Goal: Task Accomplishment & Management: Complete application form

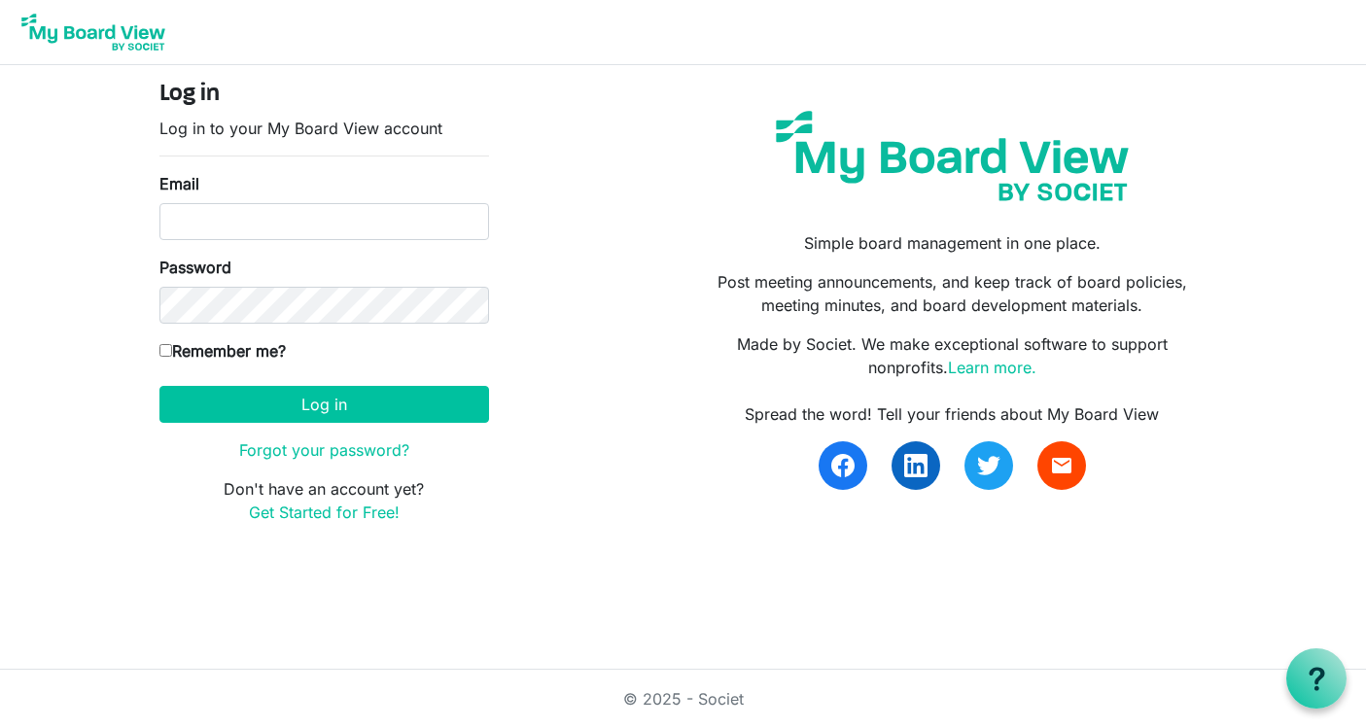
click at [456, 611] on html "Log in Log in to your My Board View account Email Password Remember me? America…" at bounding box center [683, 364] width 1366 height 728
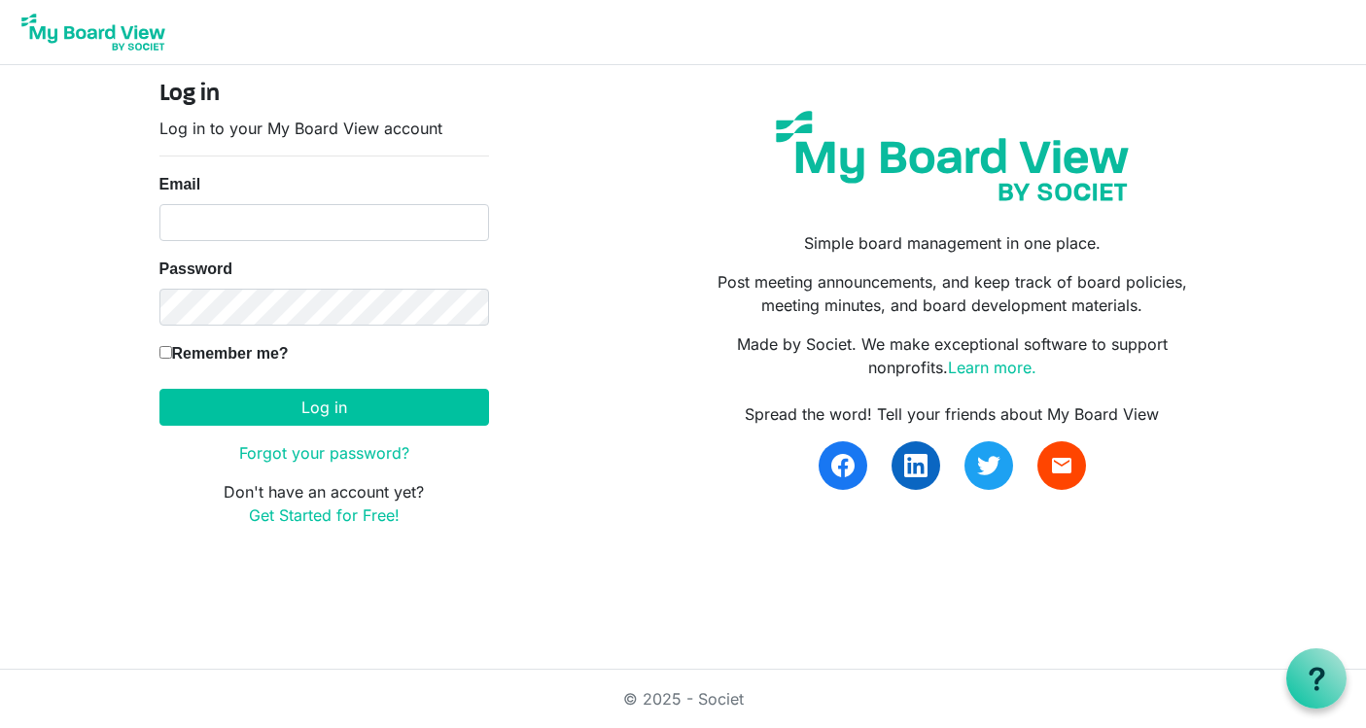
click at [94, 32] on img at bounding box center [94, 32] width 156 height 49
click at [687, 698] on link "© 2025 - Societ" at bounding box center [683, 698] width 121 height 19
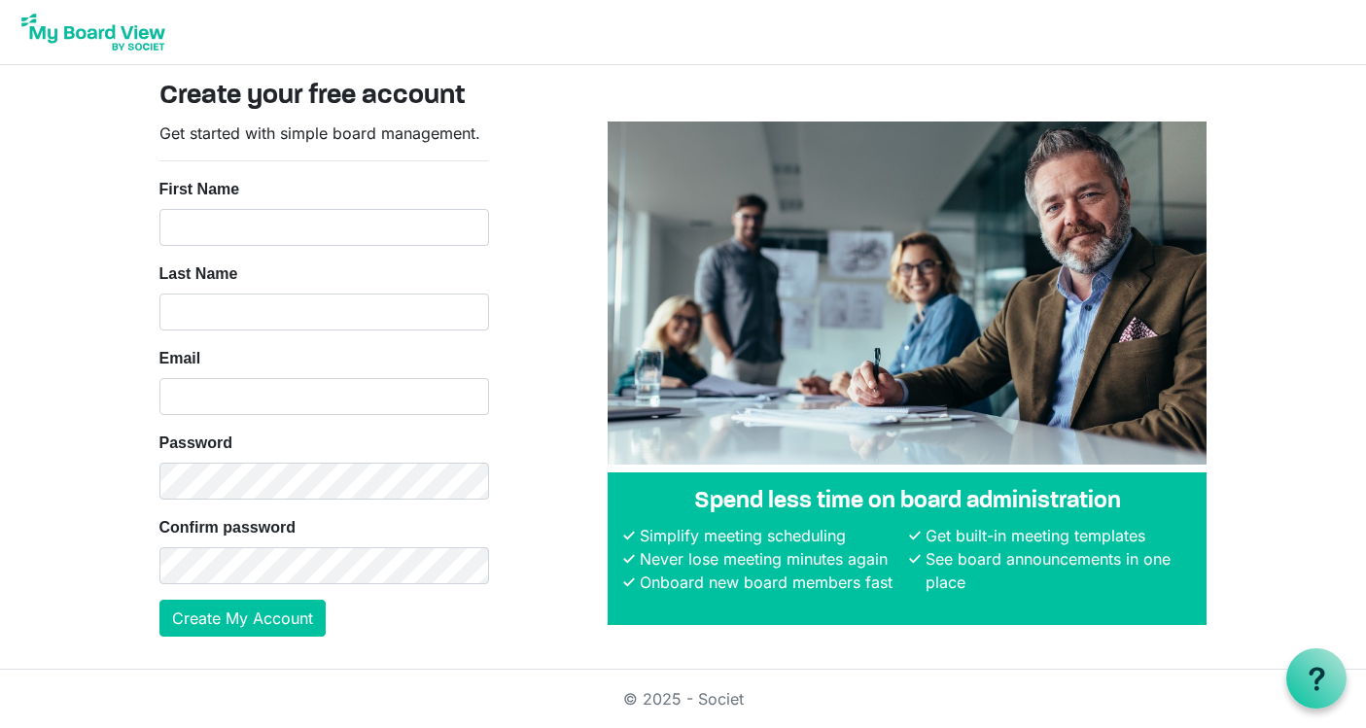
click at [159, 246] on nordpass-icon at bounding box center [159, 246] width 0 height 0
click at [282, 225] on input "First Name" at bounding box center [324, 227] width 330 height 37
type input "Amy"
type input "Wang-Hiller"
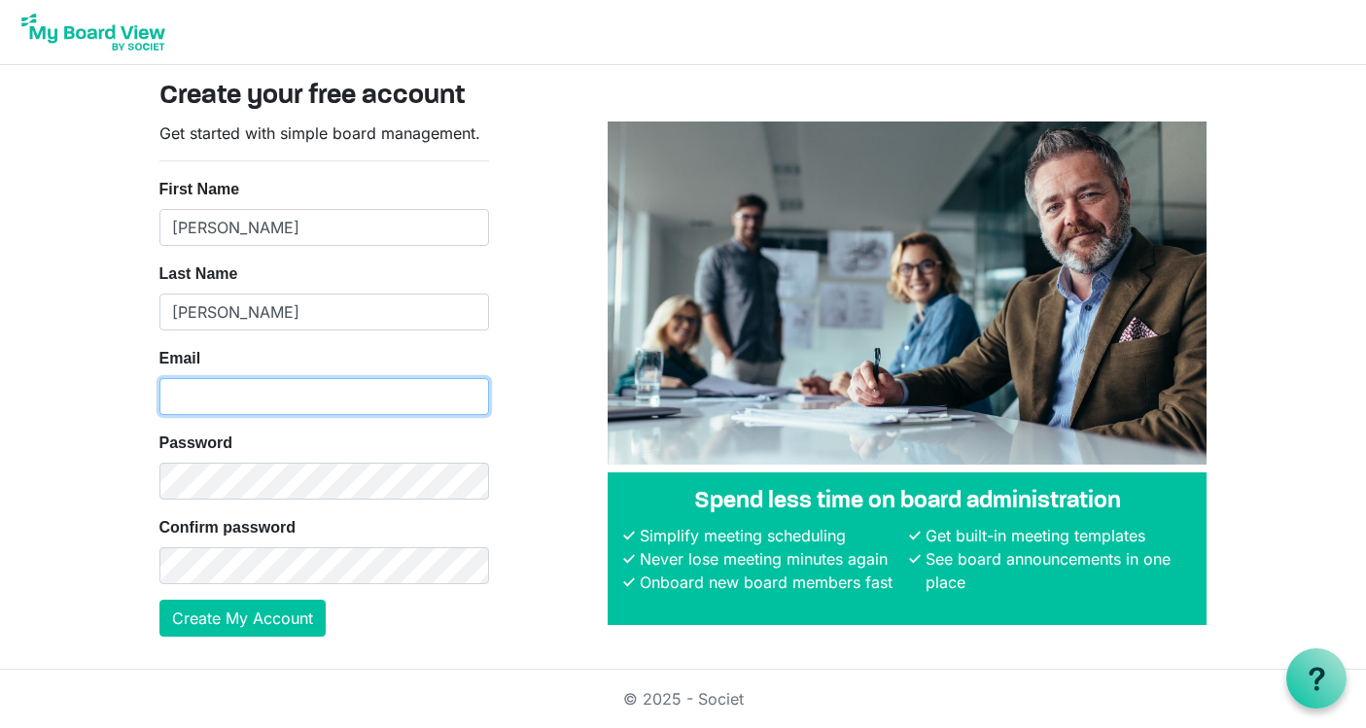
click at [248, 388] on input "Email" at bounding box center [324, 396] width 330 height 37
click at [247, 387] on input "Email" at bounding box center [324, 396] width 330 height 37
click at [159, 415] on nordpass-icon at bounding box center [159, 415] width 0 height 0
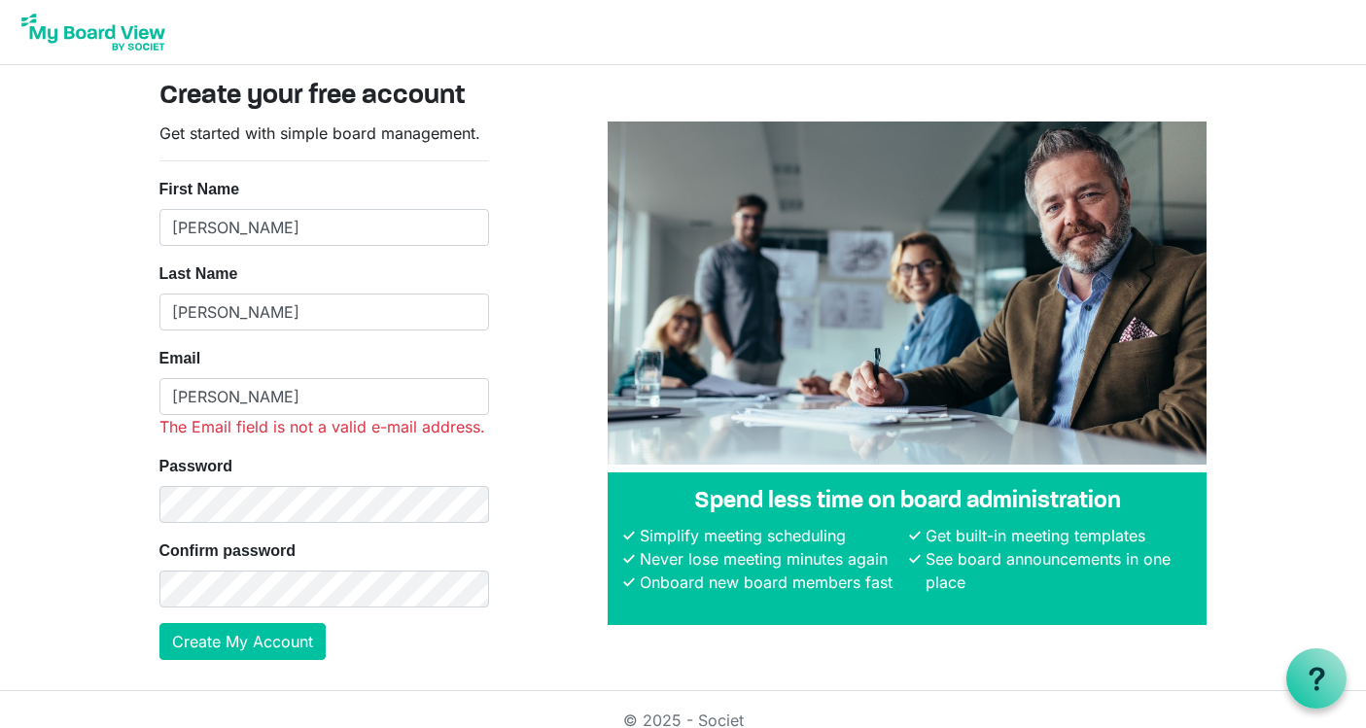
click at [485, 419] on nordpass-icon at bounding box center [485, 427] width 0 height 17
type input "[PERSON_NAME][EMAIL_ADDRESS][DOMAIN_NAME]"
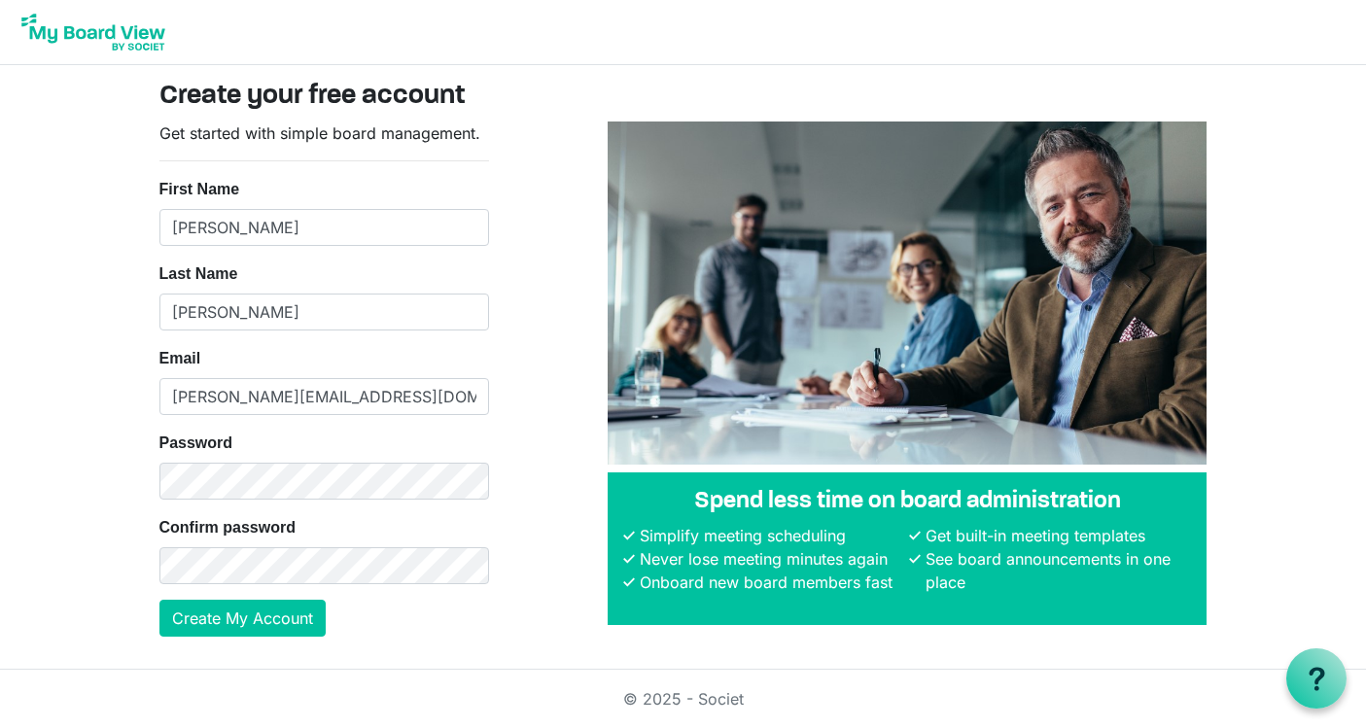
click at [0, 726] on nordpass-autofill-portal at bounding box center [0, 726] width 0 height 0
click at [276, 607] on button "Create My Account" at bounding box center [242, 618] width 166 height 37
click at [0, 726] on nordpass-portal at bounding box center [0, 726] width 0 height 0
click at [256, 626] on button "Create My Account" at bounding box center [242, 618] width 166 height 37
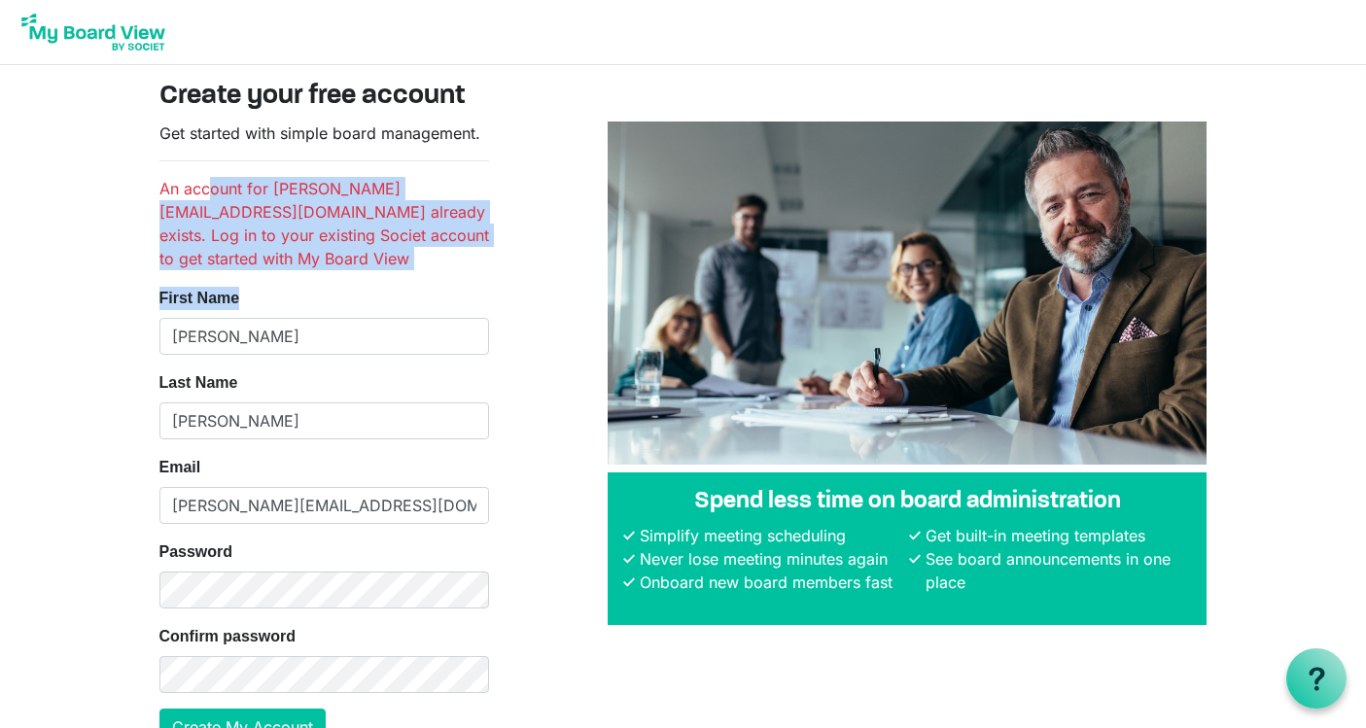
drag, startPoint x: 209, startPoint y: 194, endPoint x: 339, endPoint y: 264, distance: 148.4
click at [340, 264] on form "Get started with simple board management. An account for amy@inclusivibe.org al…" at bounding box center [324, 434] width 330 height 624
click at [138, 39] on img at bounding box center [94, 32] width 156 height 49
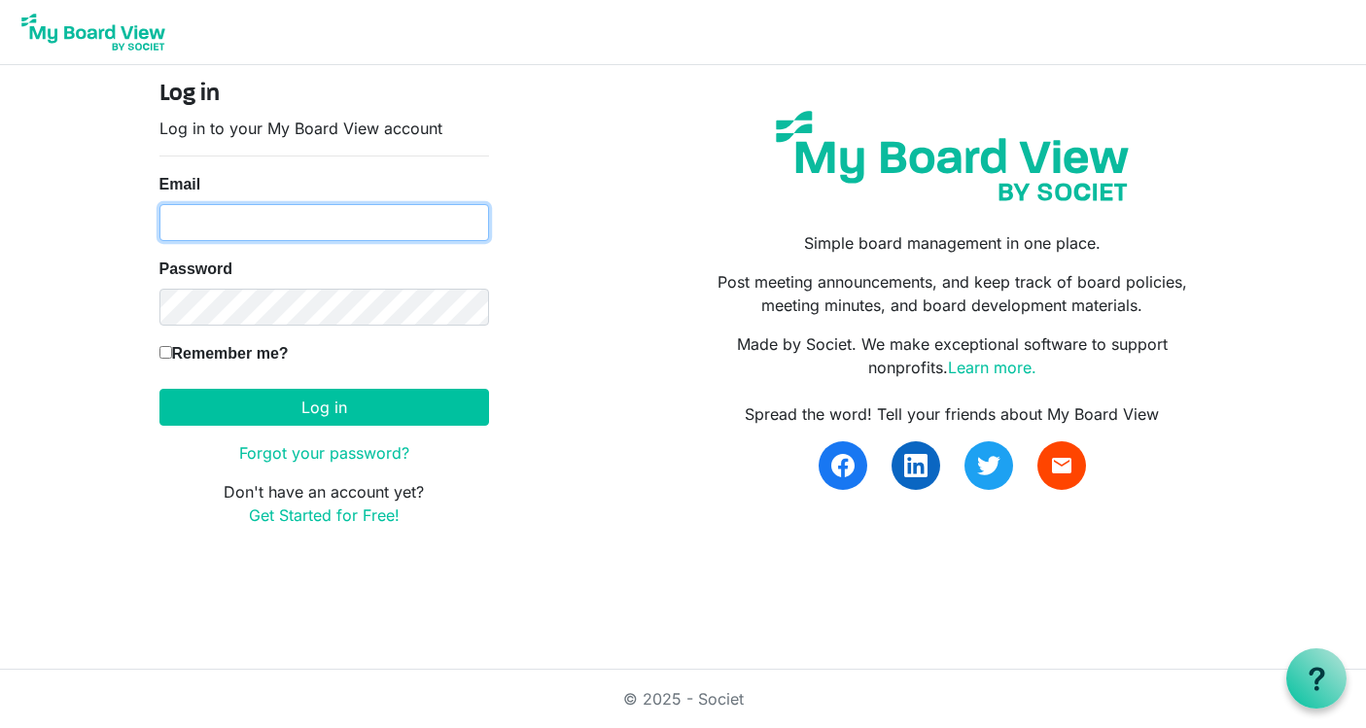
click at [328, 229] on input "Email" at bounding box center [324, 222] width 330 height 37
type input "[PERSON_NAME][EMAIL_ADDRESS][DOMAIN_NAME]"
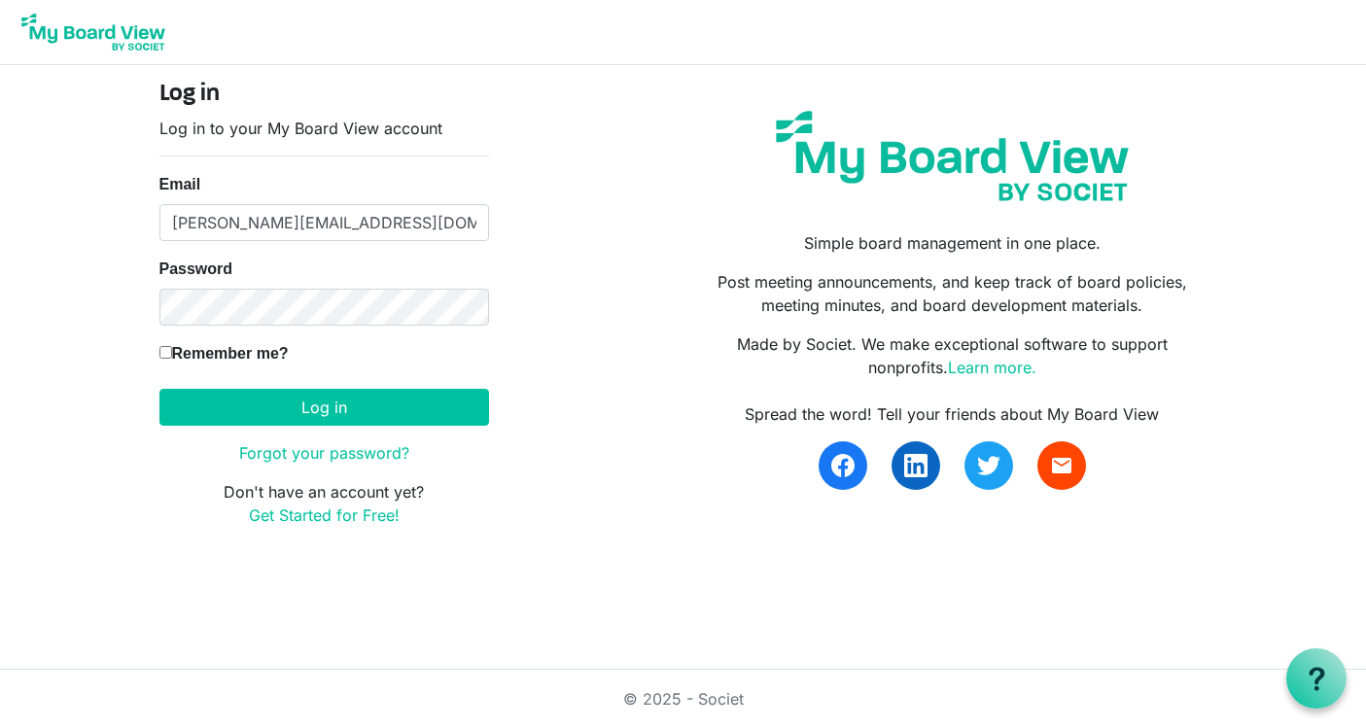
click at [0, 616] on nordpass-autofill-portal at bounding box center [0, 616] width 0 height 0
click at [298, 422] on button "Log in" at bounding box center [324, 407] width 330 height 37
click at [245, 411] on button "Log in" at bounding box center [324, 407] width 330 height 37
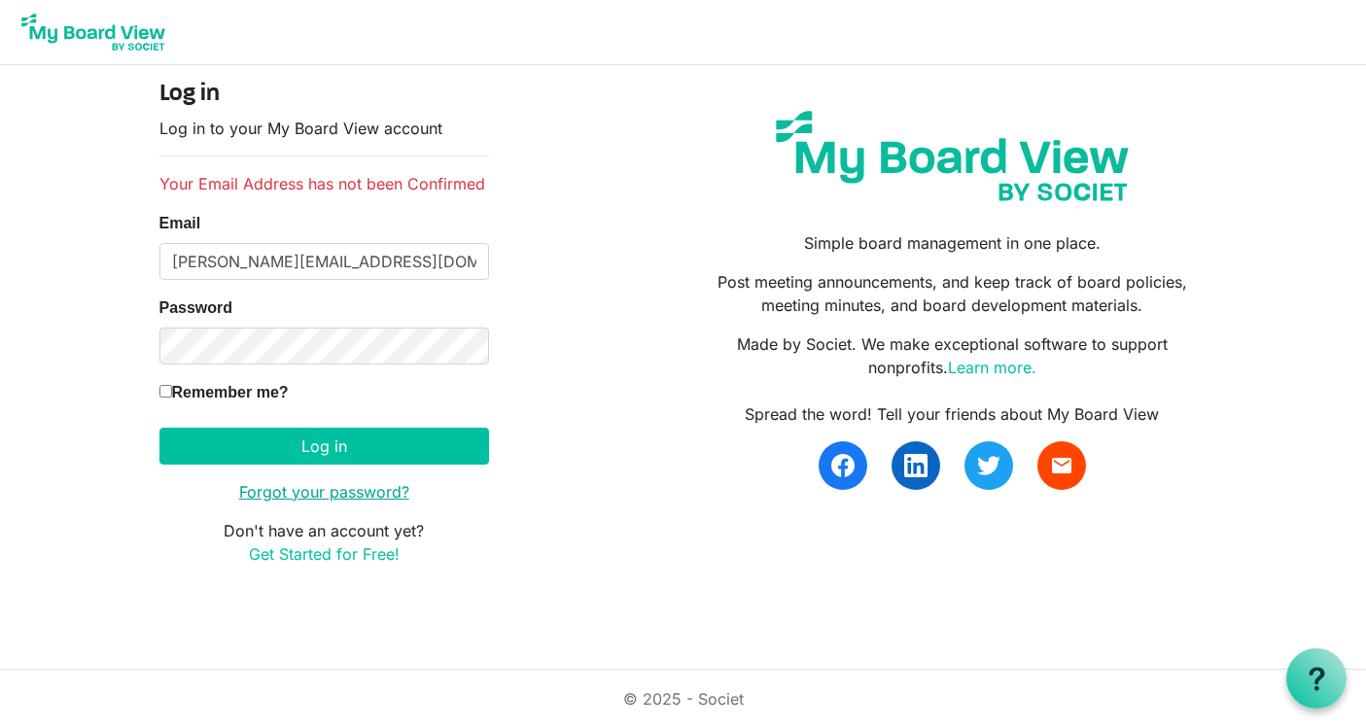
click at [342, 491] on link "Forgot your password?" at bounding box center [324, 491] width 170 height 19
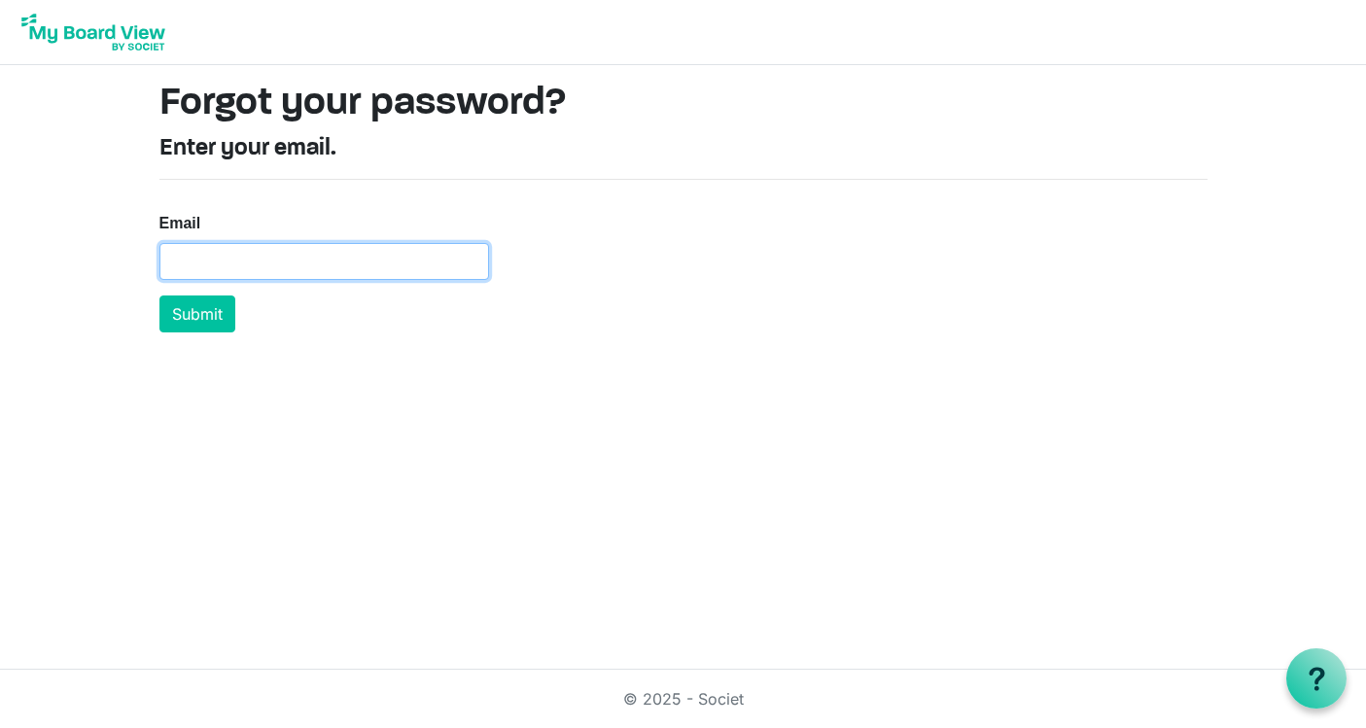
click at [385, 265] on input "Email" at bounding box center [324, 261] width 330 height 37
click at [0, 406] on nordpass-autofill-portal at bounding box center [0, 406] width 0 height 0
type input "[PERSON_NAME][EMAIL_ADDRESS][DOMAIN_NAME]"
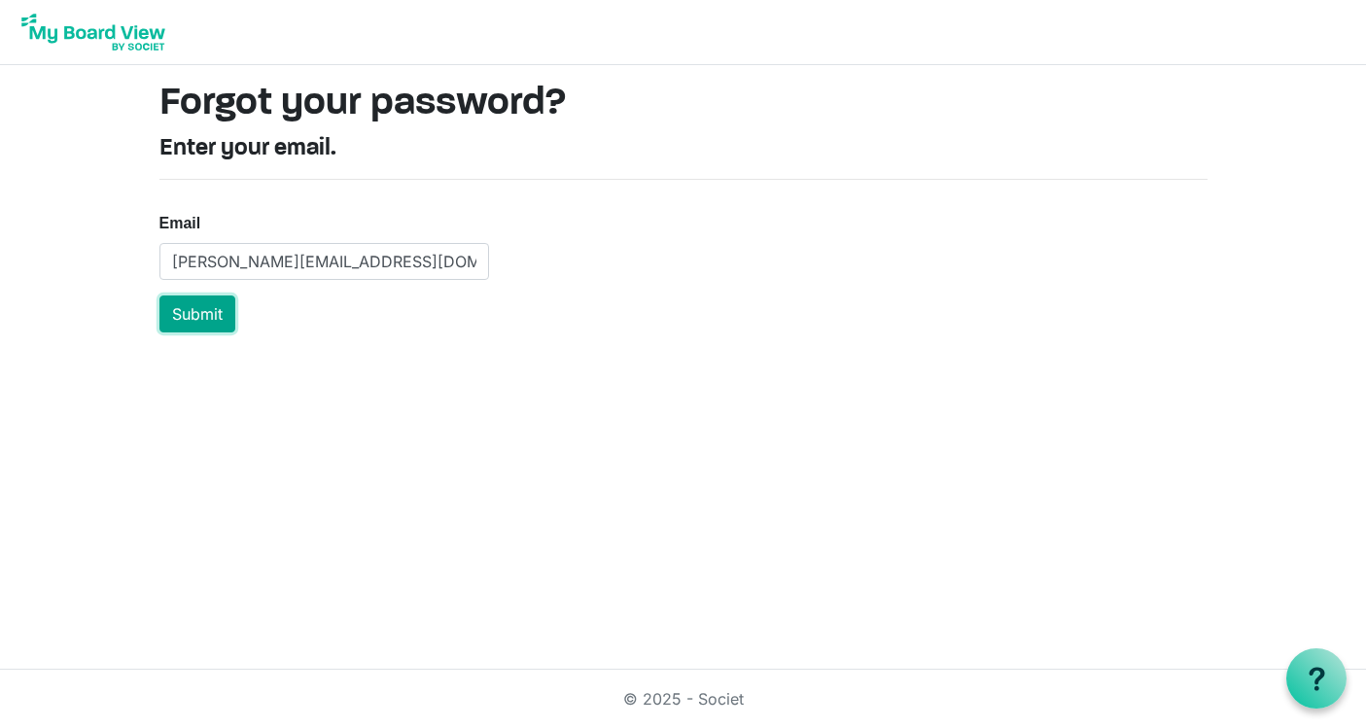
click at [214, 313] on button "Submit" at bounding box center [197, 314] width 76 height 37
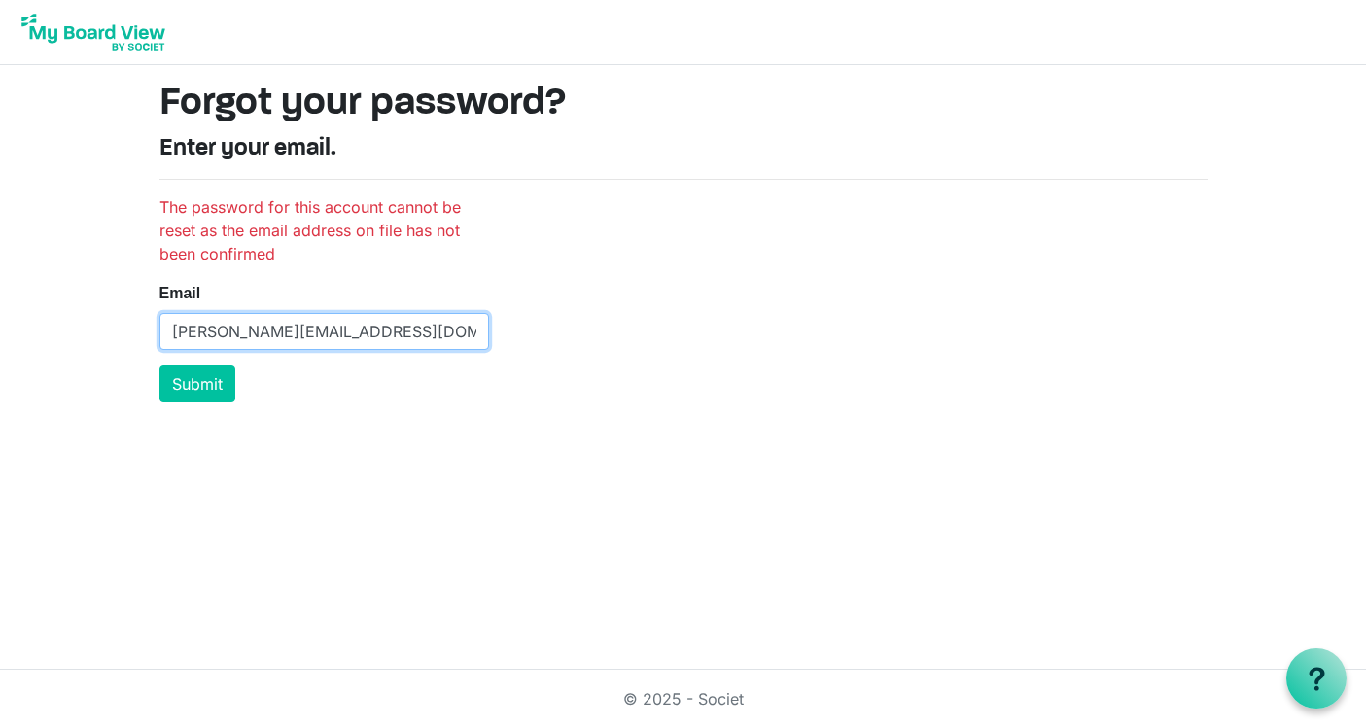
click at [371, 323] on input "[PERSON_NAME][EMAIL_ADDRESS][DOMAIN_NAME]" at bounding box center [324, 331] width 330 height 37
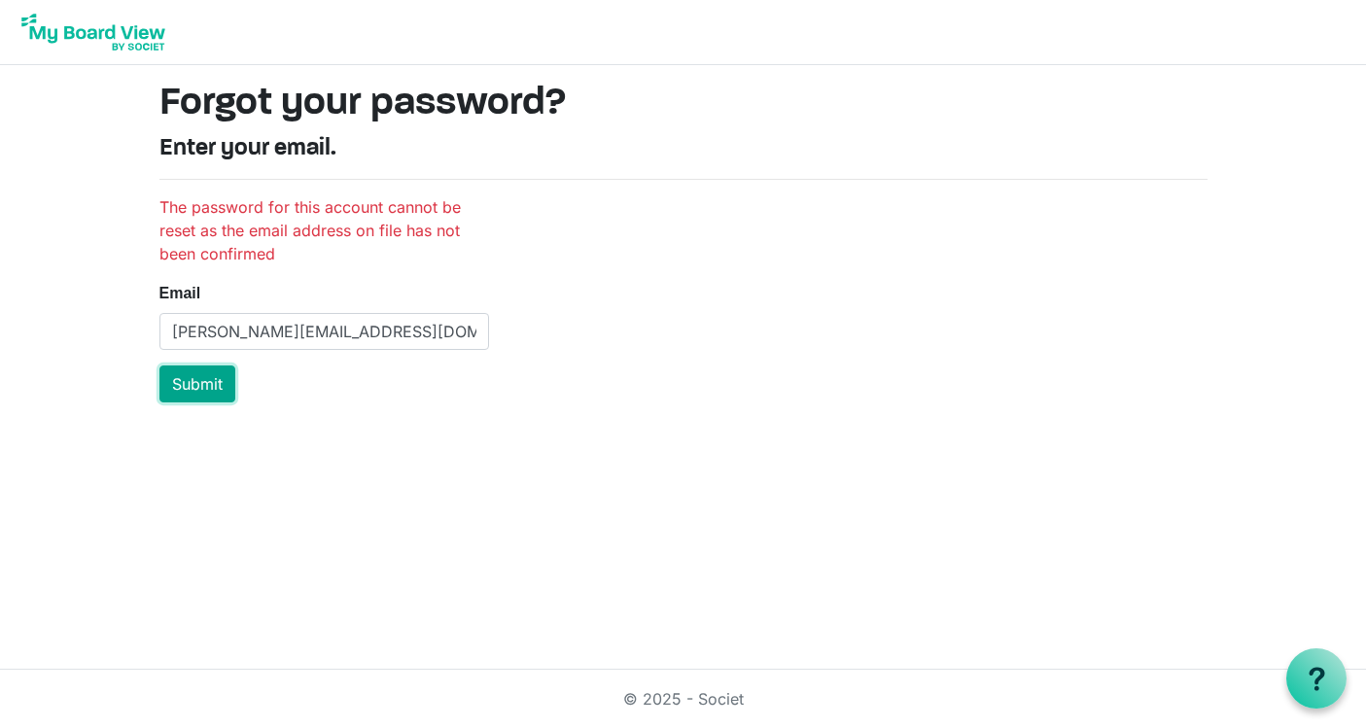
click at [197, 378] on button "Submit" at bounding box center [197, 384] width 76 height 37
click at [107, 38] on img at bounding box center [94, 32] width 156 height 49
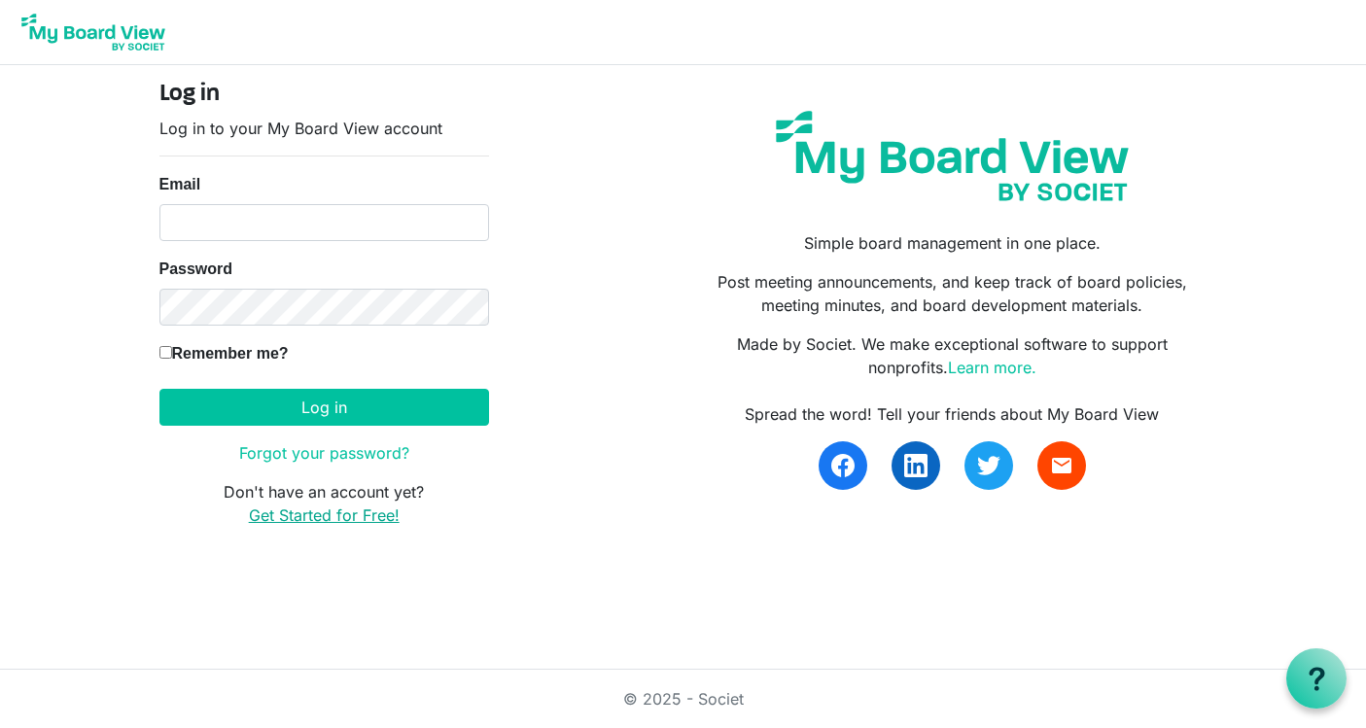
click at [375, 514] on link "Get Started for Free!" at bounding box center [324, 515] width 151 height 19
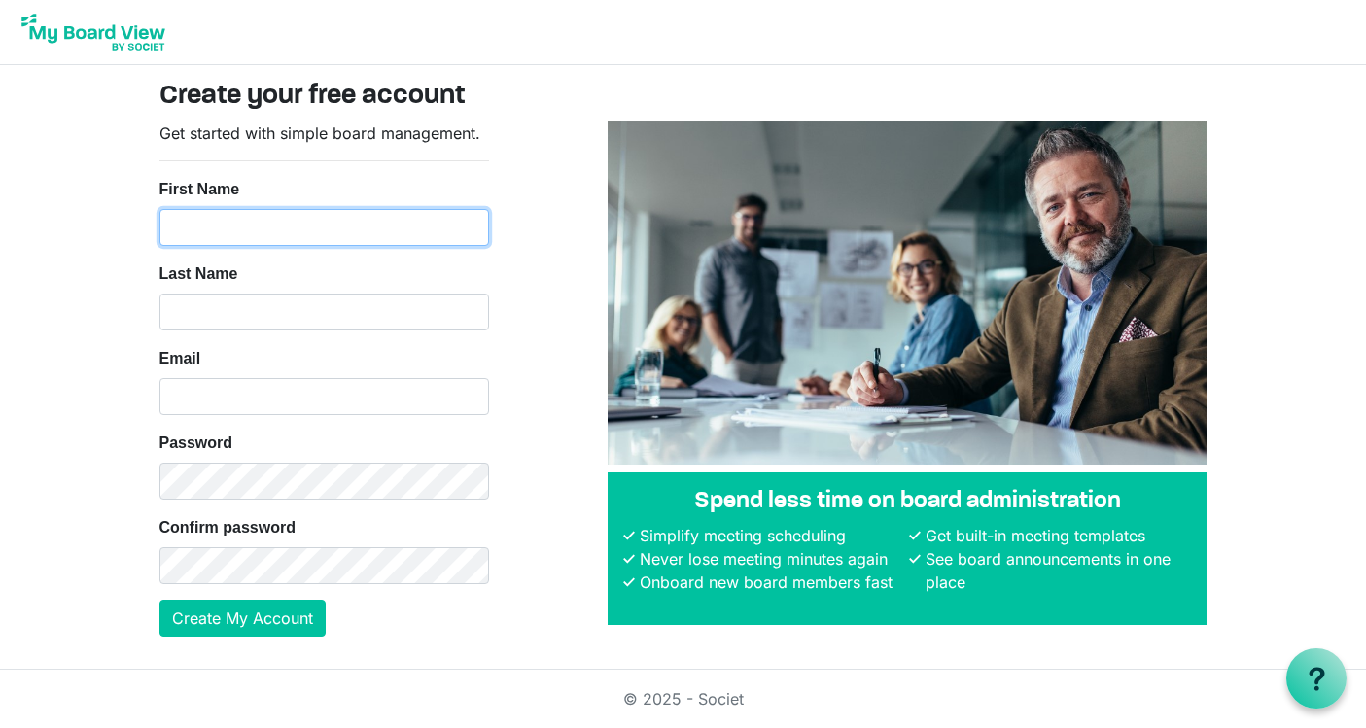
click at [390, 225] on input "First Name" at bounding box center [324, 227] width 330 height 37
type input "[PERSON_NAME]"
type input "Wang-Hiller"
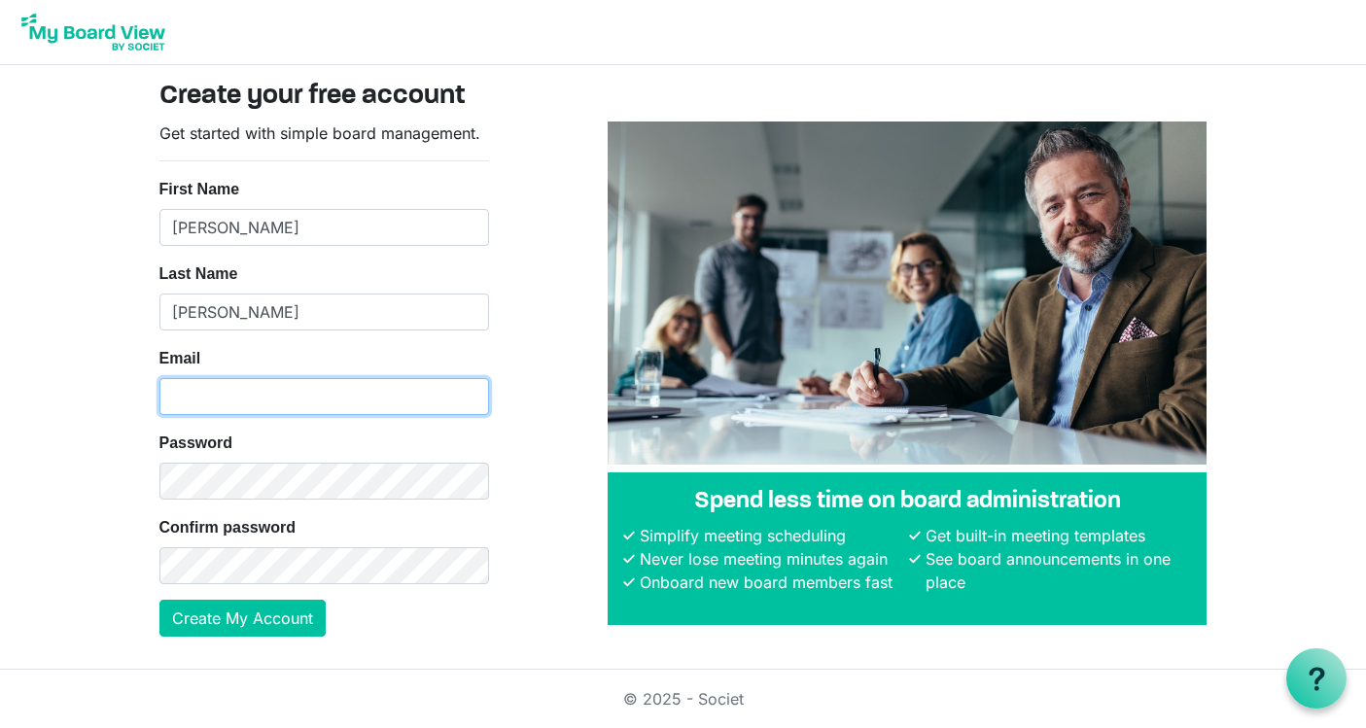
click at [272, 393] on input "Email" at bounding box center [324, 396] width 330 height 37
click at [0, 726] on nordpass-autofill-portal at bounding box center [0, 726] width 0 height 0
type input "admin@inclusivibe.org"
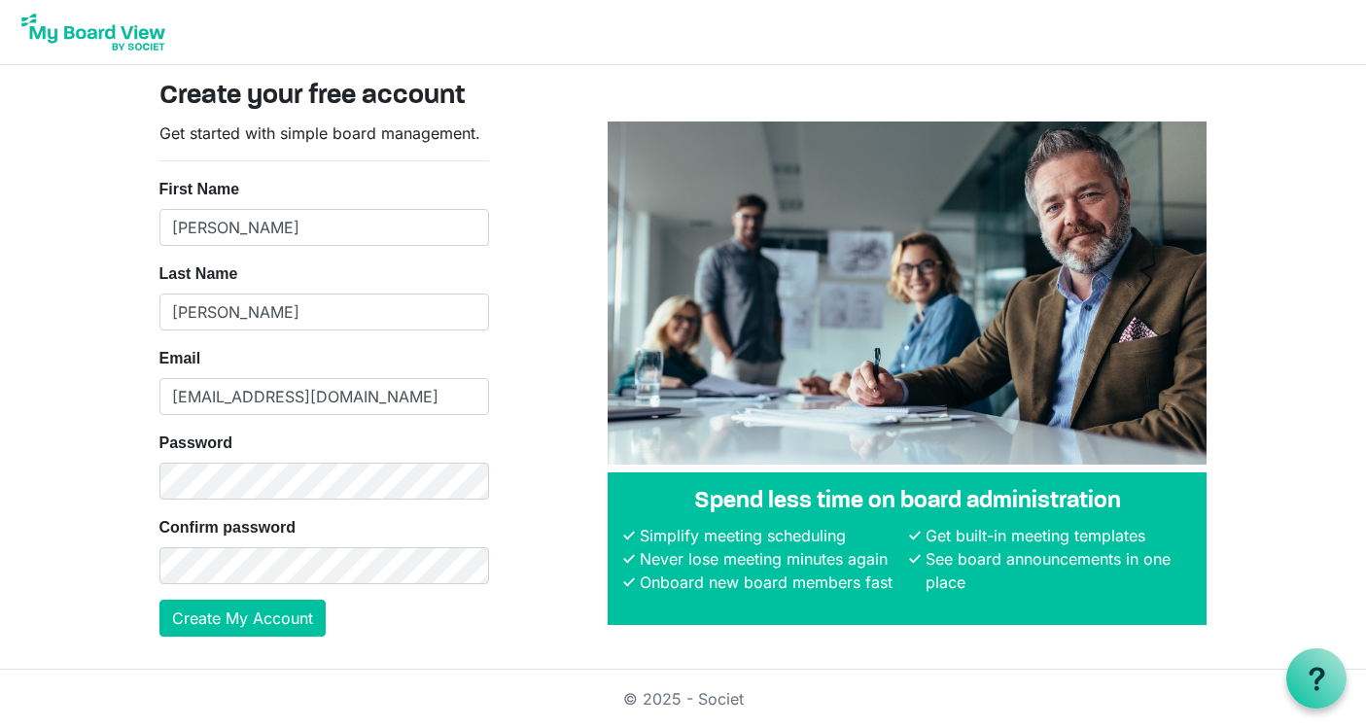
click at [89, 27] on img at bounding box center [94, 32] width 156 height 49
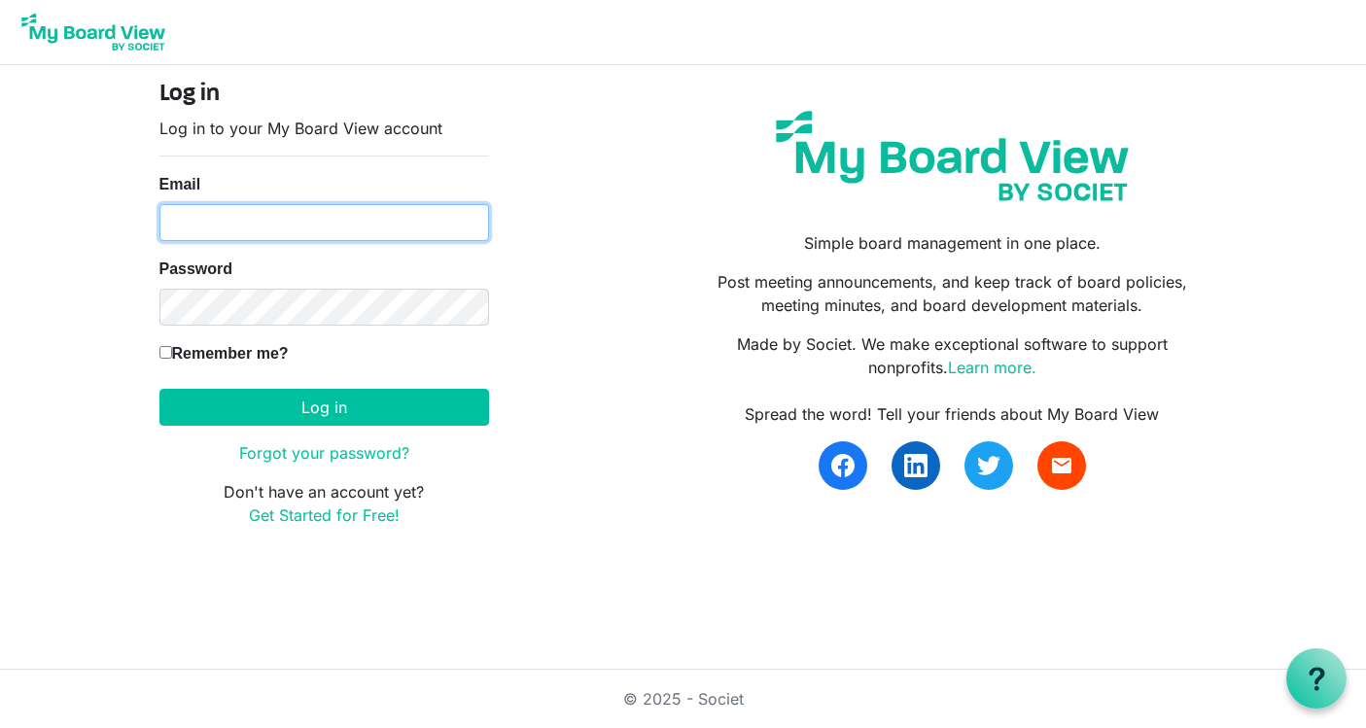
click at [214, 225] on input "Email" at bounding box center [324, 222] width 330 height 37
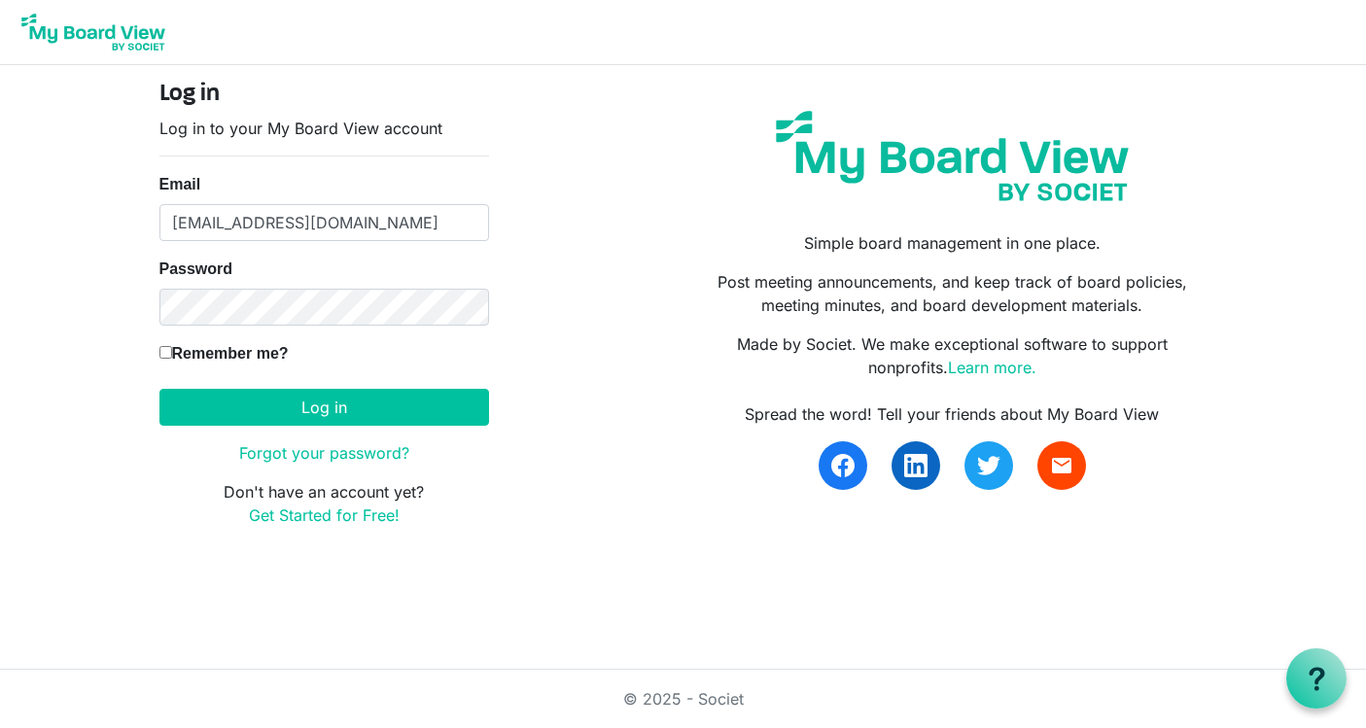
click at [0, 616] on nordpass-autofill-portal at bounding box center [0, 616] width 0 height 0
type input "amy@inclusivibe.org"
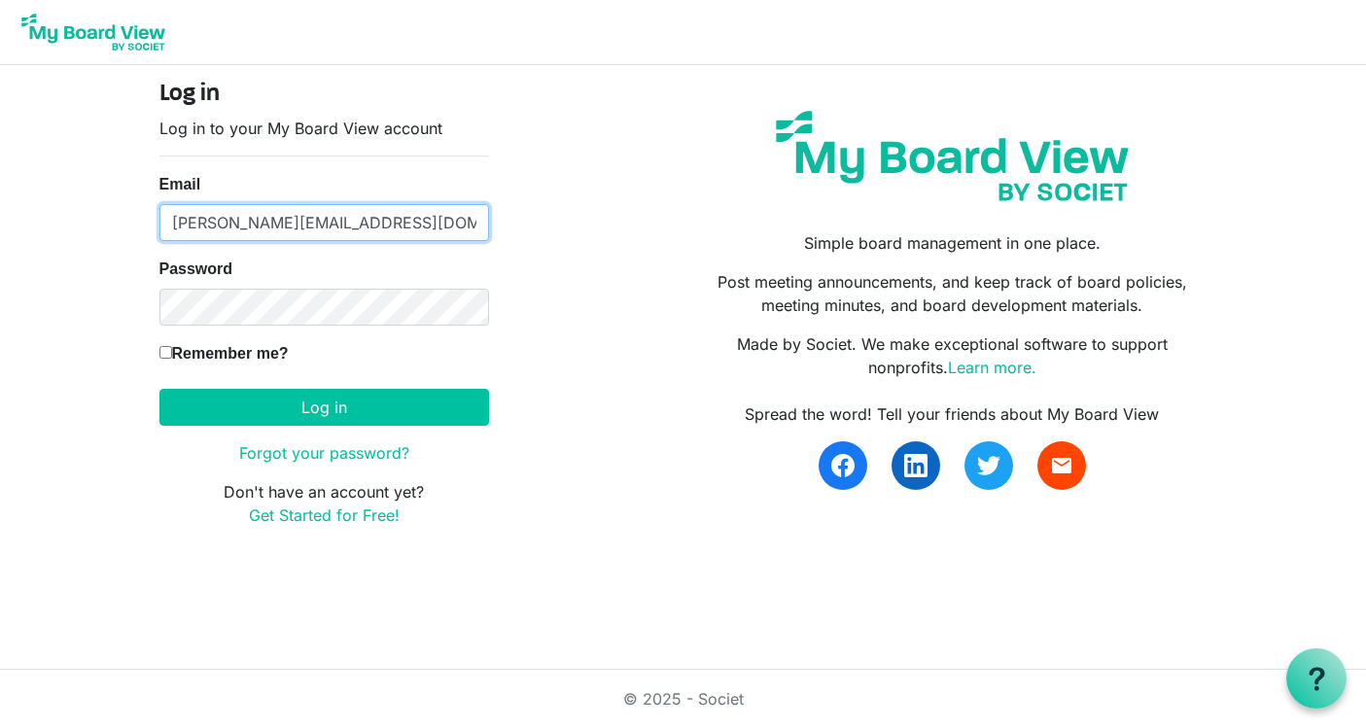
drag, startPoint x: 199, startPoint y: 219, endPoint x: 113, endPoint y: 199, distance: 88.7
click at [113, 199] on body "Log in Log in to your My Board View account Email amy@inclusivibe.org Password …" at bounding box center [683, 279] width 1366 height 558
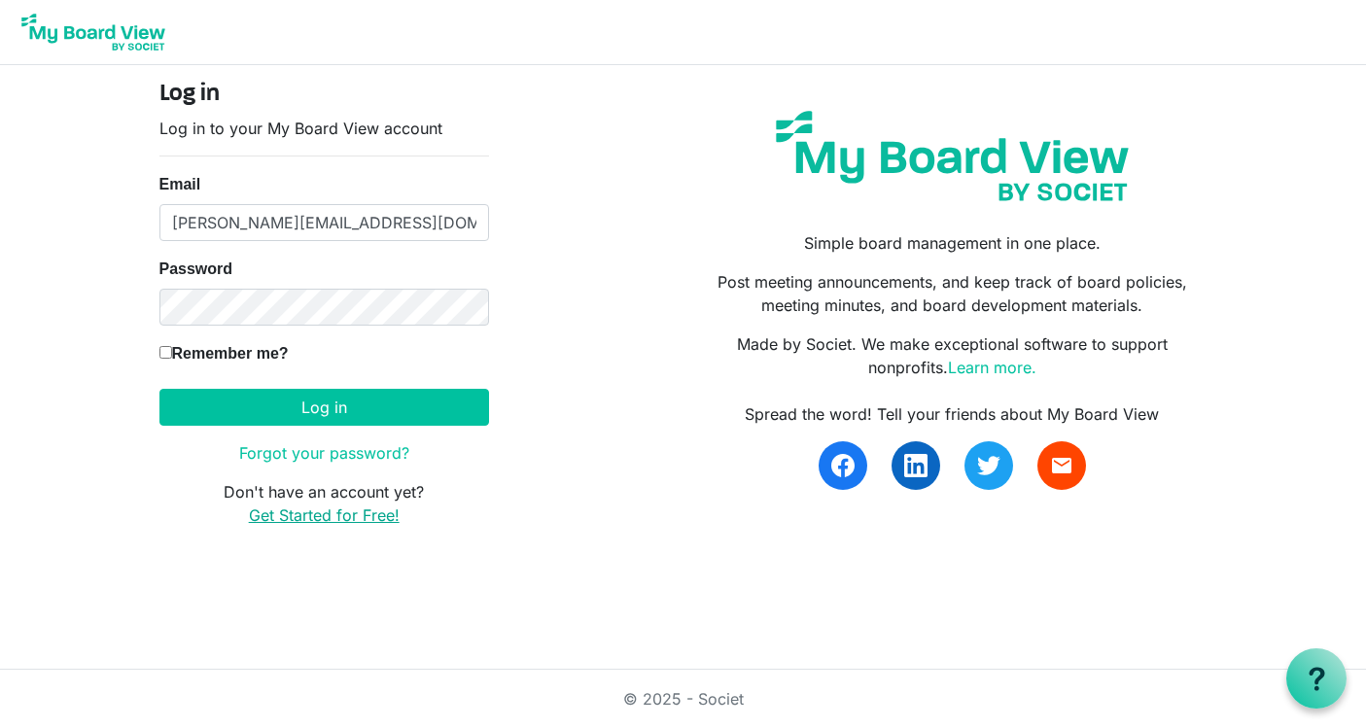
click at [291, 512] on link "Get Started for Free!" at bounding box center [324, 515] width 151 height 19
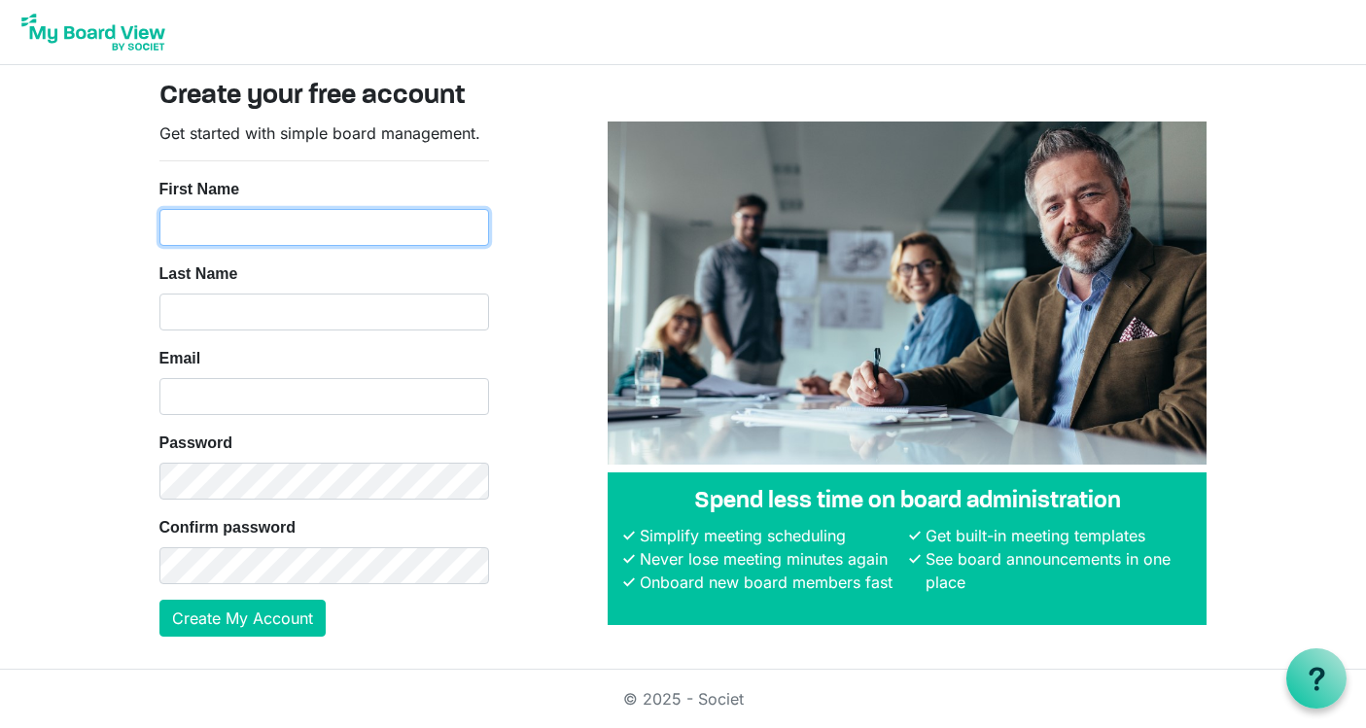
click at [370, 226] on input "First Name" at bounding box center [324, 227] width 330 height 37
type input "[PERSON_NAME]"
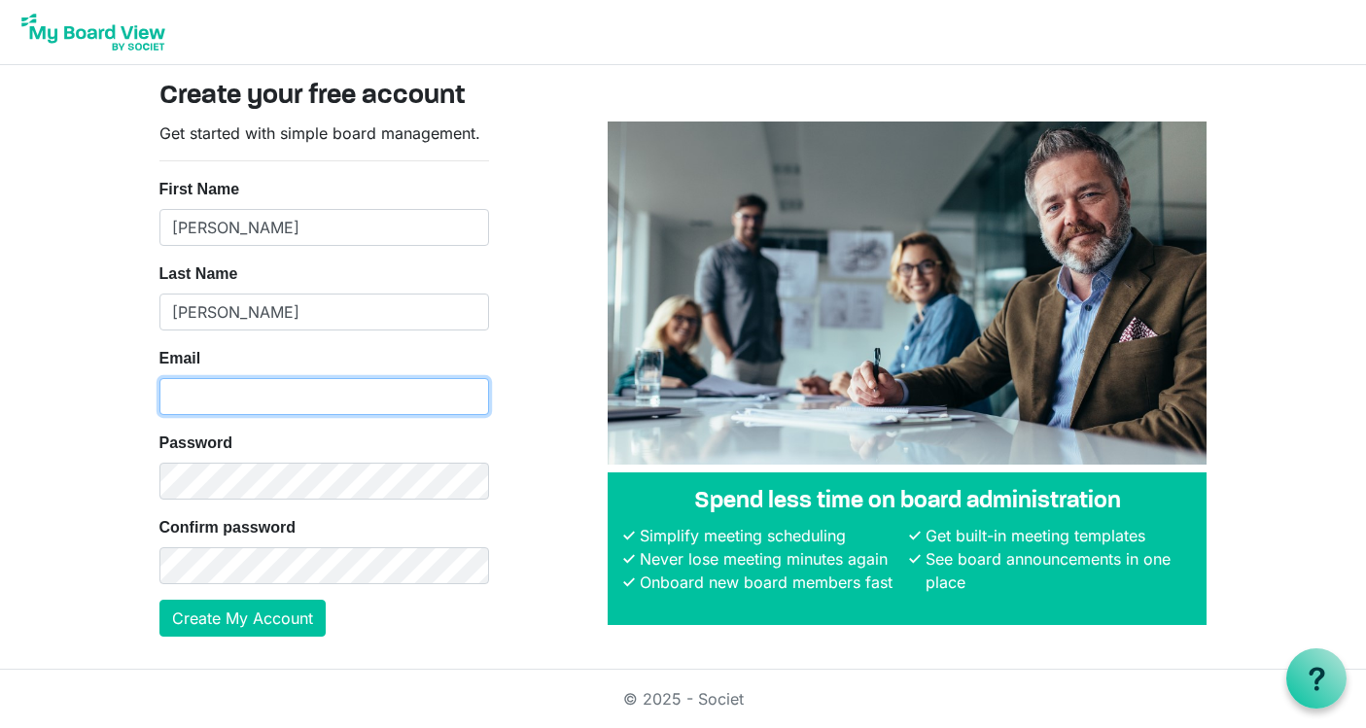
click at [263, 387] on input "Email" at bounding box center [324, 396] width 330 height 37
type input "admin@inclusivibe.org"
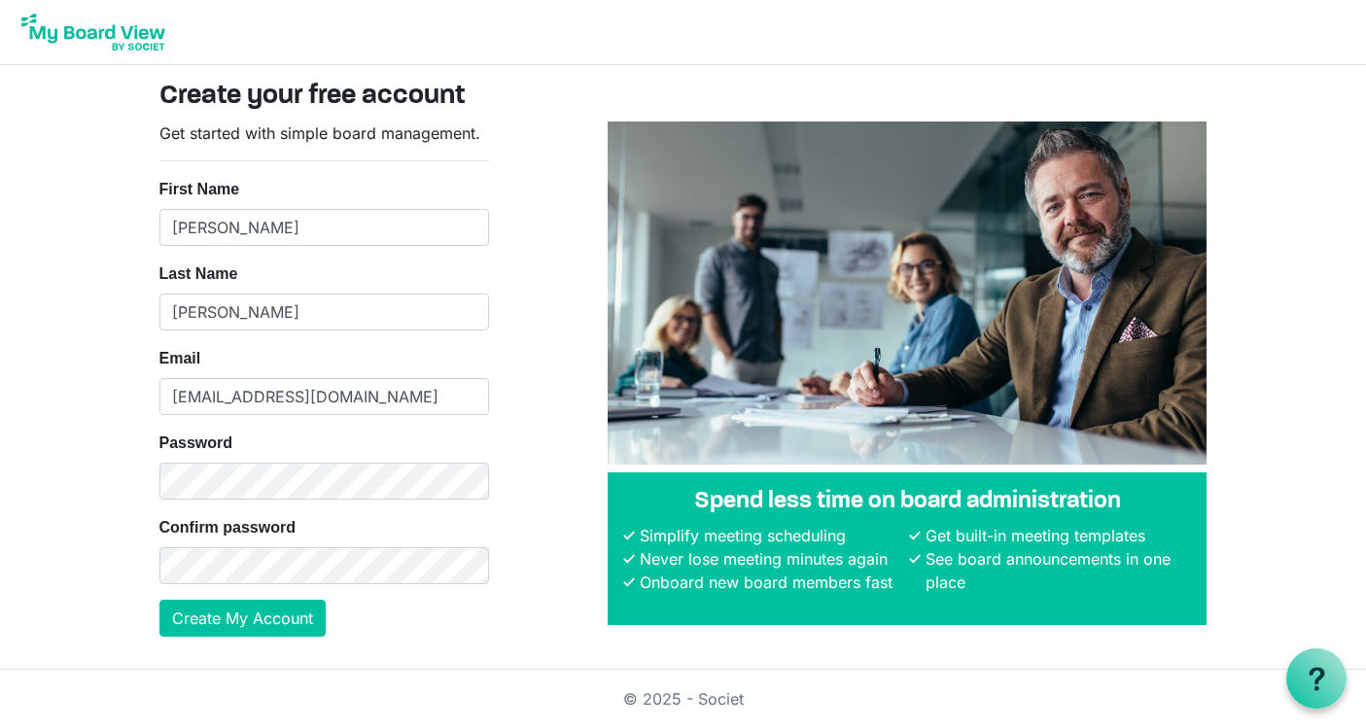
click at [0, 726] on nordpass-autofill-portal at bounding box center [0, 726] width 0 height 0
click at [286, 608] on button "Create My Account" at bounding box center [242, 618] width 166 height 37
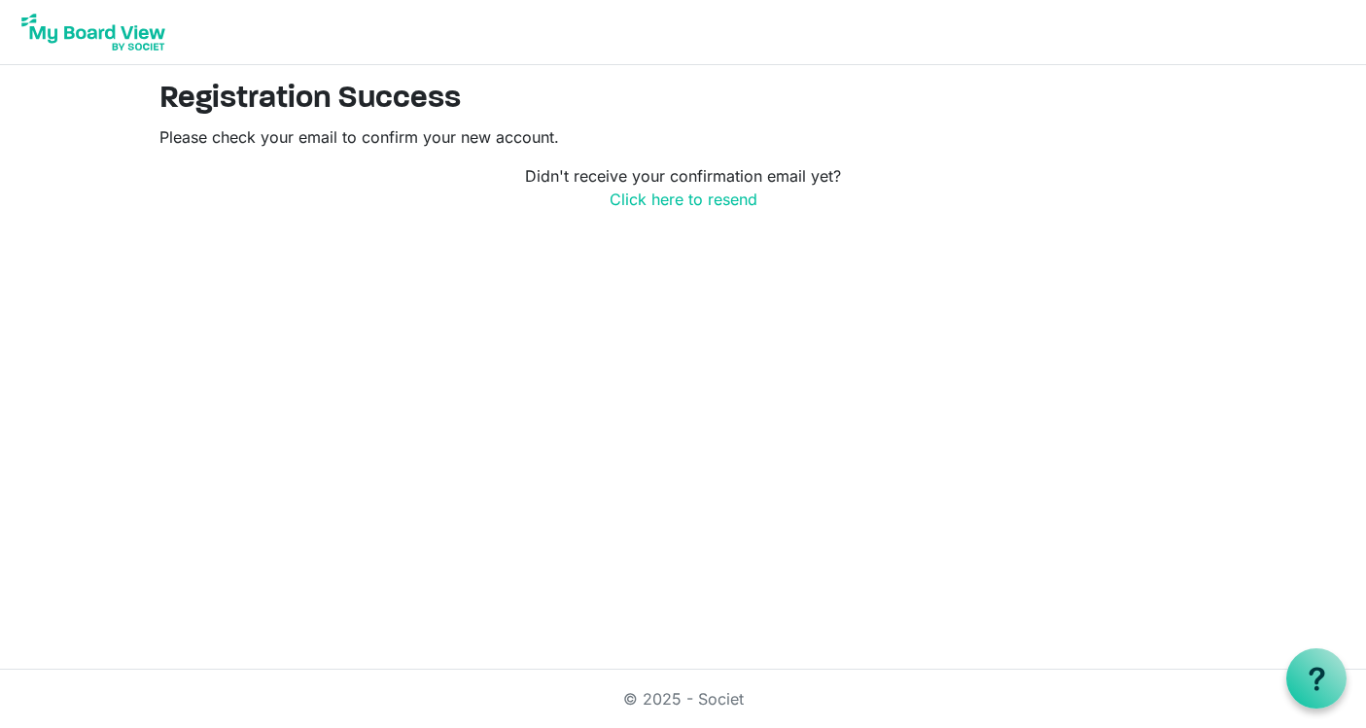
click at [110, 35] on img at bounding box center [94, 32] width 156 height 49
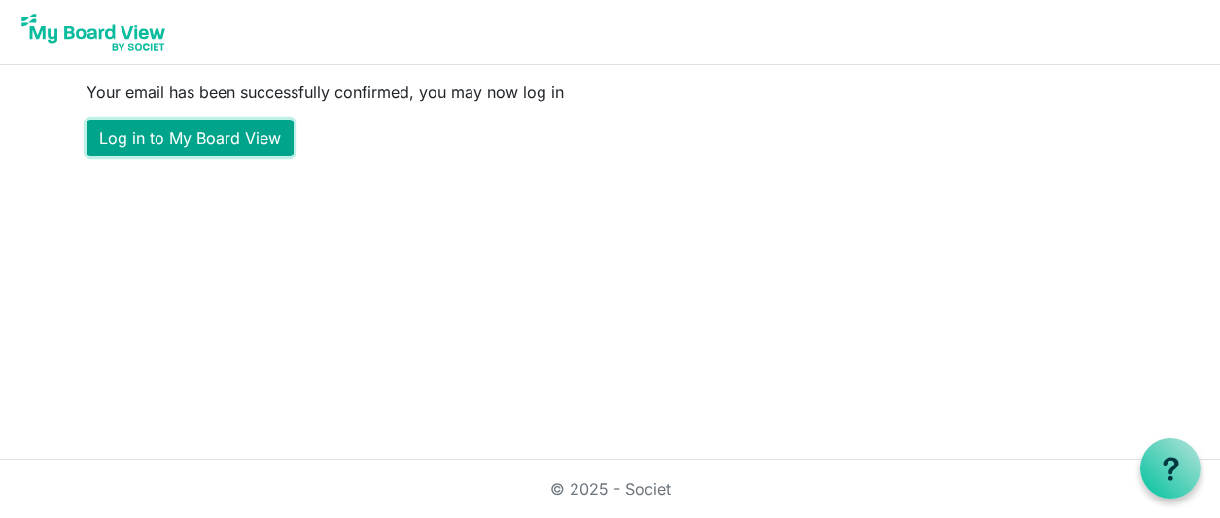
click at [244, 139] on link "Log in to My Board View" at bounding box center [190, 138] width 207 height 37
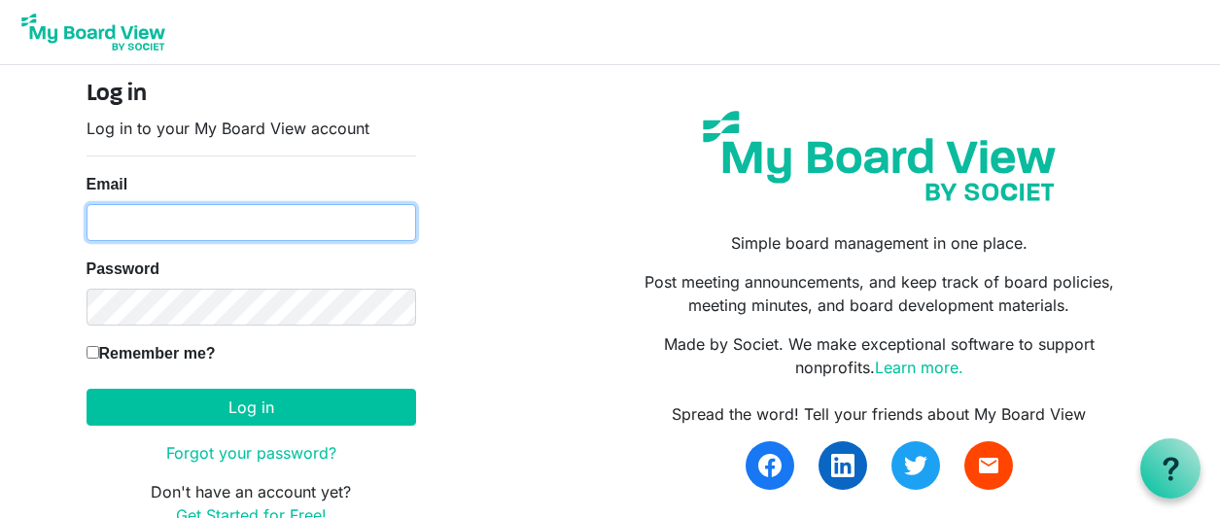
click at [223, 221] on input "Email" at bounding box center [252, 222] width 330 height 37
type input "[EMAIL_ADDRESS][DOMAIN_NAME]"
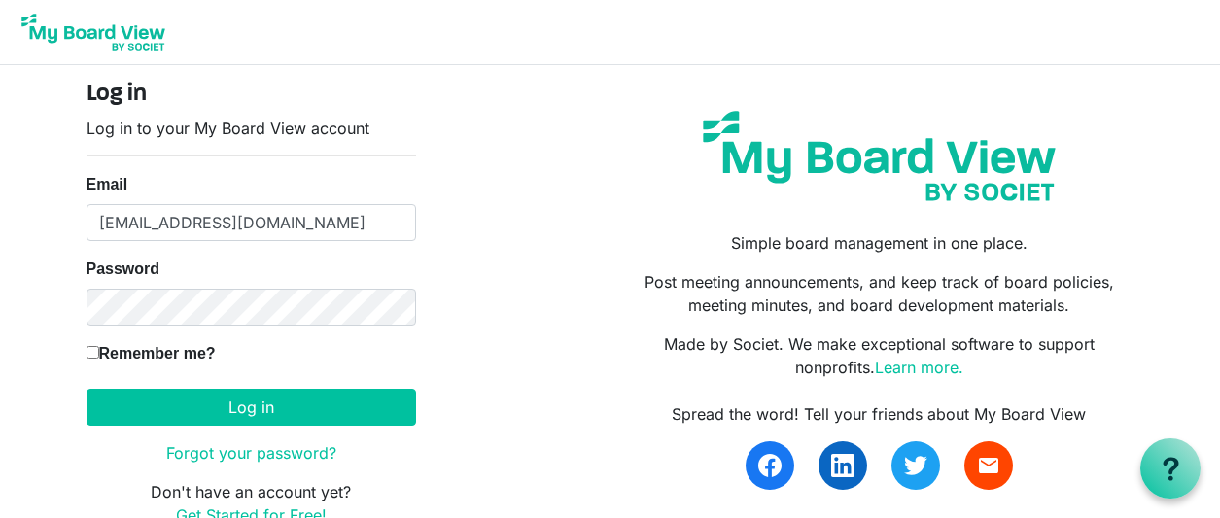
click at [87, 241] on nordpass-icon at bounding box center [87, 241] width 0 height 0
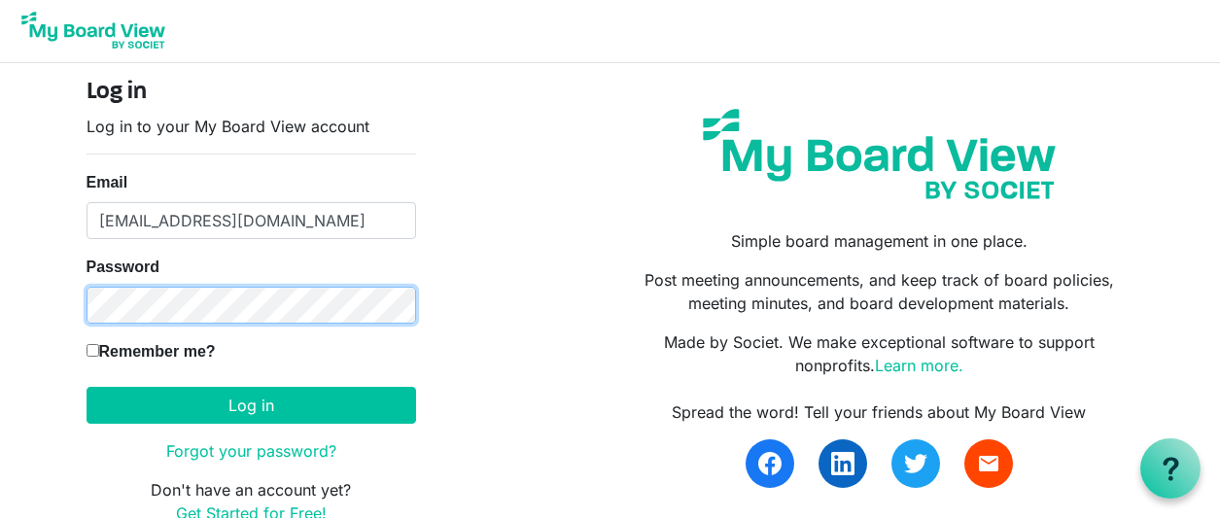
scroll to position [3, 0]
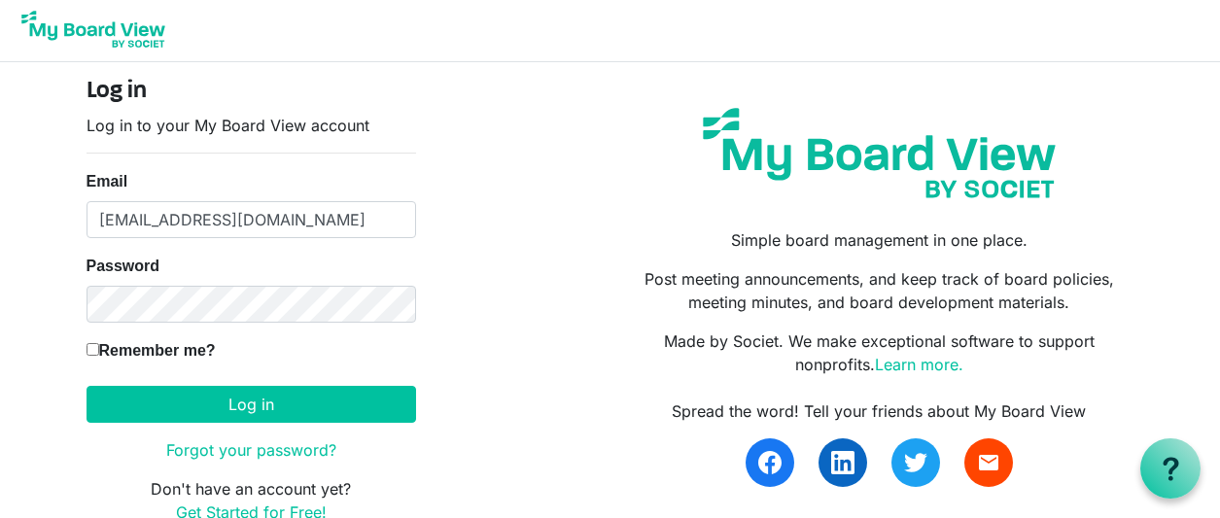
click at [276, 250] on form "Log in Log in to your My Board View account Email admin@inclusivibe.org Passwor…" at bounding box center [252, 301] width 330 height 446
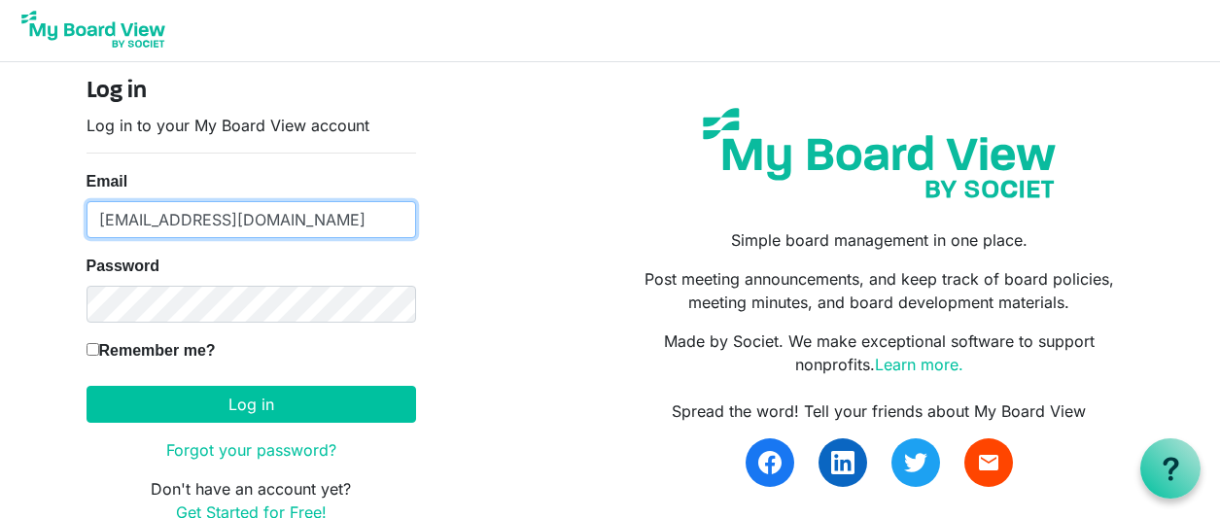
click at [277, 214] on input "admin@inclusivibe.org" at bounding box center [252, 219] width 330 height 37
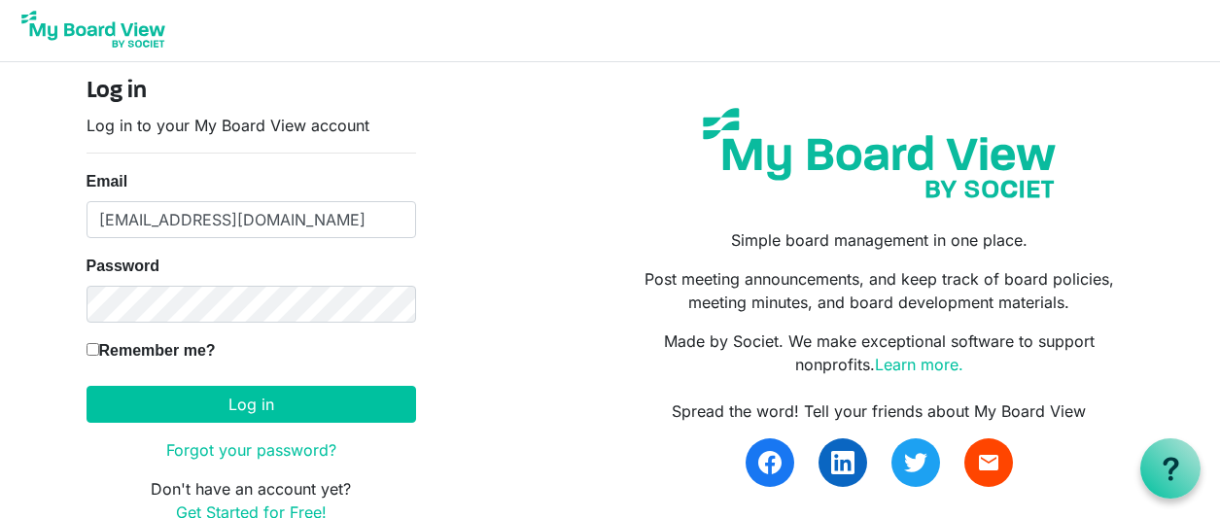
click at [87, 238] on nordpass-icon at bounding box center [87, 238] width 0 height 0
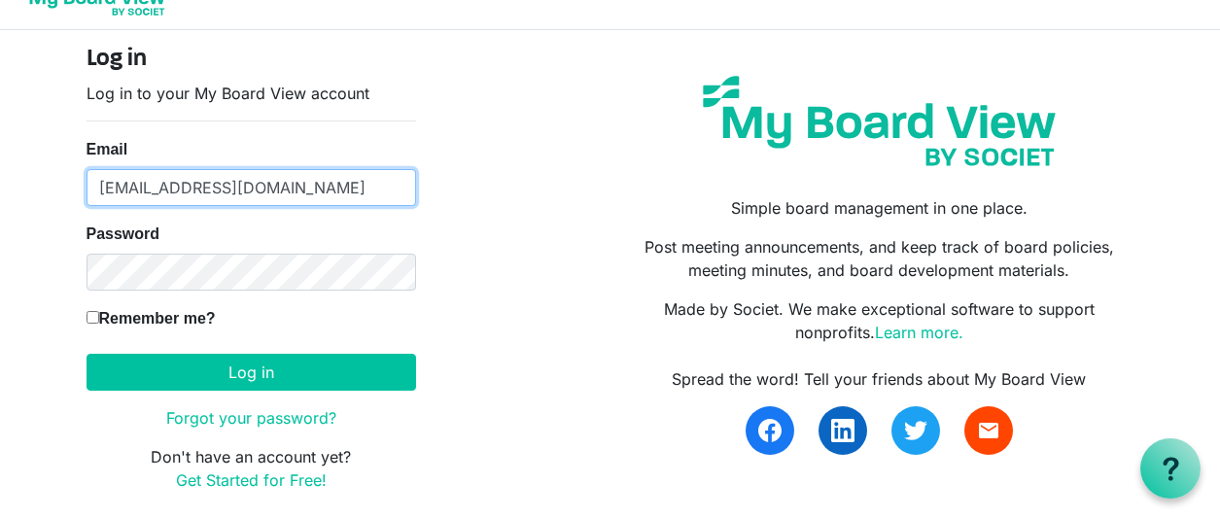
scroll to position [40, 0]
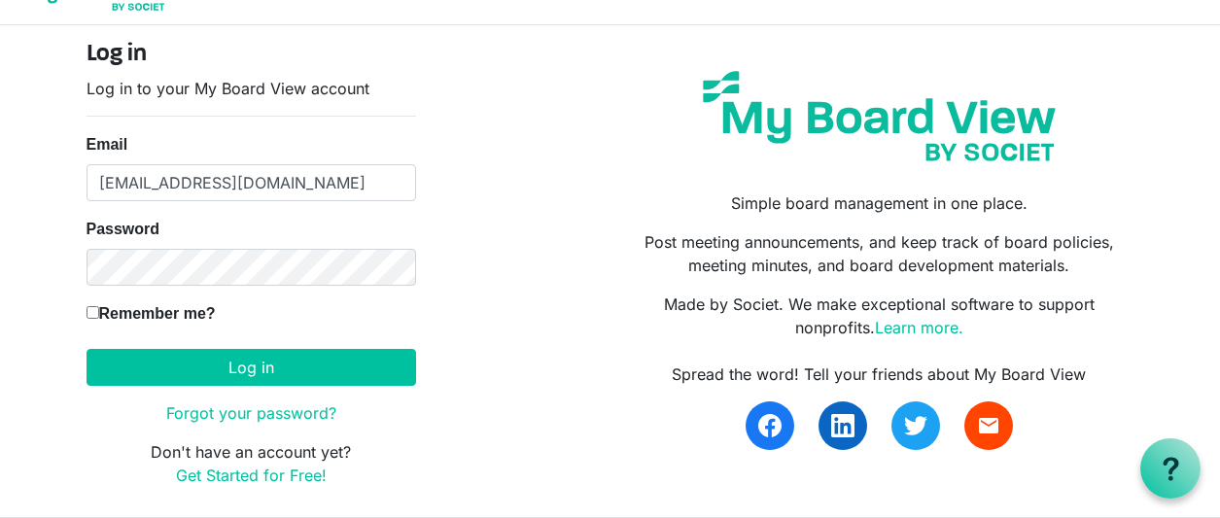
click at [87, 201] on nordpass-icon at bounding box center [87, 201] width 0 height 0
click at [489, 301] on div "Log in Log in to your My Board View account Email admin@inclusivibe.org Passwor…" at bounding box center [610, 272] width 1077 height 462
click at [272, 406] on link "Forgot your password?" at bounding box center [251, 413] width 170 height 19
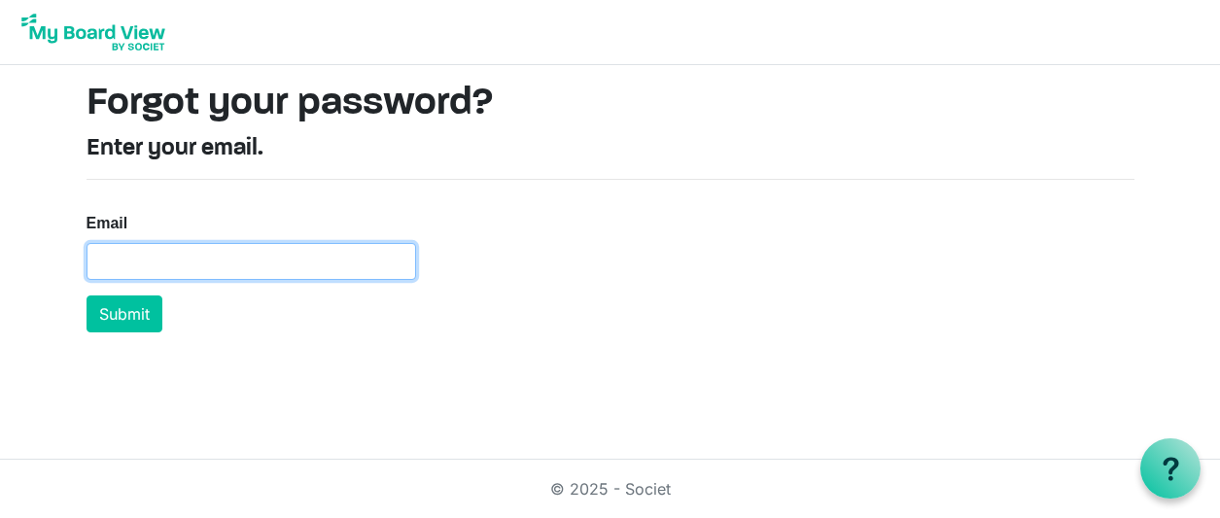
click at [248, 257] on input "Email" at bounding box center [252, 261] width 330 height 37
click at [0, 406] on nordpass-autofill-portal at bounding box center [0, 406] width 0 height 0
click at [522, 195] on div "Email Submit" at bounding box center [610, 263] width 1077 height 137
click at [189, 263] on input "Email" at bounding box center [252, 261] width 330 height 37
click at [0, 406] on nordpass-autofill-portal at bounding box center [0, 406] width 0 height 0
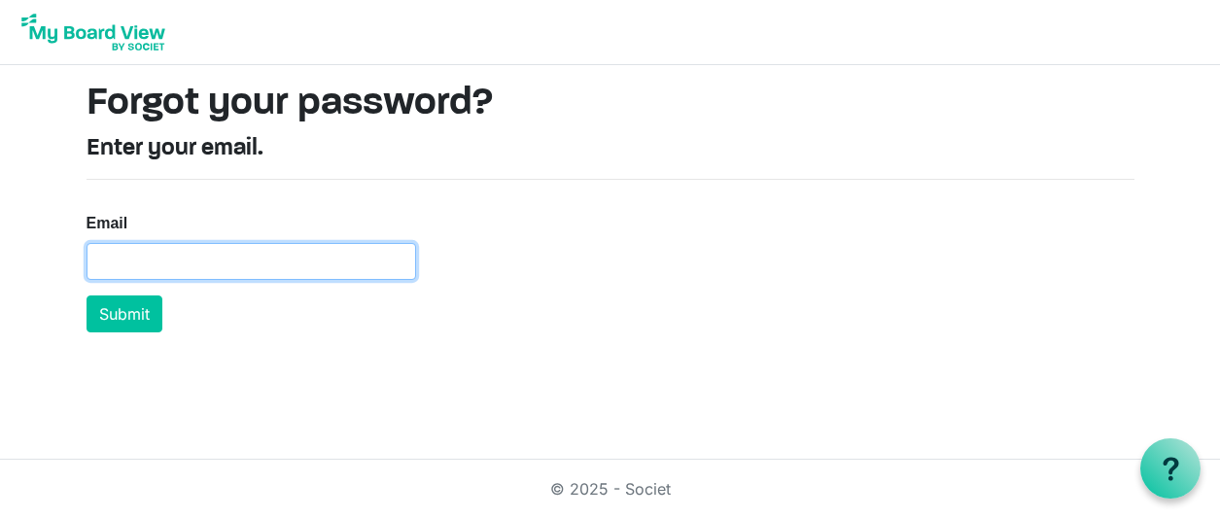
type input "[PERSON_NAME][EMAIL_ADDRESS][DOMAIN_NAME]"
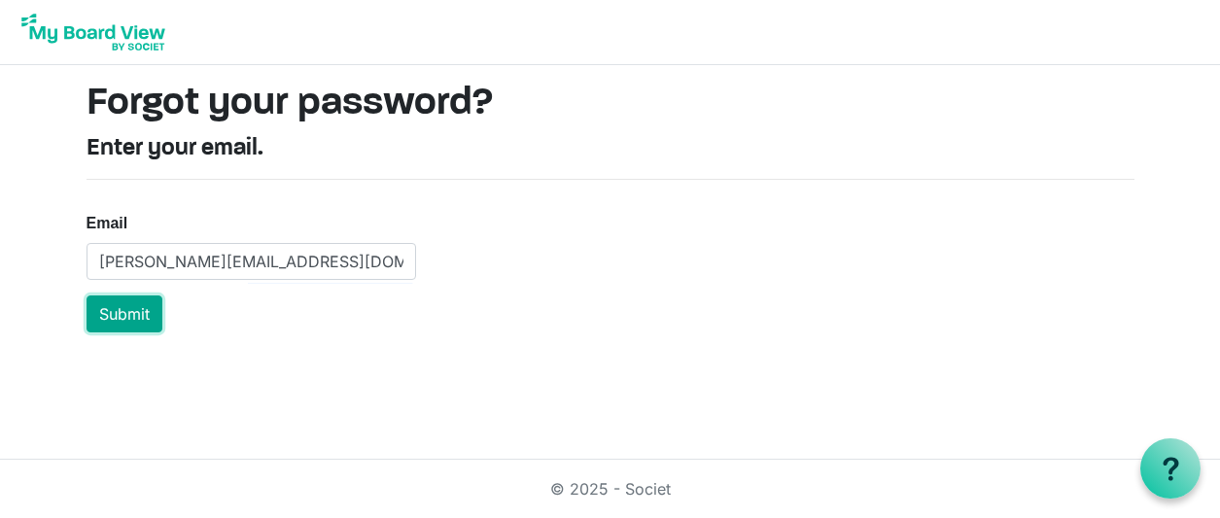
click at [101, 310] on button "Submit" at bounding box center [125, 314] width 76 height 37
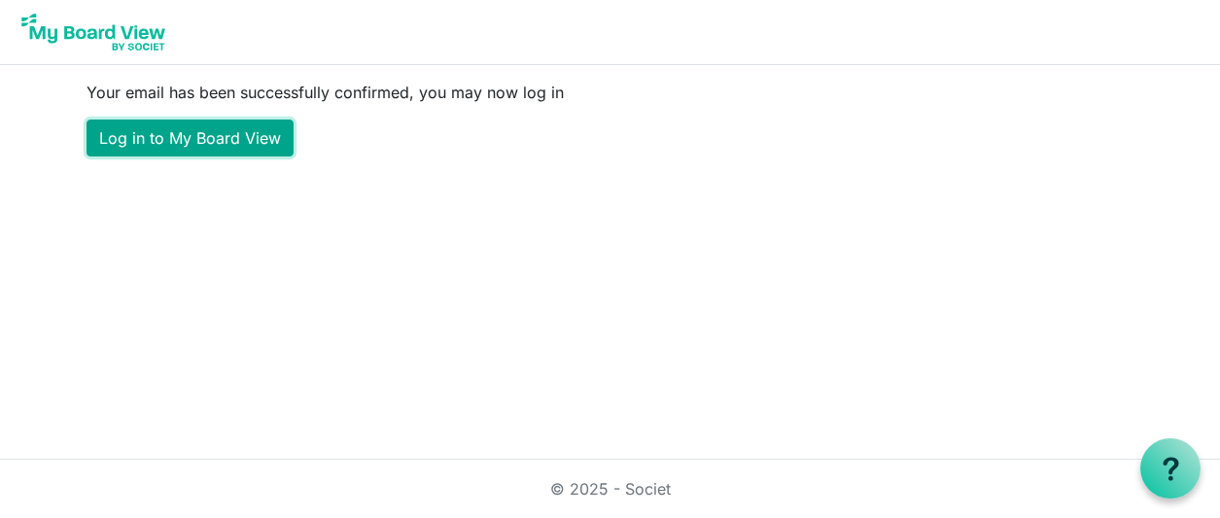
click at [223, 132] on link "Log in to My Board View" at bounding box center [190, 138] width 207 height 37
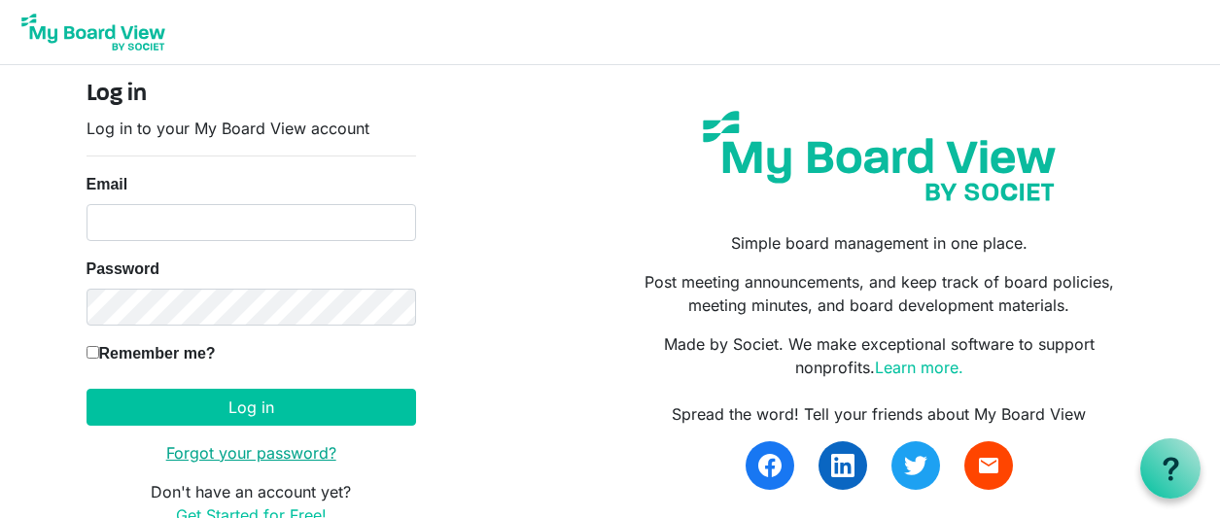
click at [260, 453] on link "Forgot your password?" at bounding box center [251, 452] width 170 height 19
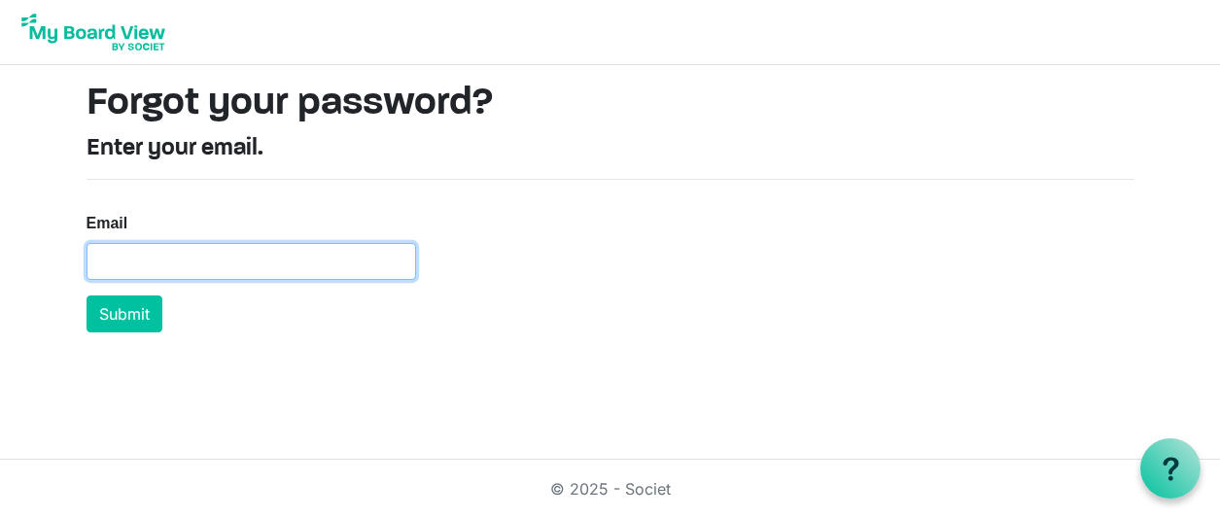
click at [298, 257] on input "Email" at bounding box center [252, 261] width 330 height 37
click at [87, 280] on nordpass-icon at bounding box center [87, 280] width 0 height 0
type input "D"
type input "admin@inclusivibe.org"
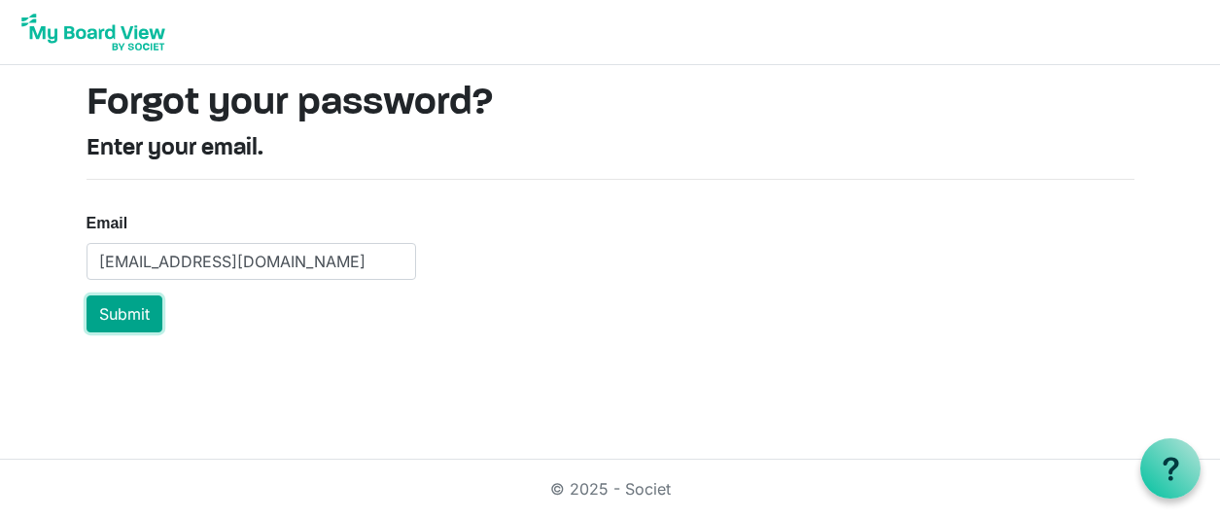
click at [130, 304] on button "Submit" at bounding box center [125, 314] width 76 height 37
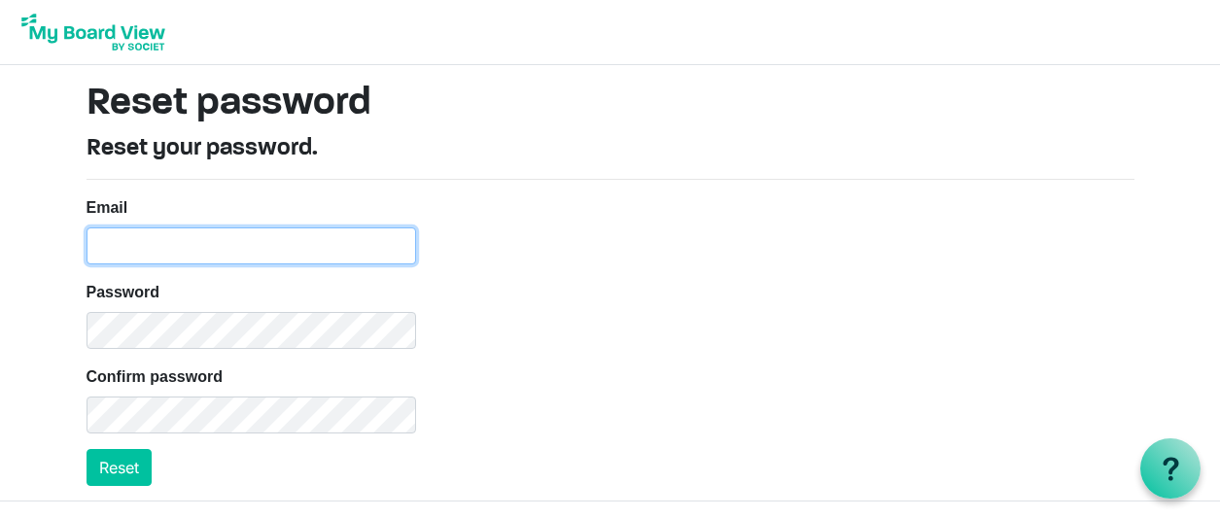
click at [312, 259] on input "Email" at bounding box center [252, 246] width 330 height 37
type input "admin@inclusivibe.org"
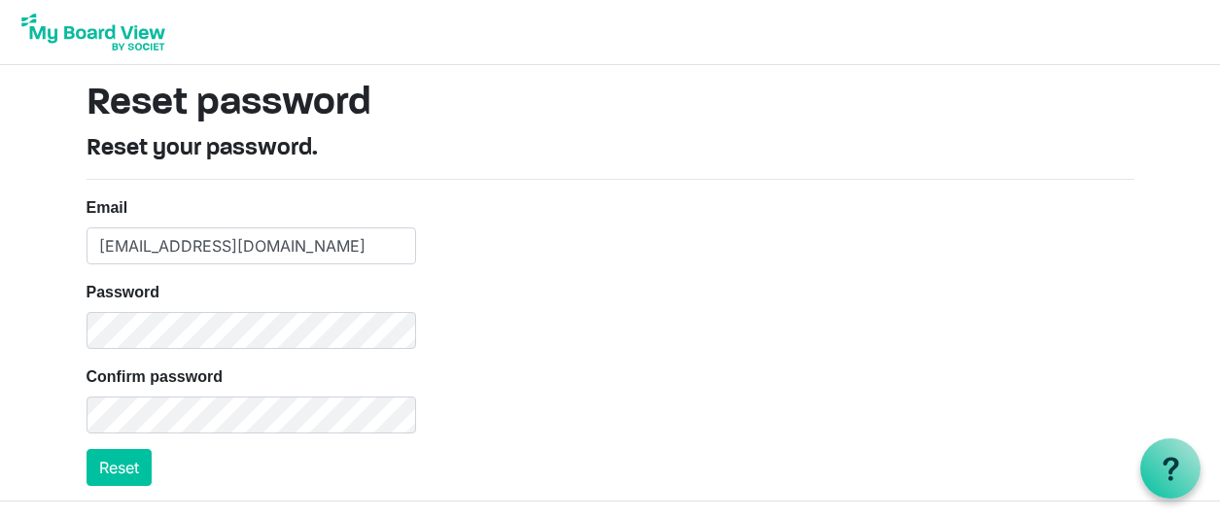
click at [132, 466] on button "Reset" at bounding box center [119, 467] width 65 height 37
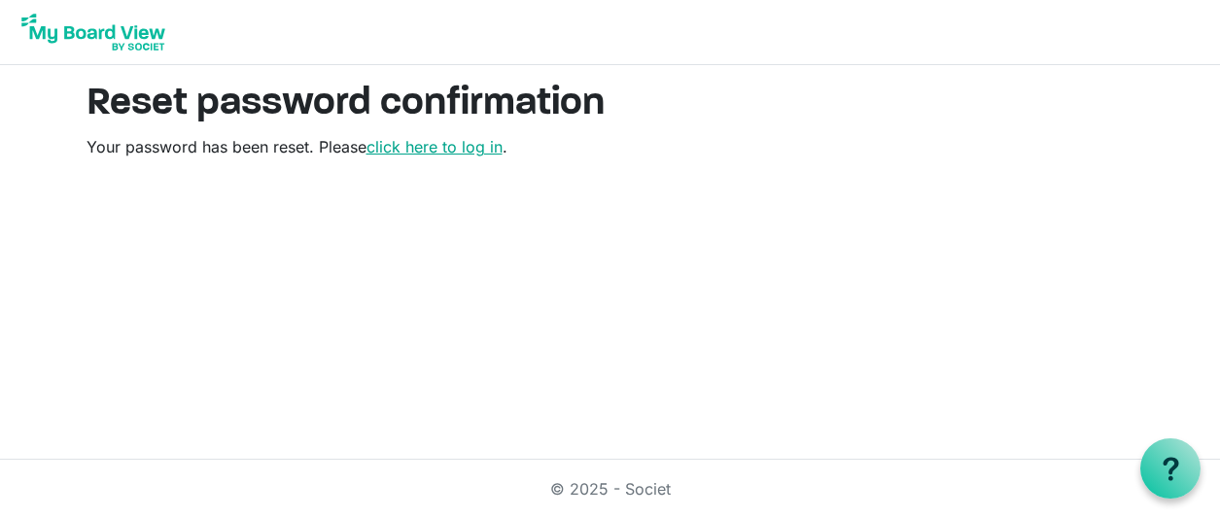
click at [469, 146] on link "click here to log in" at bounding box center [435, 146] width 136 height 19
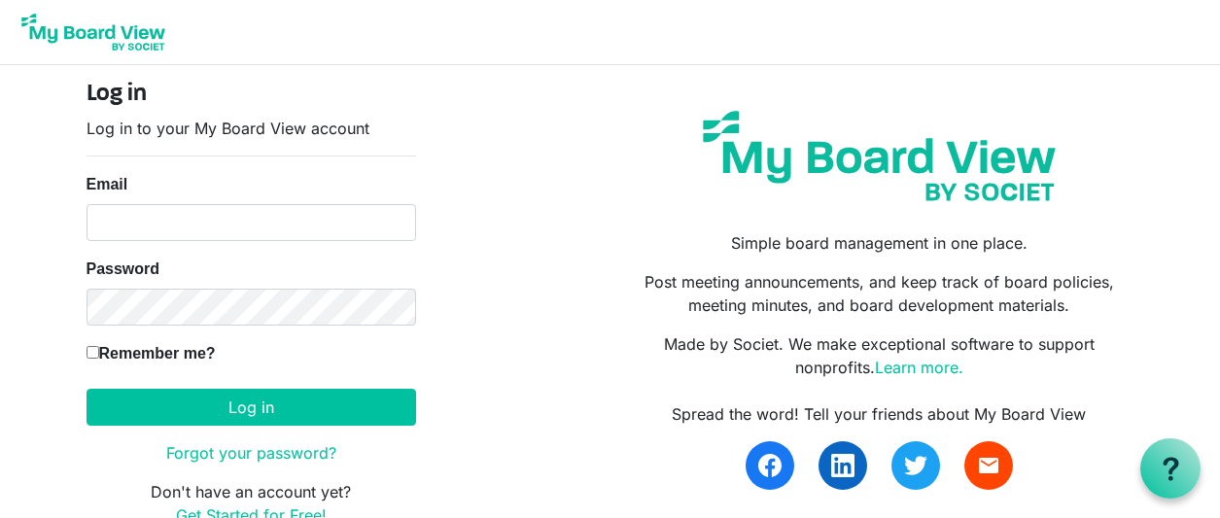
click at [87, 241] on nordpass-icon at bounding box center [87, 241] width 0 height 0
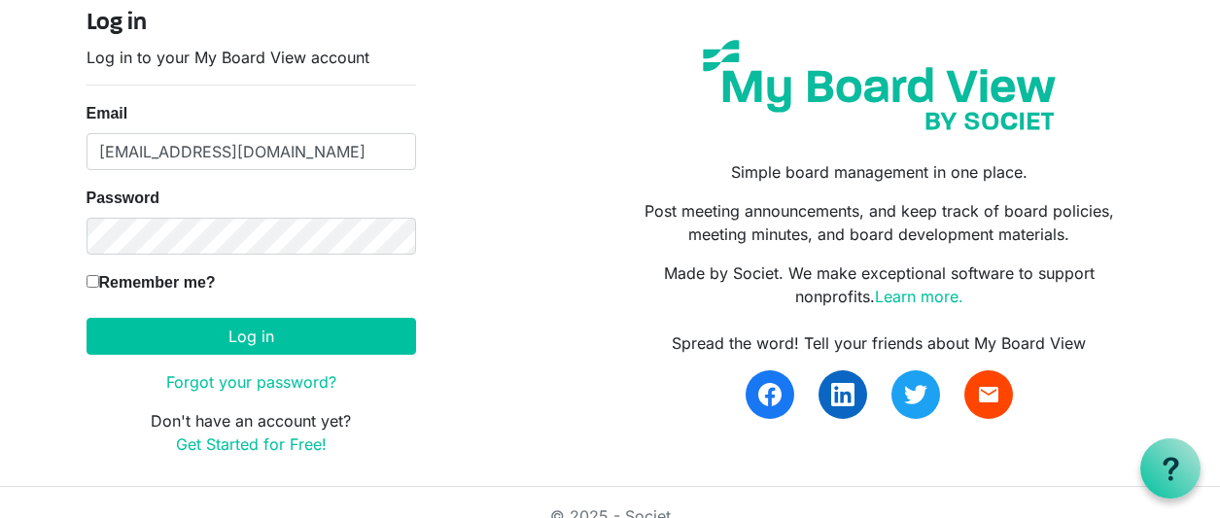
scroll to position [95, 0]
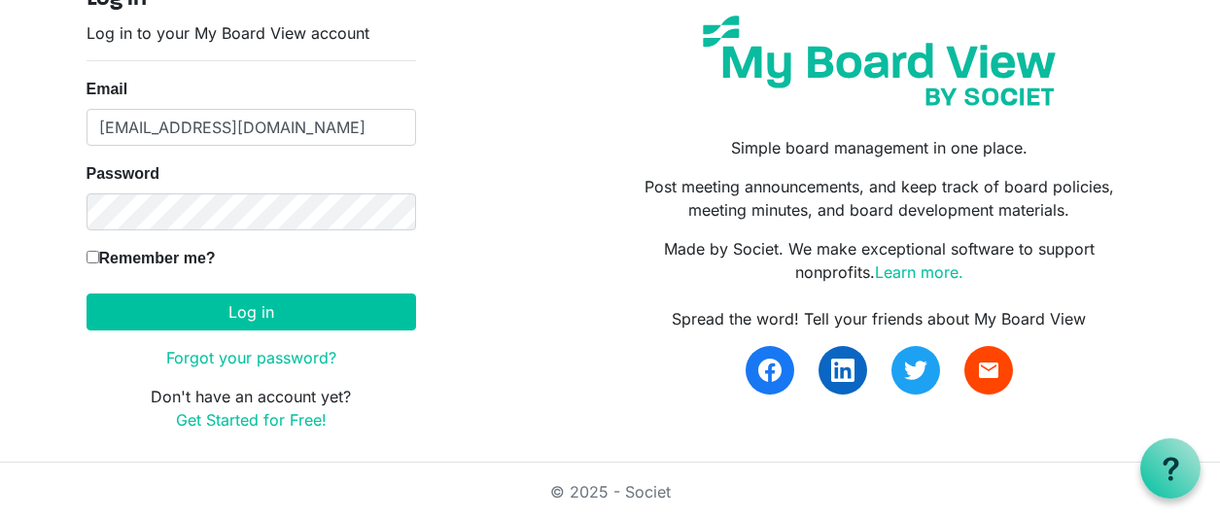
click at [0, 517] on nordpass-autofill-portal at bounding box center [0, 521] width 0 height 0
type input "amy@inclusivibe.org"
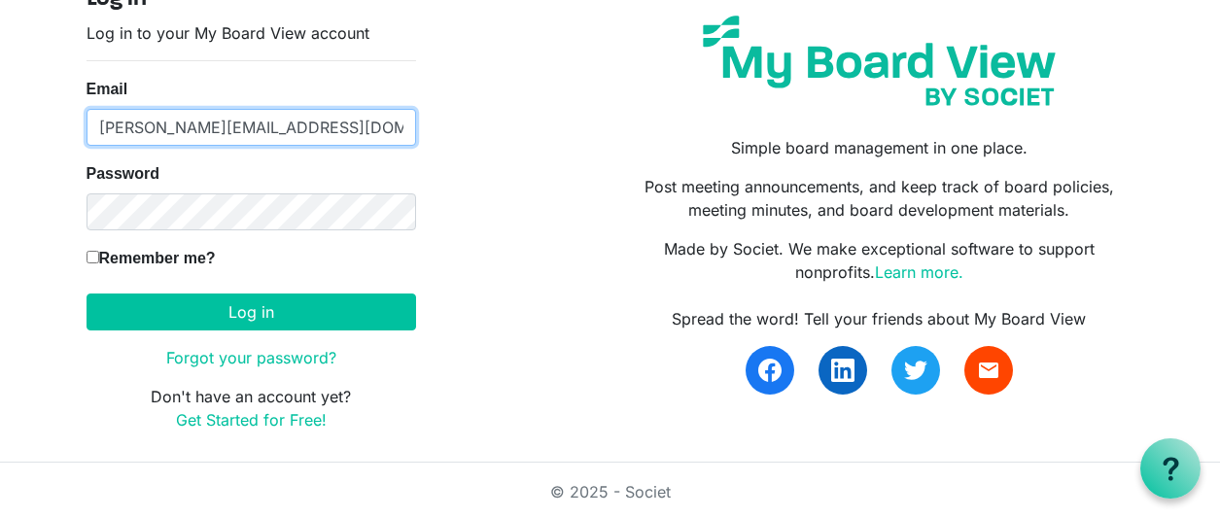
click at [290, 111] on input "amy@inclusivibe.org" at bounding box center [252, 127] width 330 height 37
click at [0, 517] on nordpass-autofill-portal at bounding box center [0, 521] width 0 height 0
click at [45, 261] on body "Log in Log in to your My Board View account Email amy@inclusivibe.org Password …" at bounding box center [610, 184] width 1220 height 558
click at [87, 146] on nordpass-icon at bounding box center [87, 146] width 0 height 0
click at [0, 517] on nordpass-autofill-portal at bounding box center [0, 521] width 0 height 0
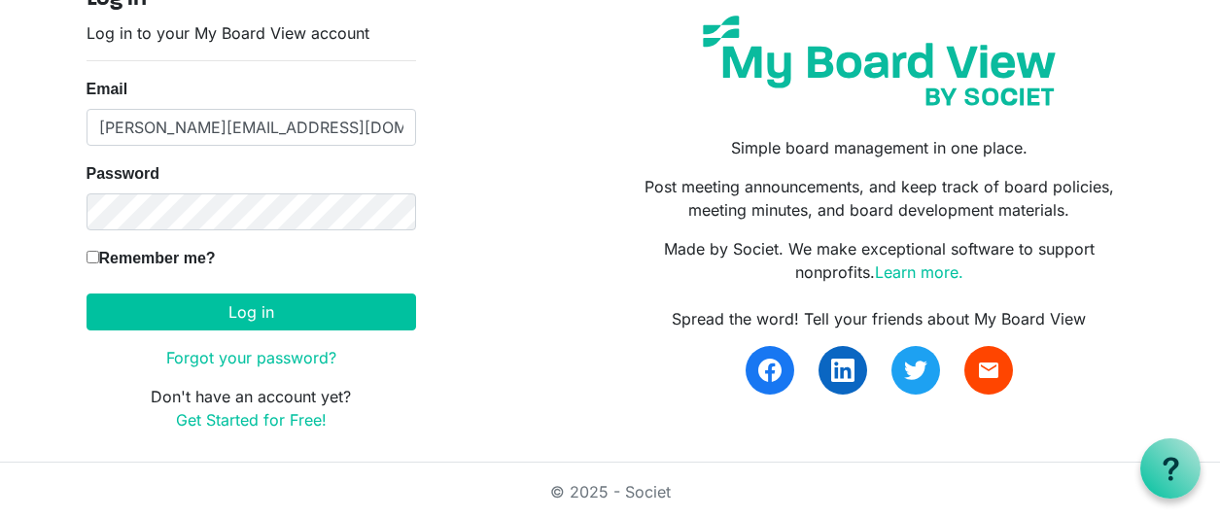
click at [0, 517] on nordpass-autofill-portal at bounding box center [0, 521] width 0 height 0
click at [477, 295] on div "Log in Log in to your My Board View account Email amy@inclusivibe.org Password …" at bounding box center [610, 216] width 1077 height 462
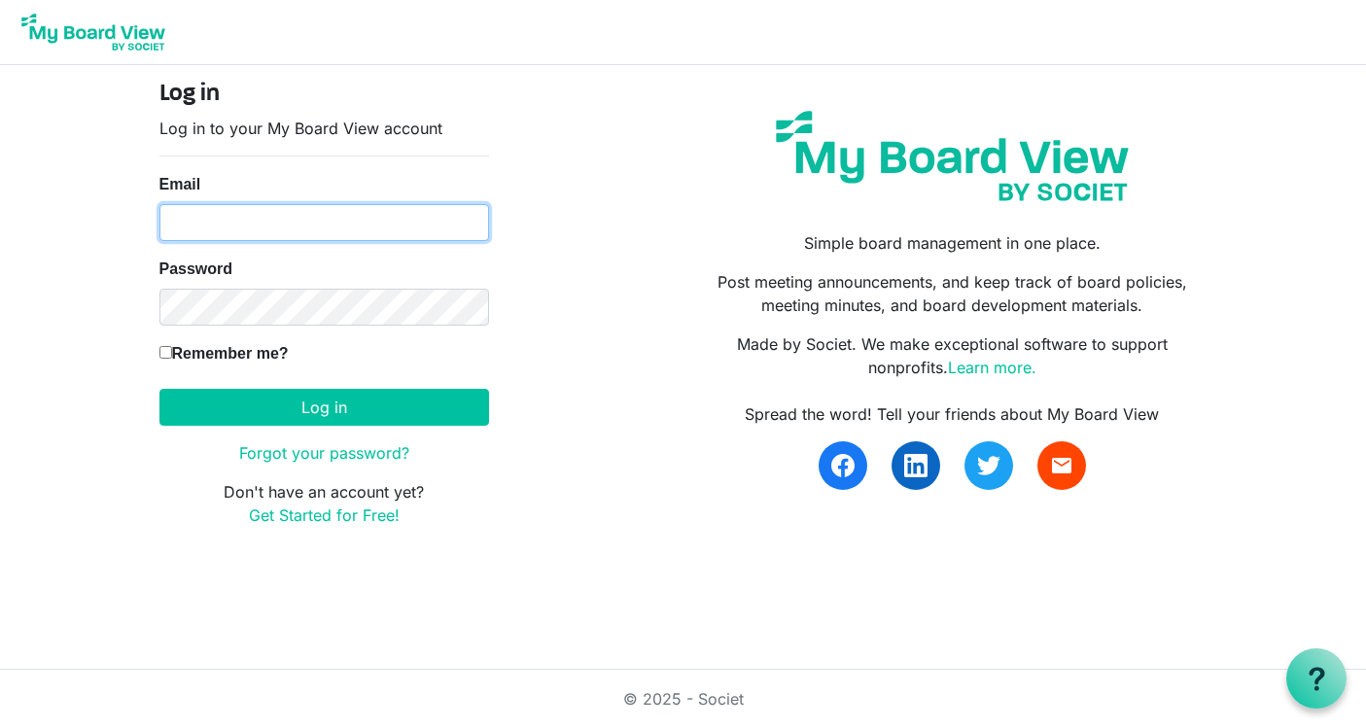
click at [386, 224] on input "Email" at bounding box center [324, 222] width 330 height 37
click at [0, 616] on nordpass-autofill-portal at bounding box center [0, 616] width 0 height 0
type input "admin@inclusivibe.org"
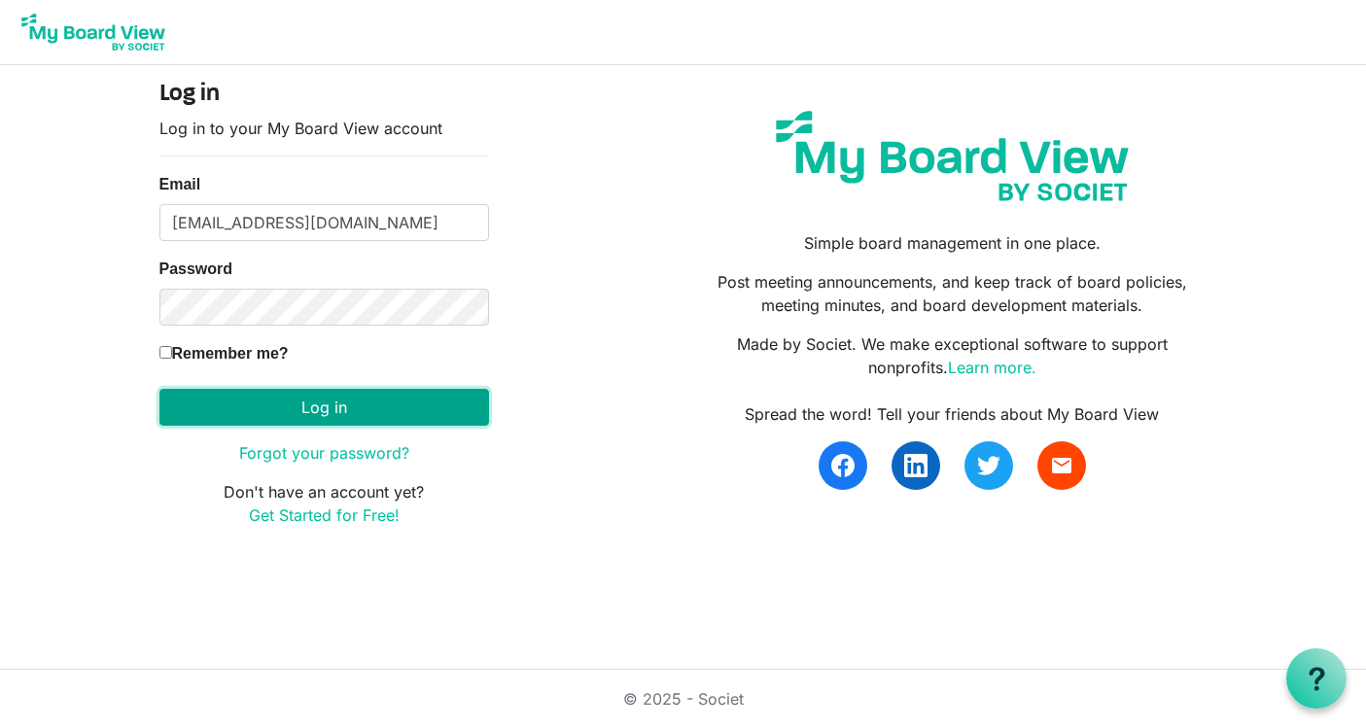
click at [321, 408] on button "Log in" at bounding box center [324, 407] width 330 height 37
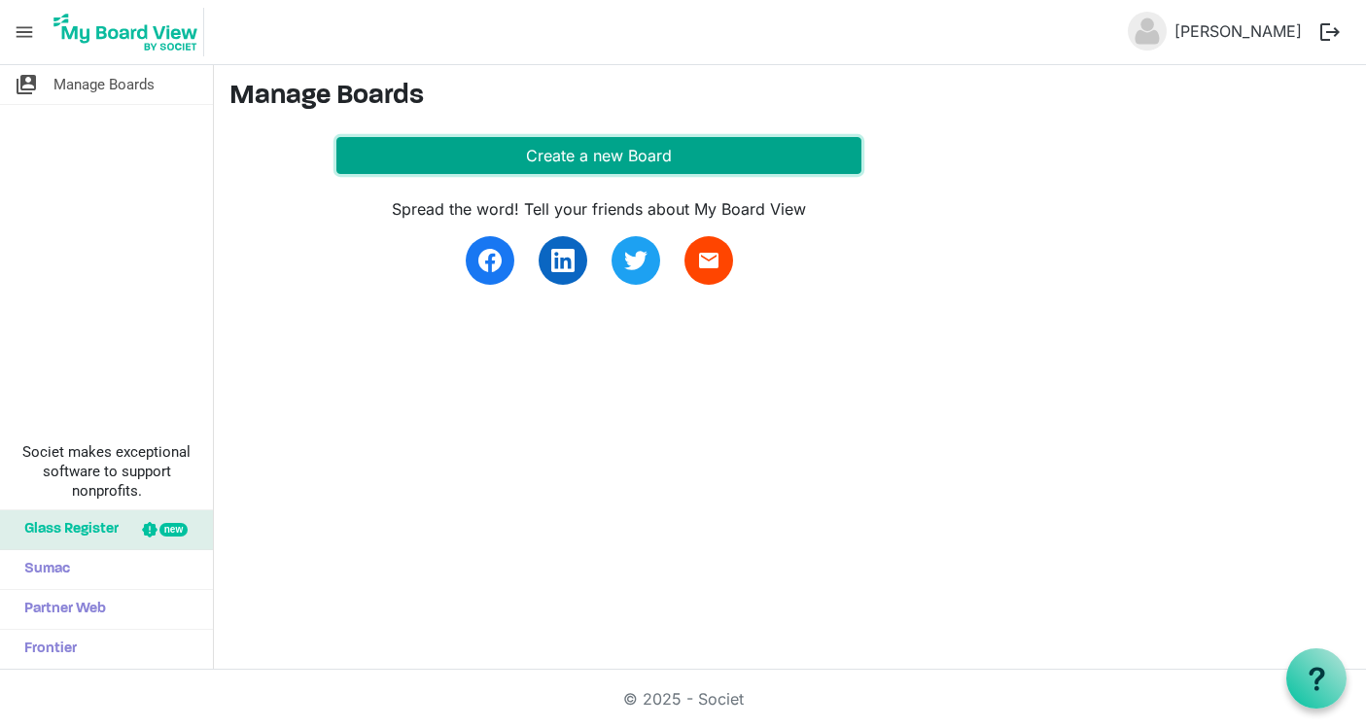
click at [432, 151] on button "Create a new Board" at bounding box center [598, 155] width 525 height 37
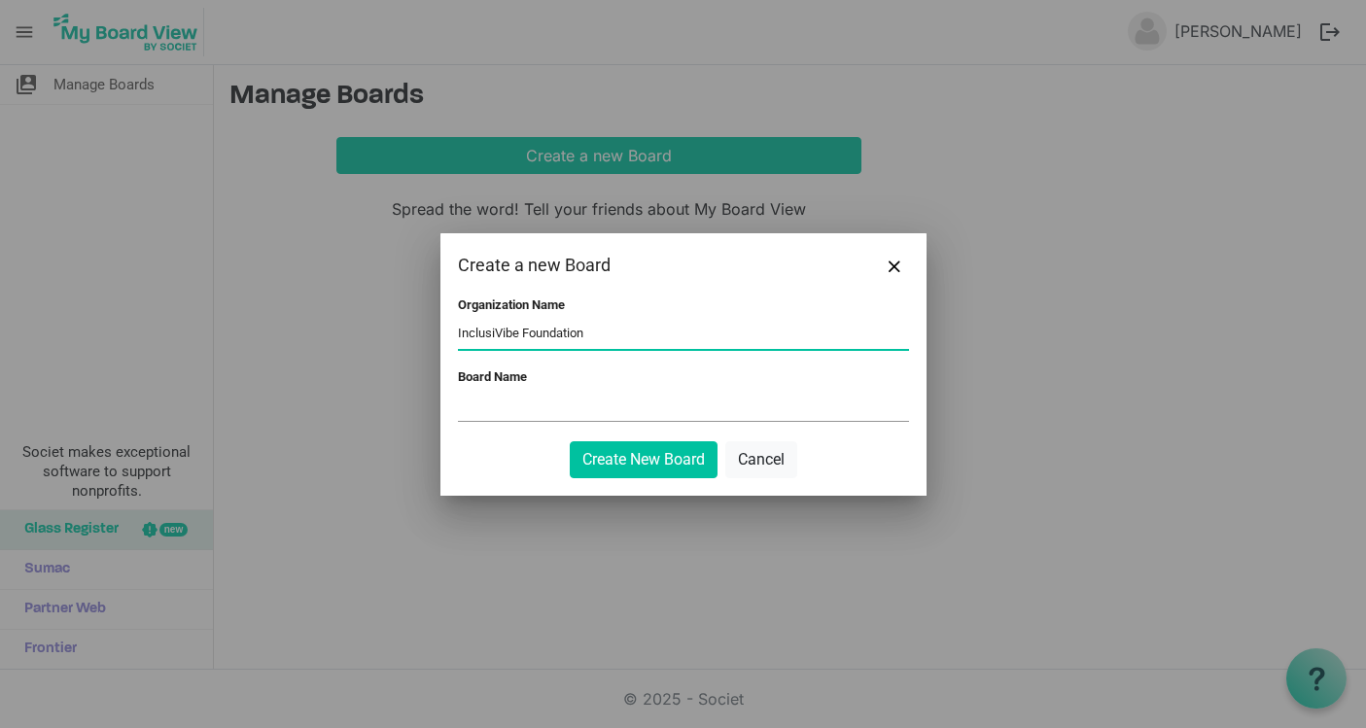
type input "InclusiVibe Foundation"
click at [533, 397] on input "Board Name" at bounding box center [683, 406] width 451 height 29
type input "IncusiVibe Board"
drag, startPoint x: 529, startPoint y: 376, endPoint x: 437, endPoint y: 370, distance: 92.6
click at [437, 370] on div "Create a new Board Organization Name InclusiVibe Foundation Board Name IncusiVi…" at bounding box center [683, 364] width 1366 height 728
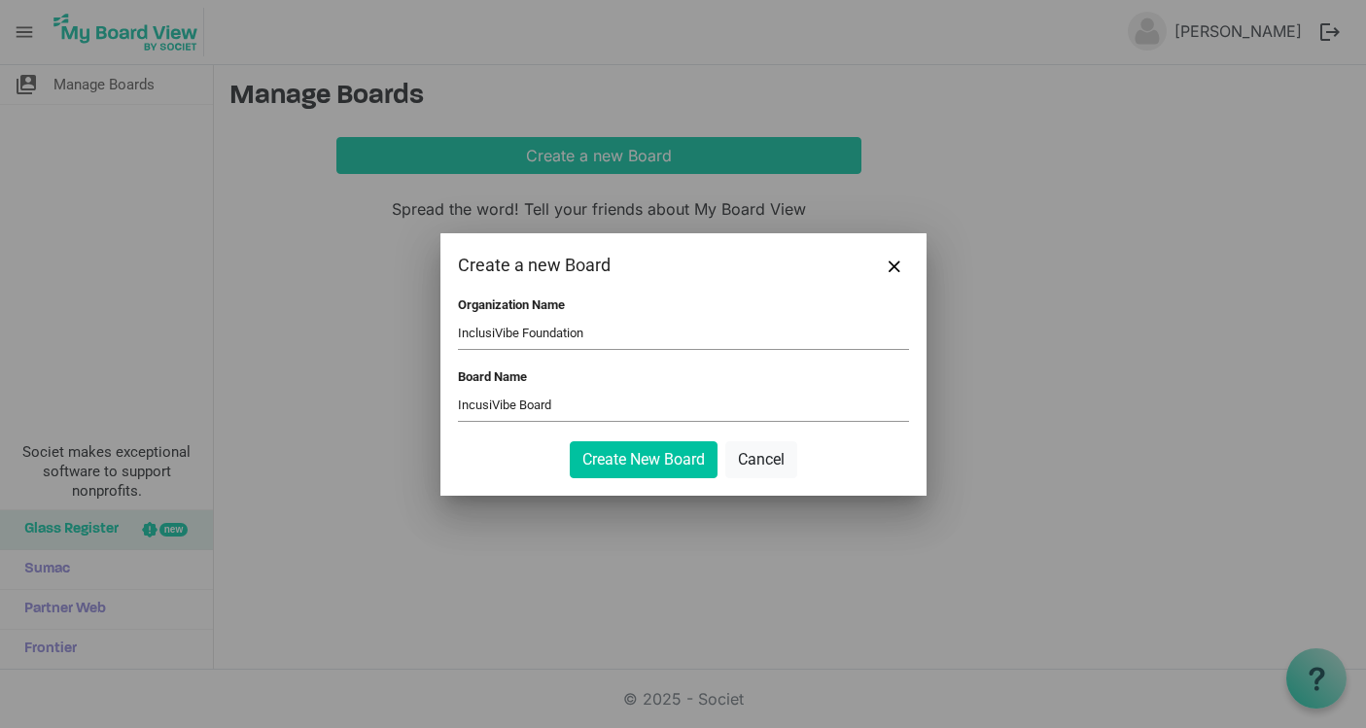
click at [484, 376] on label "Board Name" at bounding box center [492, 377] width 69 height 15
click at [484, 392] on input "IncusiVibe Board" at bounding box center [683, 406] width 451 height 29
click at [484, 376] on label "Board Name" at bounding box center [492, 377] width 69 height 15
click at [484, 392] on input "IncusiVibe Board" at bounding box center [683, 406] width 451 height 29
click at [484, 376] on label "Board Name" at bounding box center [492, 377] width 69 height 15
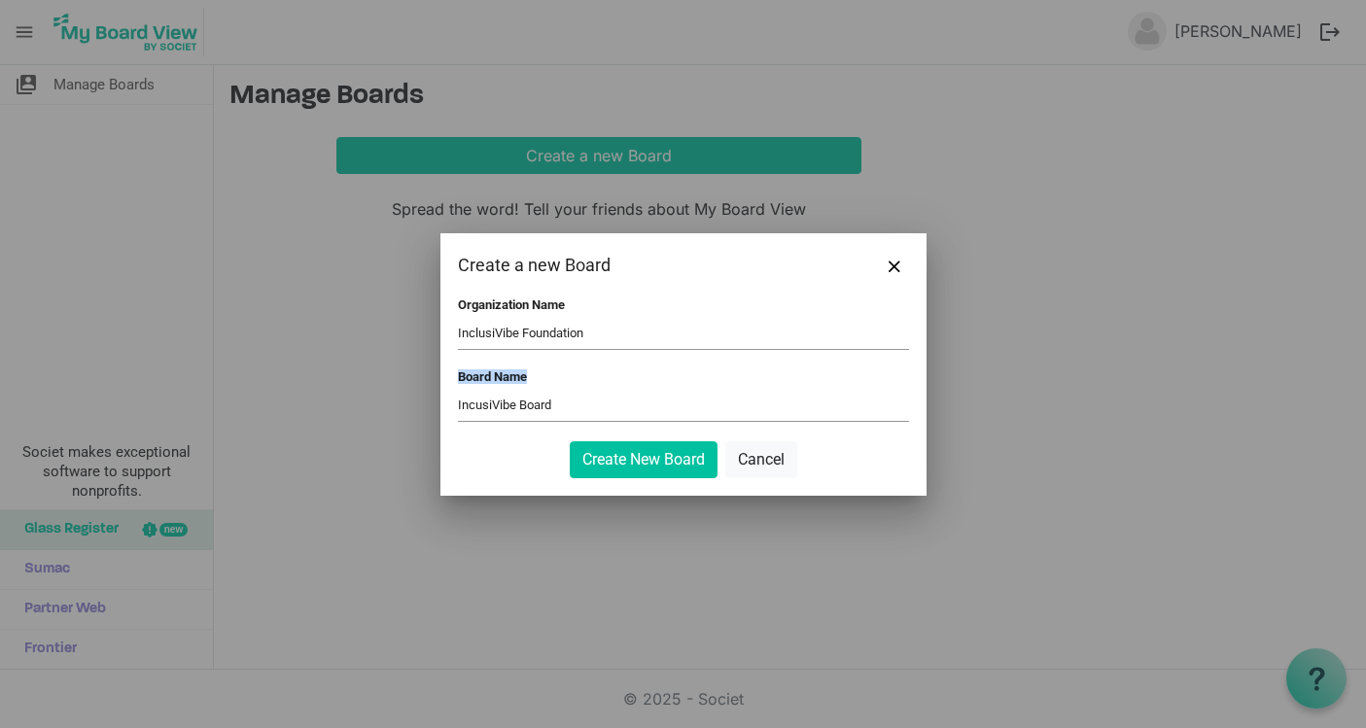
click at [484, 392] on input "IncusiVibe Board" at bounding box center [683, 406] width 451 height 29
copy div "Board Name"
click at [609, 416] on input "IncusiVibe Board" at bounding box center [683, 406] width 451 height 29
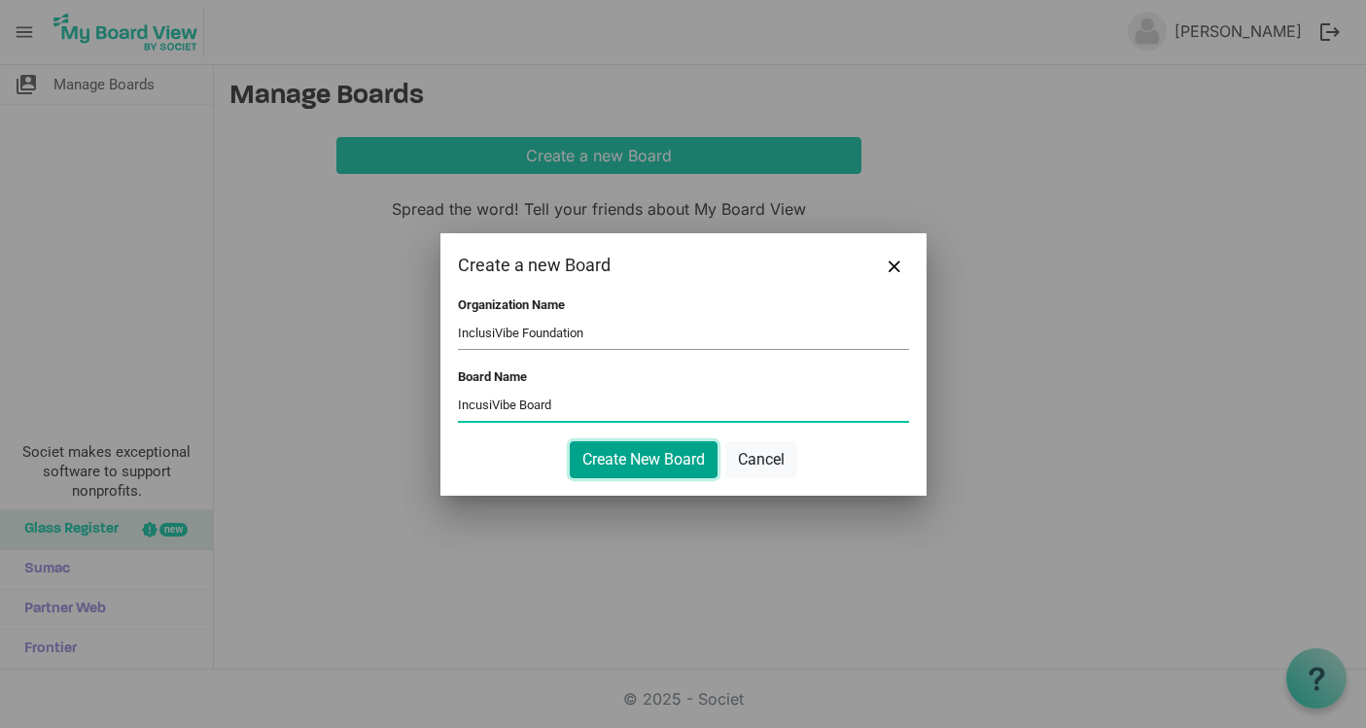
click at [670, 446] on button "Create New Board" at bounding box center [644, 459] width 148 height 37
click at [634, 454] on button "Create New Board" at bounding box center [644, 459] width 148 height 37
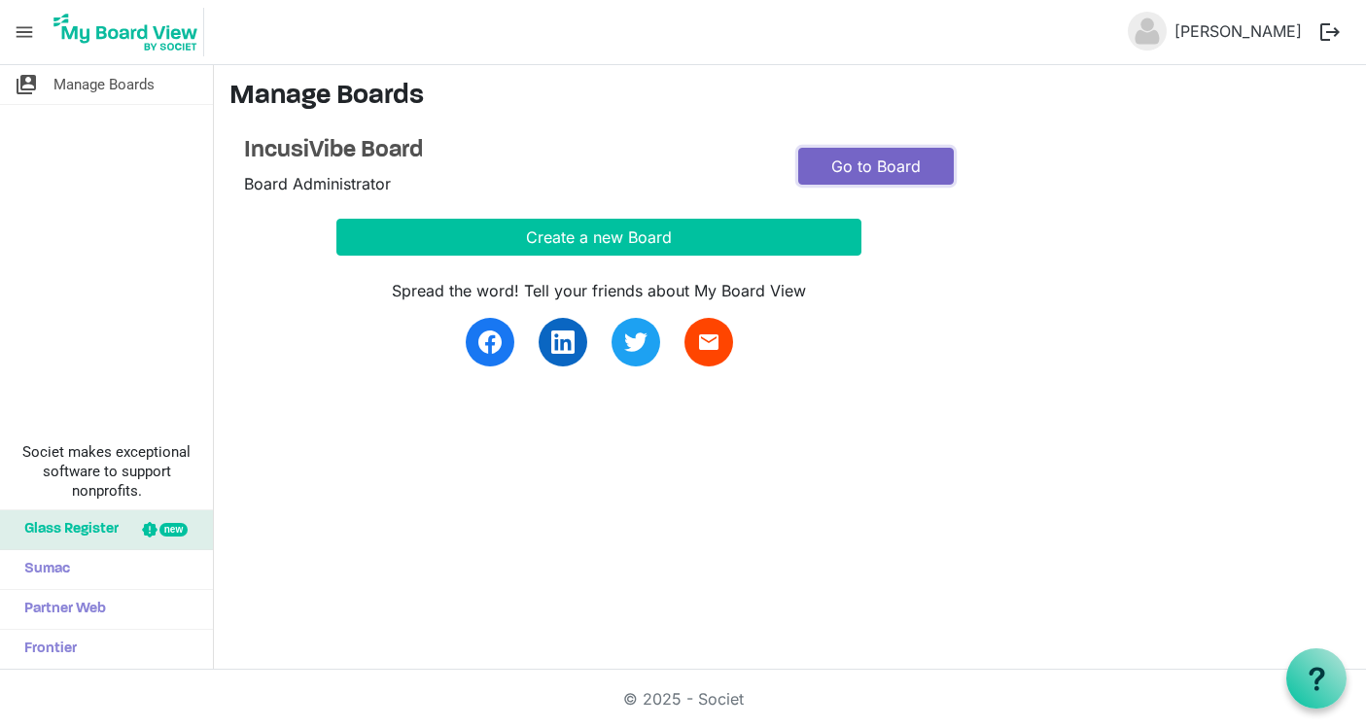
click at [855, 161] on link "Go to Board" at bounding box center [876, 166] width 156 height 37
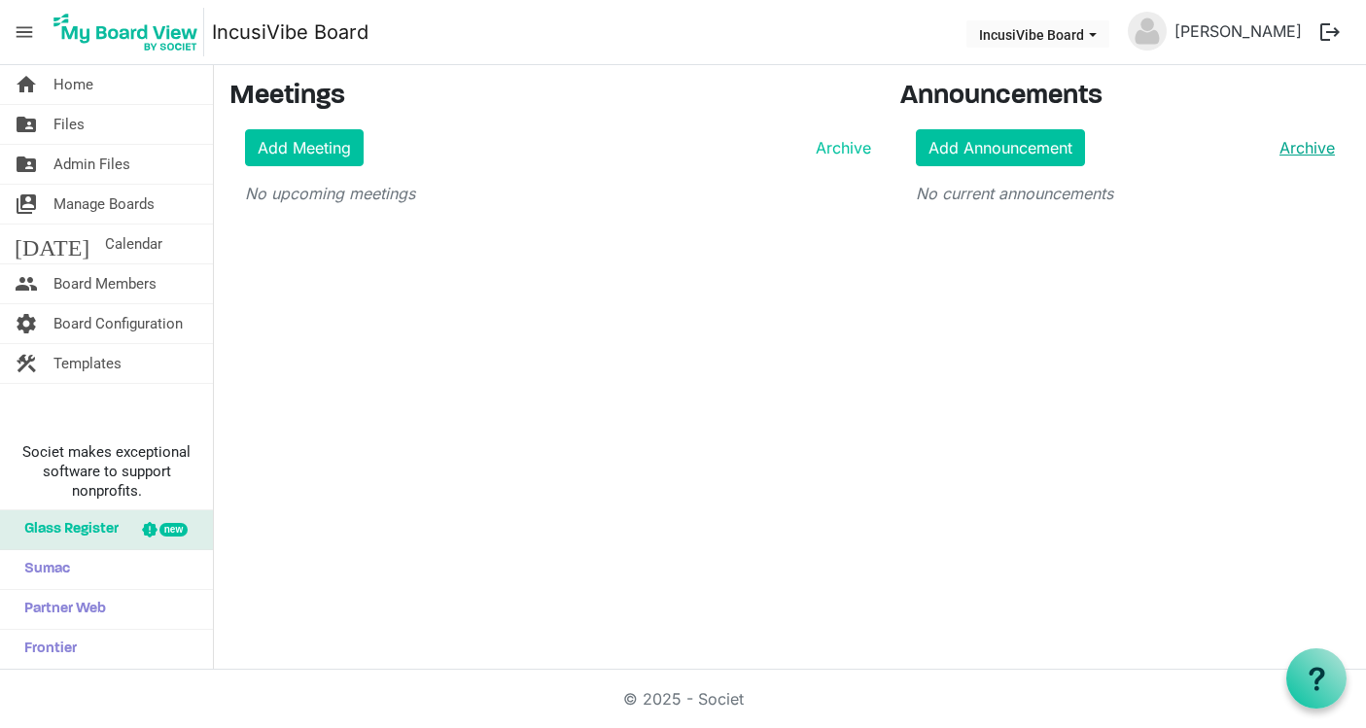
click at [1299, 143] on link "Archive" at bounding box center [1303, 147] width 63 height 23
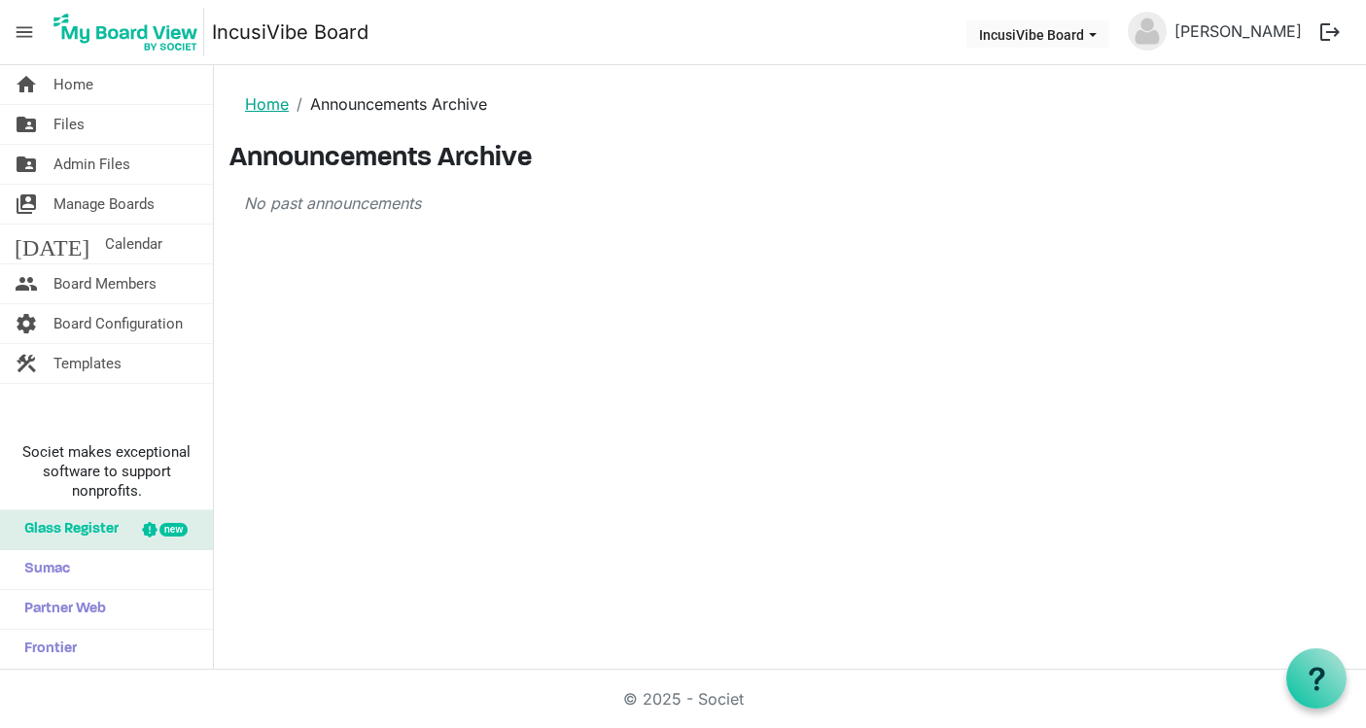
click at [269, 100] on link "Home" at bounding box center [267, 103] width 44 height 19
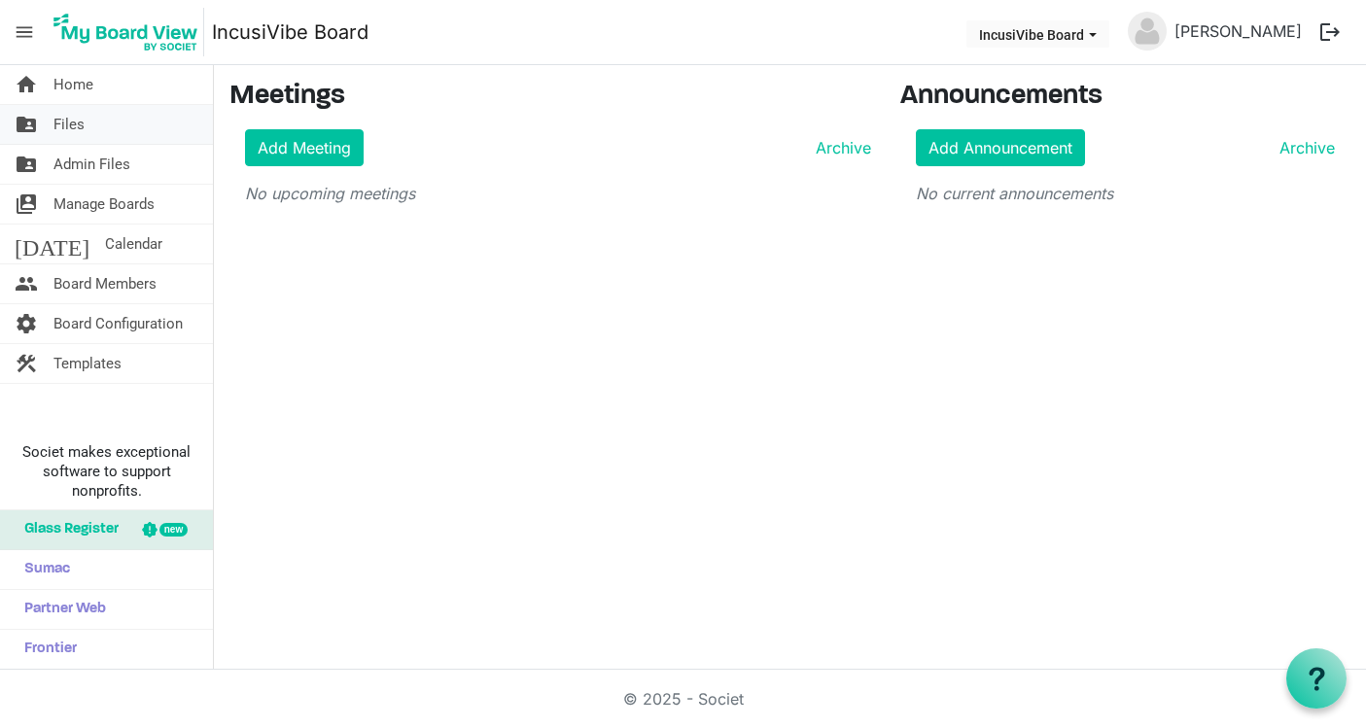
click at [156, 115] on link "folder_shared Files" at bounding box center [106, 124] width 213 height 39
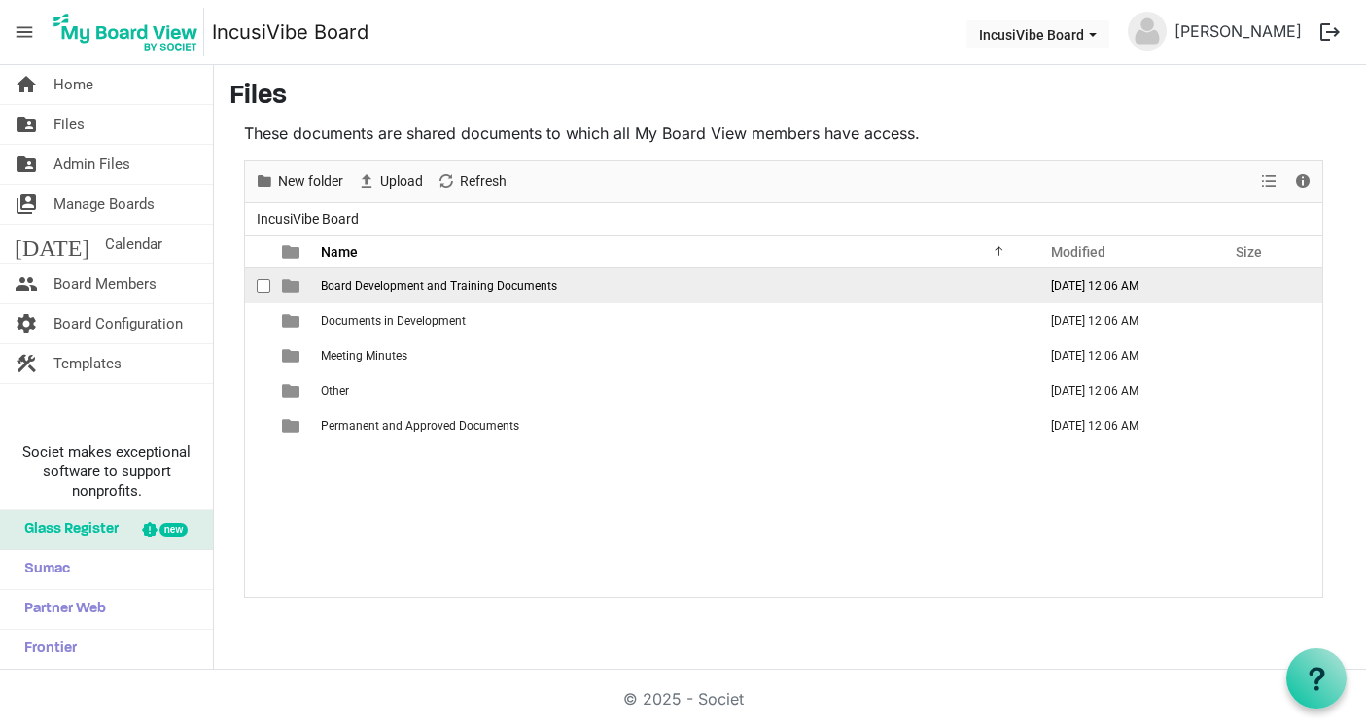
click at [393, 287] on span "Board Development and Training Documents" at bounding box center [439, 286] width 236 height 14
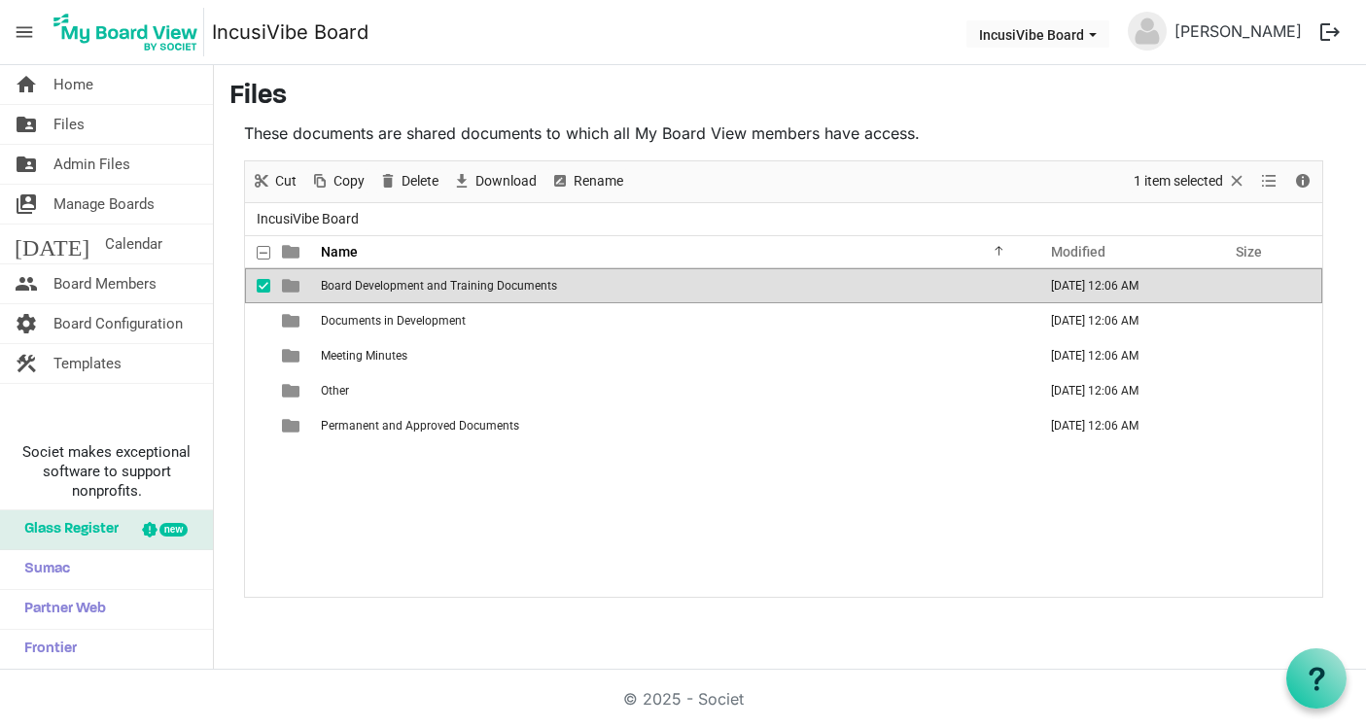
click at [393, 287] on span "Board Development and Training Documents" at bounding box center [439, 286] width 236 height 14
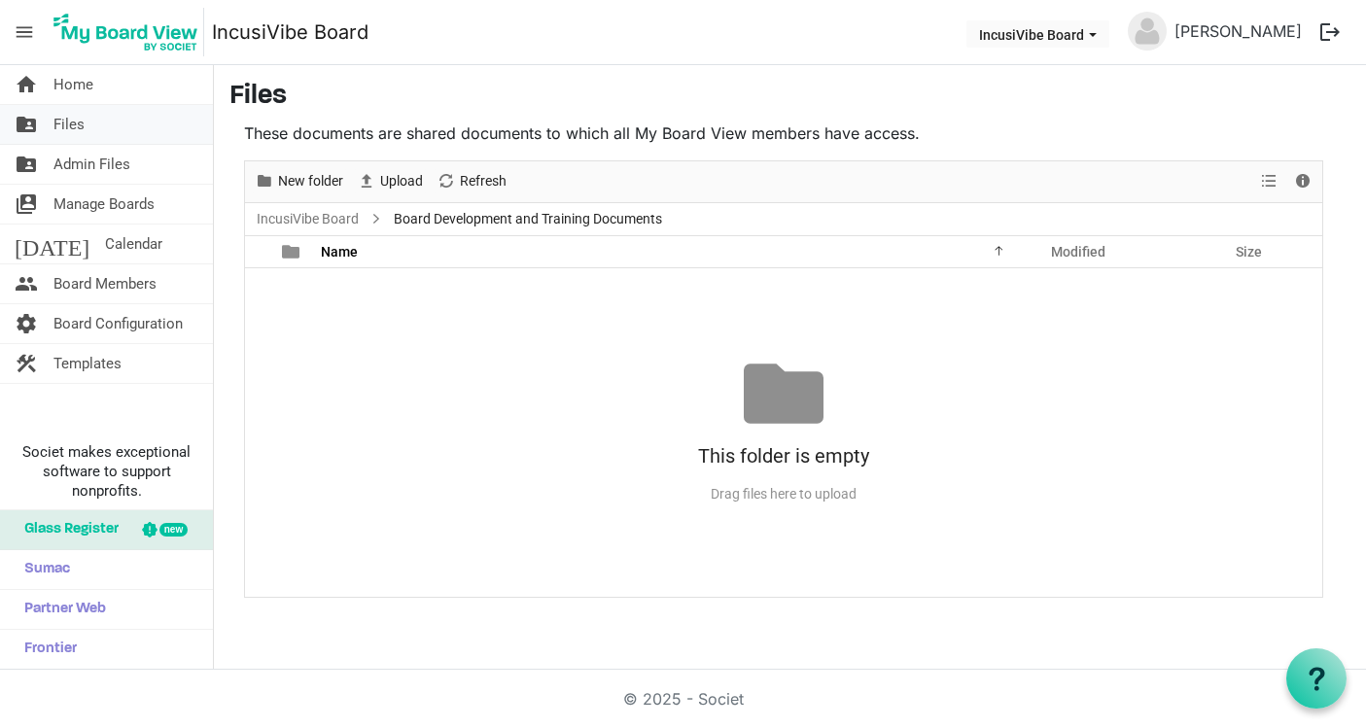
click at [67, 117] on span "Files" at bounding box center [68, 124] width 31 height 39
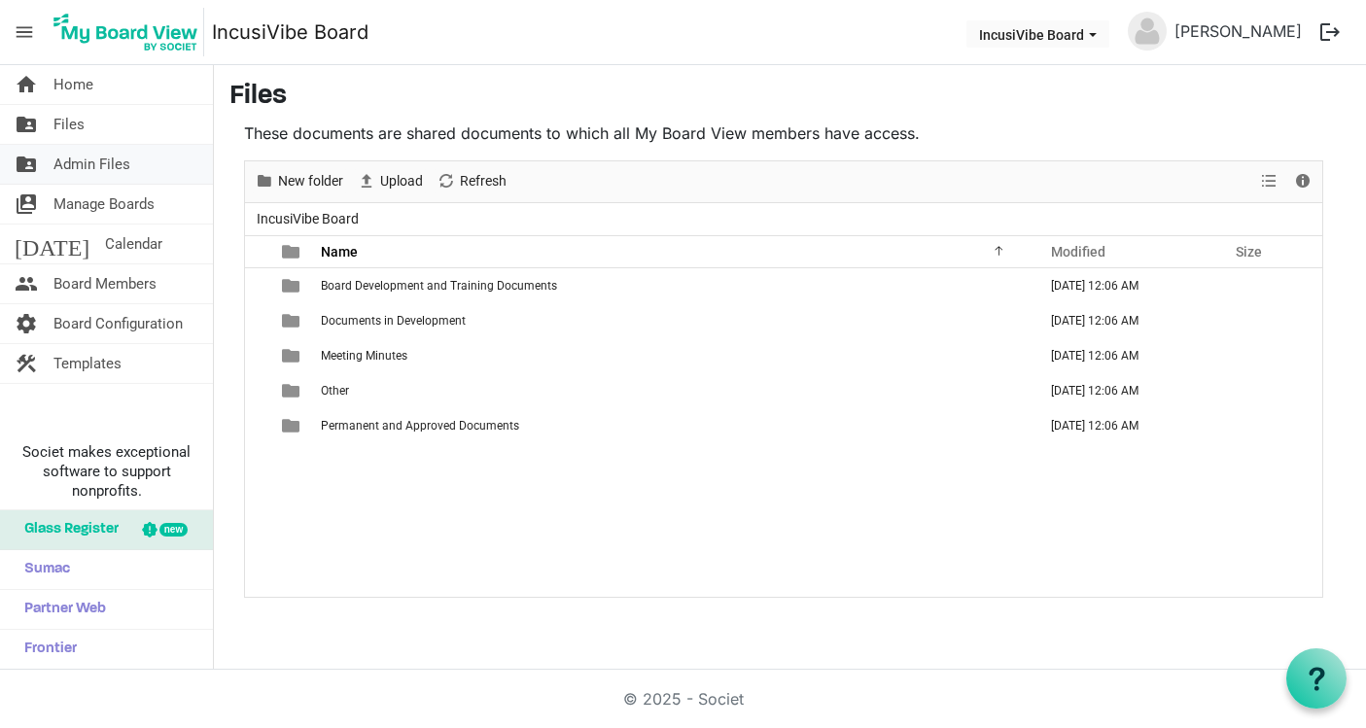
click at [87, 168] on span "Admin Files" at bounding box center [91, 164] width 77 height 39
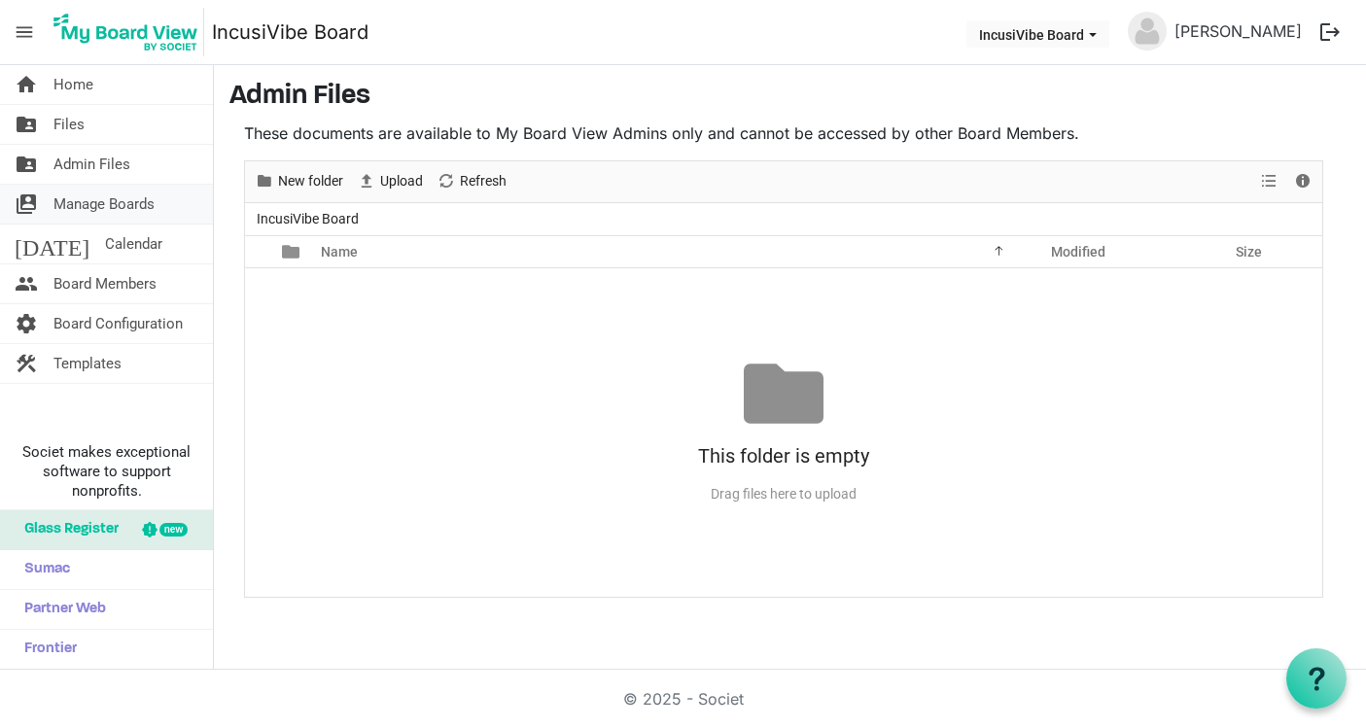
click at [85, 198] on span "Manage Boards" at bounding box center [103, 204] width 101 height 39
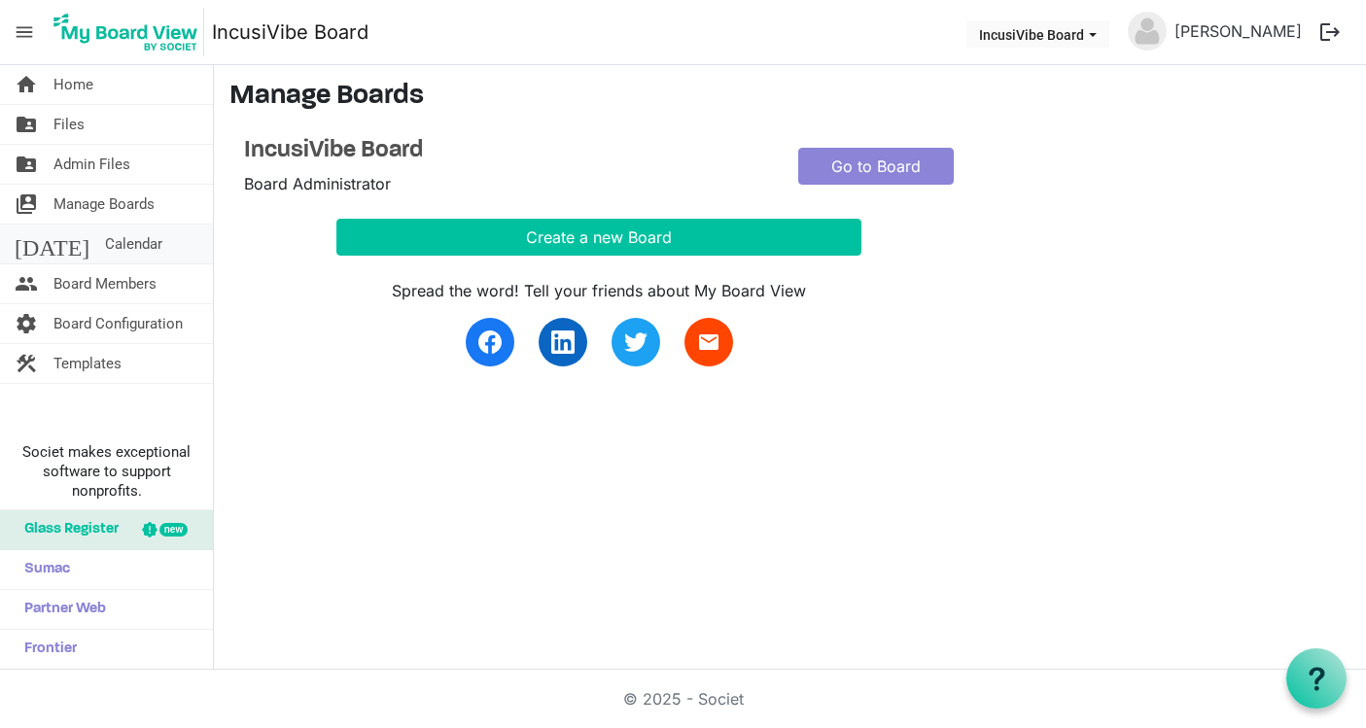
click at [113, 257] on link "[DATE] Calendar" at bounding box center [106, 244] width 213 height 39
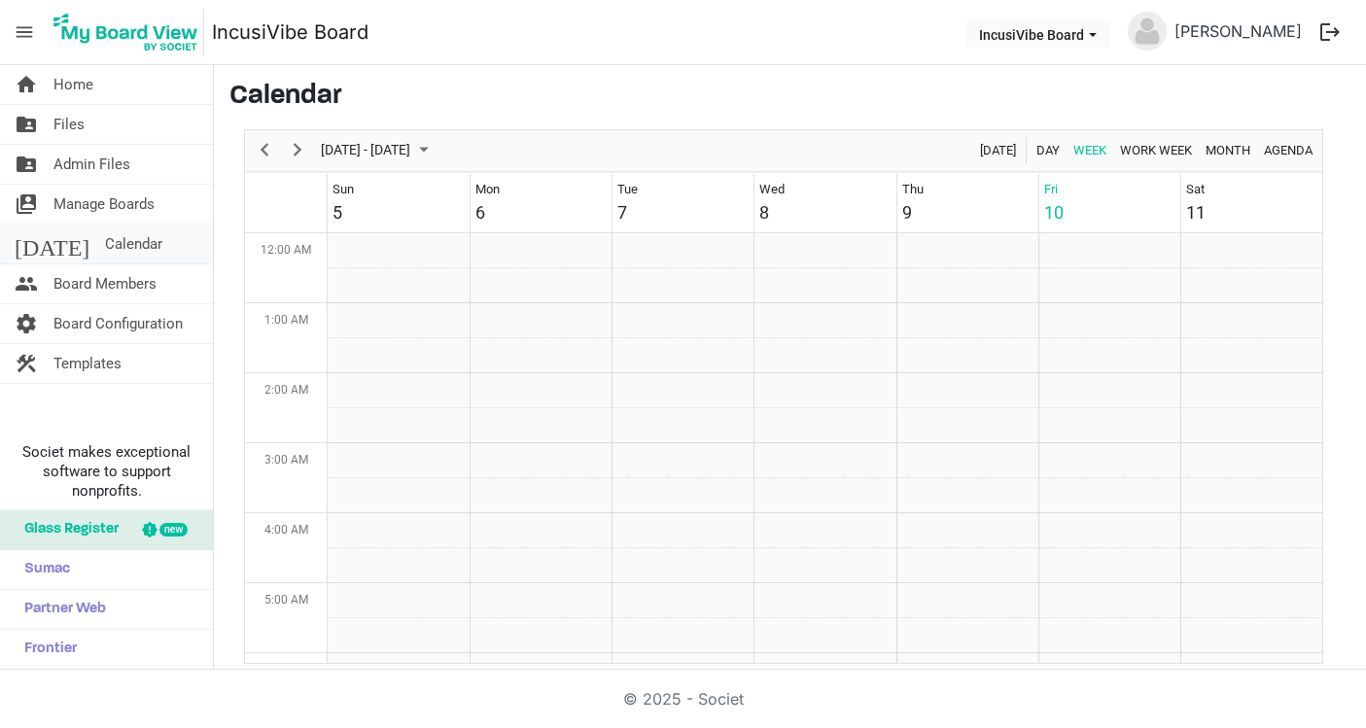
scroll to position [630, 0]
click at [124, 195] on span "Manage Boards" at bounding box center [103, 204] width 101 height 39
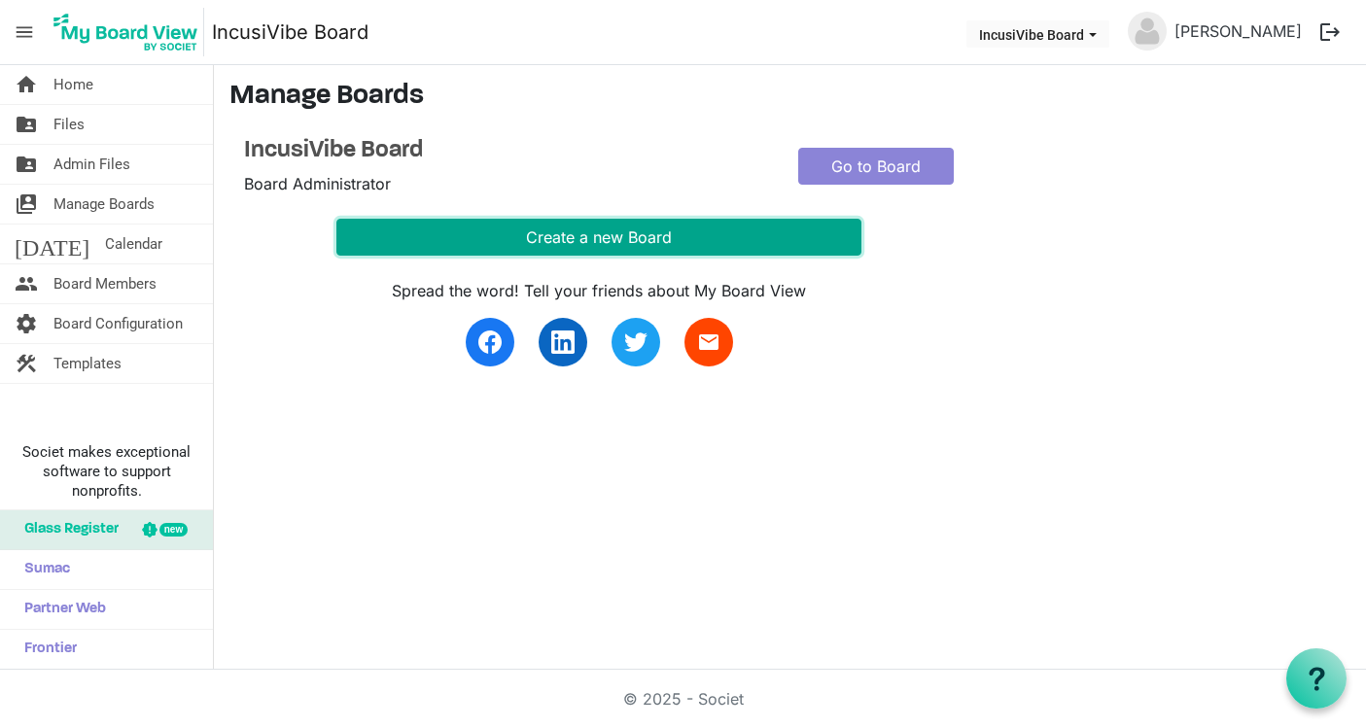
click at [425, 233] on button "Create a new Board" at bounding box center [598, 237] width 525 height 37
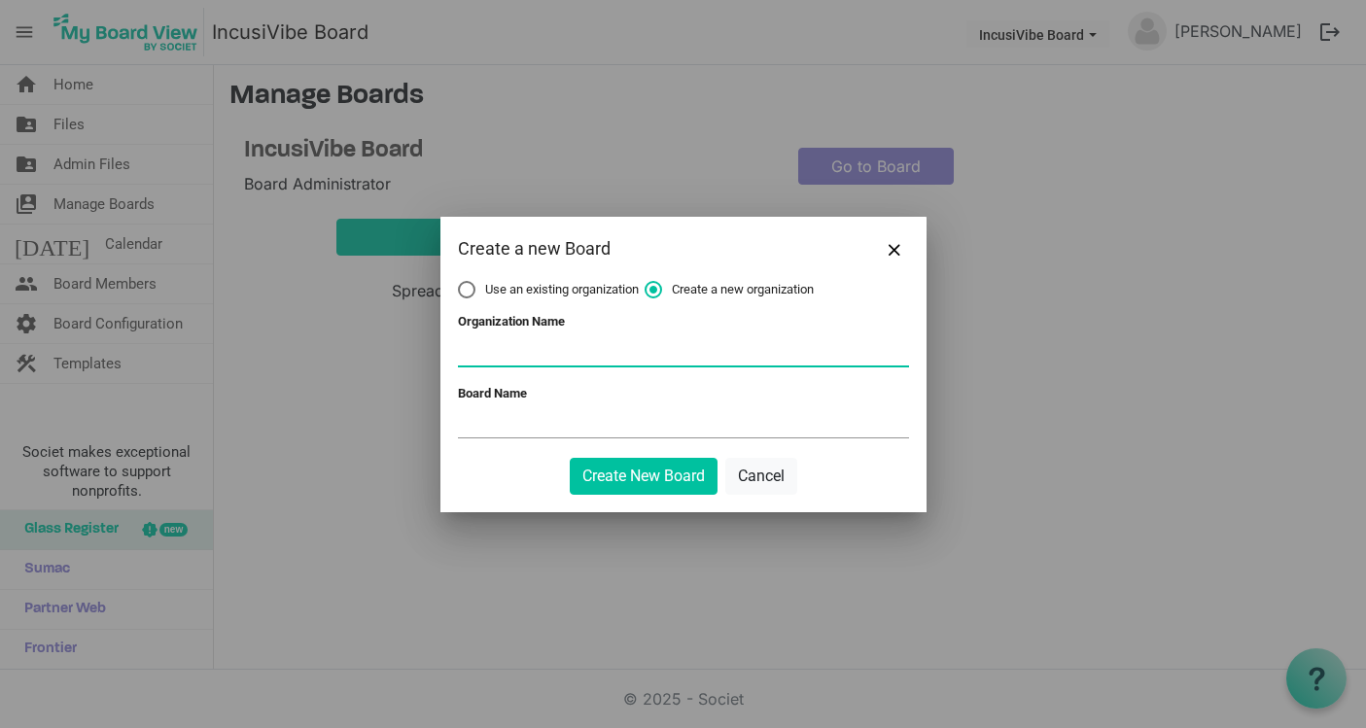
click at [528, 346] on input "Organization Name" at bounding box center [683, 350] width 451 height 29
type input "InclusiVibe Foundation"
click at [569, 411] on input "Board Name" at bounding box center [683, 422] width 451 height 29
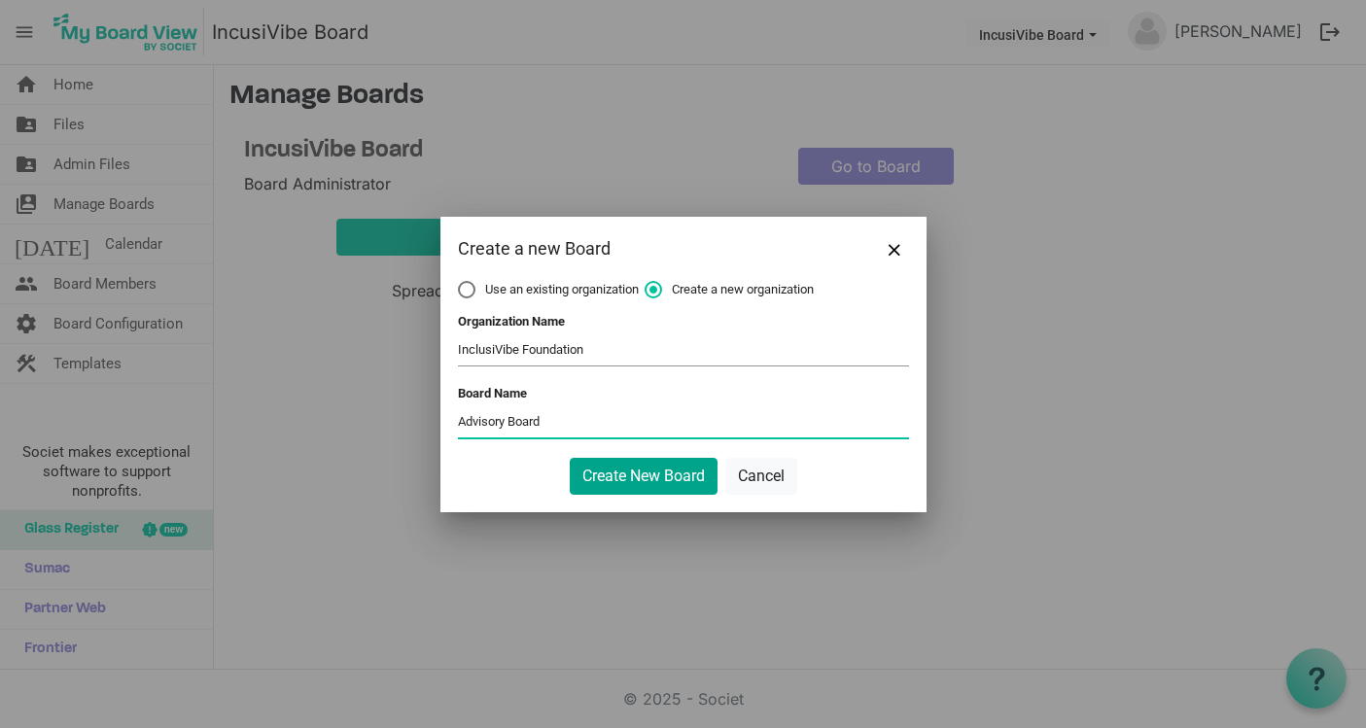
type input "Advisory Board"
click at [675, 479] on button "Create New Board" at bounding box center [644, 476] width 148 height 37
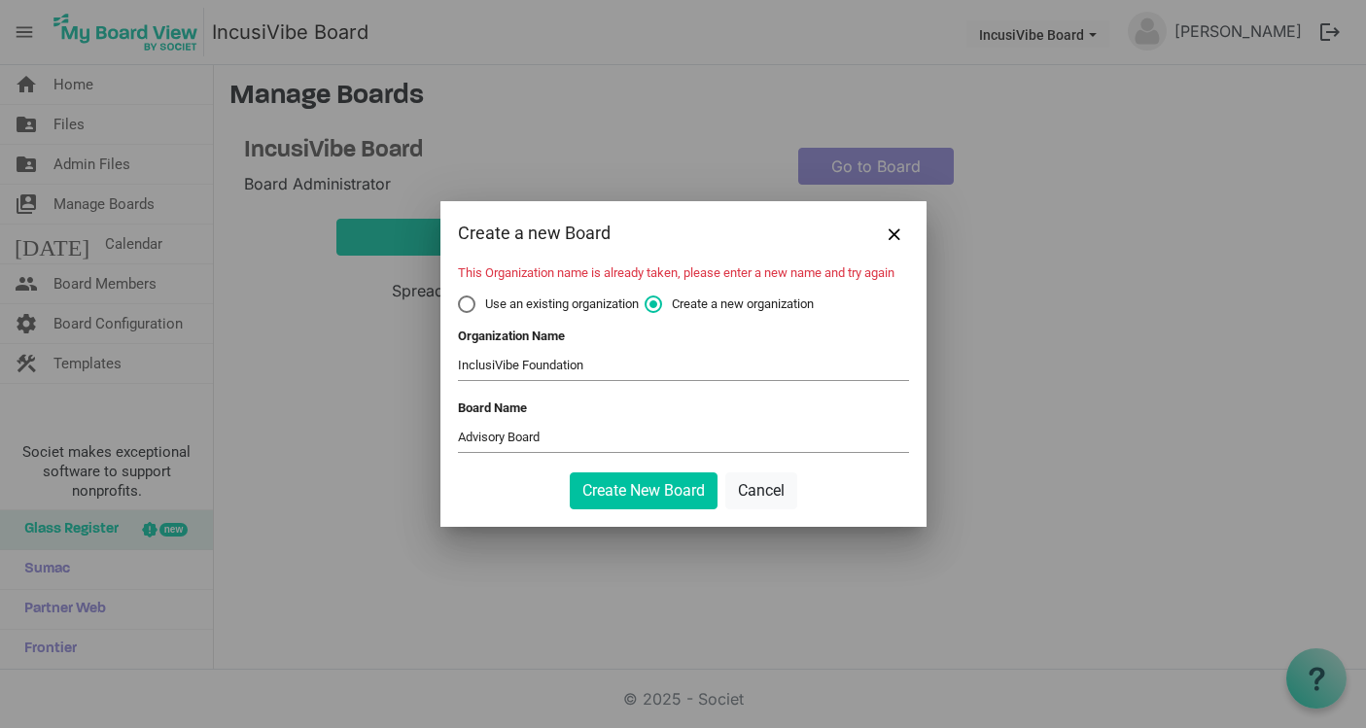
click at [467, 303] on label "Use an existing organization" at bounding box center [548, 305] width 181 height 18
click at [459, 297] on input "Use an existing organization" at bounding box center [458, 296] width 1 height 1
radio input "true"
click at [573, 364] on span at bounding box center [683, 366] width 451 height 30
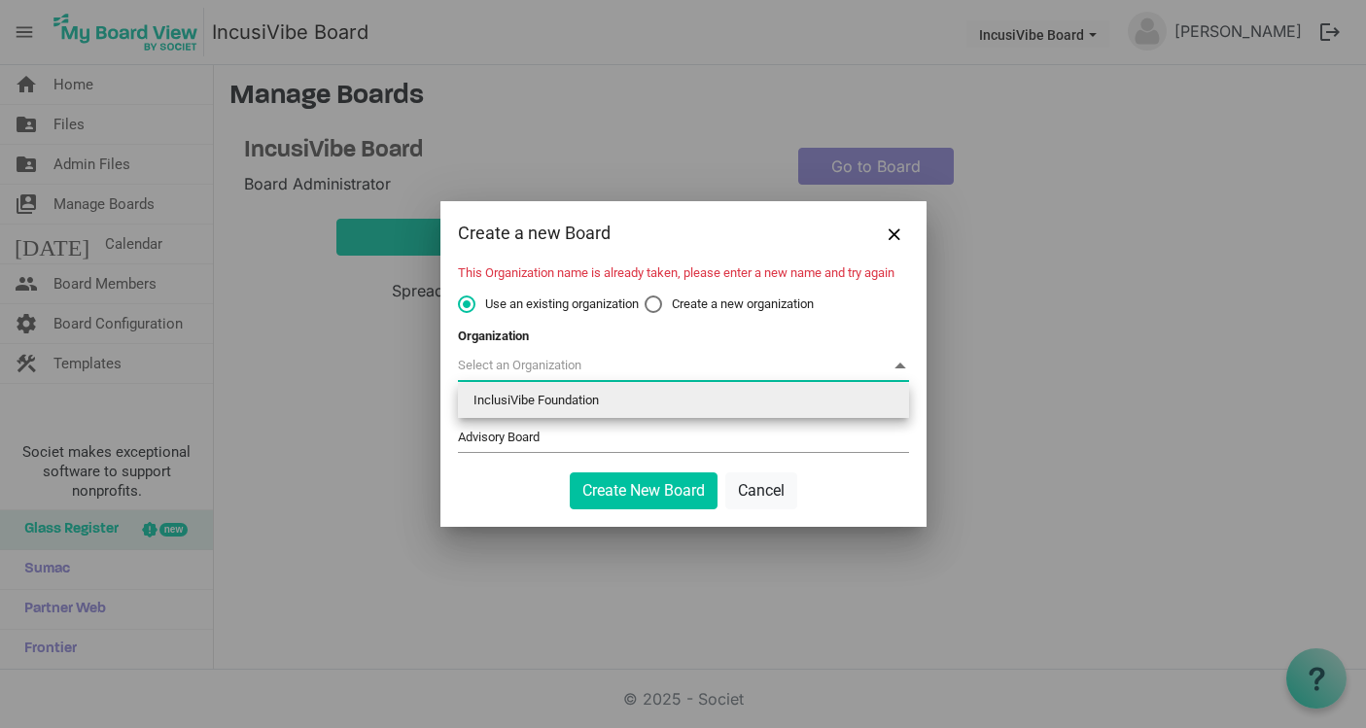
click at [563, 402] on li "InclusiVibe Foundation" at bounding box center [683, 400] width 451 height 35
type input "InclusiVibe Foundation"
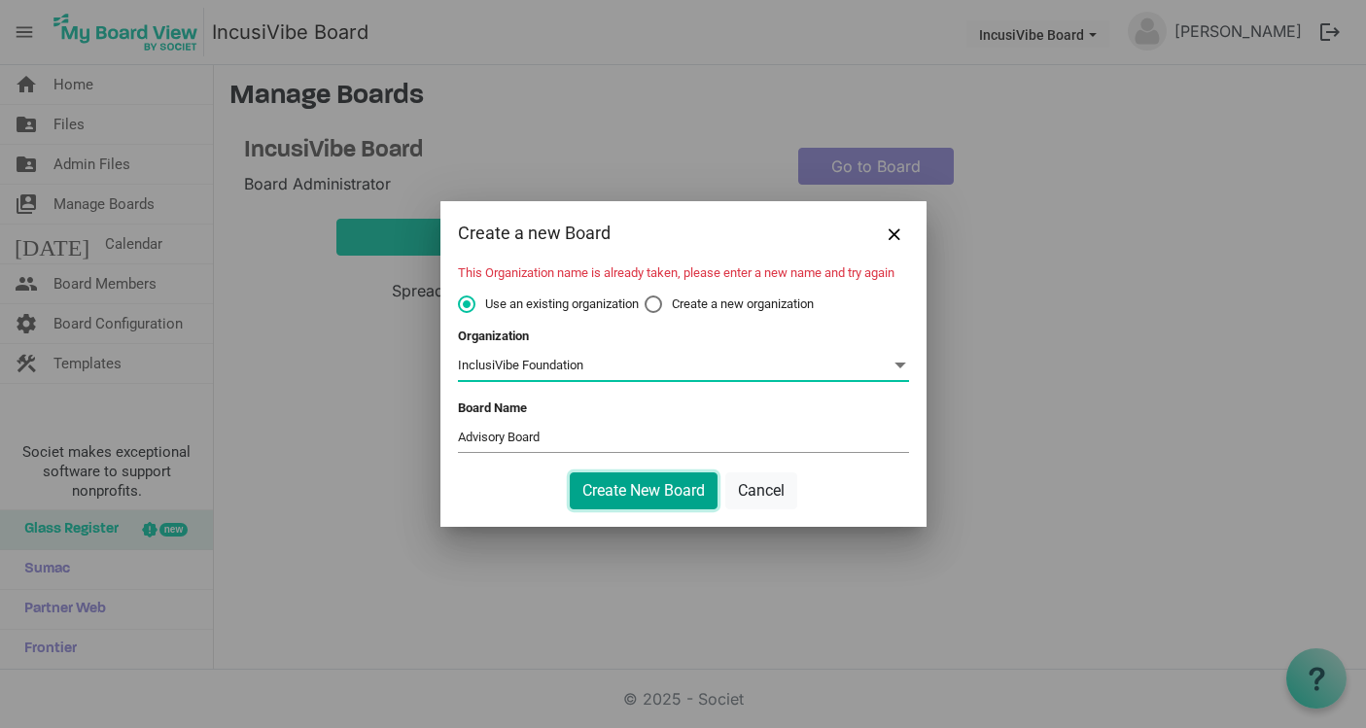
click at [647, 487] on button "Create New Board" at bounding box center [644, 491] width 148 height 37
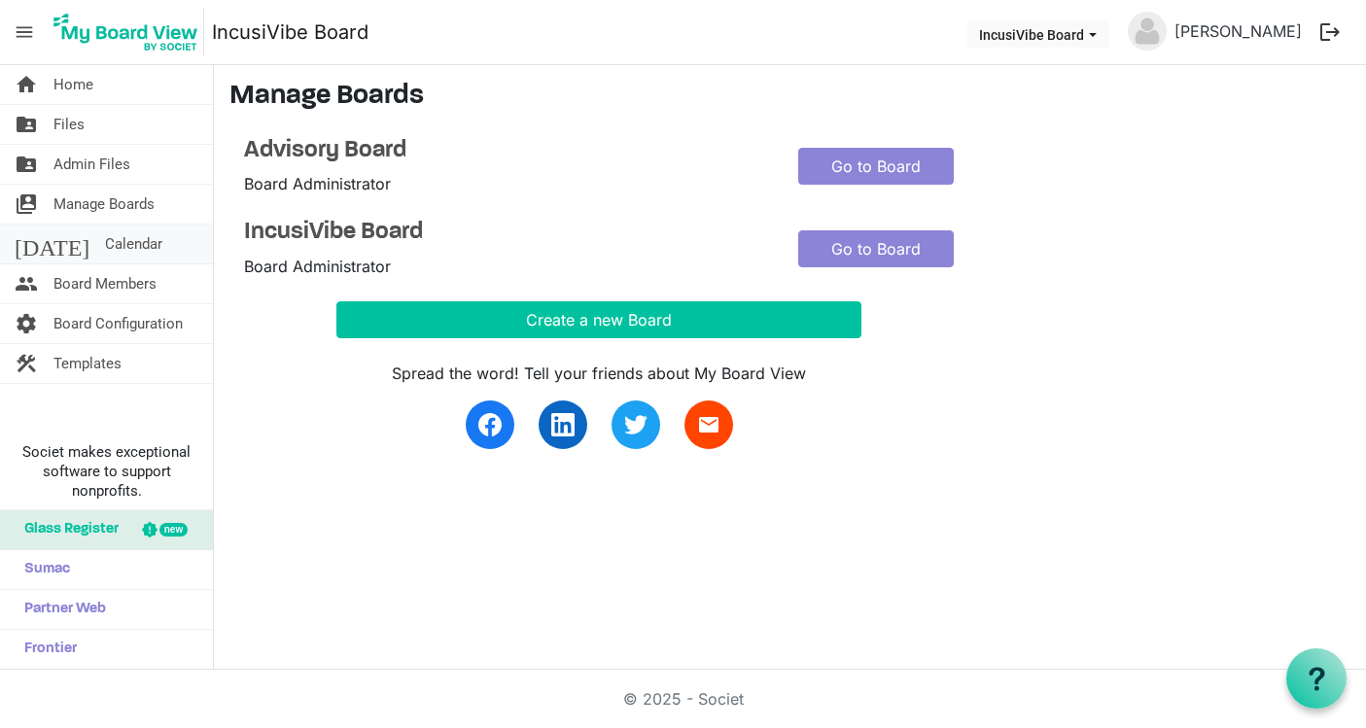
click at [156, 237] on link "today Calendar" at bounding box center [106, 244] width 213 height 39
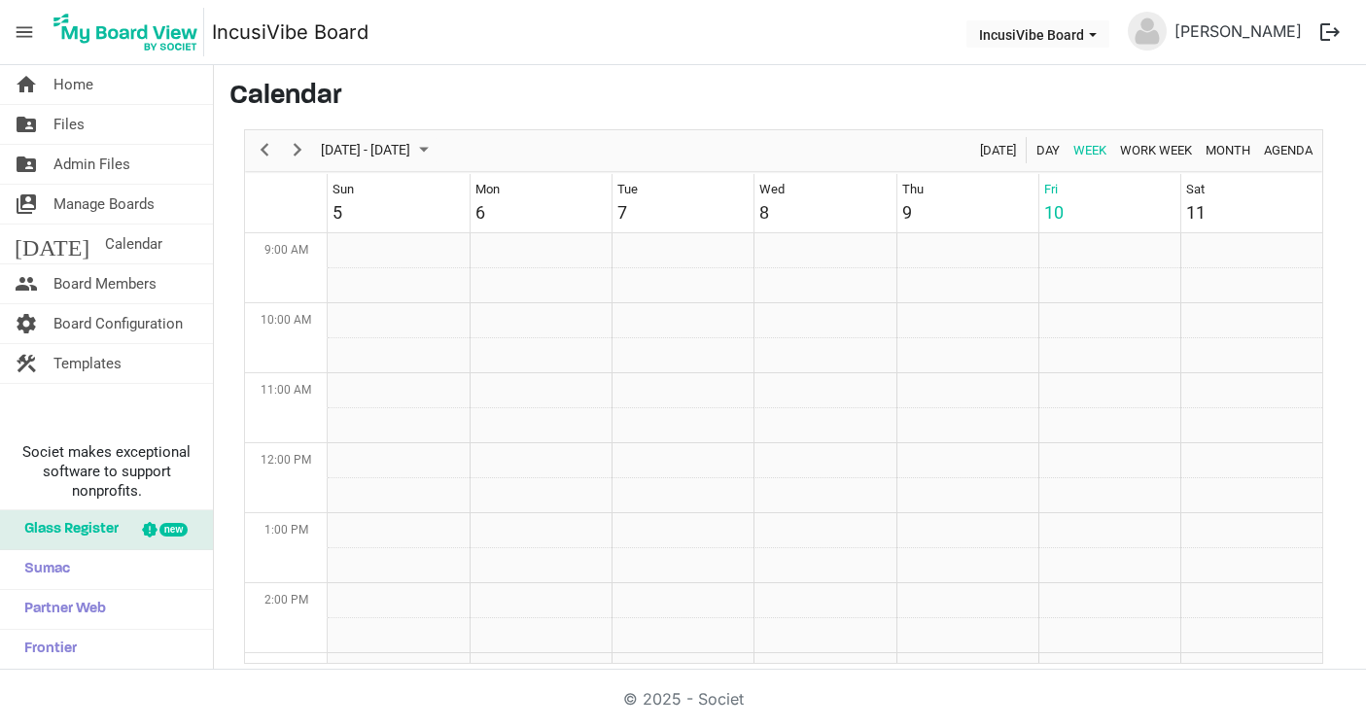
scroll to position [630, 0]
click at [157, 236] on link "today Calendar" at bounding box center [106, 244] width 213 height 39
click at [115, 282] on span "Board Members" at bounding box center [104, 283] width 103 height 39
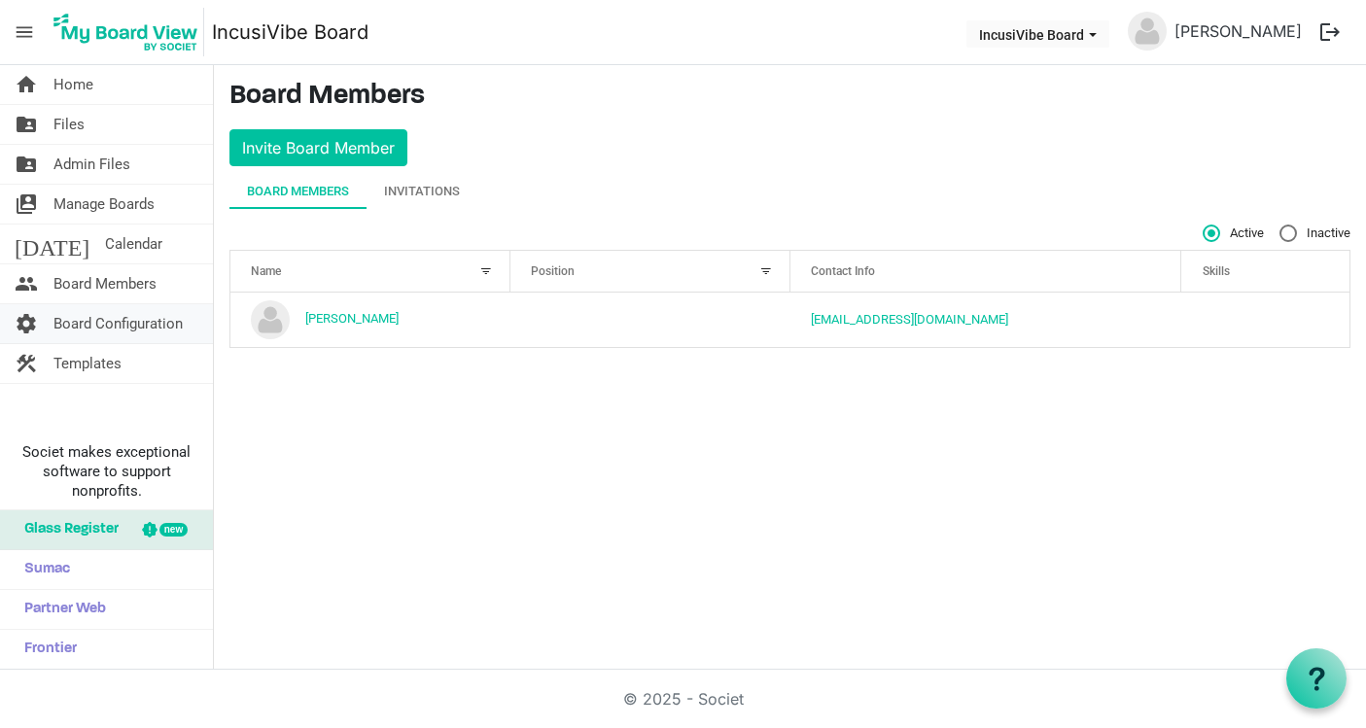
click at [156, 329] on span "Board Configuration" at bounding box center [117, 323] width 129 height 39
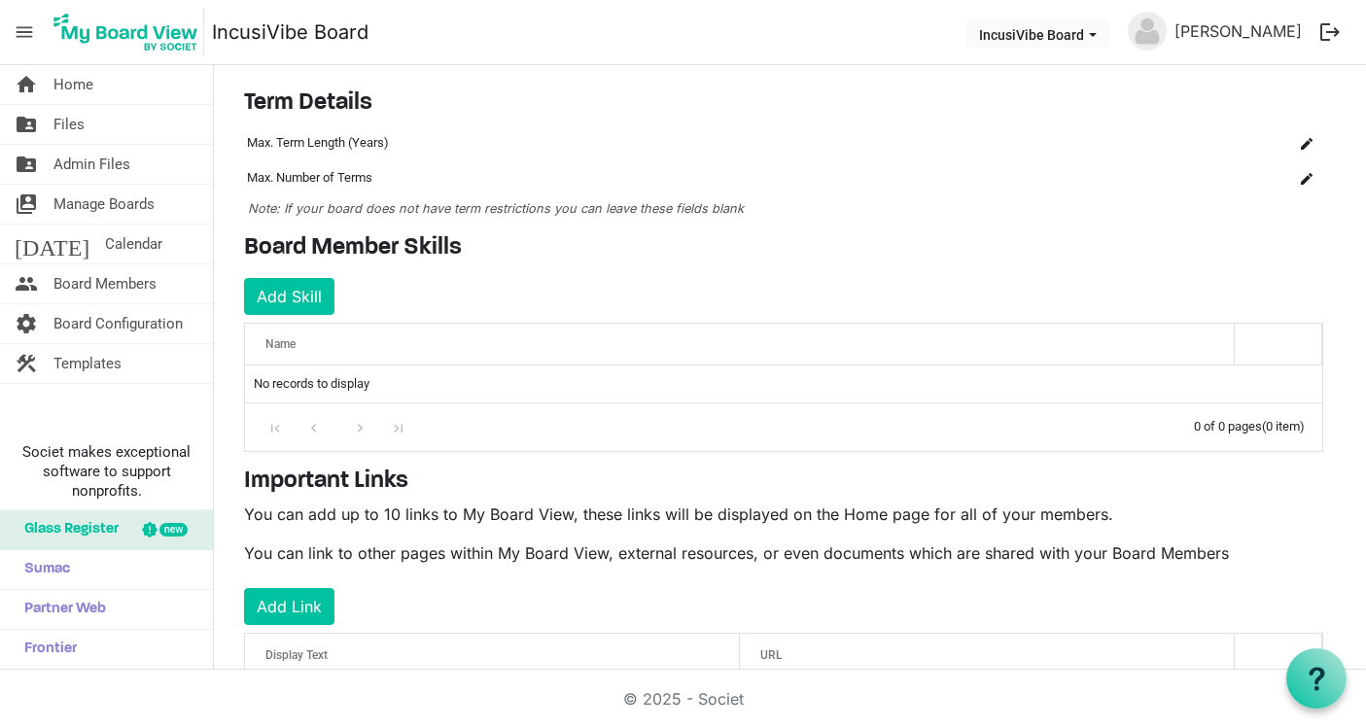
scroll to position [141, 0]
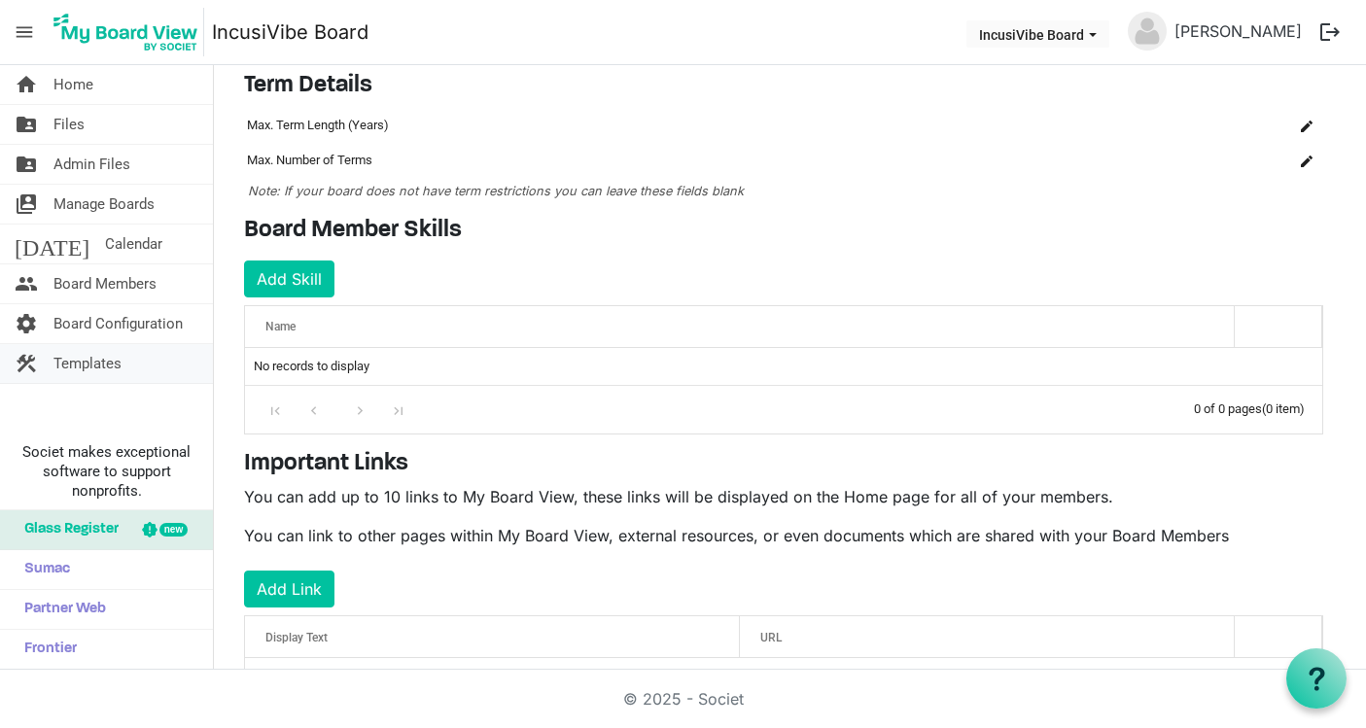
click at [148, 378] on link "construction Templates" at bounding box center [106, 363] width 213 height 39
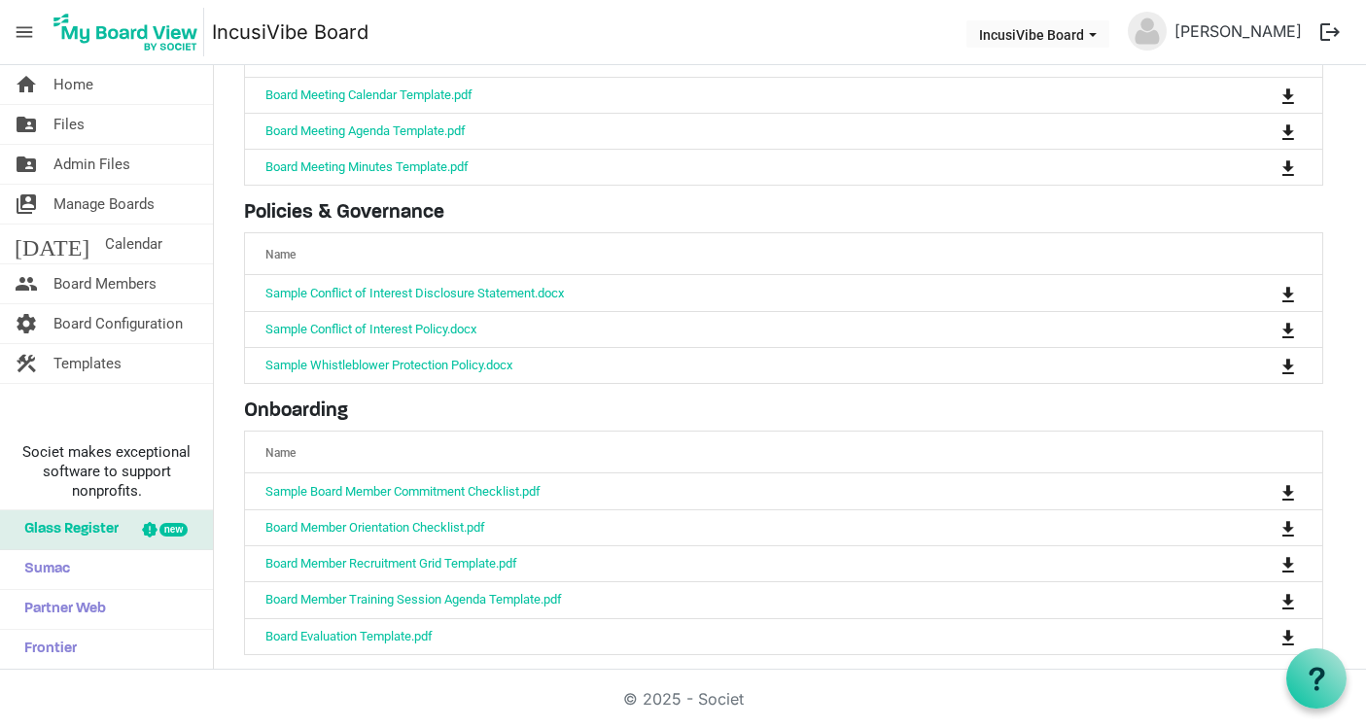
scroll to position [165, 0]
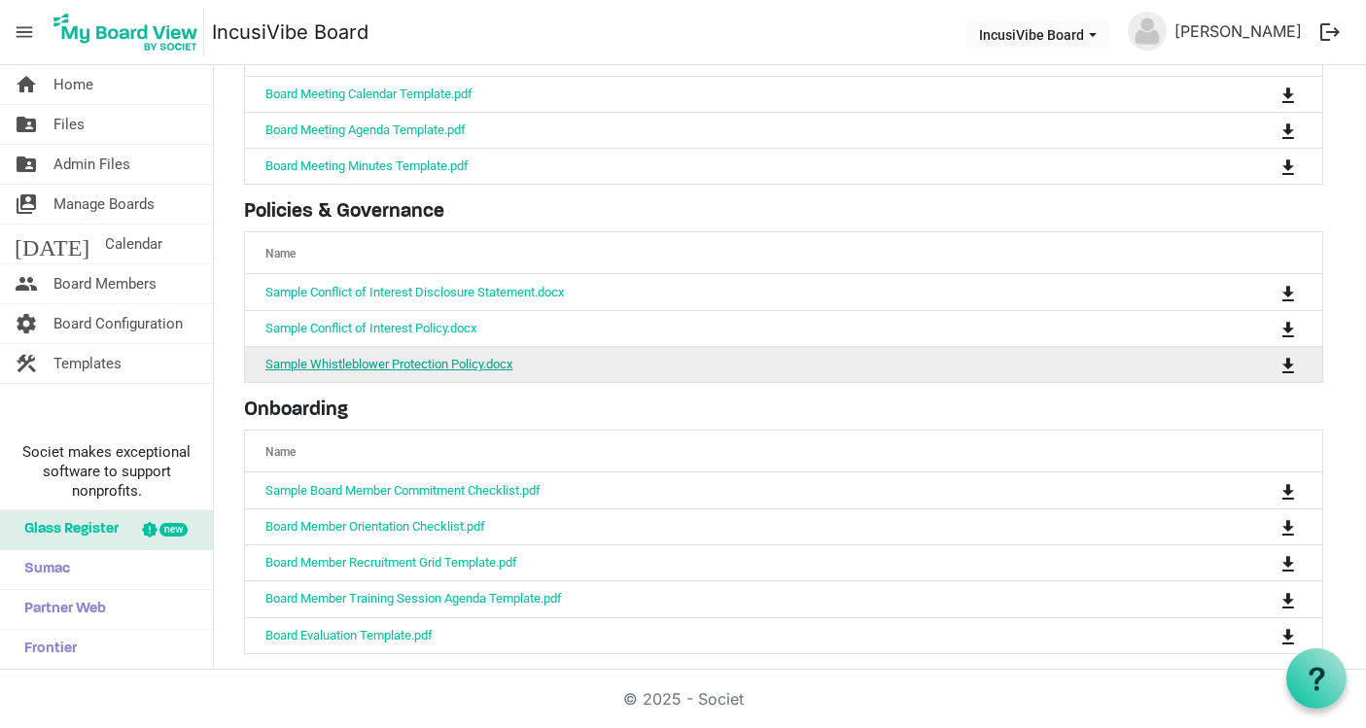
click at [425, 357] on link "Sample Whistleblower Protection Policy.docx" at bounding box center [388, 364] width 247 height 15
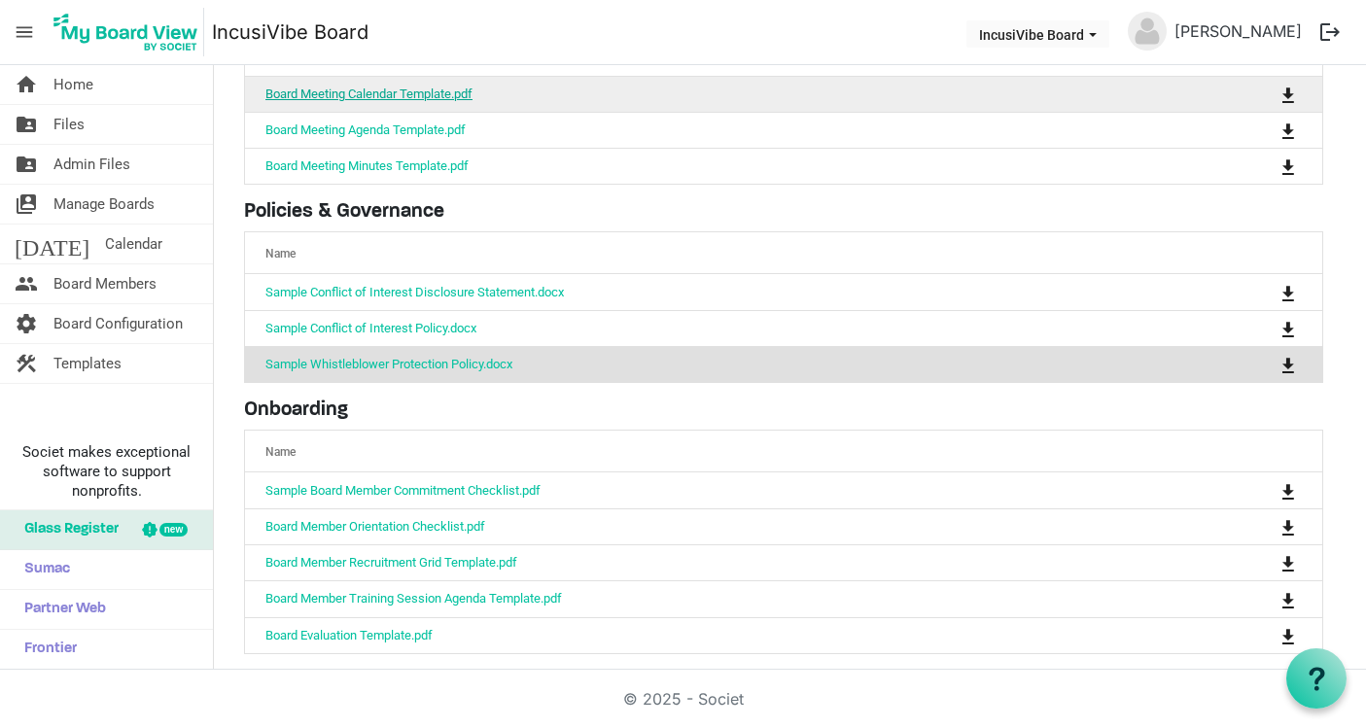
click at [460, 89] on link "Board Meeting Calendar Template.pdf" at bounding box center [368, 94] width 207 height 15
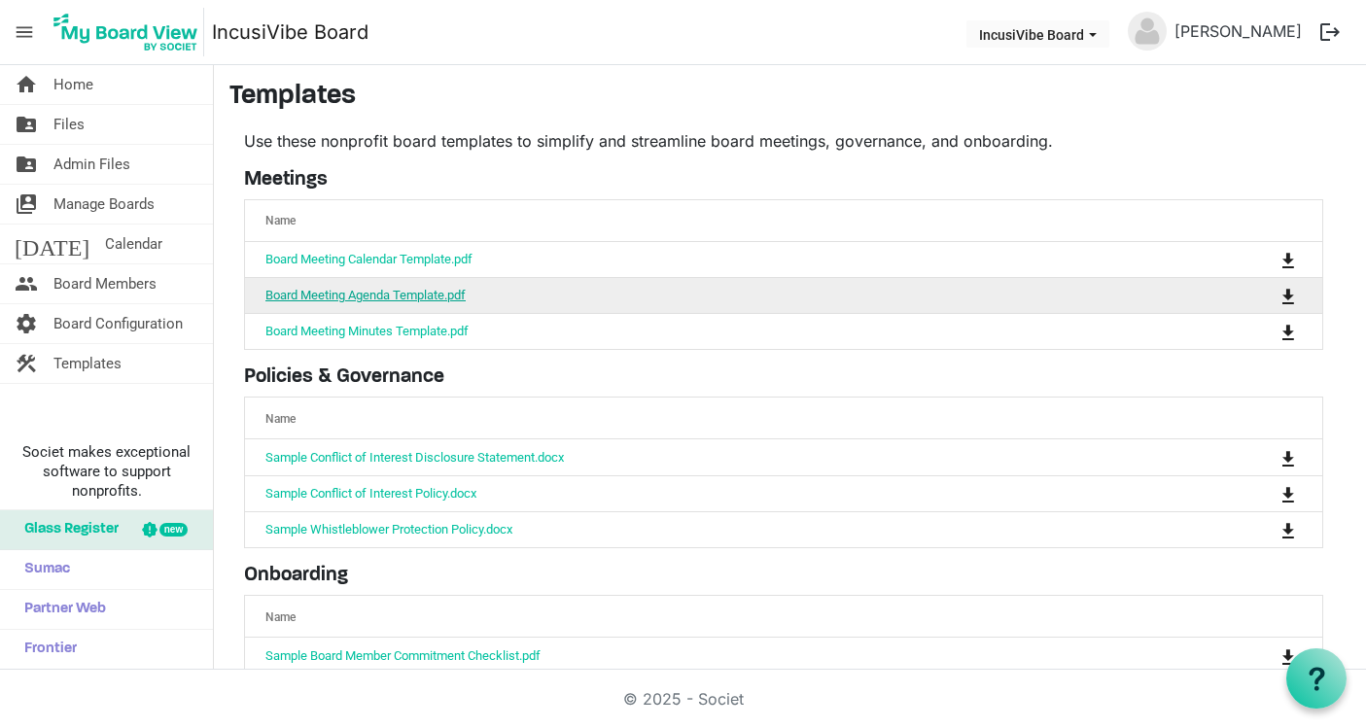
click at [438, 296] on link "Board Meeting Agenda Template.pdf" at bounding box center [365, 295] width 200 height 15
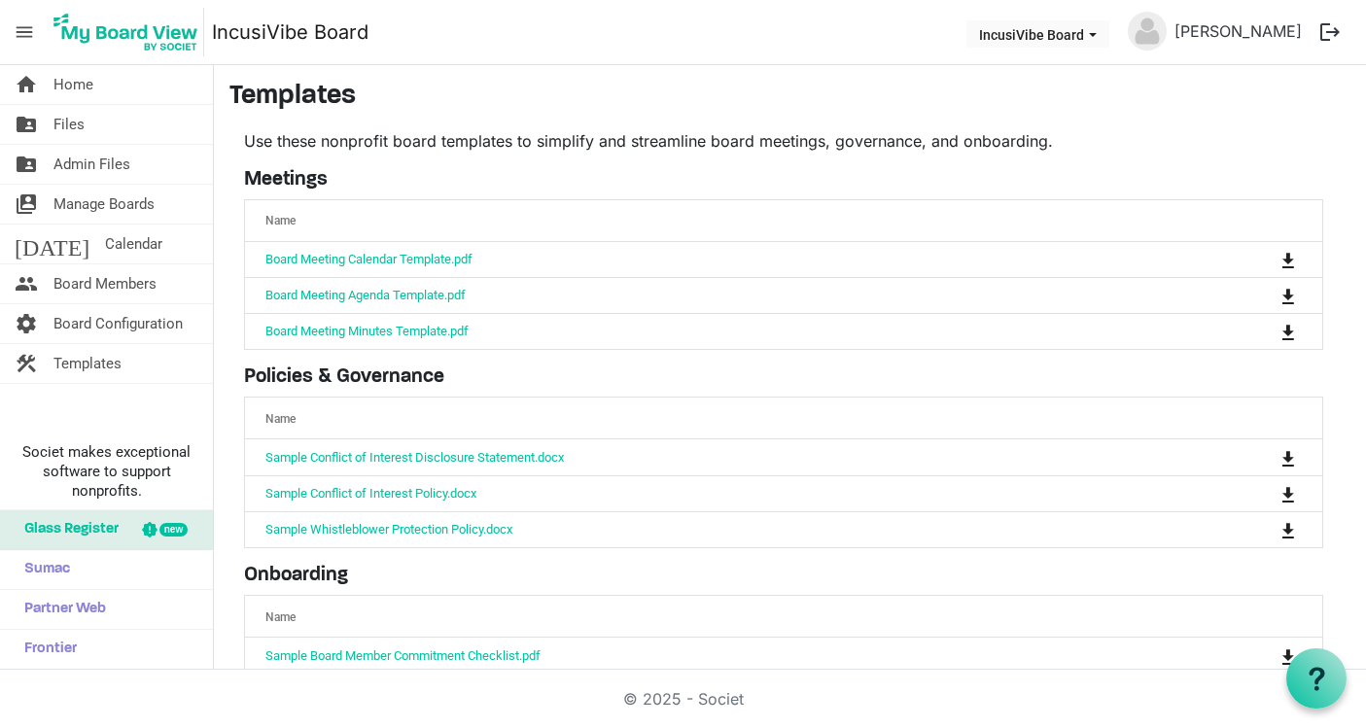
click at [749, 372] on h5 "Policies & Governance" at bounding box center [783, 377] width 1079 height 23
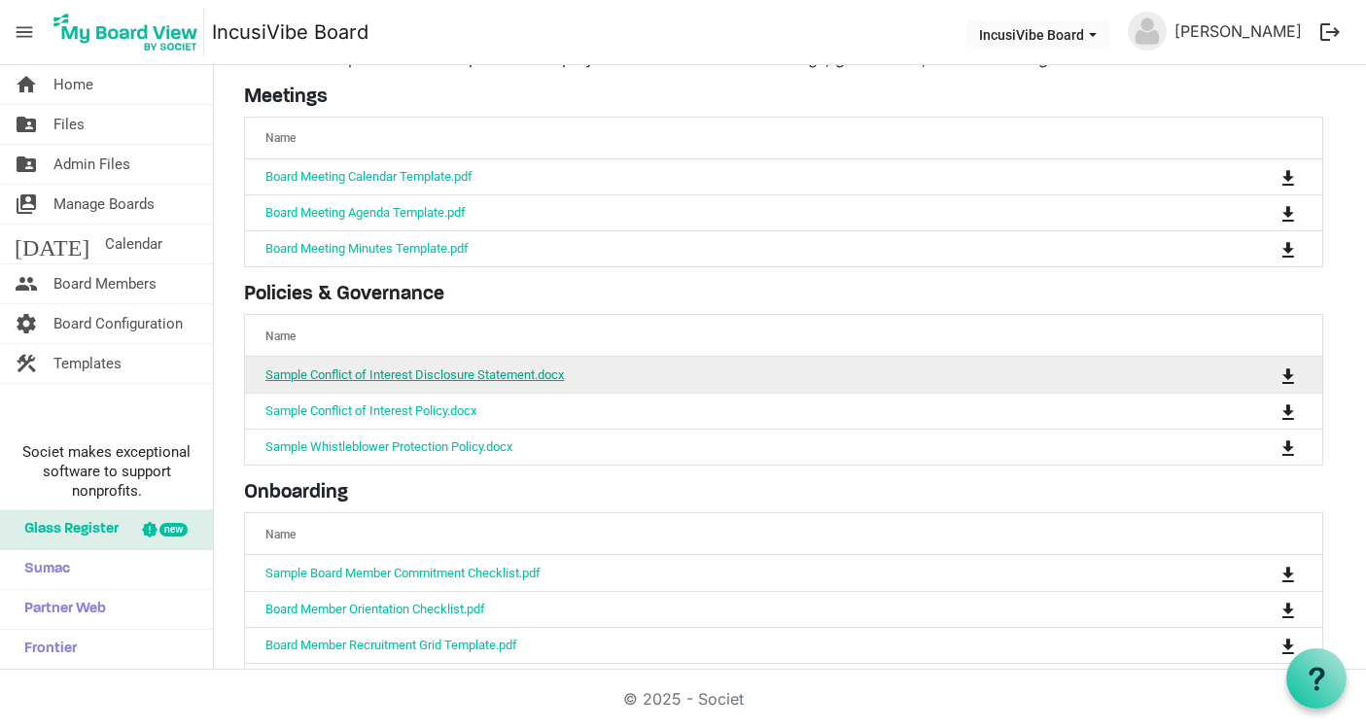
scroll to position [159, 0]
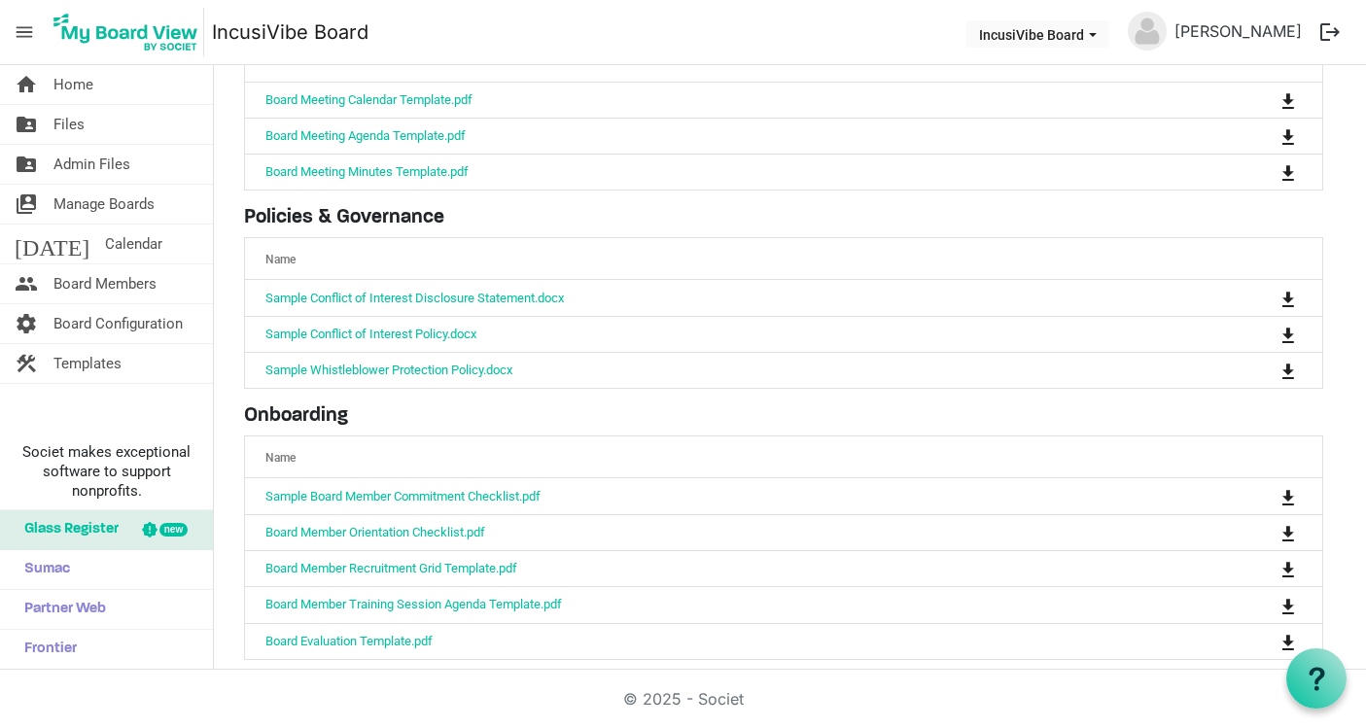
click at [457, 410] on h5 "Onboarding" at bounding box center [783, 416] width 1079 height 23
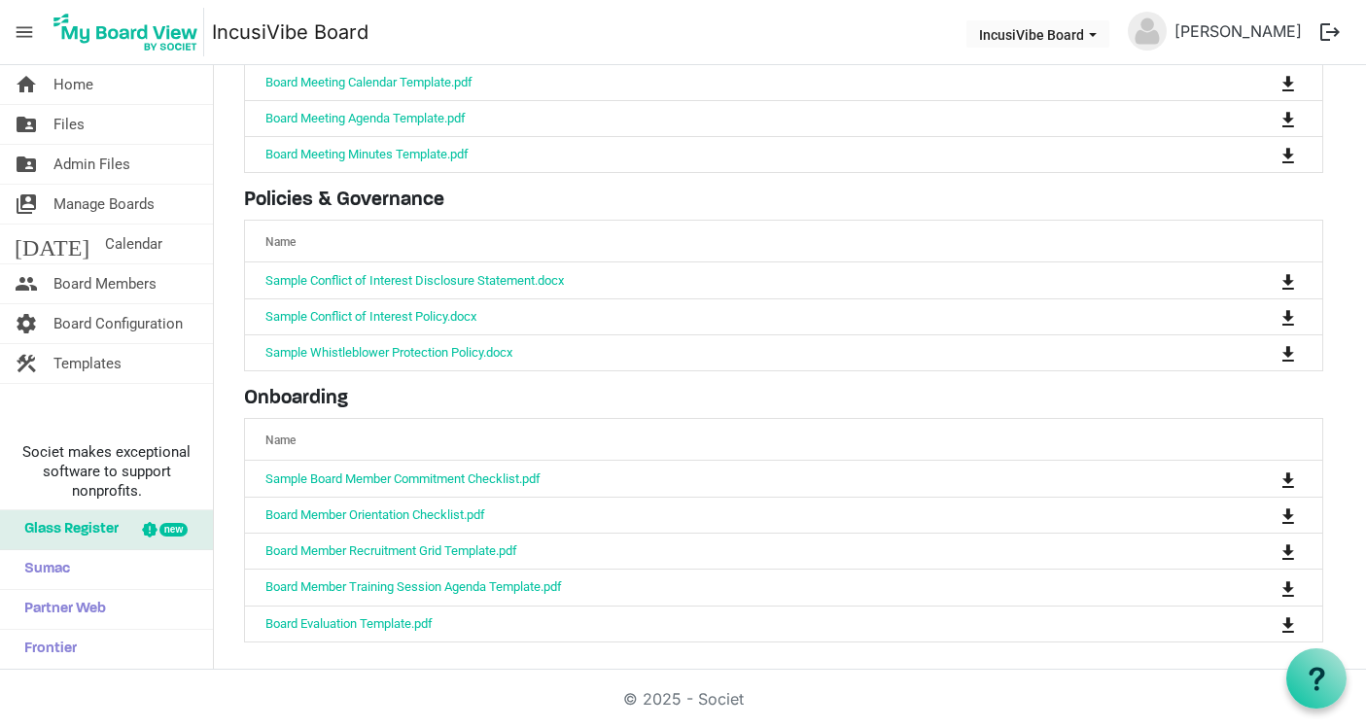
click at [396, 679] on div "© 2025 - Societ" at bounding box center [683, 699] width 1109 height 58
click at [437, 660] on main "Templates Use these nonprofit board templates to simplify and streamline board …" at bounding box center [790, 281] width 1152 height 786
click at [473, 667] on main "Templates Use these nonprofit board templates to simplify and streamline board …" at bounding box center [790, 281] width 1152 height 786
click at [423, 667] on main "Templates Use these nonprofit board templates to simplify and streamline board …" at bounding box center [790, 281] width 1152 height 786
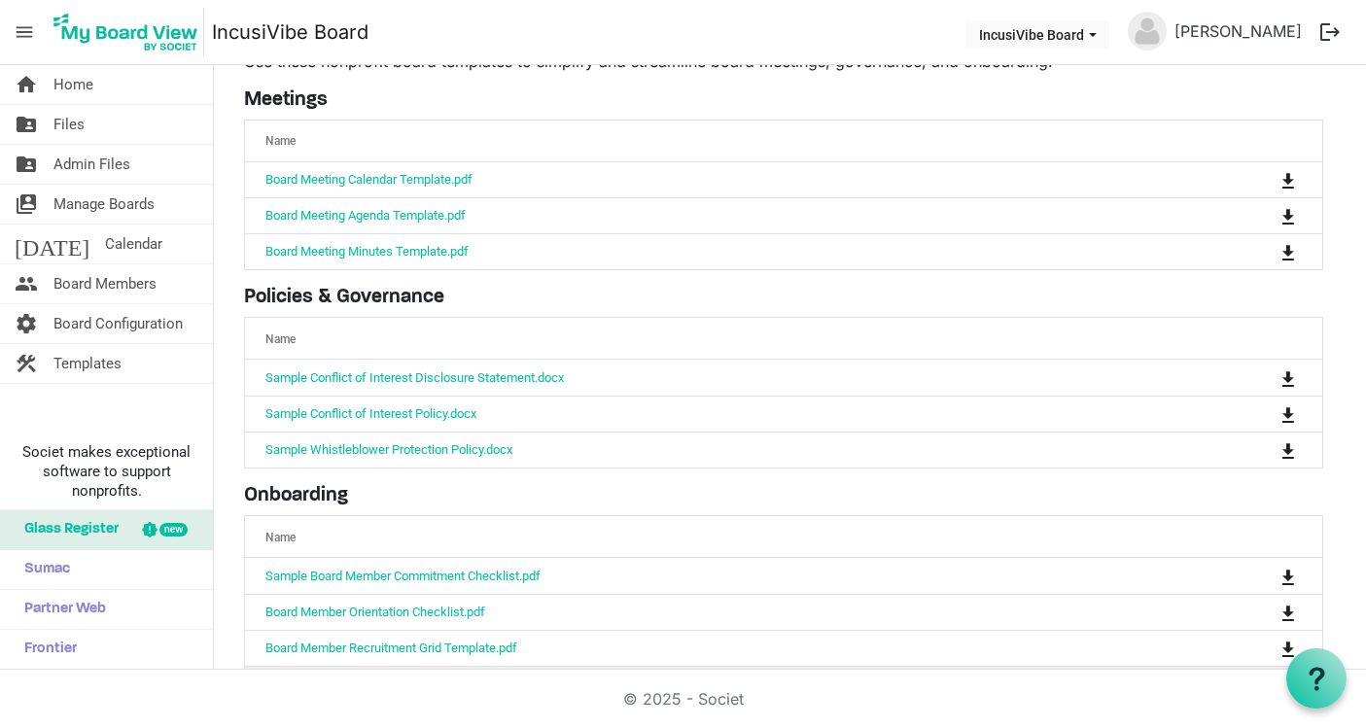
scroll to position [0, 0]
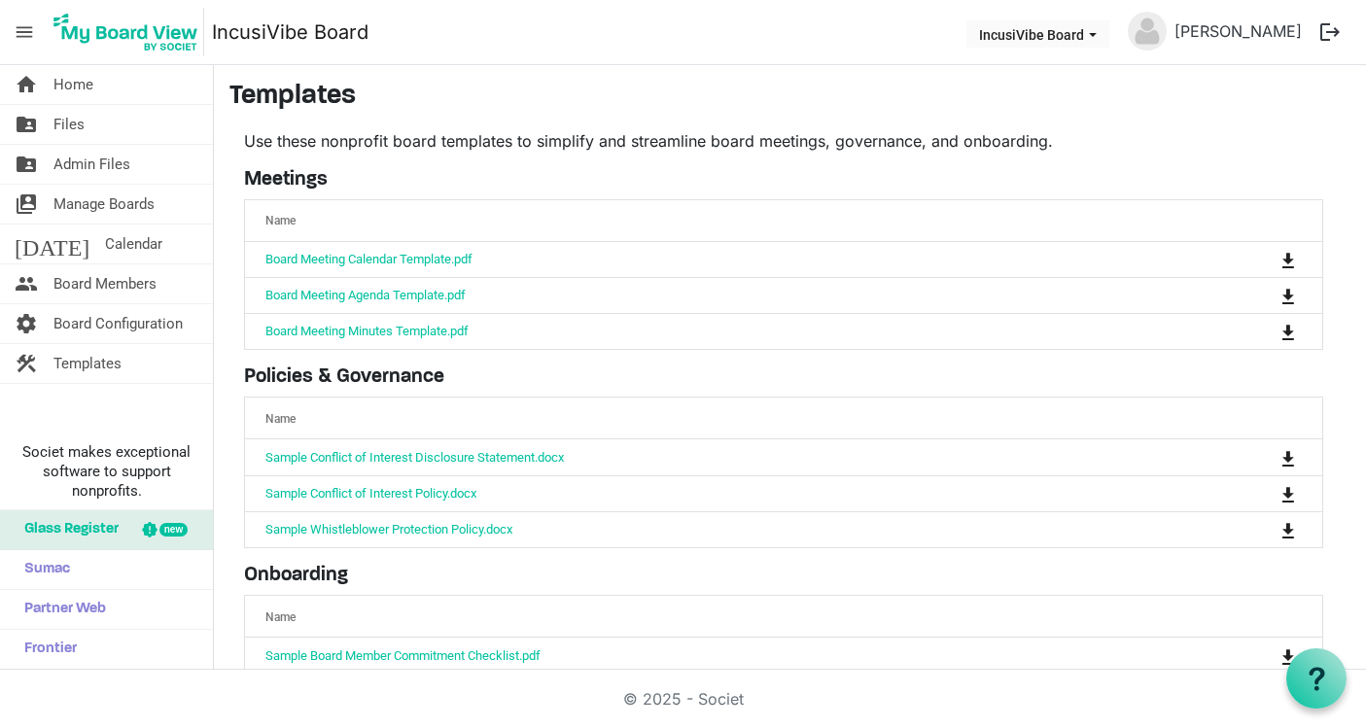
click at [112, 536] on span "Glass Register" at bounding box center [67, 529] width 104 height 39
click at [134, 570] on link "Sumac" at bounding box center [106, 569] width 213 height 39
click at [140, 125] on link "folder_shared Files" at bounding box center [106, 124] width 213 height 39
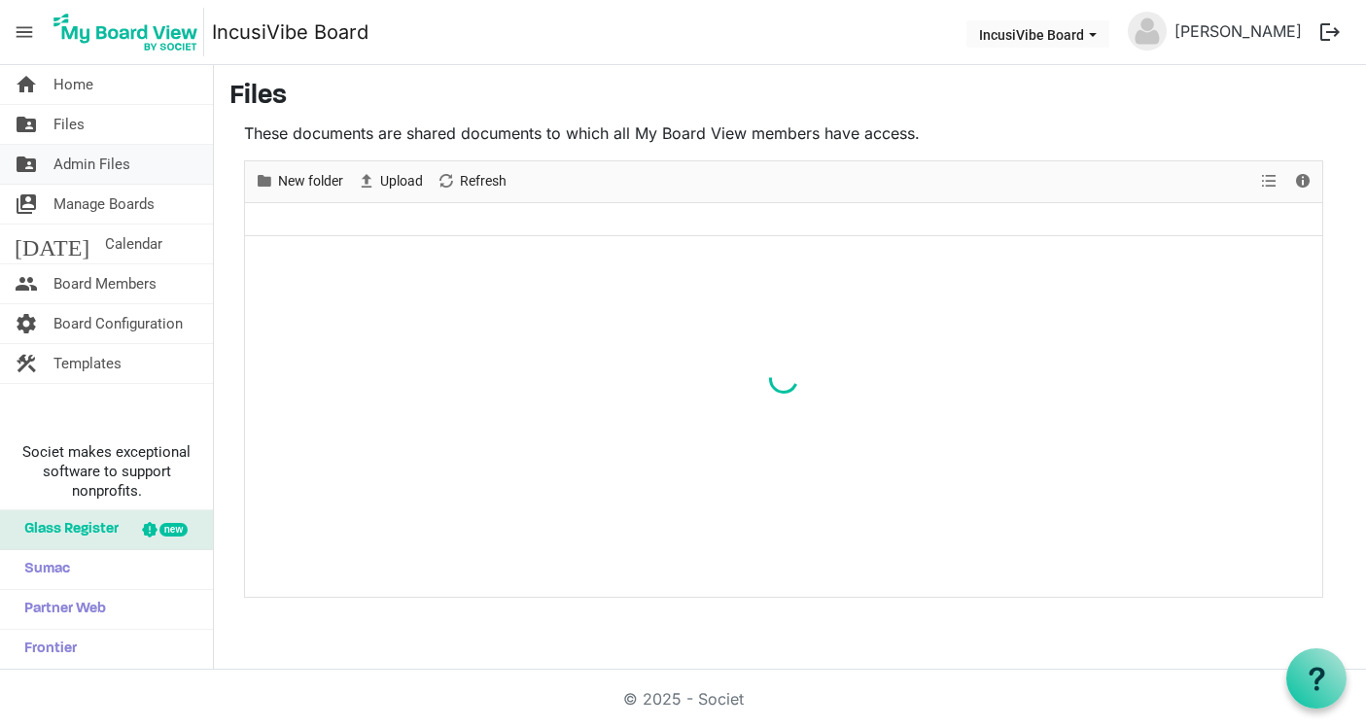
click at [129, 149] on link "folder_shared Admin Files" at bounding box center [106, 164] width 213 height 39
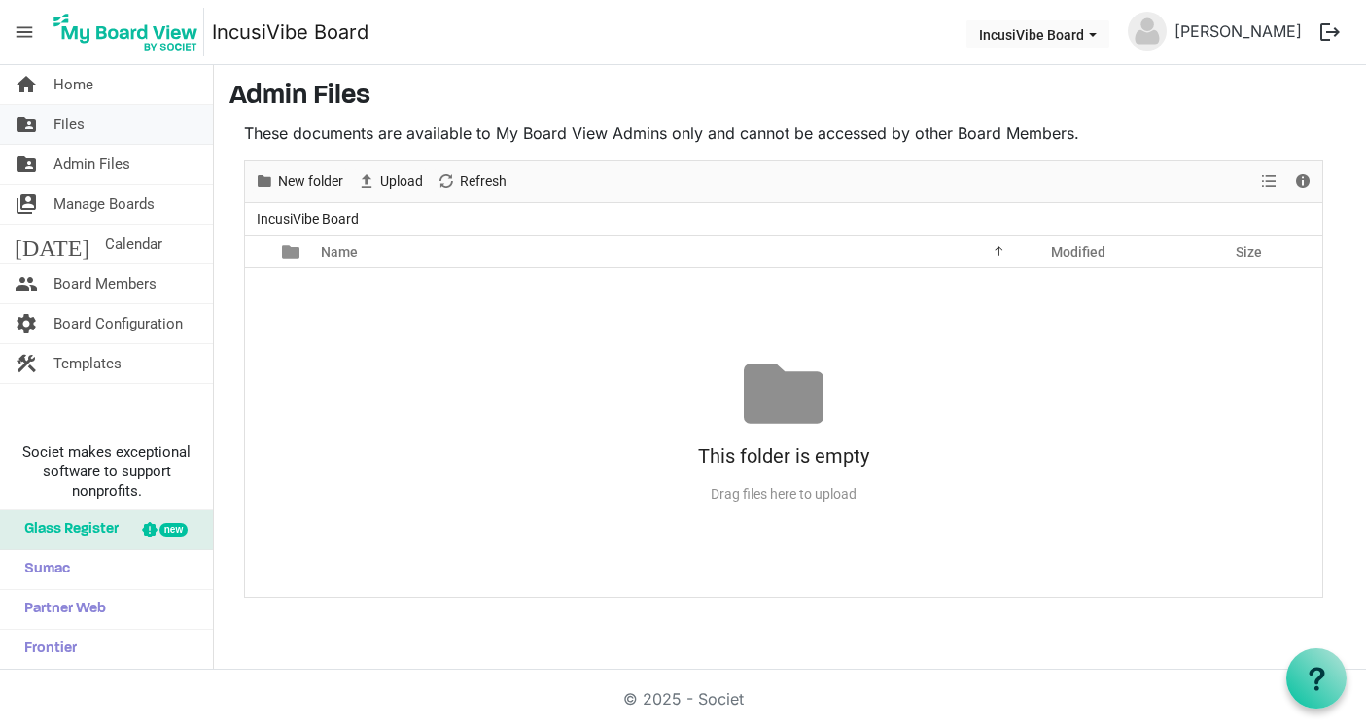
click at [140, 130] on link "folder_shared Files" at bounding box center [106, 124] width 213 height 39
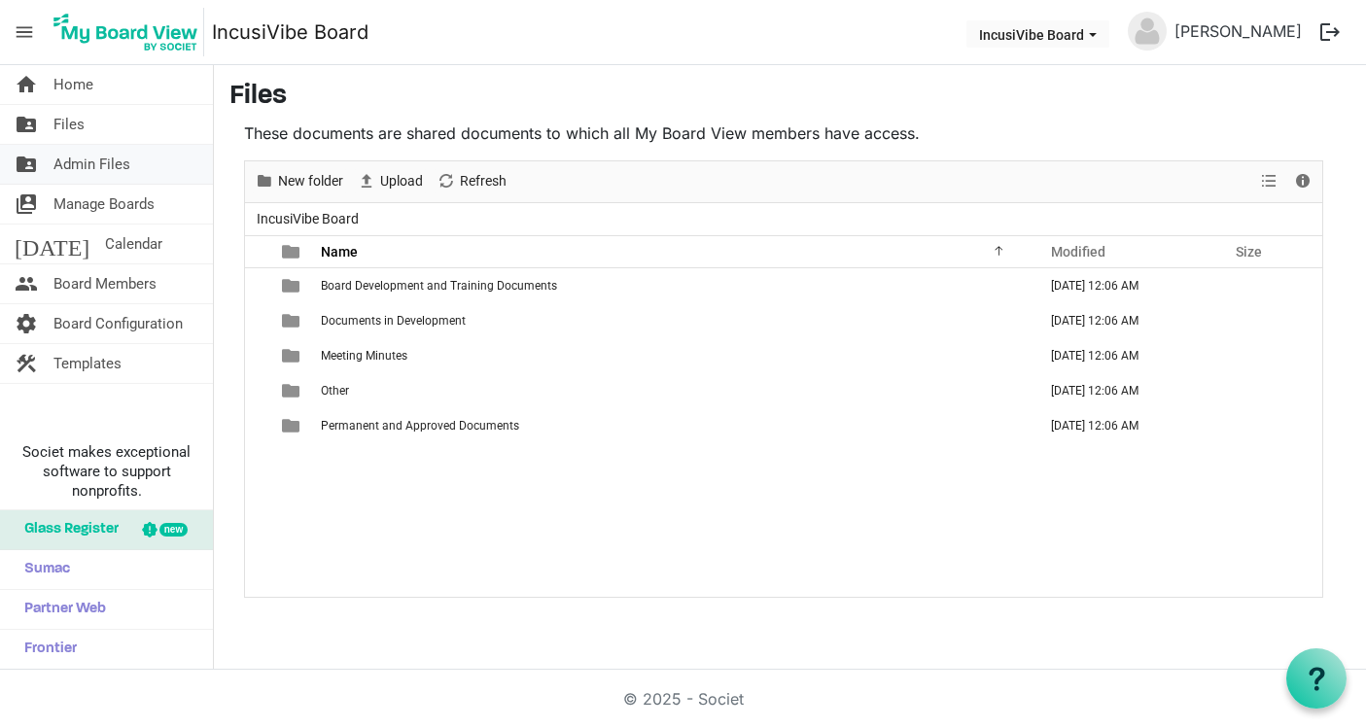
click at [137, 157] on link "folder_shared Admin Files" at bounding box center [106, 164] width 213 height 39
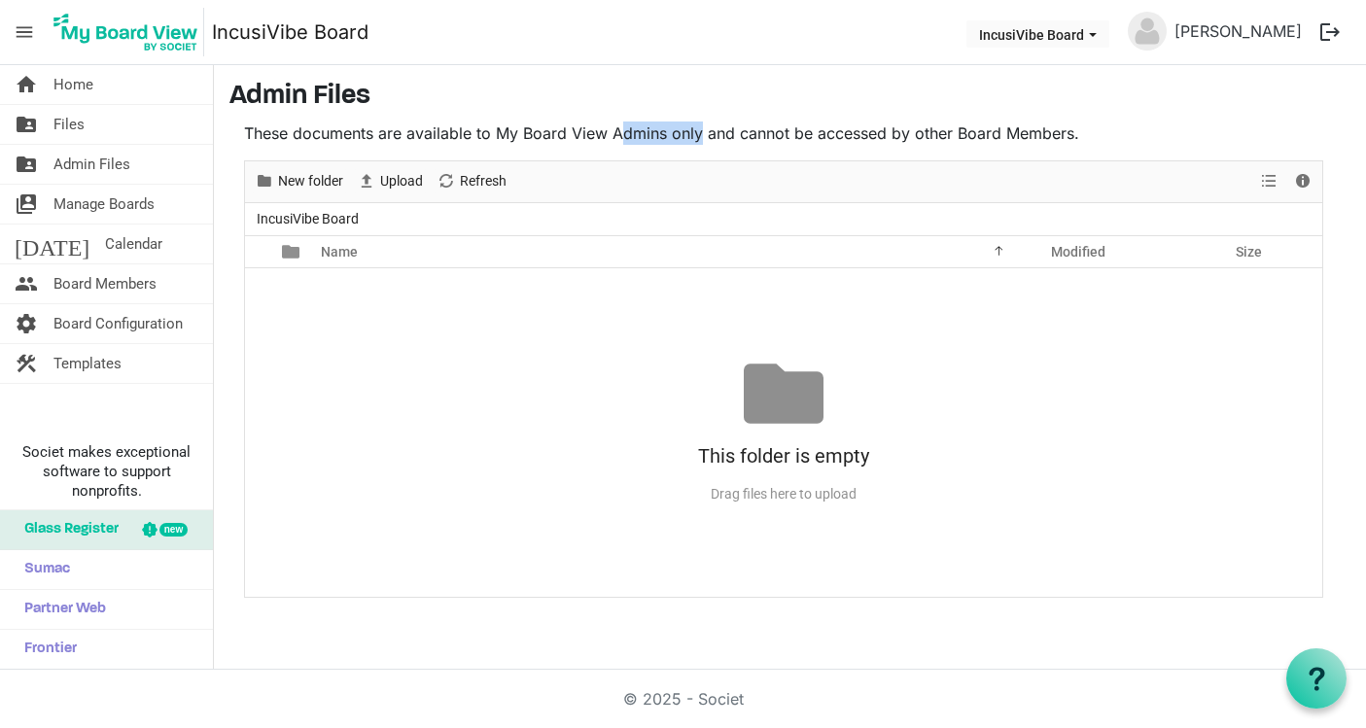
drag, startPoint x: 618, startPoint y: 133, endPoint x: 698, endPoint y: 134, distance: 79.7
click at [698, 134] on p "These documents are available to My Board View Admins only and cannot be access…" at bounding box center [783, 133] width 1079 height 23
drag, startPoint x: 698, startPoint y: 134, endPoint x: 614, endPoint y: 128, distance: 84.8
click at [614, 128] on p "These documents are available to My Board View Admins only and cannot be access…" at bounding box center [783, 133] width 1079 height 23
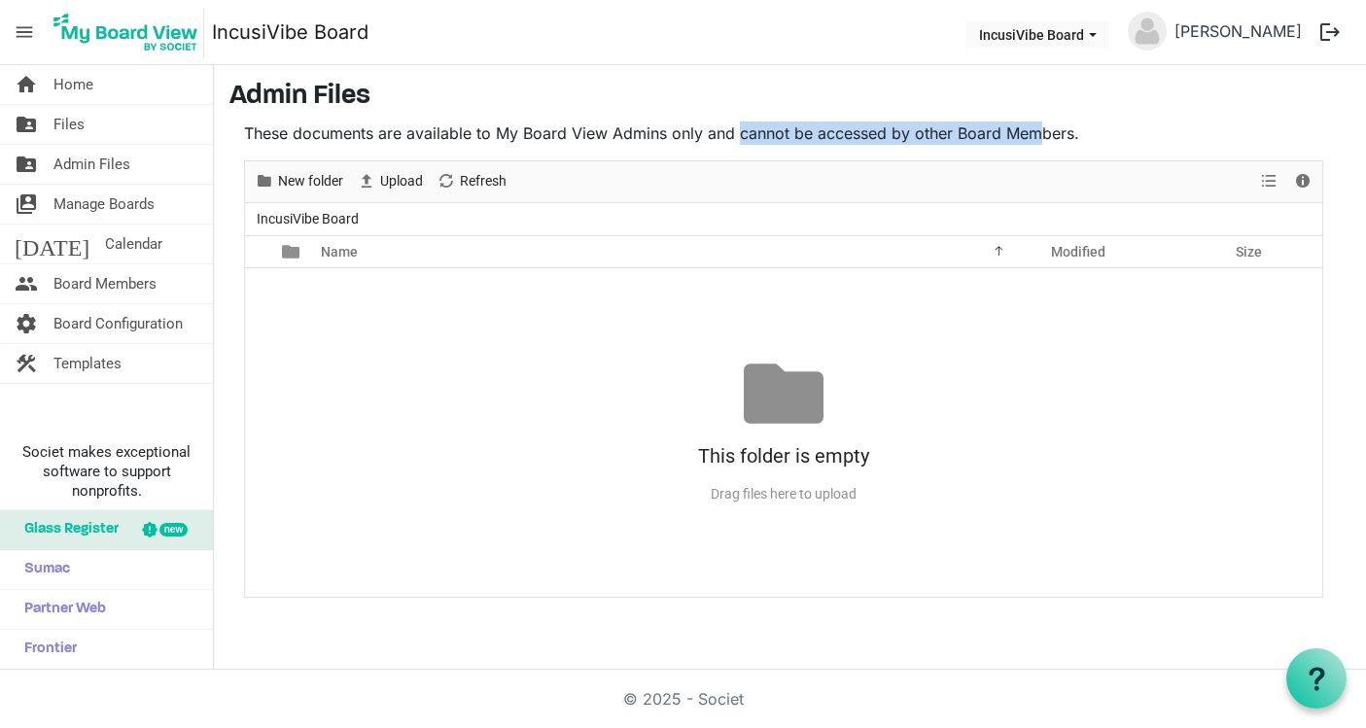
drag, startPoint x: 736, startPoint y: 133, endPoint x: 1040, endPoint y: 141, distance: 304.5
click at [1040, 141] on p "These documents are available to My Board View Admins only and cannot be access…" at bounding box center [783, 133] width 1079 height 23
drag, startPoint x: 1074, startPoint y: 137, endPoint x: 738, endPoint y: 141, distance: 336.5
click at [738, 141] on p "These documents are available to My Board View Admins only and cannot be access…" at bounding box center [783, 133] width 1079 height 23
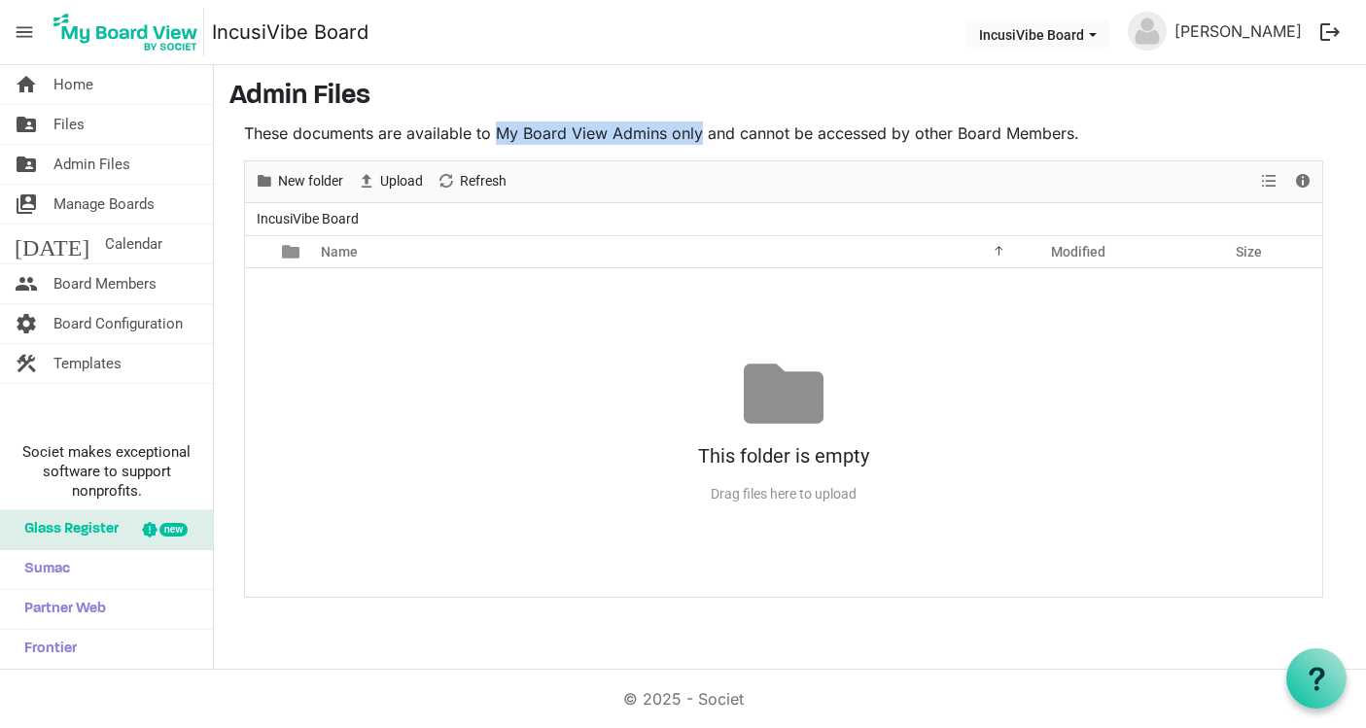
drag, startPoint x: 501, startPoint y: 137, endPoint x: 700, endPoint y: 136, distance: 199.3
click at [700, 136] on p "These documents are available to My Board View Admins only and cannot be access…" at bounding box center [783, 133] width 1079 height 23
click at [96, 194] on span "Manage Boards" at bounding box center [103, 204] width 101 height 39
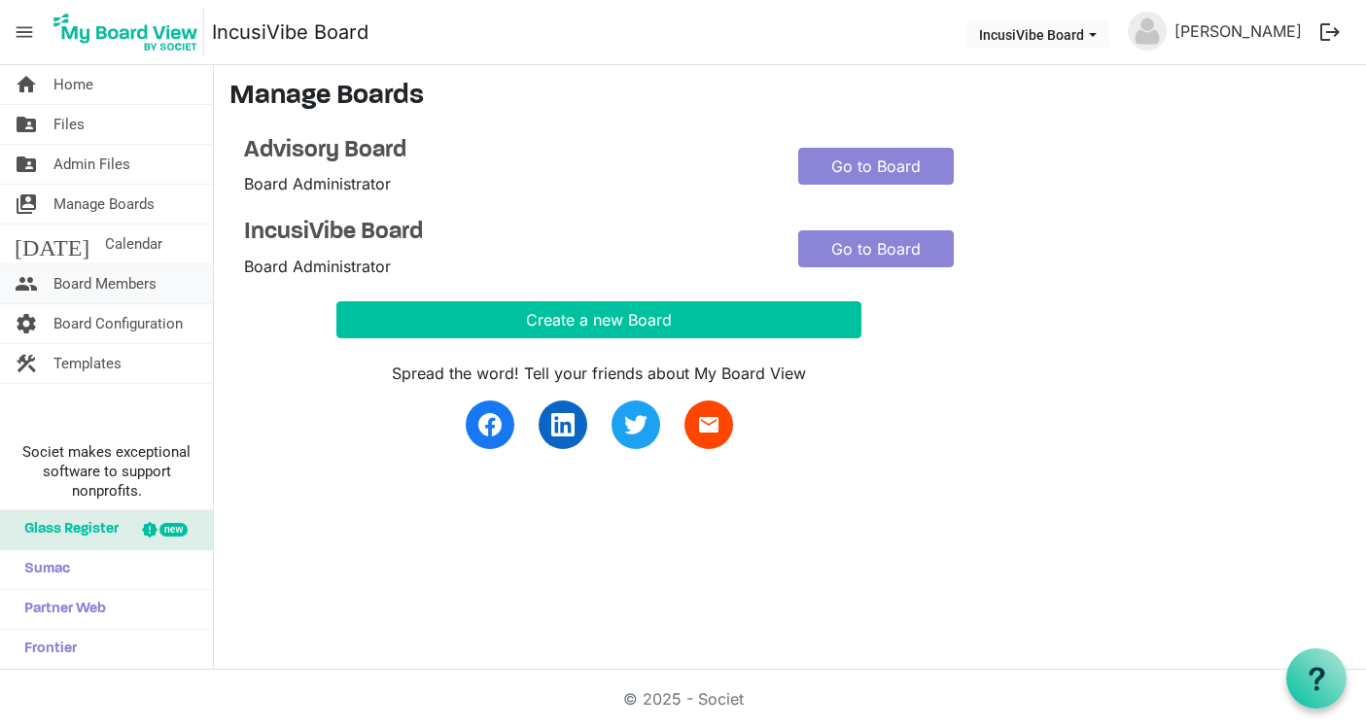
click at [131, 290] on span "Board Members" at bounding box center [104, 283] width 103 height 39
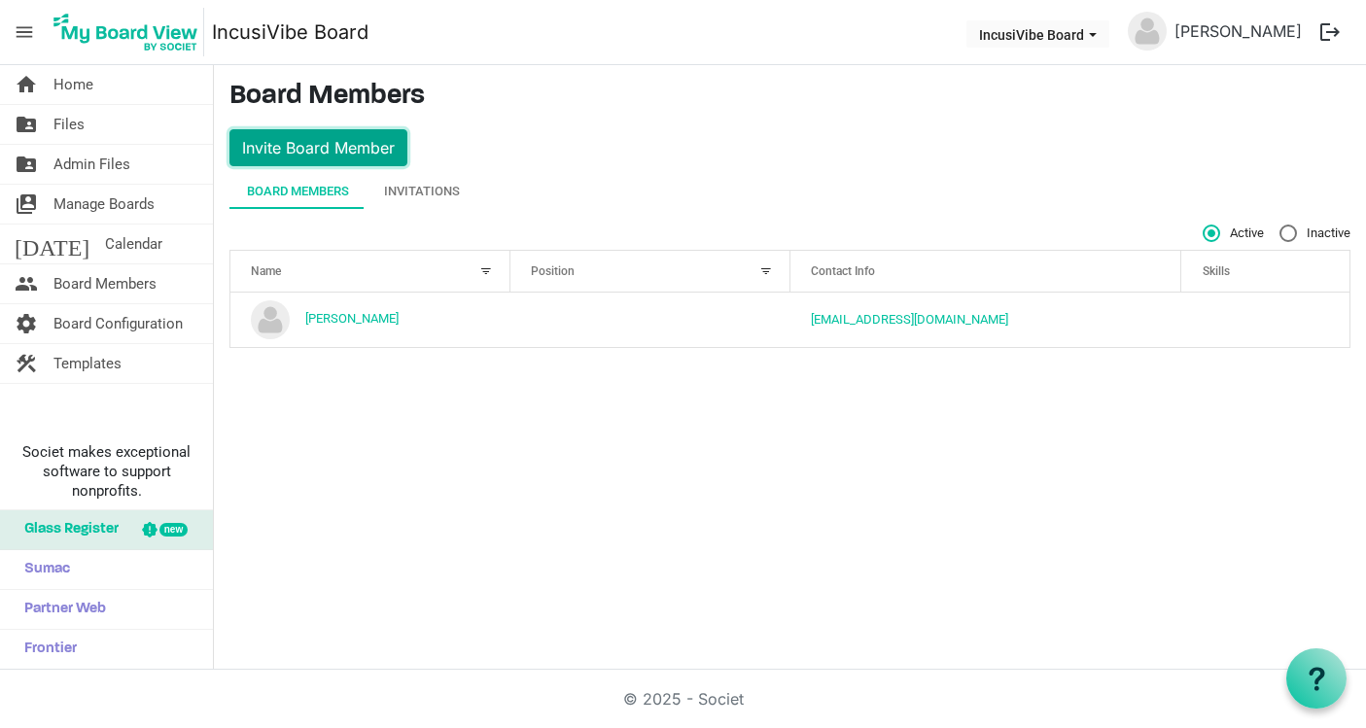
click at [353, 142] on button "Invite Board Member" at bounding box center [318, 147] width 178 height 37
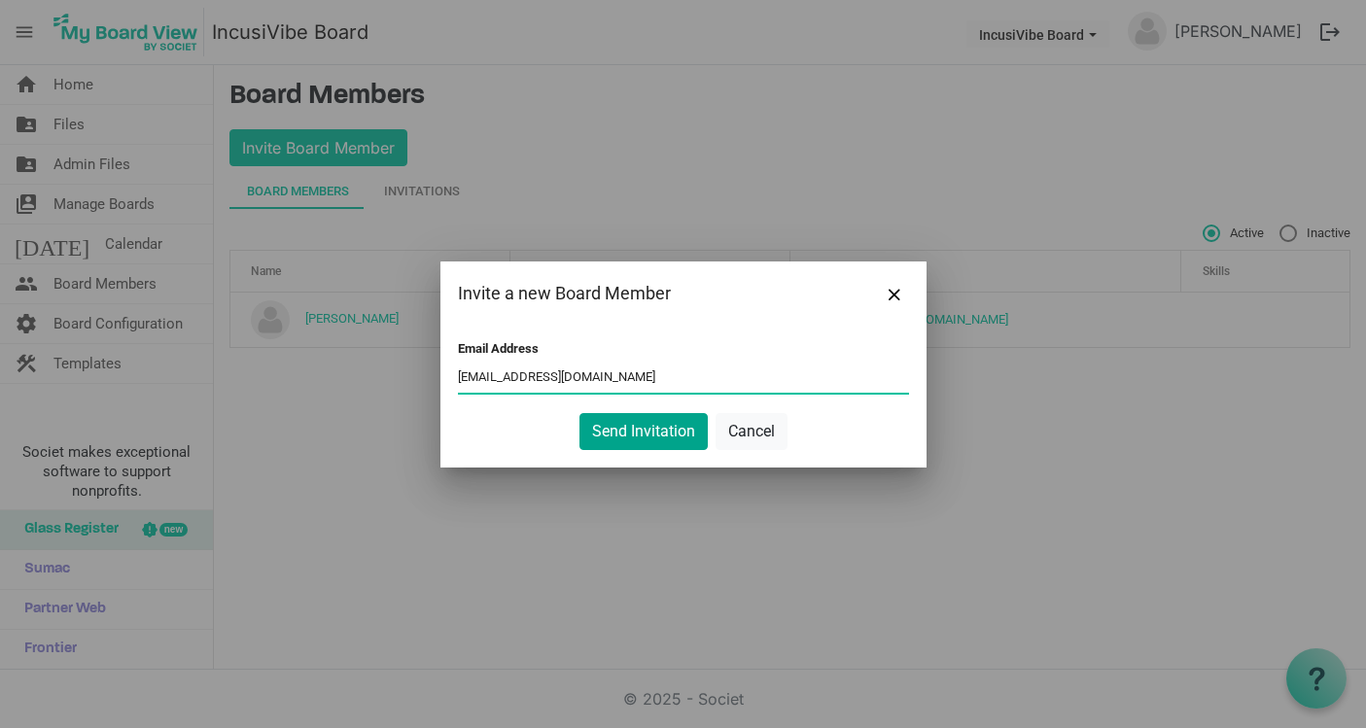
type input "[EMAIL_ADDRESS][DOMAIN_NAME]"
click at [655, 428] on button "Send Invitation" at bounding box center [644, 431] width 128 height 37
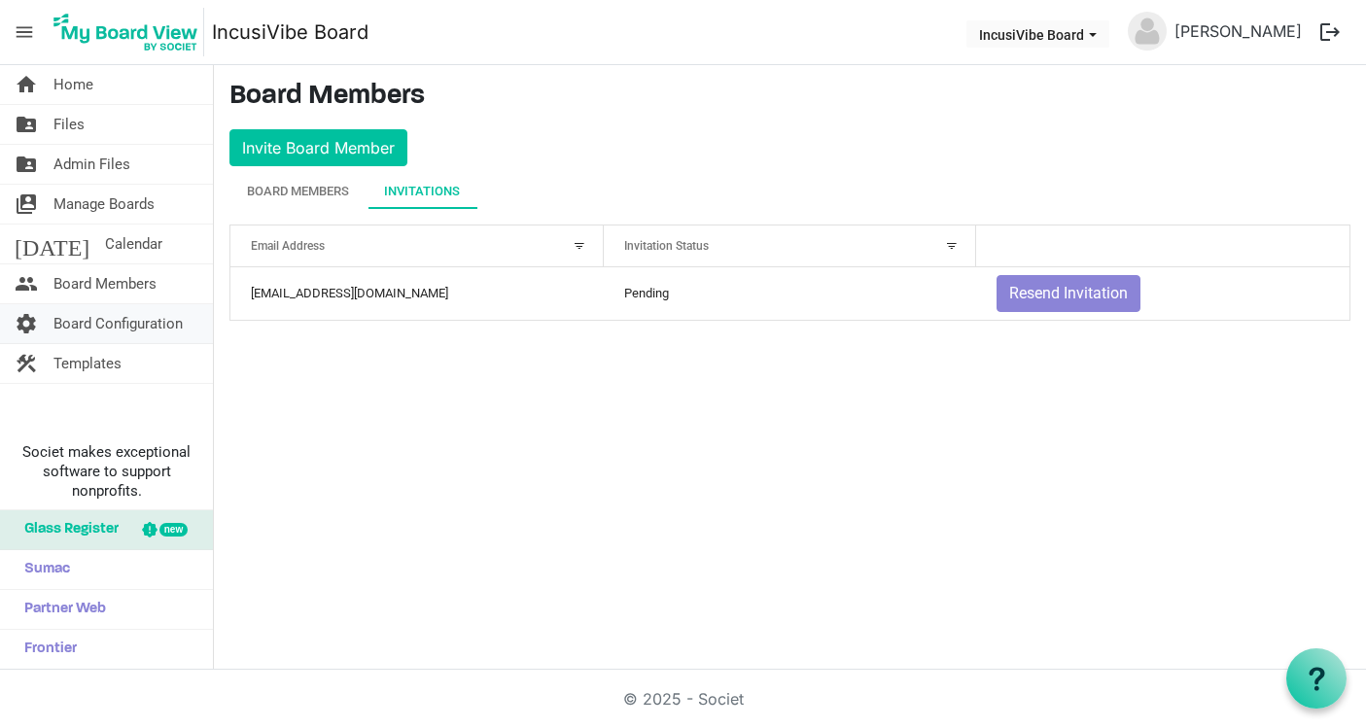
click at [124, 333] on span "Board Configuration" at bounding box center [117, 323] width 129 height 39
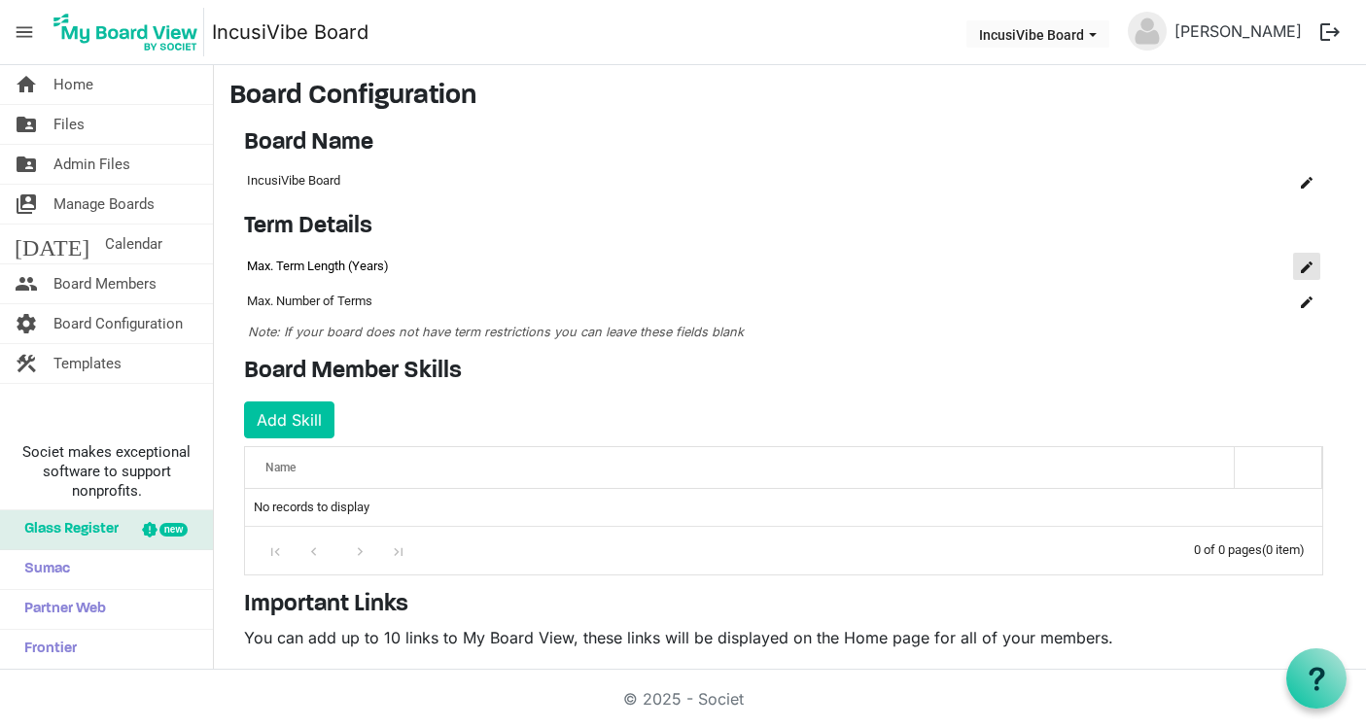
click at [1304, 269] on span "is Command column column header" at bounding box center [1307, 268] width 12 height 12
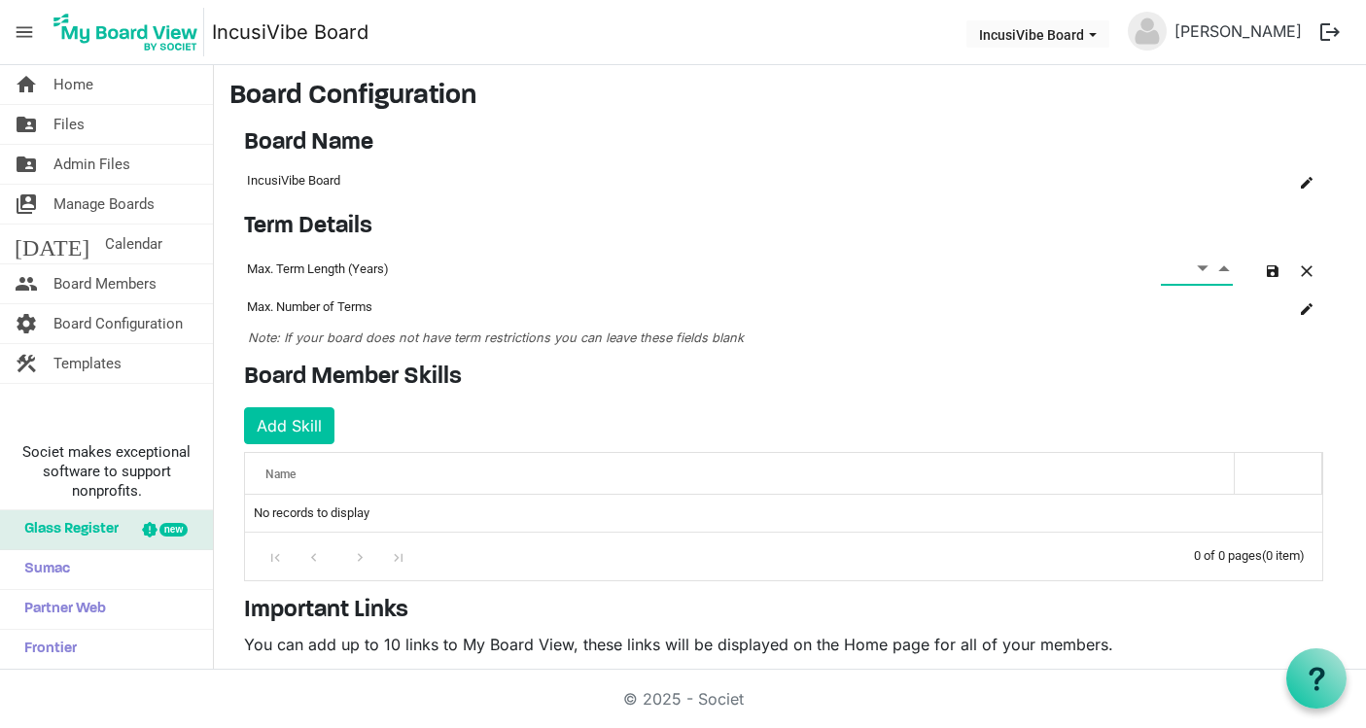
click at [1222, 274] on span "Increment value" at bounding box center [1224, 268] width 18 height 24
click at [1220, 262] on span "Increment value" at bounding box center [1224, 268] width 18 height 24
type input "2"
click at [1305, 310] on span "is Command column column header" at bounding box center [1307, 309] width 12 height 12
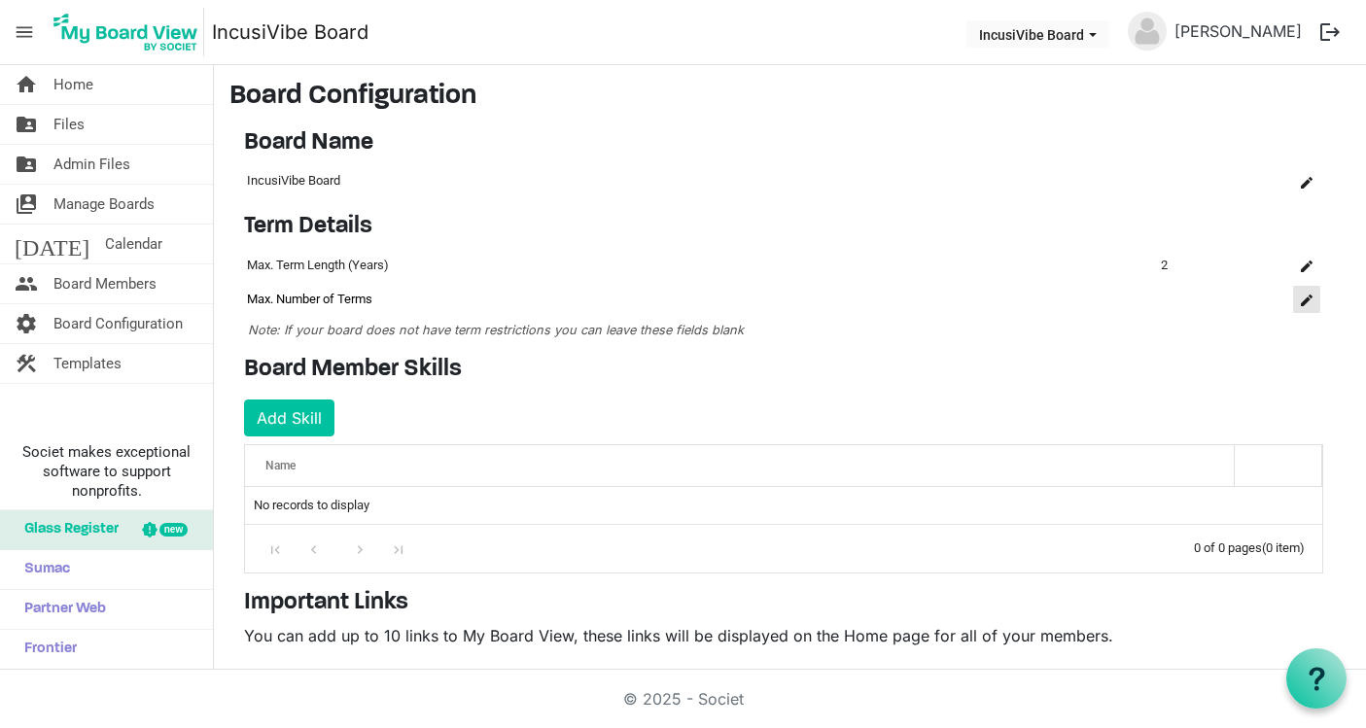
click at [1307, 301] on span "is Command column column header" at bounding box center [1307, 301] width 12 height 12
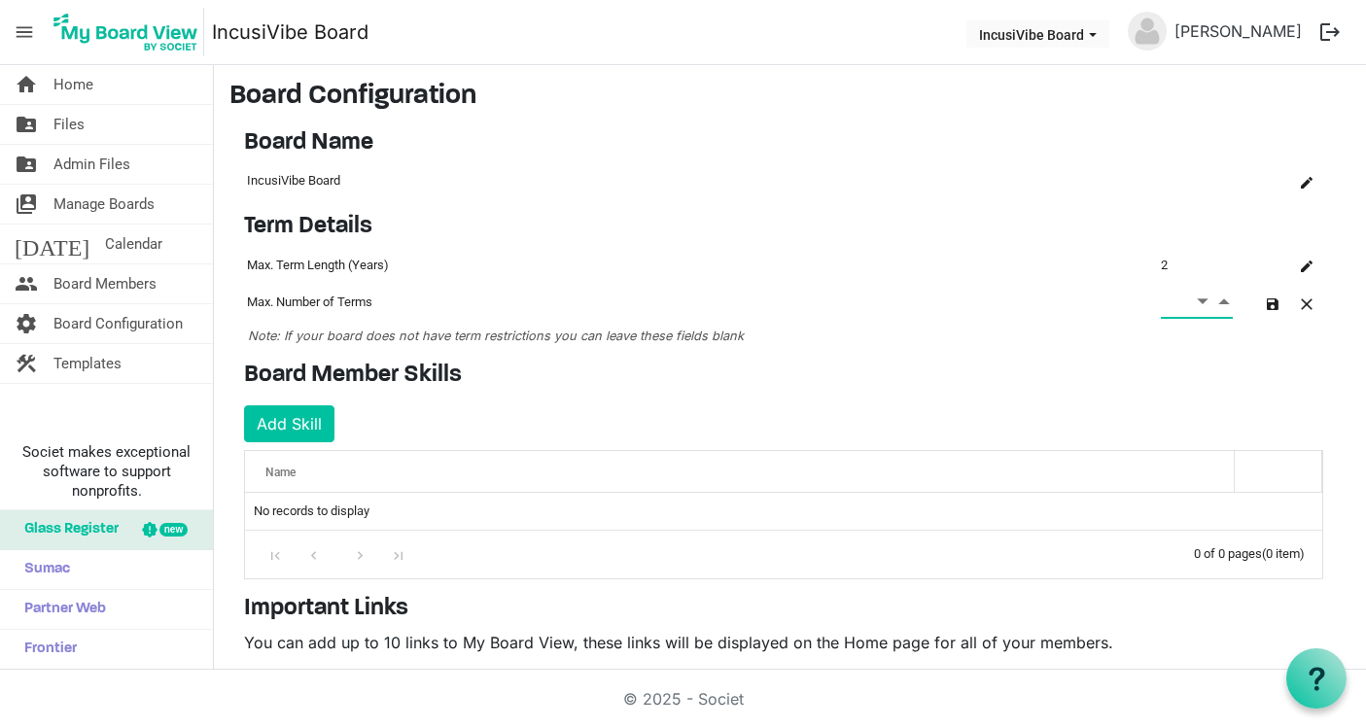
click at [1077, 374] on h4 "Board Member Skills" at bounding box center [783, 376] width 1079 height 28
click at [1304, 304] on span "button" at bounding box center [1307, 305] width 12 height 12
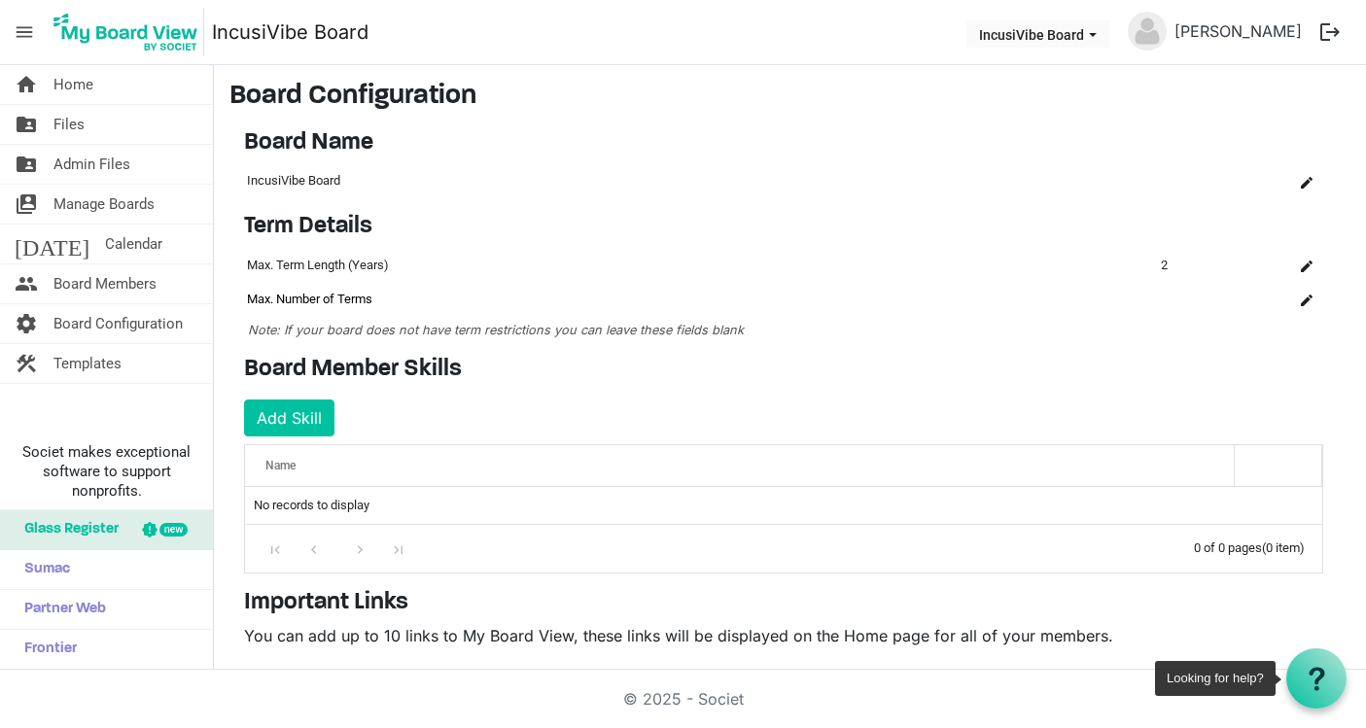
click at [1301, 681] on div at bounding box center [1316, 679] width 60 height 60
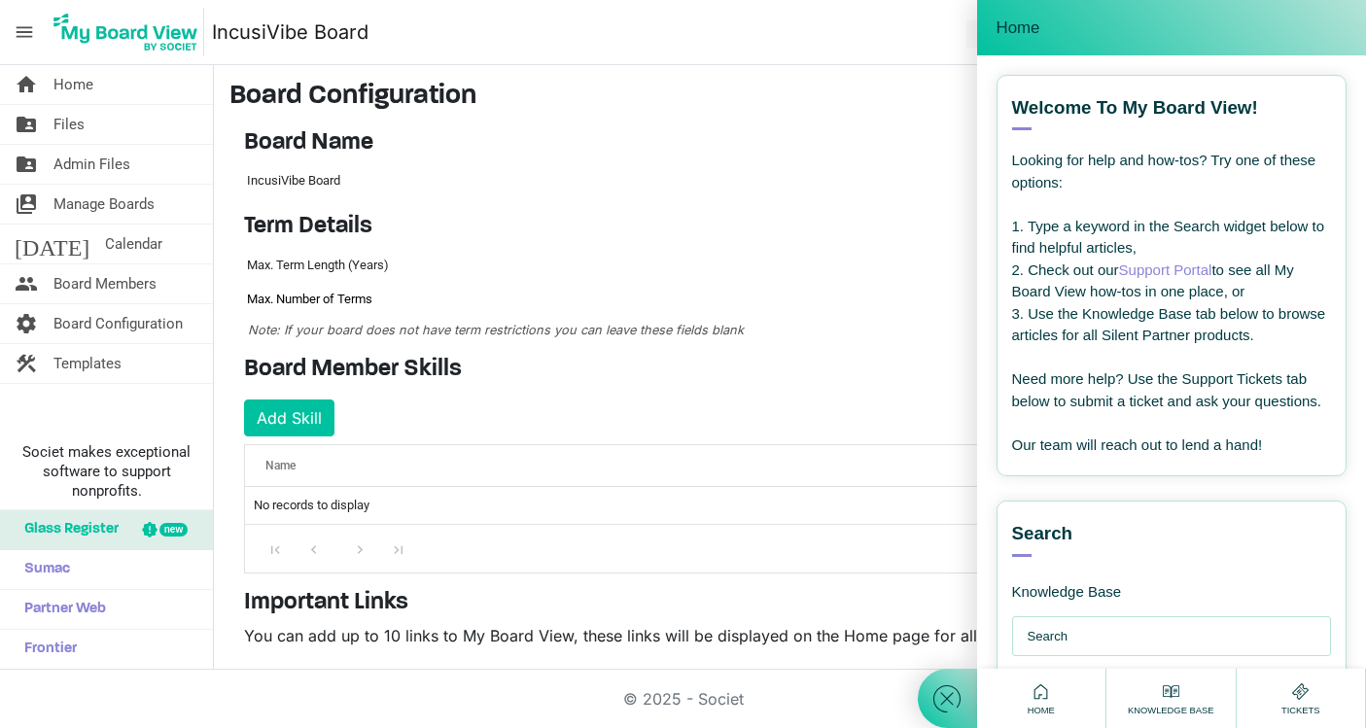
click at [1057, 694] on div "Home" at bounding box center [1041, 699] width 37 height 38
click at [1117, 642] on input "text" at bounding box center [1177, 636] width 299 height 39
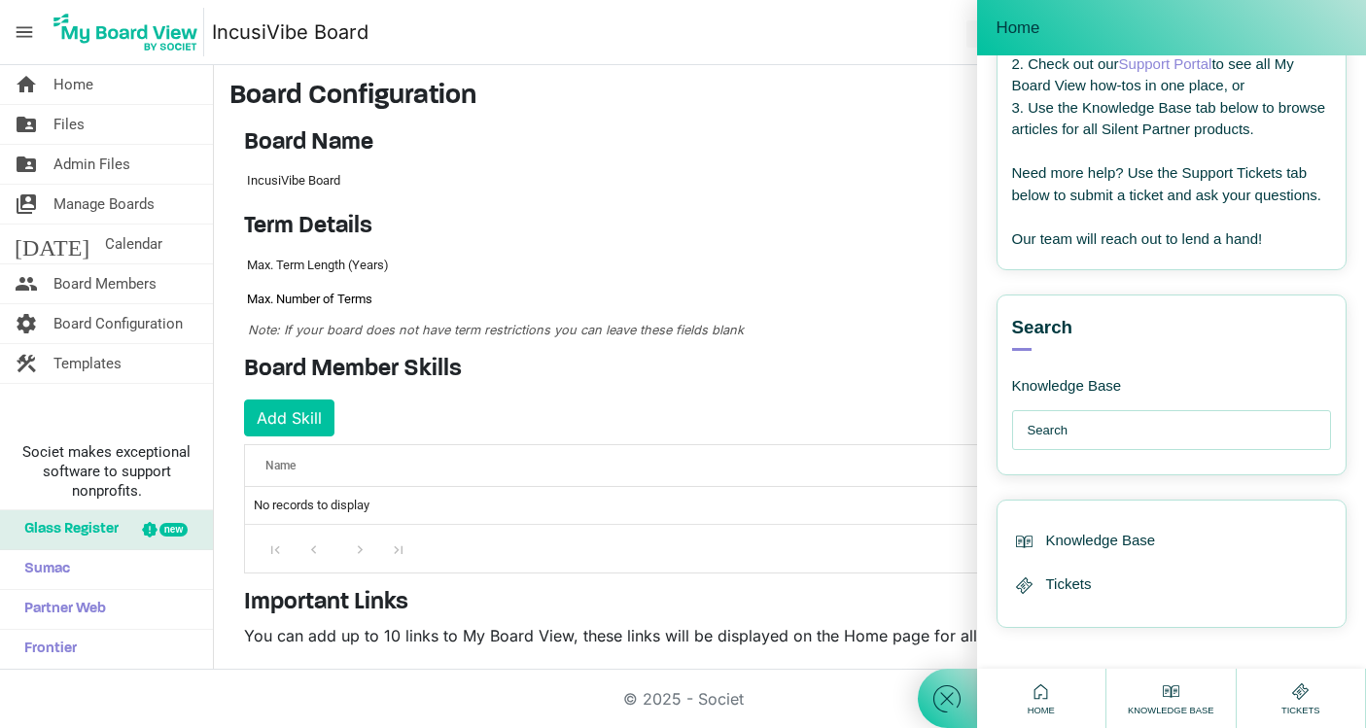
scroll to position [209, 0]
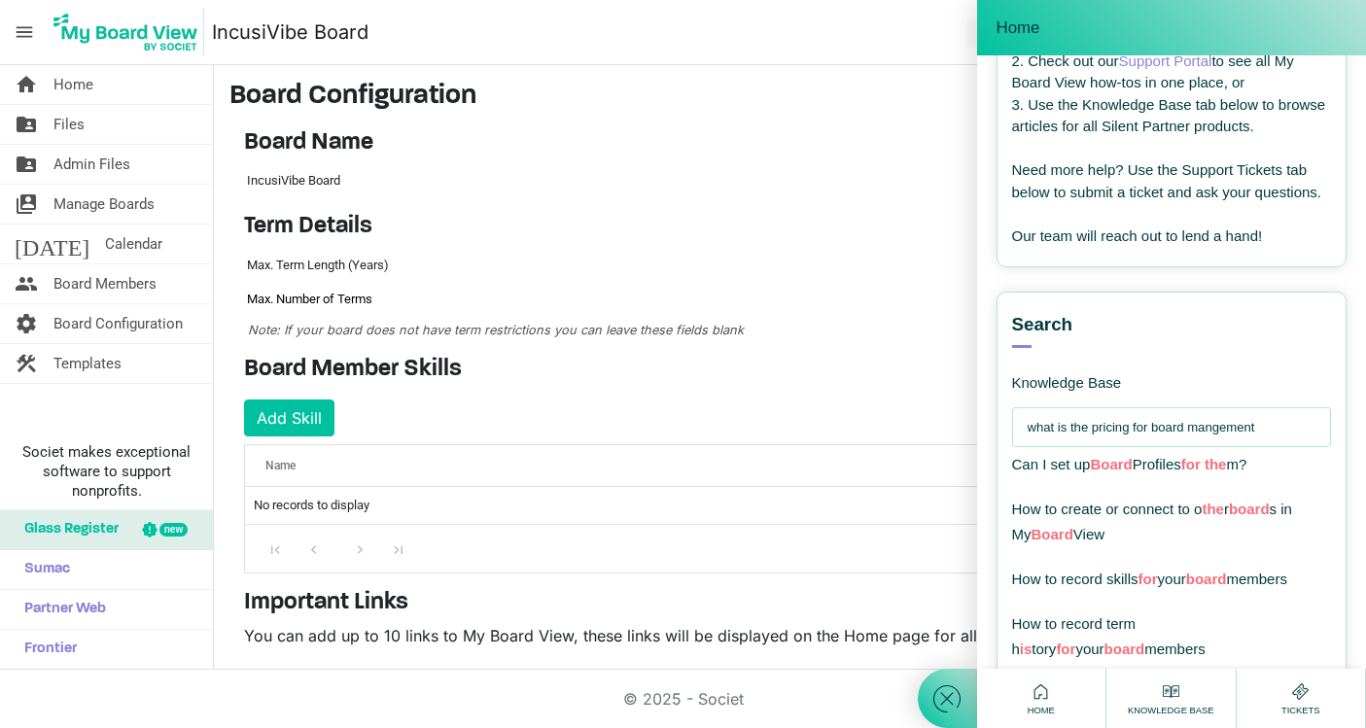
type input "what is the pricing for board mangement"
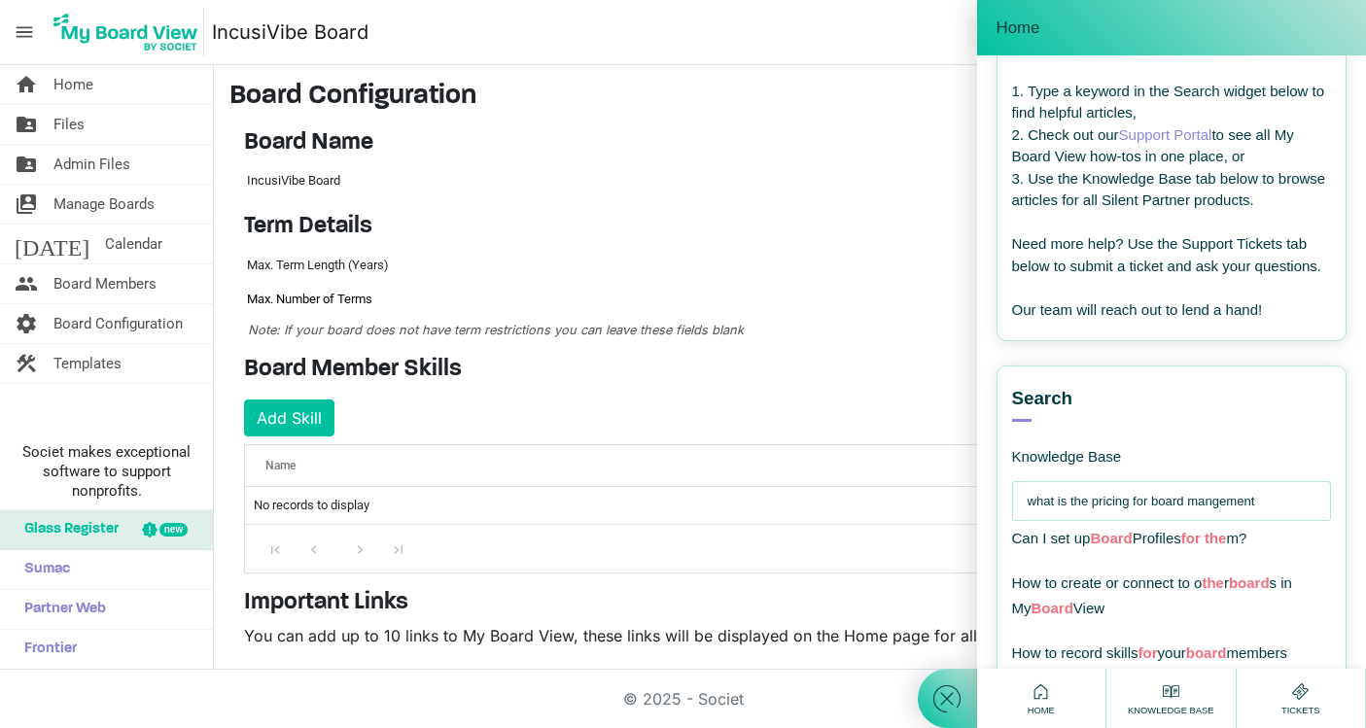
scroll to position [0, 0]
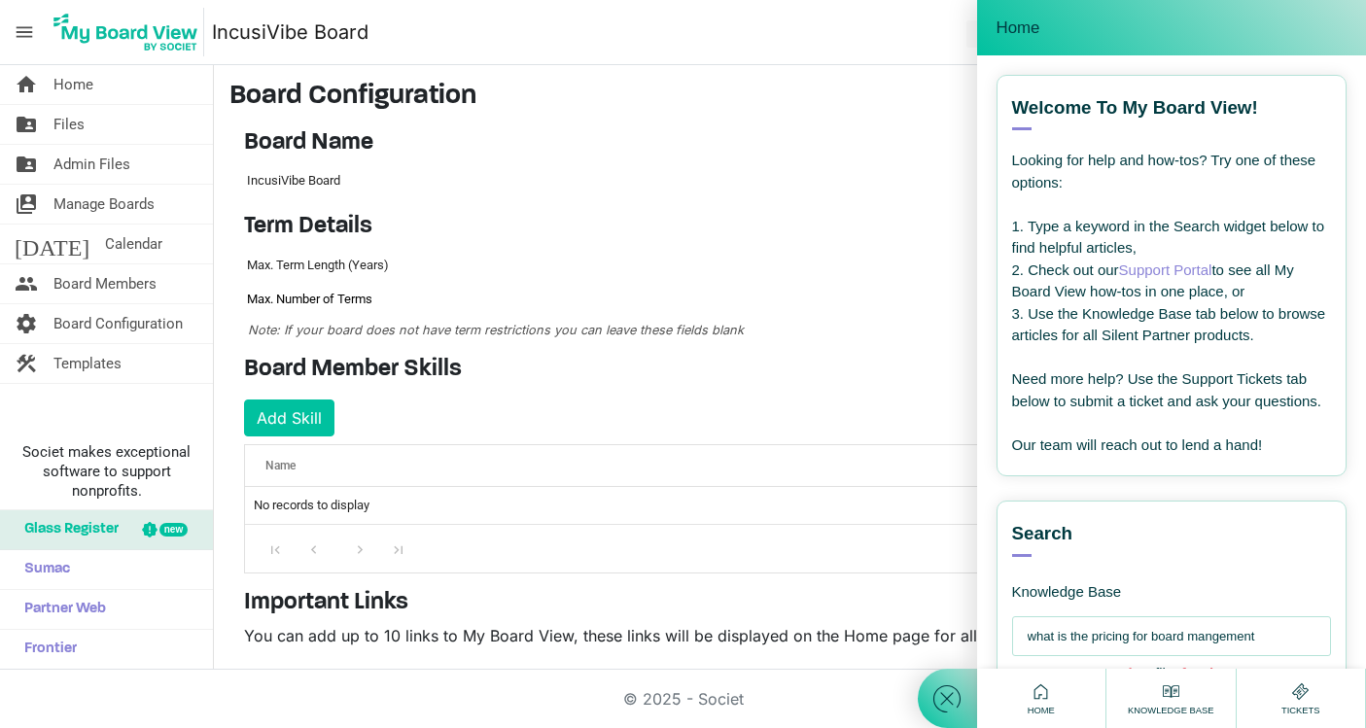
click at [872, 345] on div "Term Details OK OK Cancel Id Name Name term-settings-grid_header_table 3887 Max…" at bounding box center [783, 284] width 1109 height 143
click at [1058, 705] on span "Home" at bounding box center [1041, 711] width 37 height 14
click at [1038, 541] on span "Search" at bounding box center [1042, 533] width 61 height 25
click at [1205, 11] on div "Home" at bounding box center [1172, 27] width 390 height 55
click at [936, 106] on div at bounding box center [947, 364] width 59 height 728
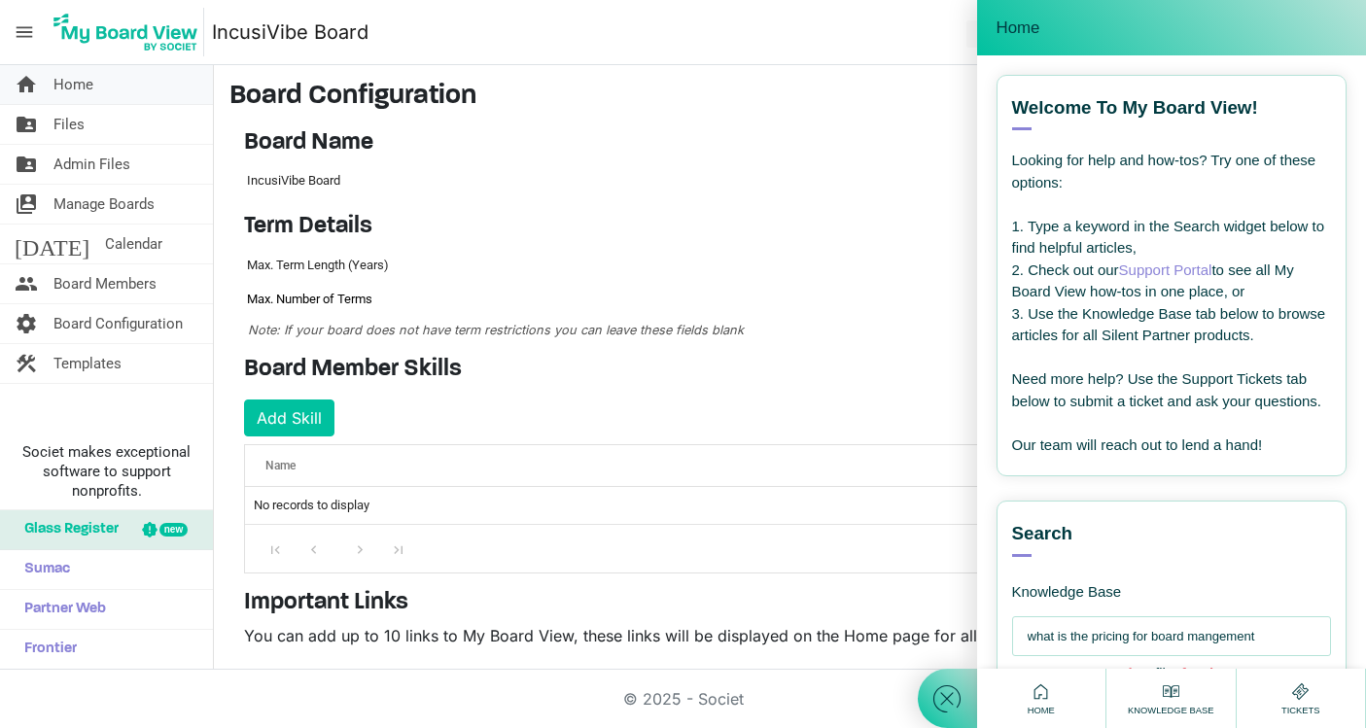
click at [100, 74] on link "home Home" at bounding box center [106, 84] width 213 height 39
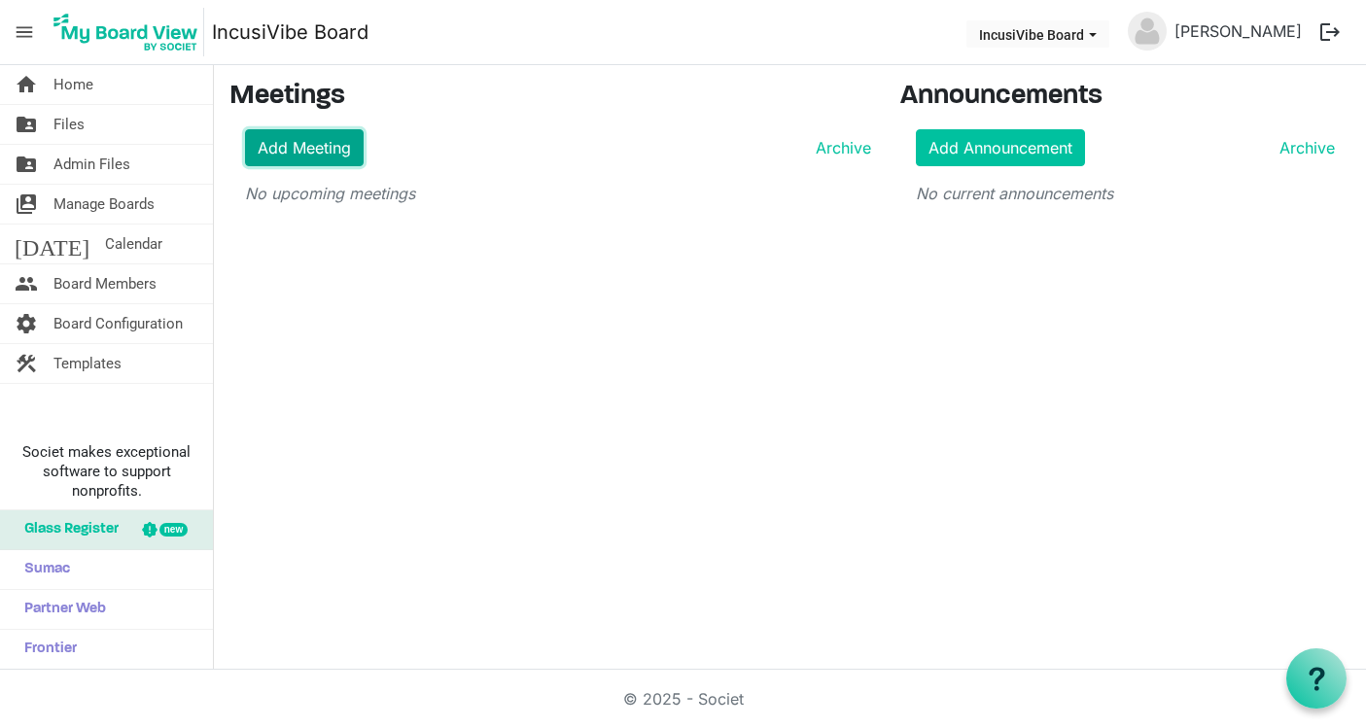
click at [308, 147] on link "Add Meeting" at bounding box center [304, 147] width 119 height 37
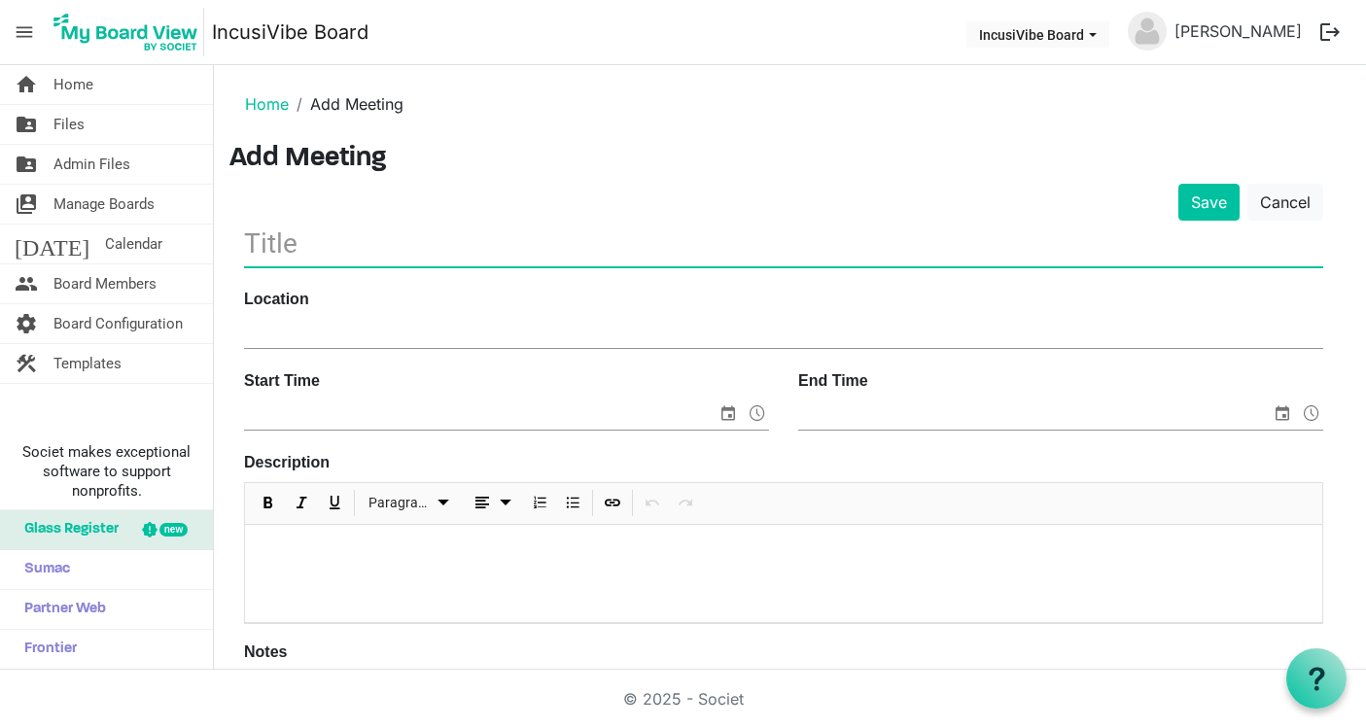
click at [390, 243] on input "text" at bounding box center [783, 244] width 1079 height 46
click at [475, 243] on input "Q4 Board Meeting Budget" at bounding box center [783, 244] width 1079 height 46
click at [702, 239] on input "Q4 Board Meeting Updated Budget" at bounding box center [783, 244] width 1079 height 46
click at [581, 235] on input "Q4 Board Meeting Updated Budget" at bounding box center [783, 244] width 1079 height 46
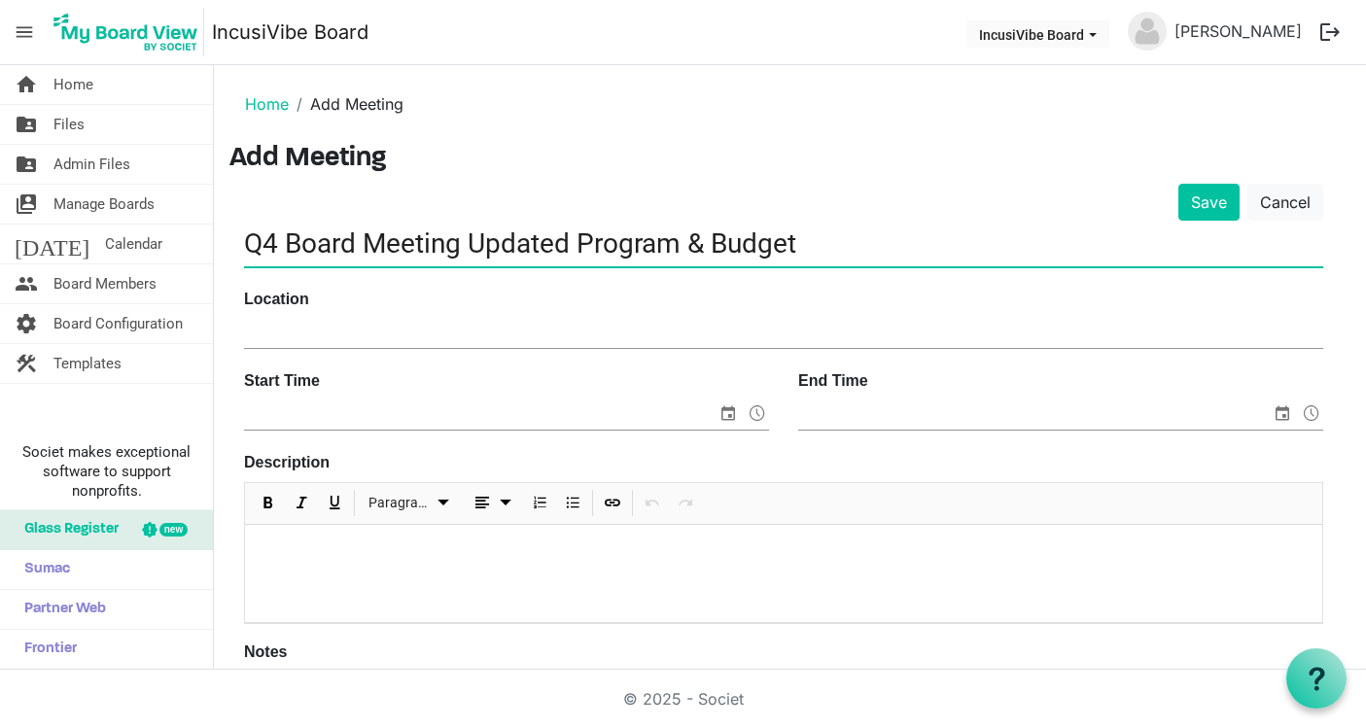
click at [799, 243] on input "Q4 Board Meeting Updated Program & Budget" at bounding box center [783, 244] width 1079 height 46
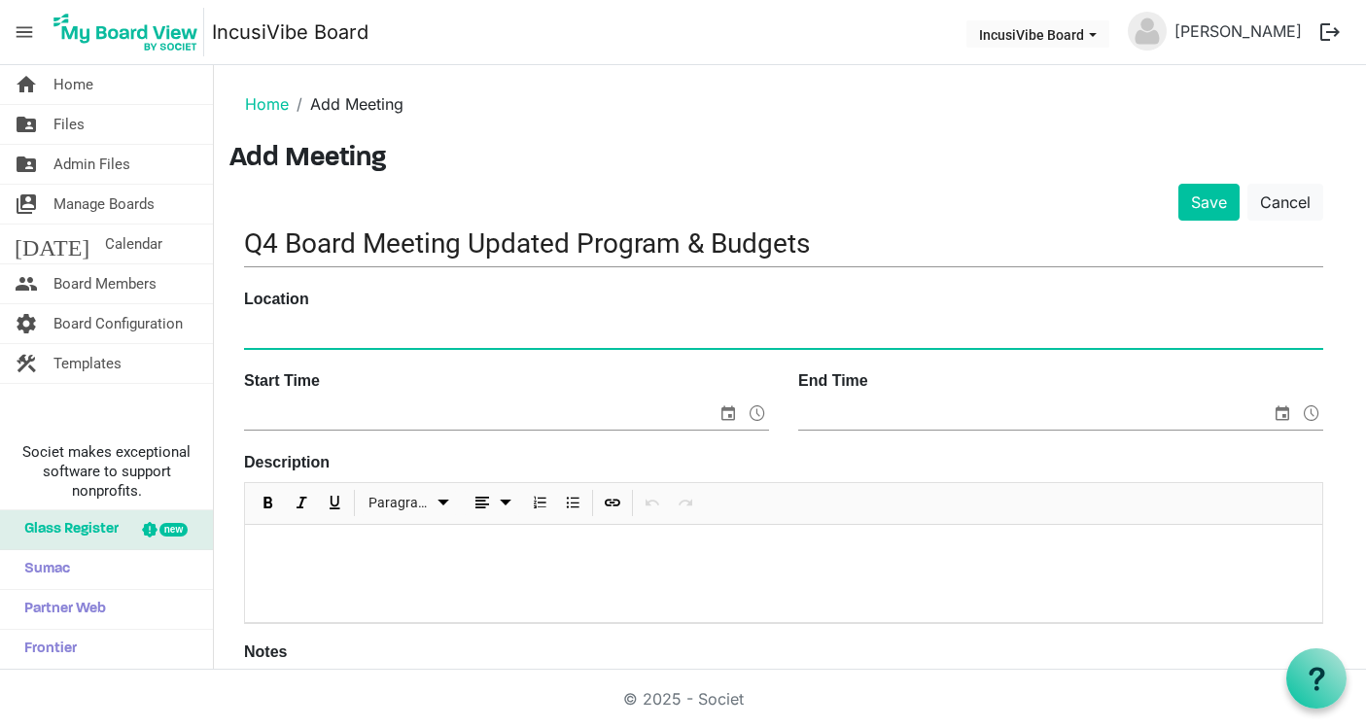
click at [394, 343] on input "Location" at bounding box center [783, 333] width 1079 height 29
click at [394, 336] on input "Location" at bounding box center [783, 333] width 1079 height 29
click at [701, 257] on input "Q4 Board Meeting Updated Program & Budgets" at bounding box center [783, 244] width 1079 height 46
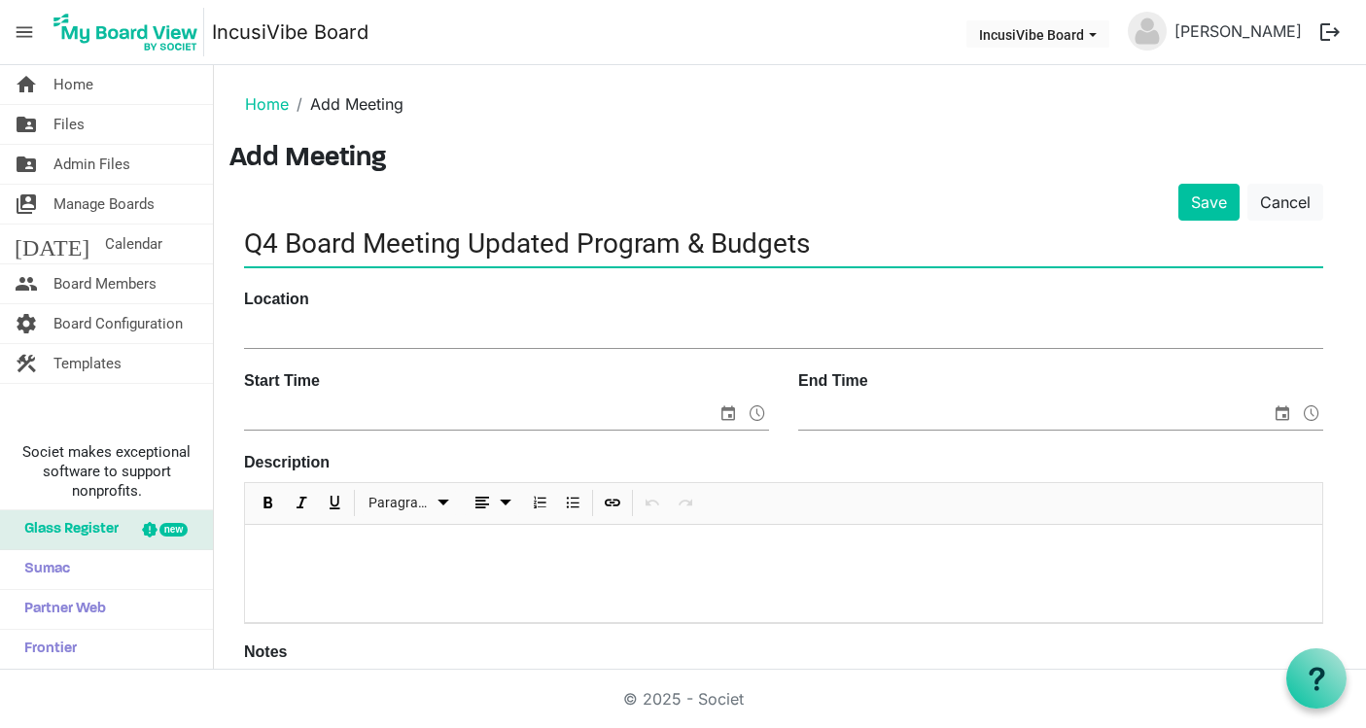
drag, startPoint x: 711, startPoint y: 247, endPoint x: 683, endPoint y: 247, distance: 28.2
click at [683, 247] on input "Q4 Board Meeting Updated Program & Budgets" at bounding box center [783, 244] width 1079 height 46
click at [578, 242] on input "Q4 Board Meeting Updated Program, Budgets" at bounding box center [783, 244] width 1079 height 46
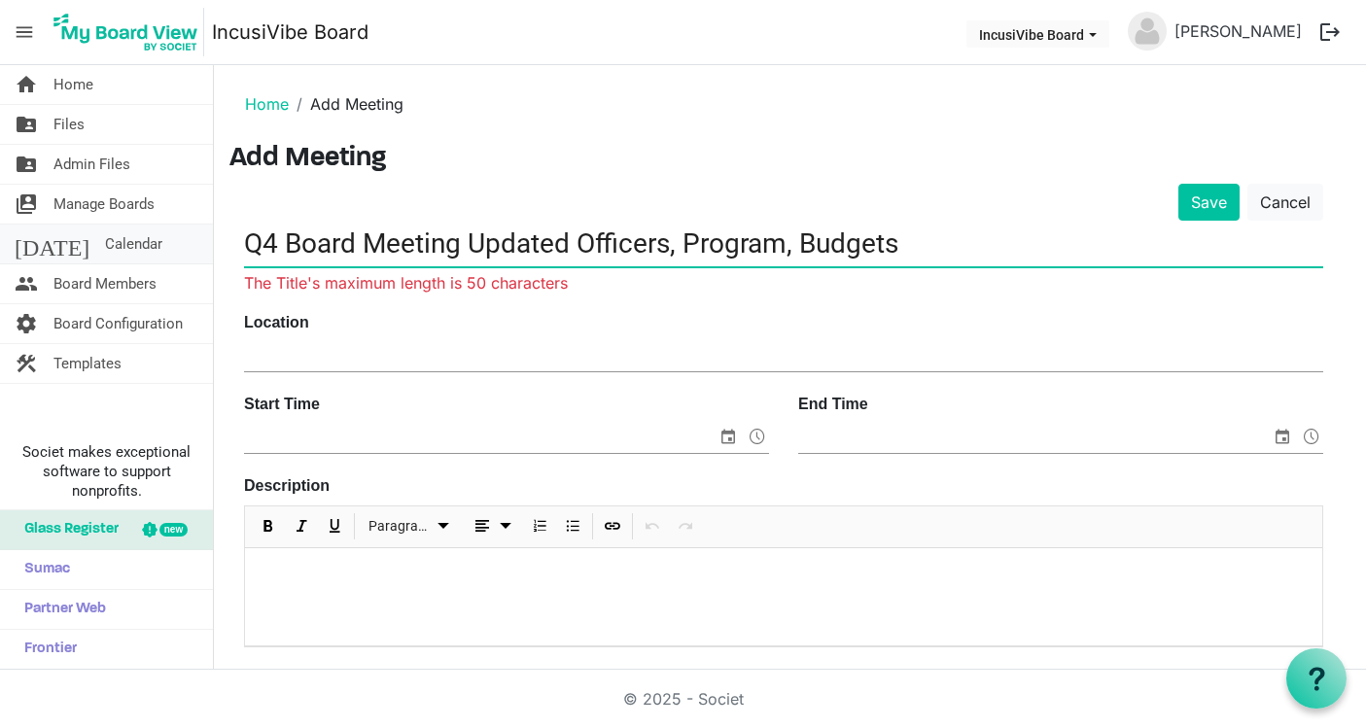
drag, startPoint x: 903, startPoint y: 244, endPoint x: 190, endPoint y: 259, distance: 713.9
click at [190, 259] on div "home Home folder_shared Files folder_shared Admin Files switch_account Manage B…" at bounding box center [683, 367] width 1366 height 605
click at [450, 592] on div at bounding box center [783, 596] width 1077 height 97
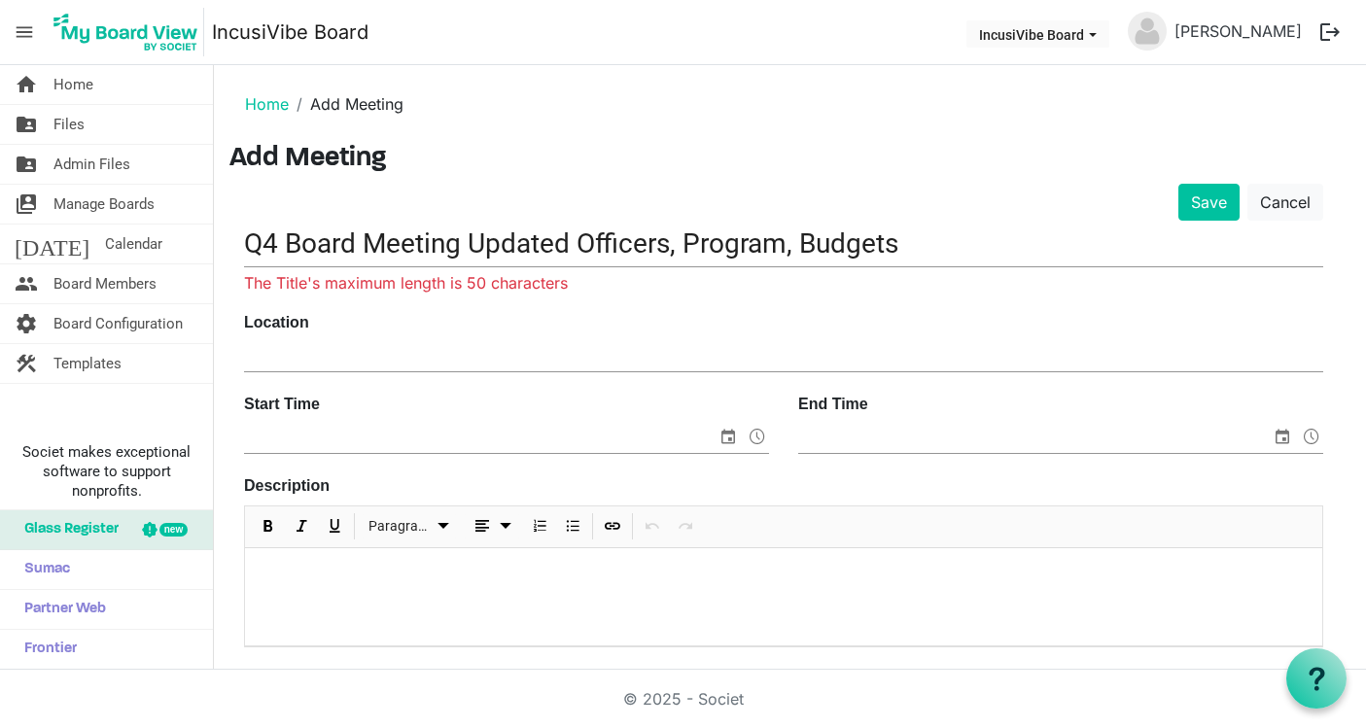
click at [740, 253] on input "Q4 Board Meeting Updated Officers, Program, Budgets" at bounding box center [783, 244] width 1079 height 46
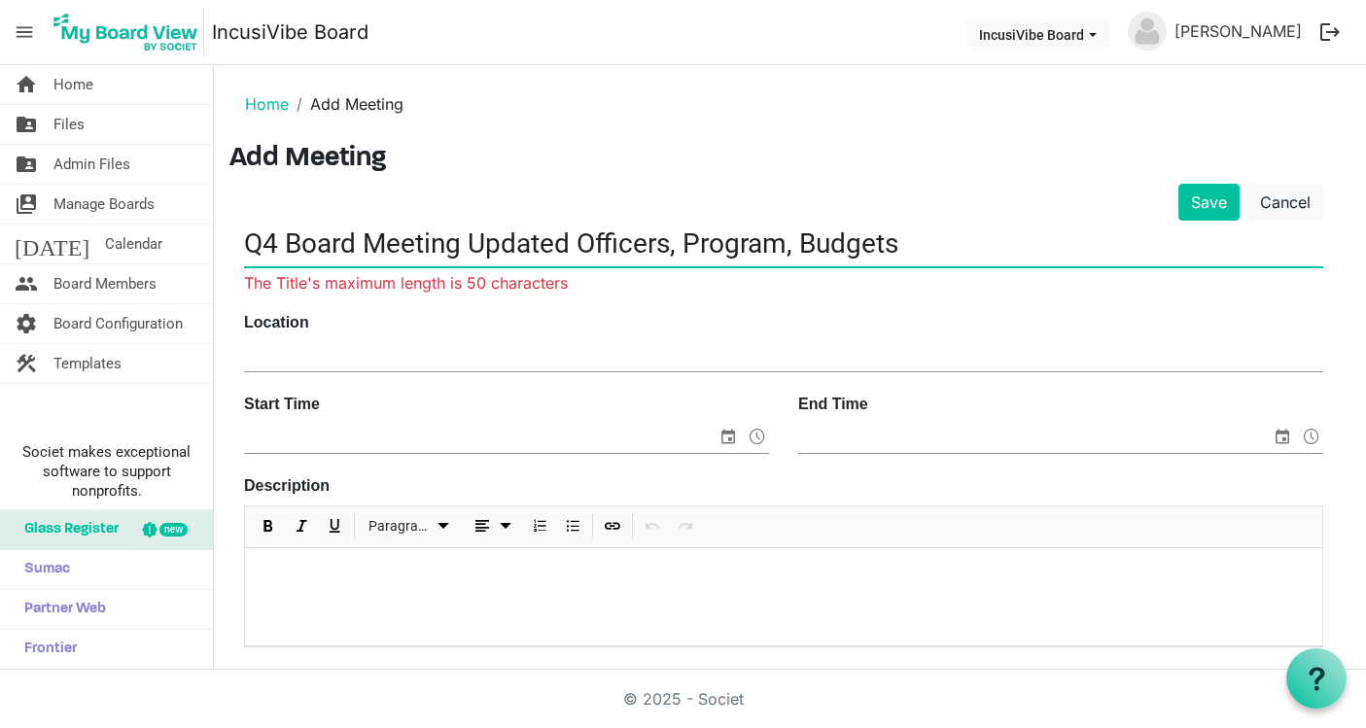
click at [740, 253] on input "Q4 Board Meeting Updated Officers, Program, Budgets" at bounding box center [783, 244] width 1079 height 46
paste input "— Officer Updates, Programs, and FY26 Budget"
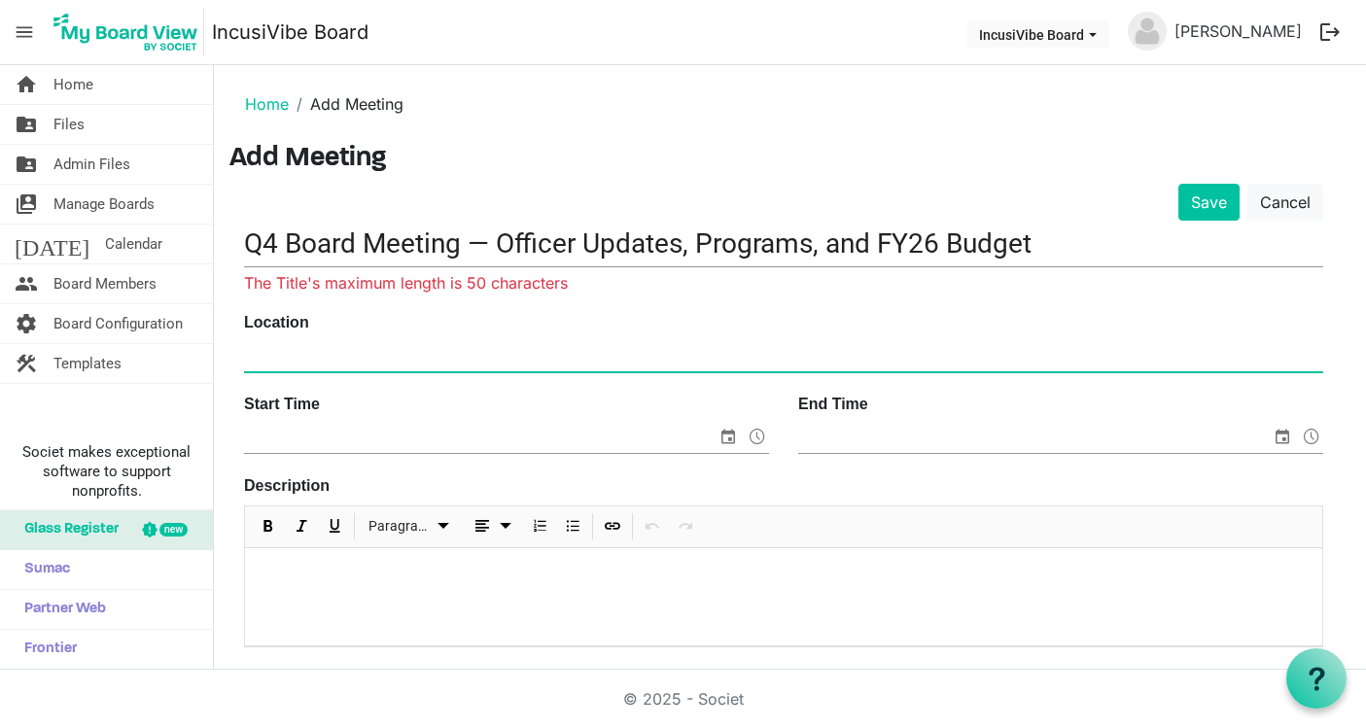
click at [801, 357] on input "Location" at bounding box center [783, 356] width 1079 height 29
click at [941, 234] on input "Q4 Board Meeting — Officer Updates, Programs, and FY26 Budget" at bounding box center [783, 244] width 1079 height 46
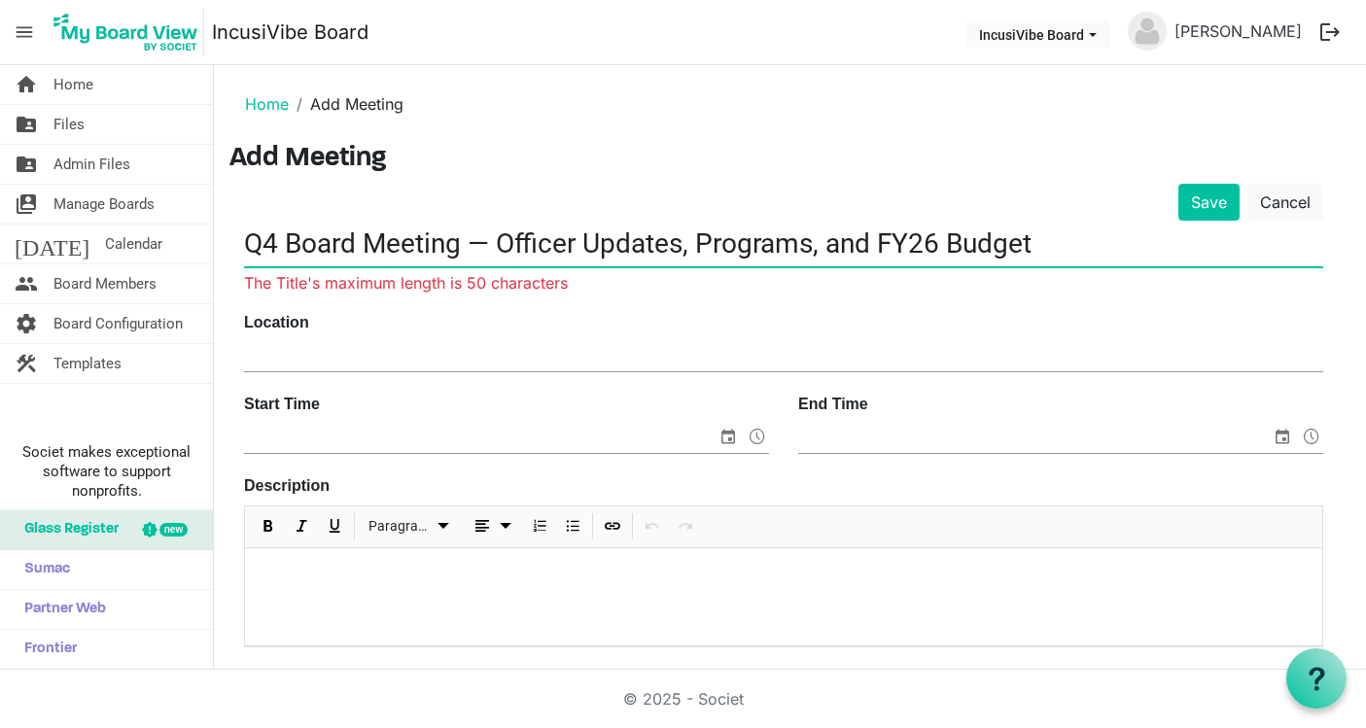
drag, startPoint x: 501, startPoint y: 242, endPoint x: 1076, endPoint y: 264, distance: 576.0
click at [1076, 264] on input "Q4 Board Meeting — Officer Updates, Programs, and FY26 Budget" at bounding box center [783, 244] width 1079 height 46
click at [913, 221] on input "Q4 Board Meeting — Officer Updates, Programs, and FY26 Budget" at bounding box center [783, 244] width 1079 height 46
drag, startPoint x: 879, startPoint y: 244, endPoint x: 816, endPoint y: 244, distance: 63.2
click at [816, 244] on input "Q4 Board Meeting — Officer Updates, Programs, and FY26 Budget" at bounding box center [783, 244] width 1079 height 46
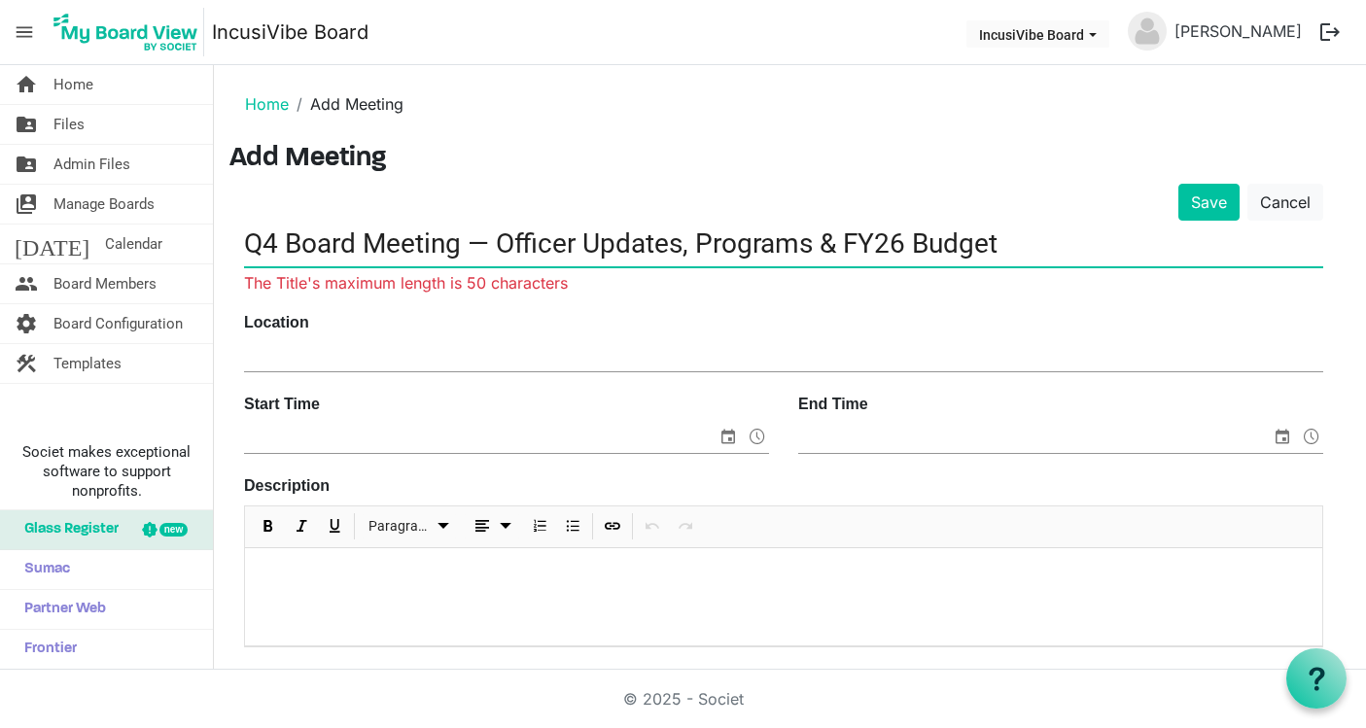
drag, startPoint x: 696, startPoint y: 247, endPoint x: 475, endPoint y: 239, distance: 221.8
click at [475, 239] on input "Q4 Board Meeting — Officer Updates, Programs & FY26 Budget" at bounding box center [783, 244] width 1079 height 46
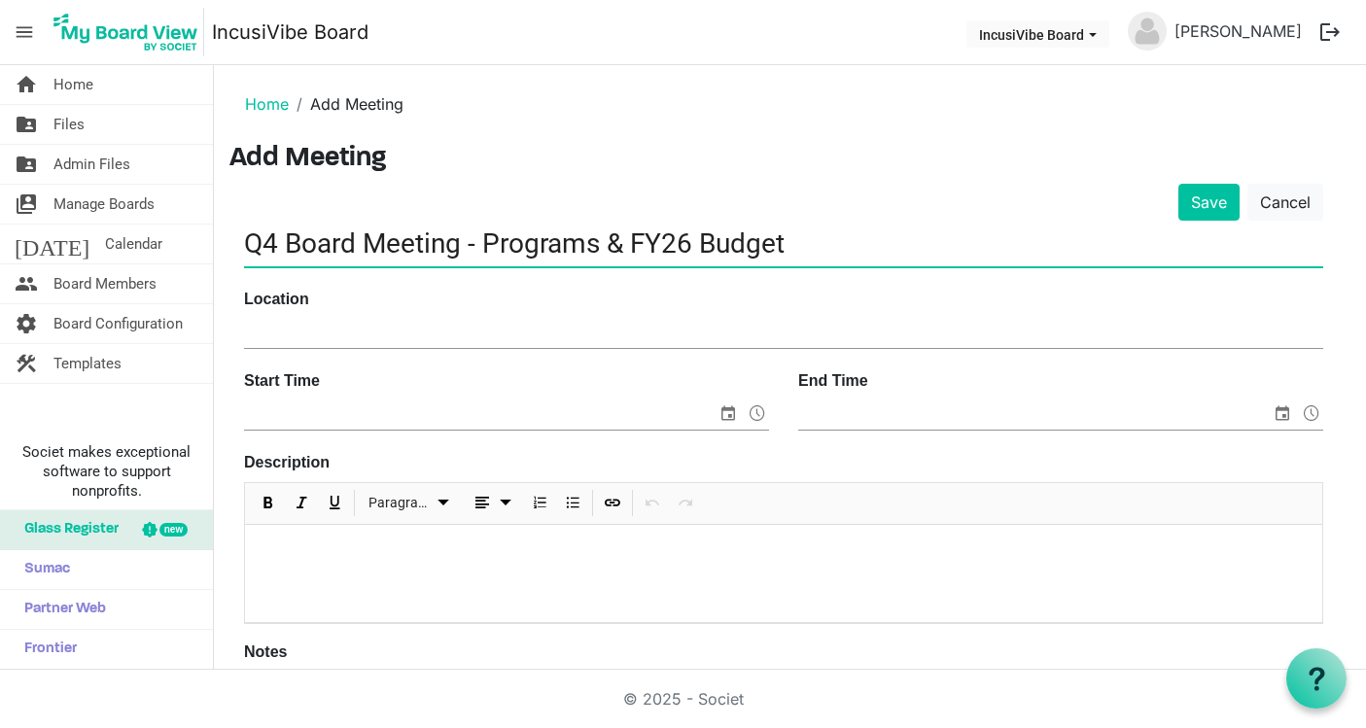
type input "Q4 Board Meeting - Programs & FY26 Budget"
click at [396, 324] on input "Location" at bounding box center [783, 333] width 1079 height 29
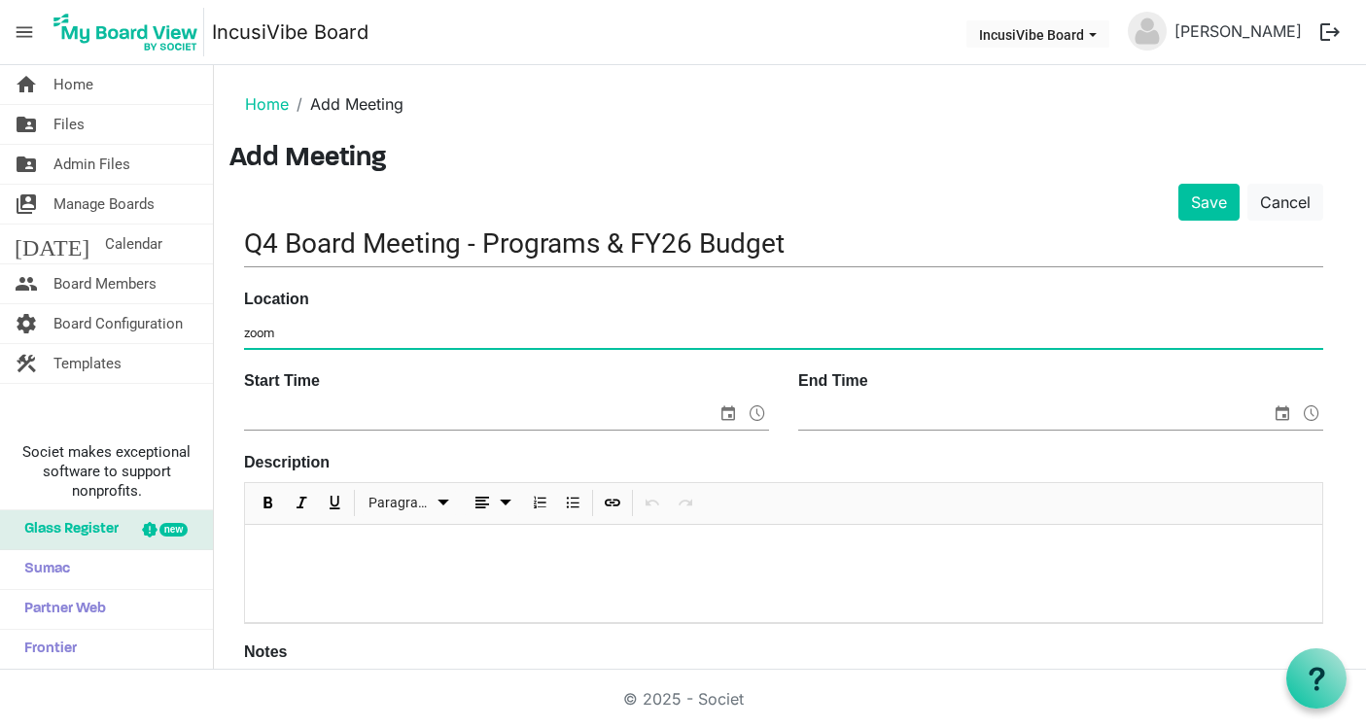
type input "zoom"
click at [414, 420] on input "Start Time" at bounding box center [480, 415] width 473 height 29
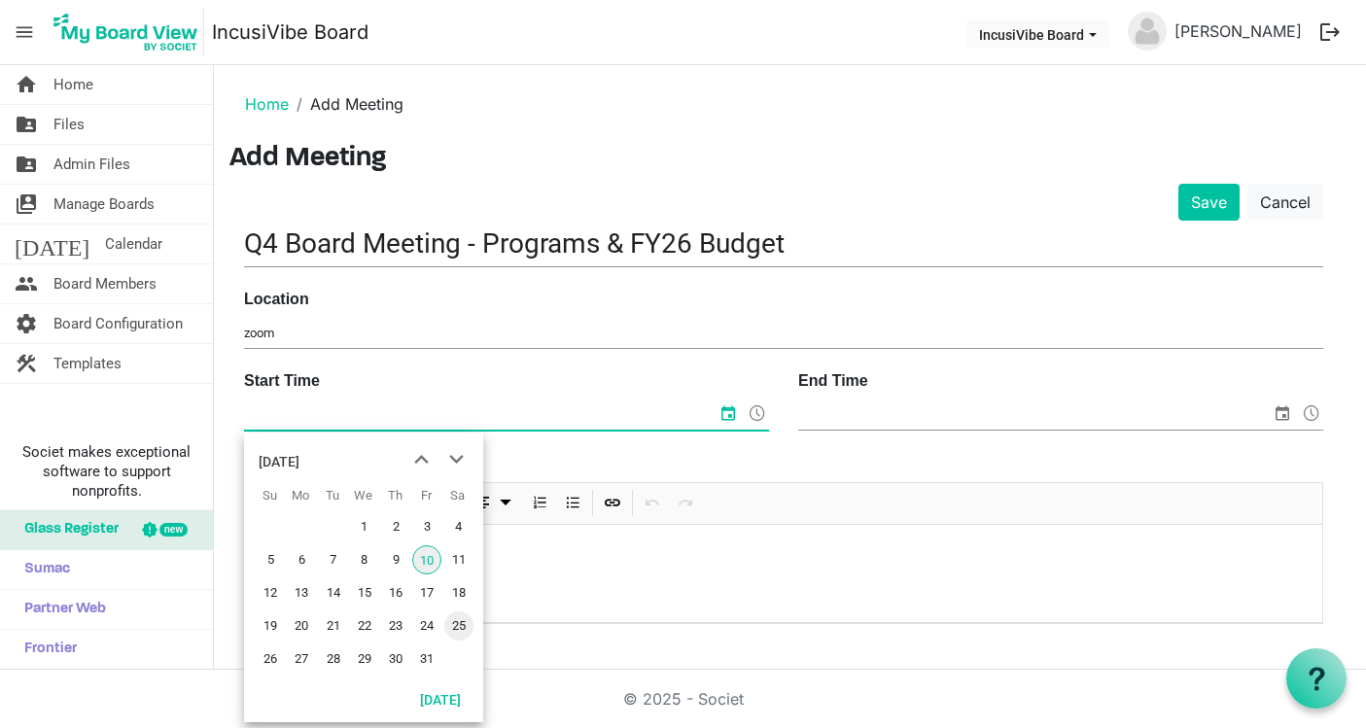
click at [454, 625] on span "25" at bounding box center [458, 626] width 29 height 29
type input "10/25/2025 12:00 AM"
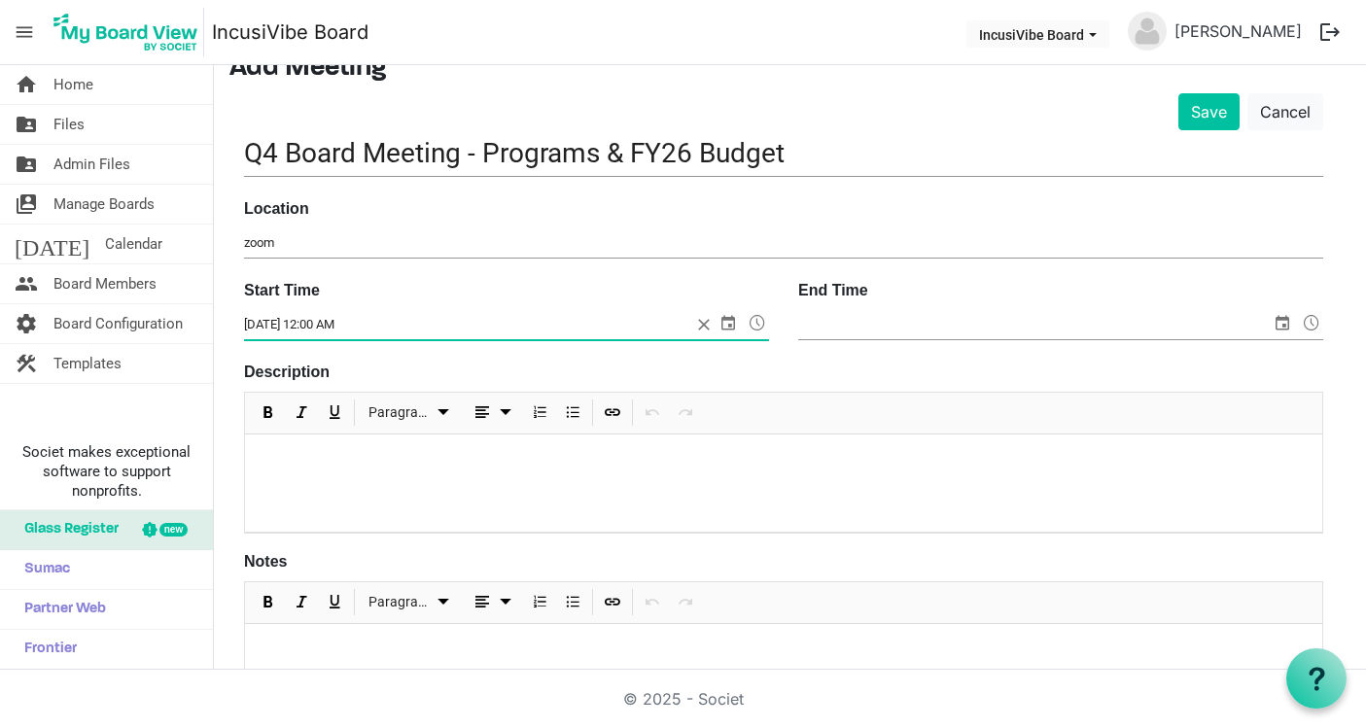
scroll to position [106, 0]
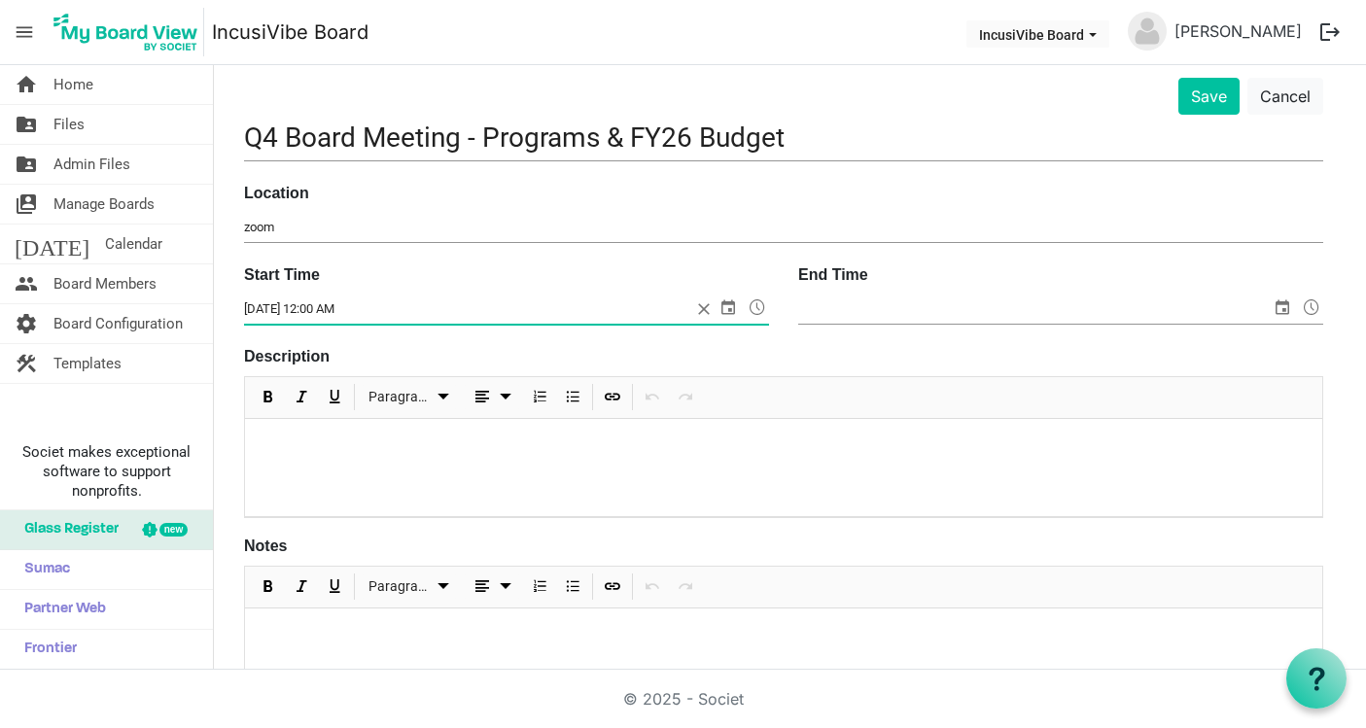
click at [485, 302] on input "10/25/2025 12:00 AM" at bounding box center [467, 309] width 447 height 29
click at [704, 307] on span at bounding box center [506, 310] width 525 height 30
click at [334, 303] on input "Start Time" at bounding box center [480, 309] width 473 height 29
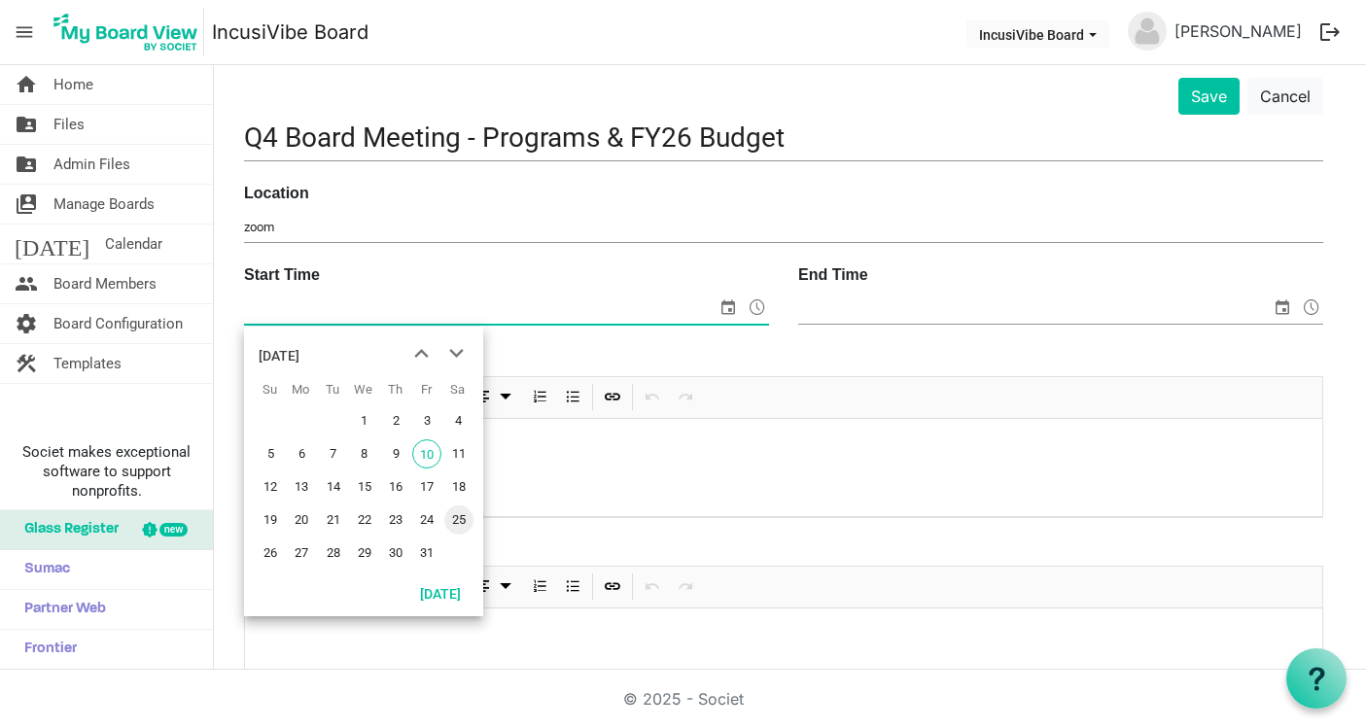
click at [729, 295] on span "select" at bounding box center [728, 307] width 23 height 25
click at [710, 344] on div "Description Paragraph" at bounding box center [783, 431] width 1079 height 174
click at [727, 309] on span "select" at bounding box center [728, 307] width 23 height 25
click at [459, 524] on span "25" at bounding box center [458, 520] width 29 height 29
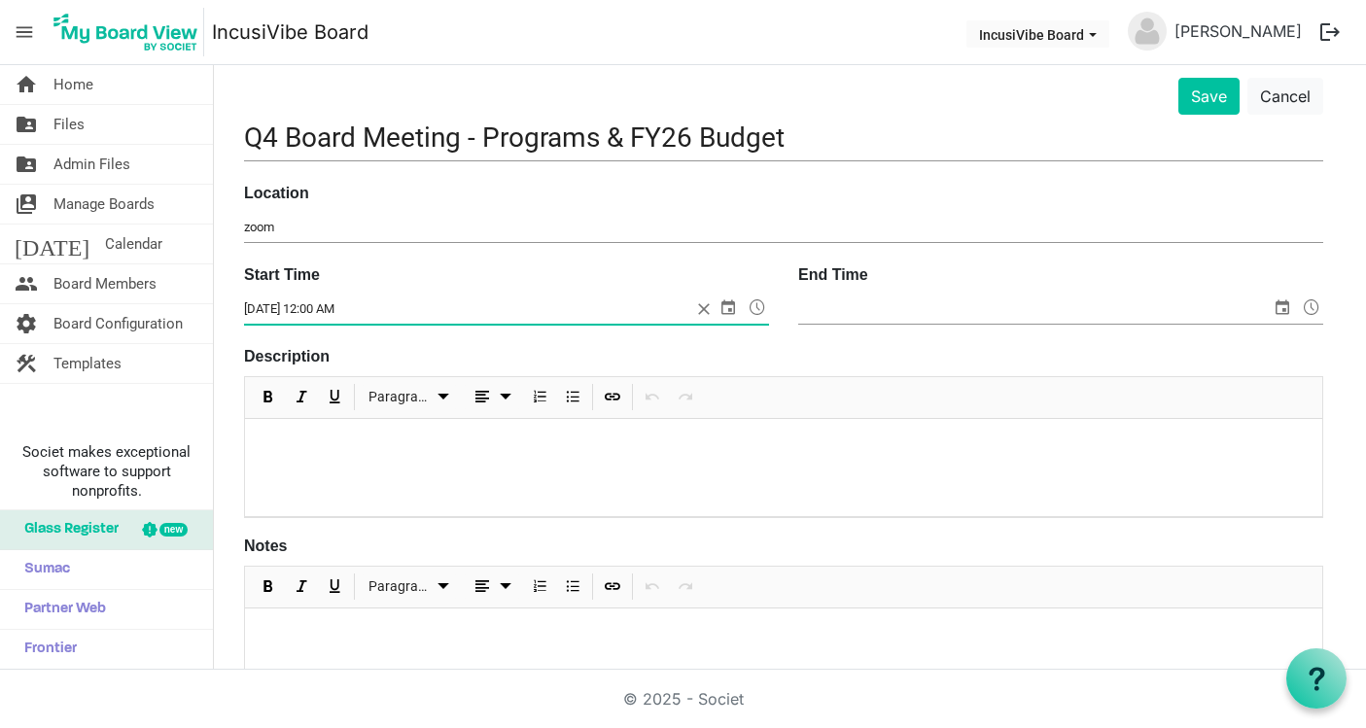
click at [897, 312] on input "End Time" at bounding box center [1034, 309] width 473 height 29
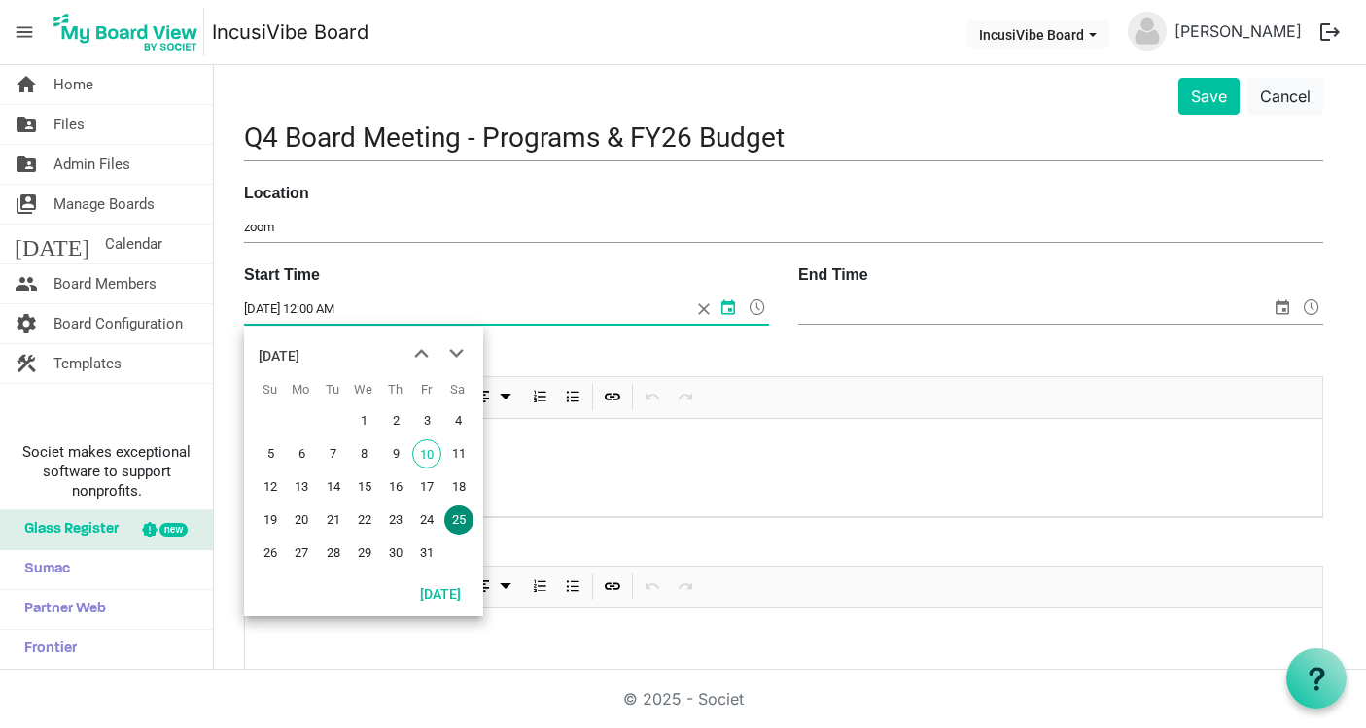
click at [524, 310] on input "10/25/2025 12:00 AM" at bounding box center [467, 309] width 447 height 29
click at [412, 295] on input "10/25/2025 12:00" at bounding box center [467, 309] width 447 height 29
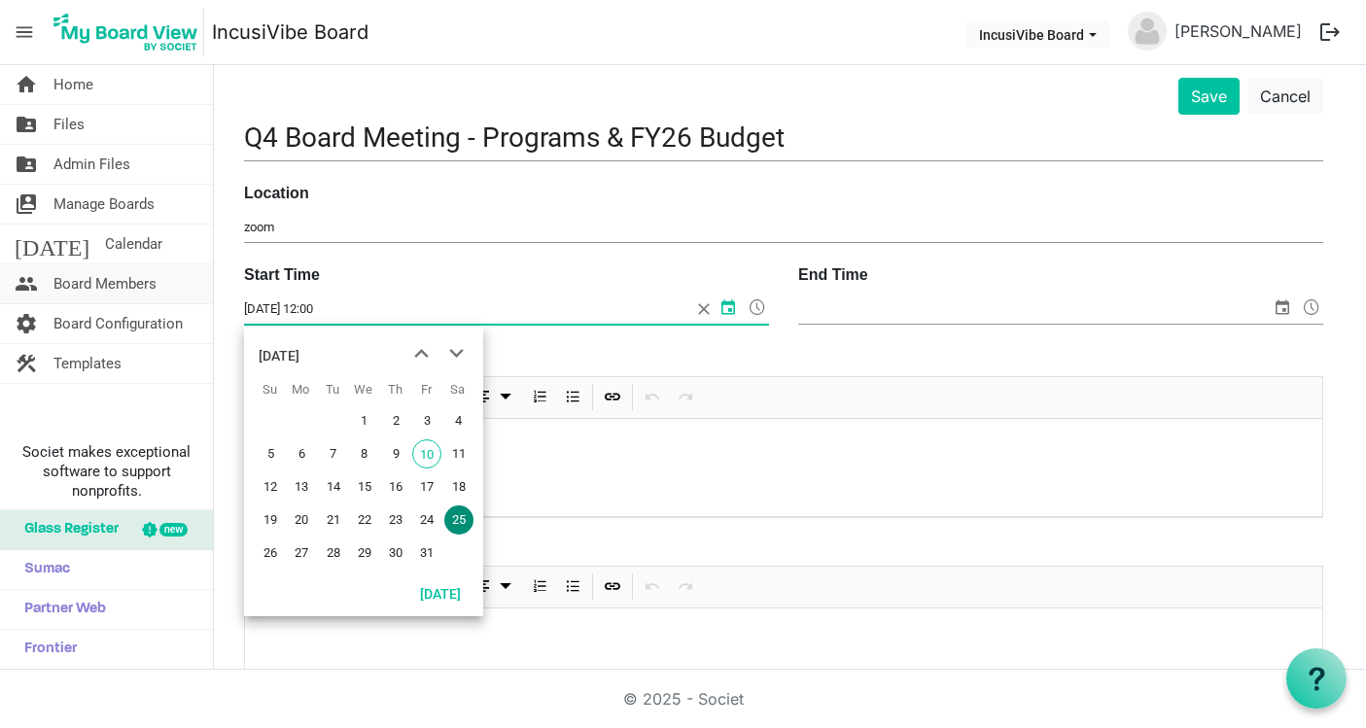
drag, startPoint x: 360, startPoint y: 301, endPoint x: 168, endPoint y: 286, distance: 192.2
click at [168, 286] on div "home Home folder_shared Files folder_shared Admin Files switch_account Manage B…" at bounding box center [683, 367] width 1366 height 605
type input "1"
click at [700, 510] on div at bounding box center [783, 490] width 1077 height 97
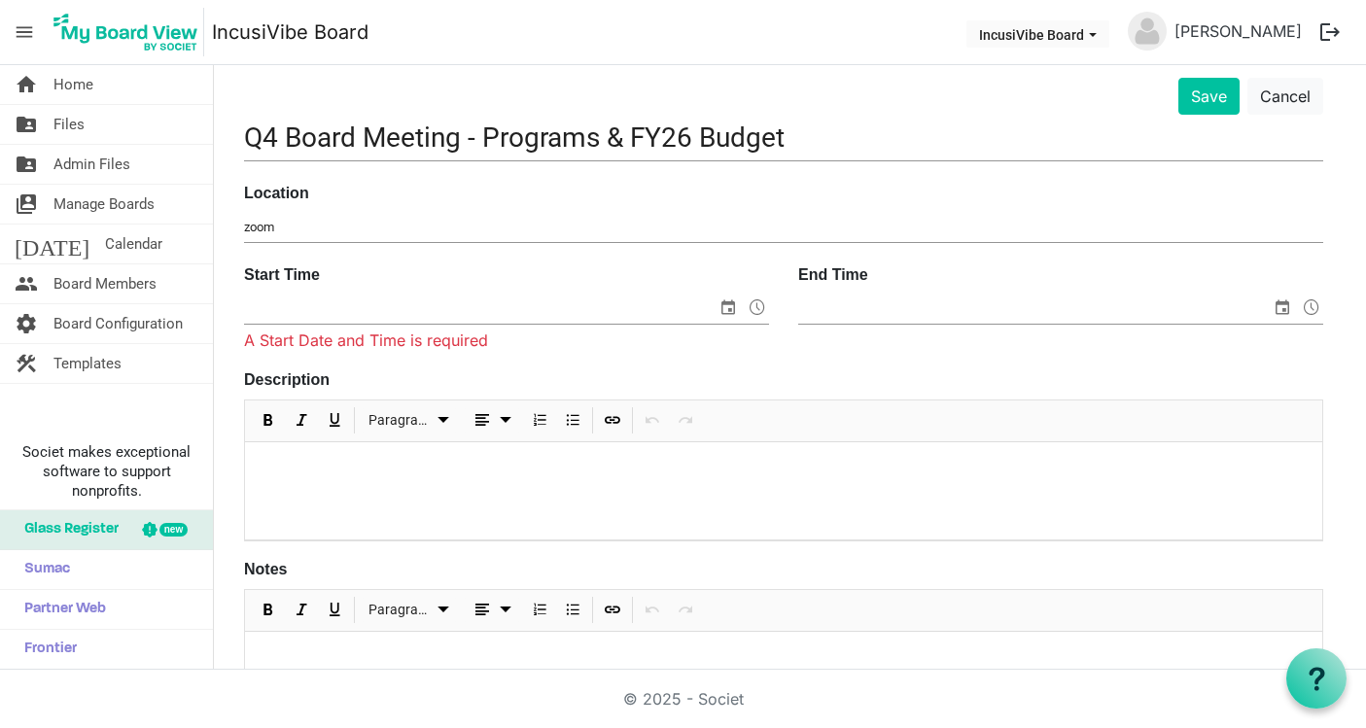
click at [444, 475] on p at bounding box center [784, 468] width 1046 height 20
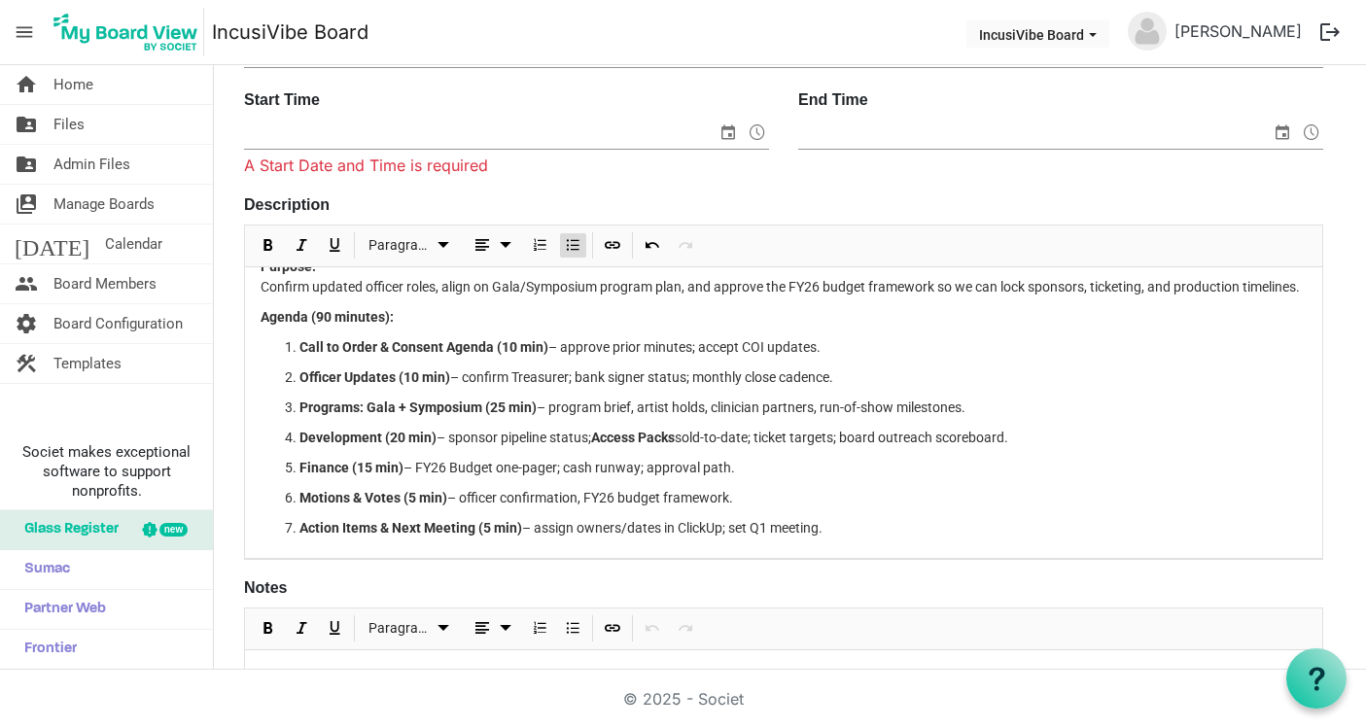
scroll to position [60, 0]
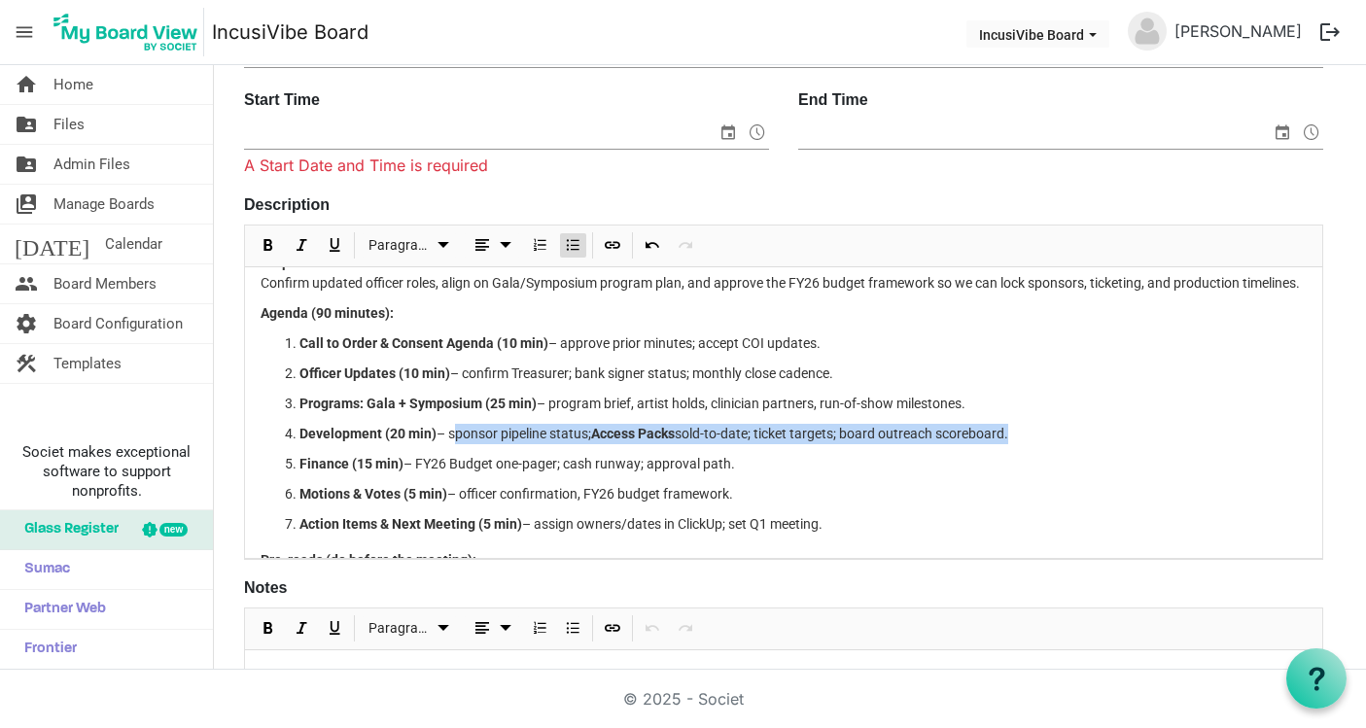
drag, startPoint x: 451, startPoint y: 429, endPoint x: 459, endPoint y: 441, distance: 14.8
click at [459, 441] on ol "Call to Order & Consent Agenda (10 min) – approve prior minutes; accept COI upd…" at bounding box center [784, 434] width 1046 height 201
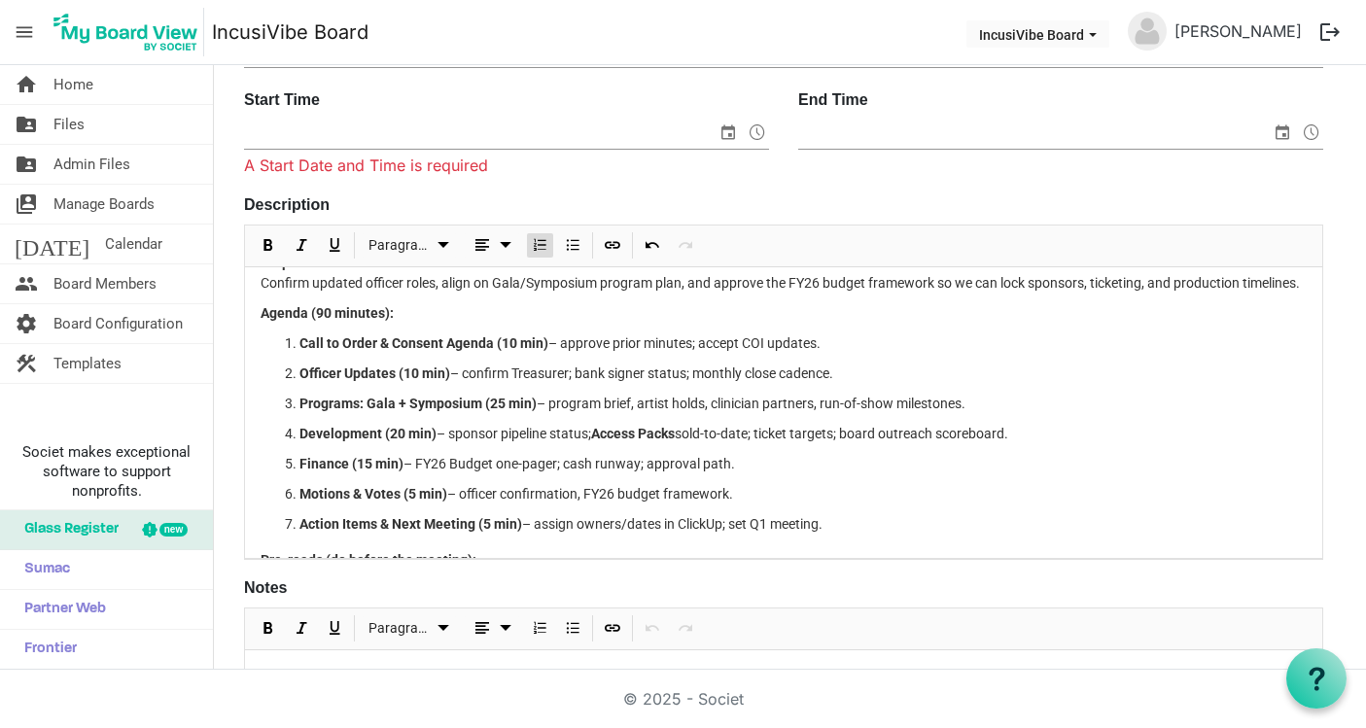
click at [473, 462] on p "Finance (15 min) – FY26 Budget one-pager; cash runway; approval path." at bounding box center [802, 464] width 1007 height 20
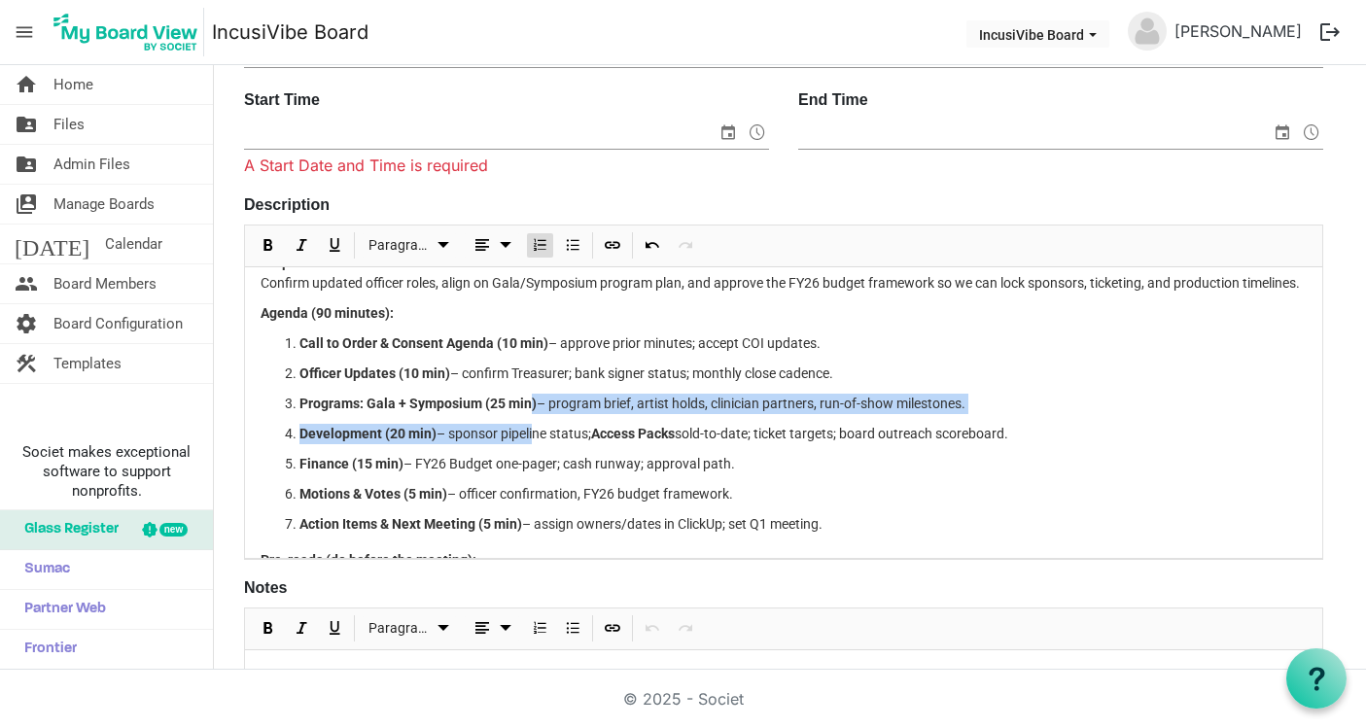
drag, startPoint x: 532, startPoint y: 400, endPoint x: 534, endPoint y: 437, distance: 37.0
click at [534, 438] on ol "Call to Order & Consent Agenda (10 min) – approve prior minutes; accept COI upd…" at bounding box center [784, 434] width 1046 height 201
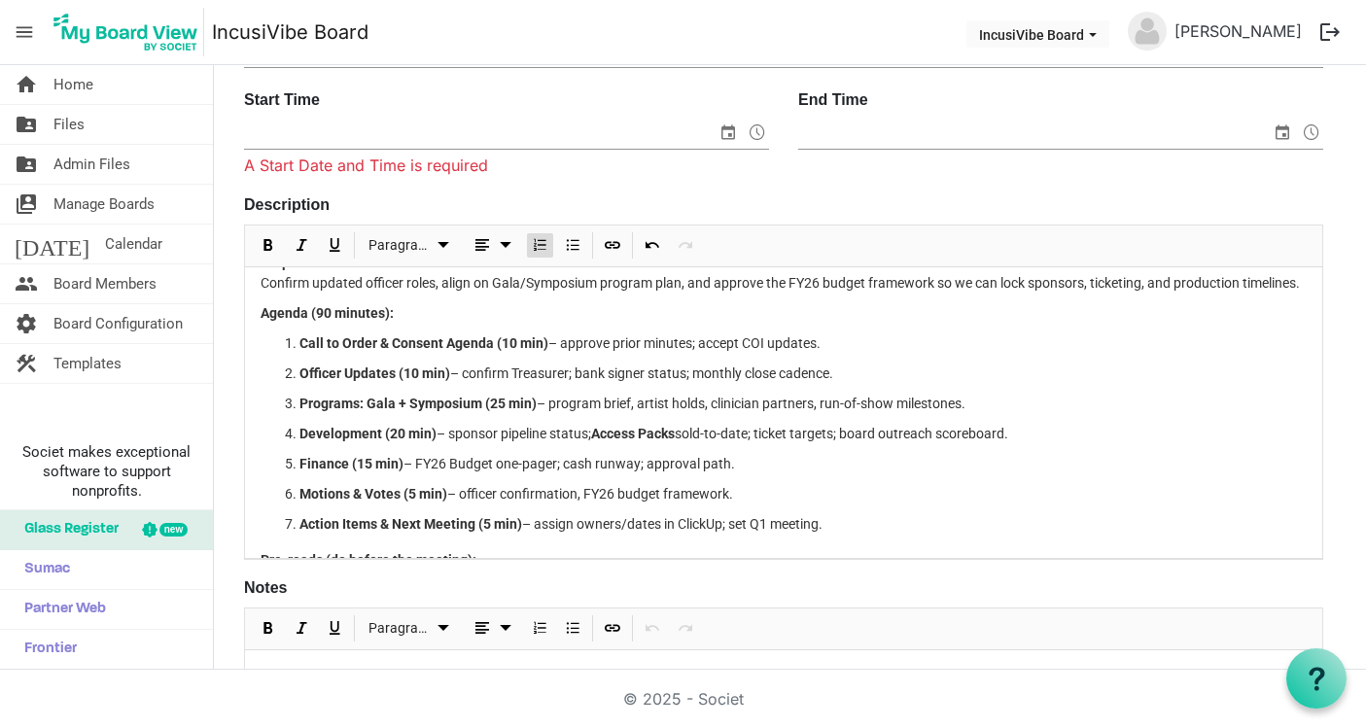
click at [535, 484] on p "Motions & Votes (5 min) – officer confirmation, FY26 budget framework." at bounding box center [802, 494] width 1007 height 20
drag, startPoint x: 451, startPoint y: 362, endPoint x: 571, endPoint y: 482, distance: 169.8
click at [571, 482] on ol "Call to Order & Consent Agenda (10 min) – approve prior minutes; accept COI upd…" at bounding box center [784, 434] width 1046 height 201
drag, startPoint x: 515, startPoint y: 370, endPoint x: 832, endPoint y: 370, distance: 317.0
click at [832, 370] on p "Officer Updates (10 min) – confirm Treasurer; bank signer status; monthly close…" at bounding box center [802, 374] width 1007 height 20
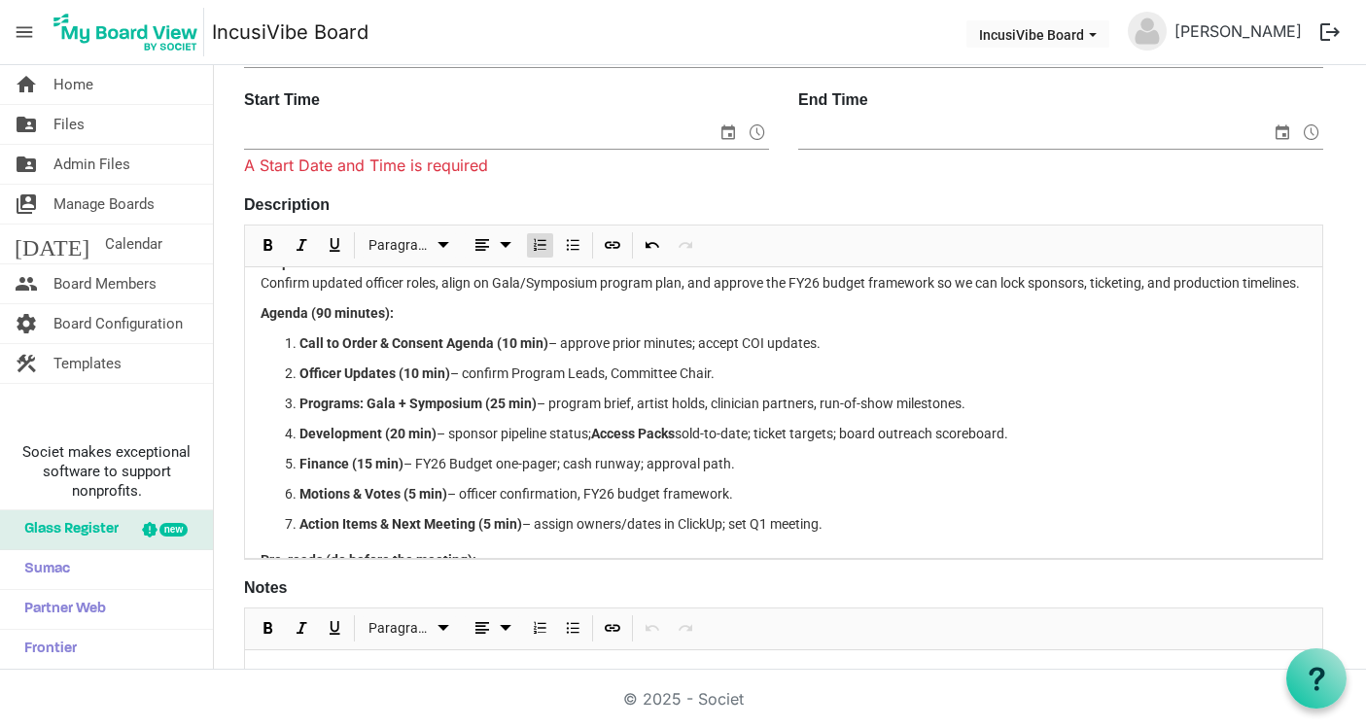
click at [702, 429] on p "Development (20 min) – sponsor pipeline status; Access Packs sold-to-date; tick…" at bounding box center [802, 434] width 1007 height 20
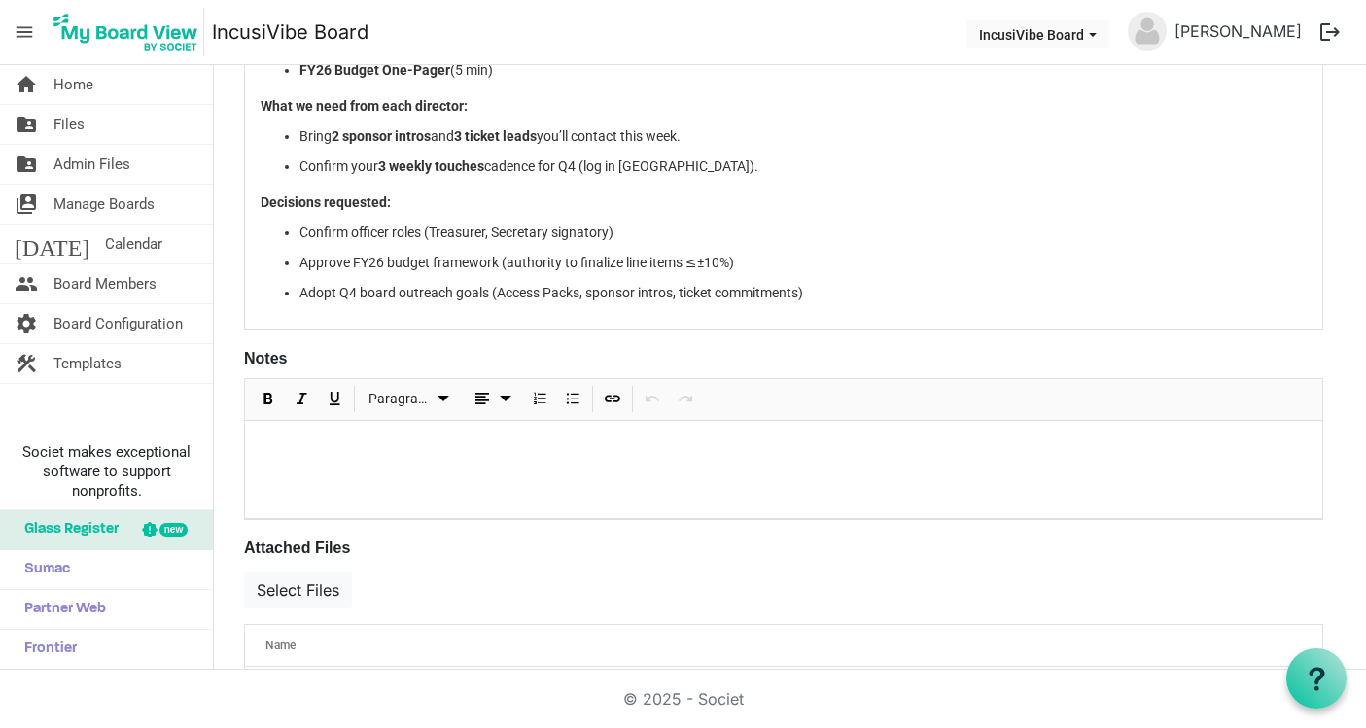
scroll to position [540, 0]
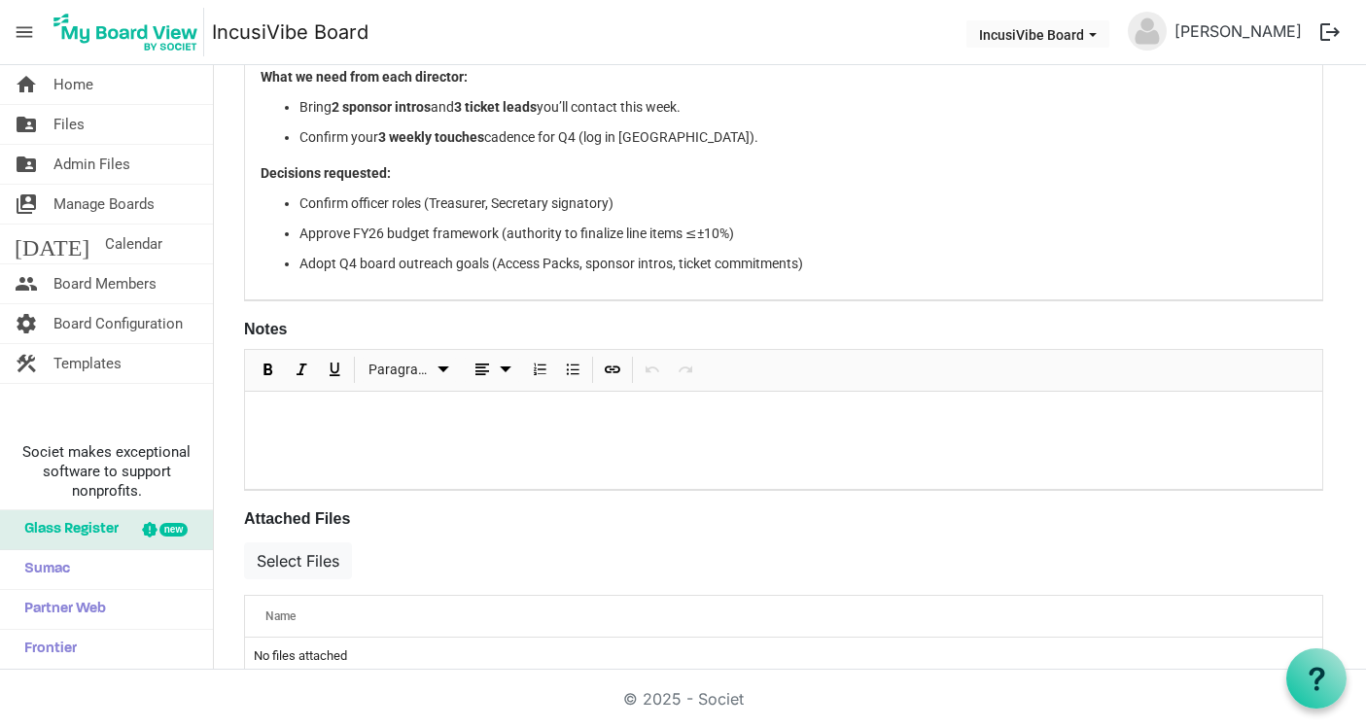
click at [691, 440] on div at bounding box center [783, 440] width 1077 height 97
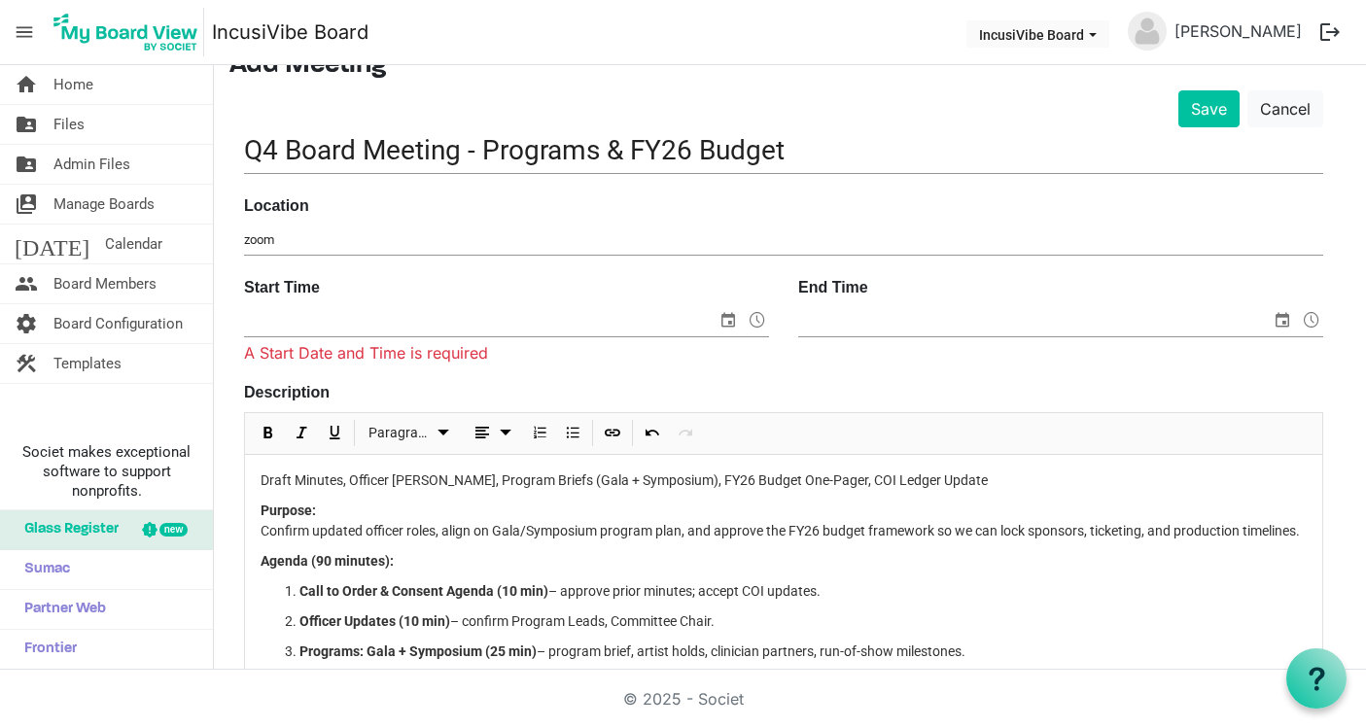
scroll to position [71, 0]
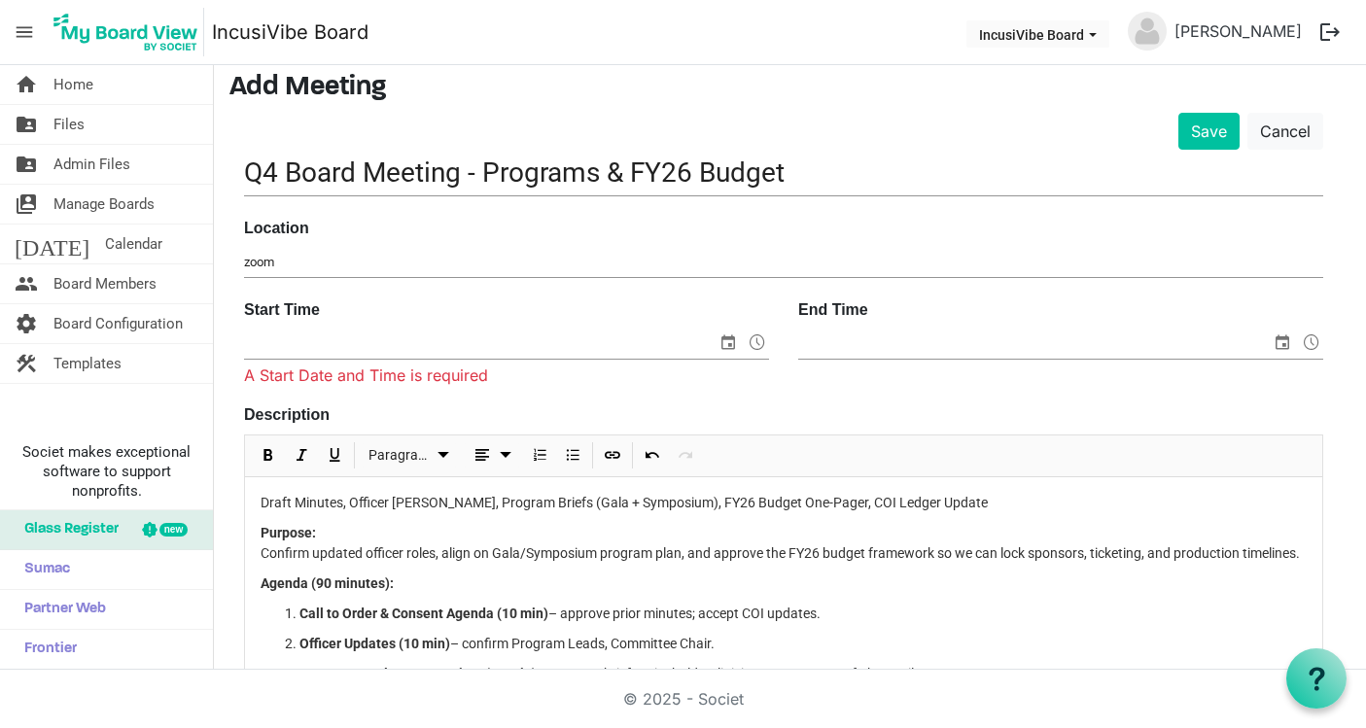
click at [430, 509] on p "Draft Minutes, Officer [PERSON_NAME], Program Briefs (Gala + Symposium), FY26 B…" at bounding box center [784, 503] width 1046 height 20
click at [1209, 131] on button "Save" at bounding box center [1209, 131] width 61 height 37
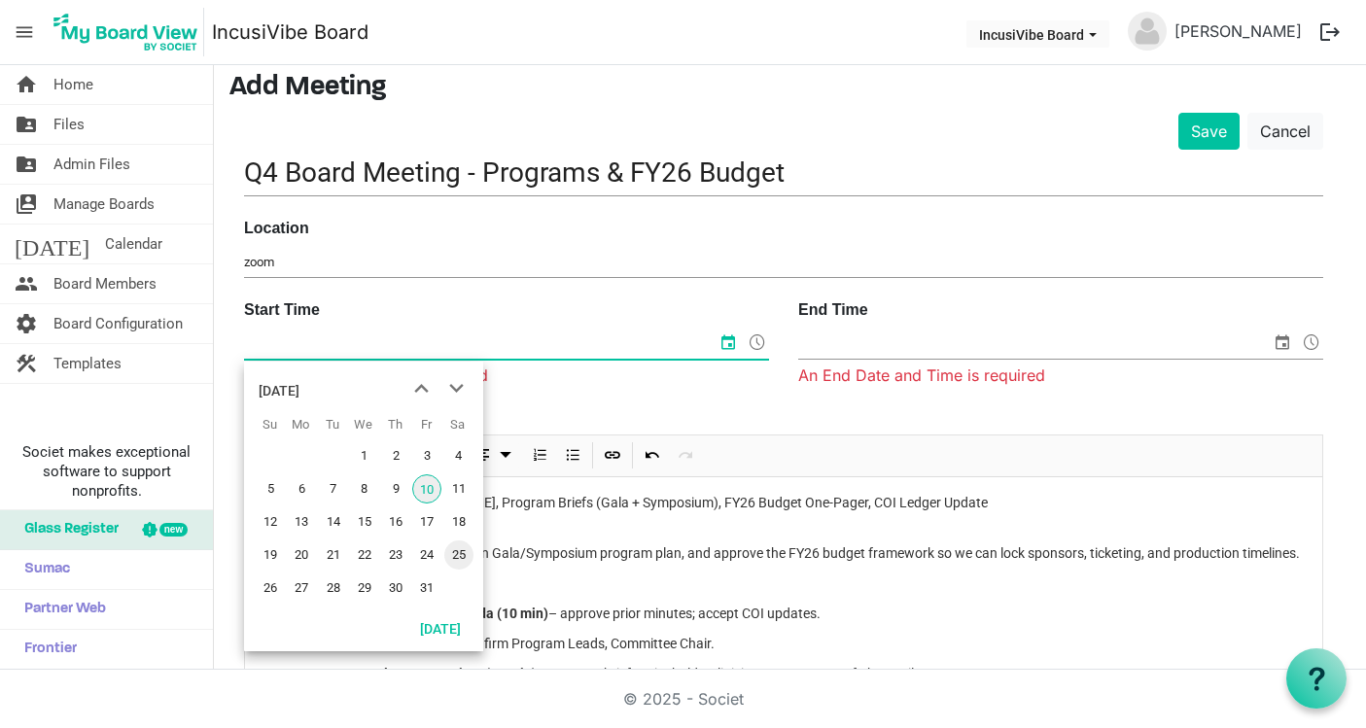
click at [457, 558] on span "25" at bounding box center [458, 555] width 29 height 29
type input "10/25/2025 12:00 AM"
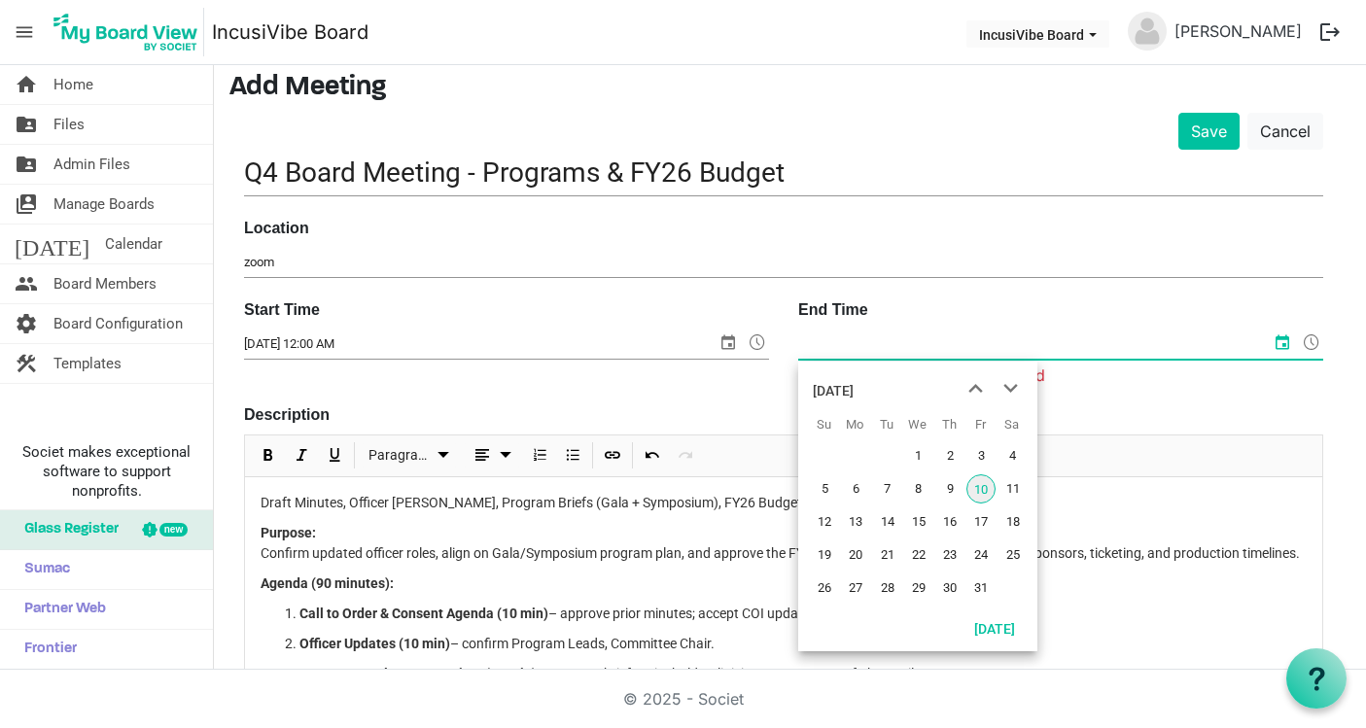
click at [960, 348] on input "End Time" at bounding box center [1034, 344] width 473 height 29
click at [1009, 552] on span "25" at bounding box center [1013, 555] width 29 height 29
type input "10/25/2025 12:00 AM"
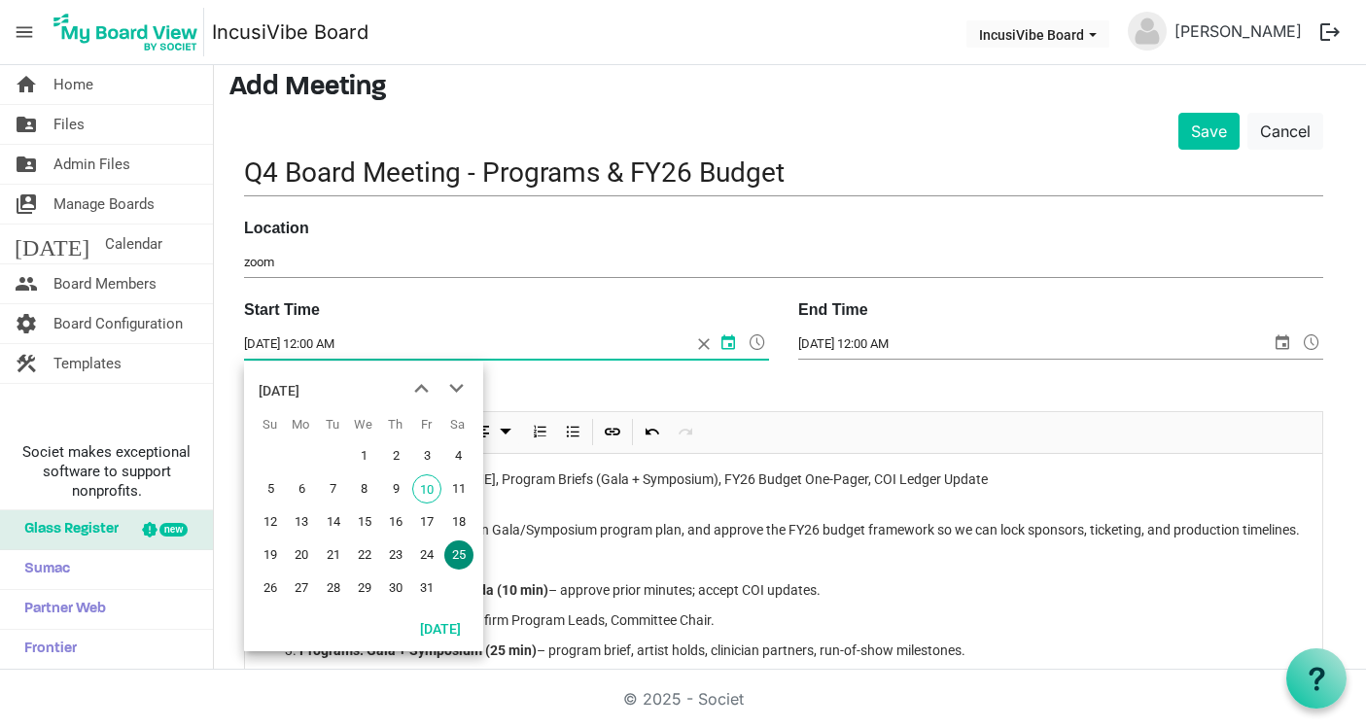
click at [362, 341] on input "10/25/2025 12:00 AM" at bounding box center [467, 344] width 447 height 29
drag, startPoint x: 370, startPoint y: 343, endPoint x: 312, endPoint y: 343, distance: 58.3
click at [312, 343] on input "10/25/2025 12:00 AM" at bounding box center [467, 344] width 447 height 29
click at [319, 343] on input "10/25/2025 12:00 AM" at bounding box center [467, 344] width 447 height 29
click at [868, 345] on input "10/25/2025 12:00 AM" at bounding box center [1034, 344] width 473 height 29
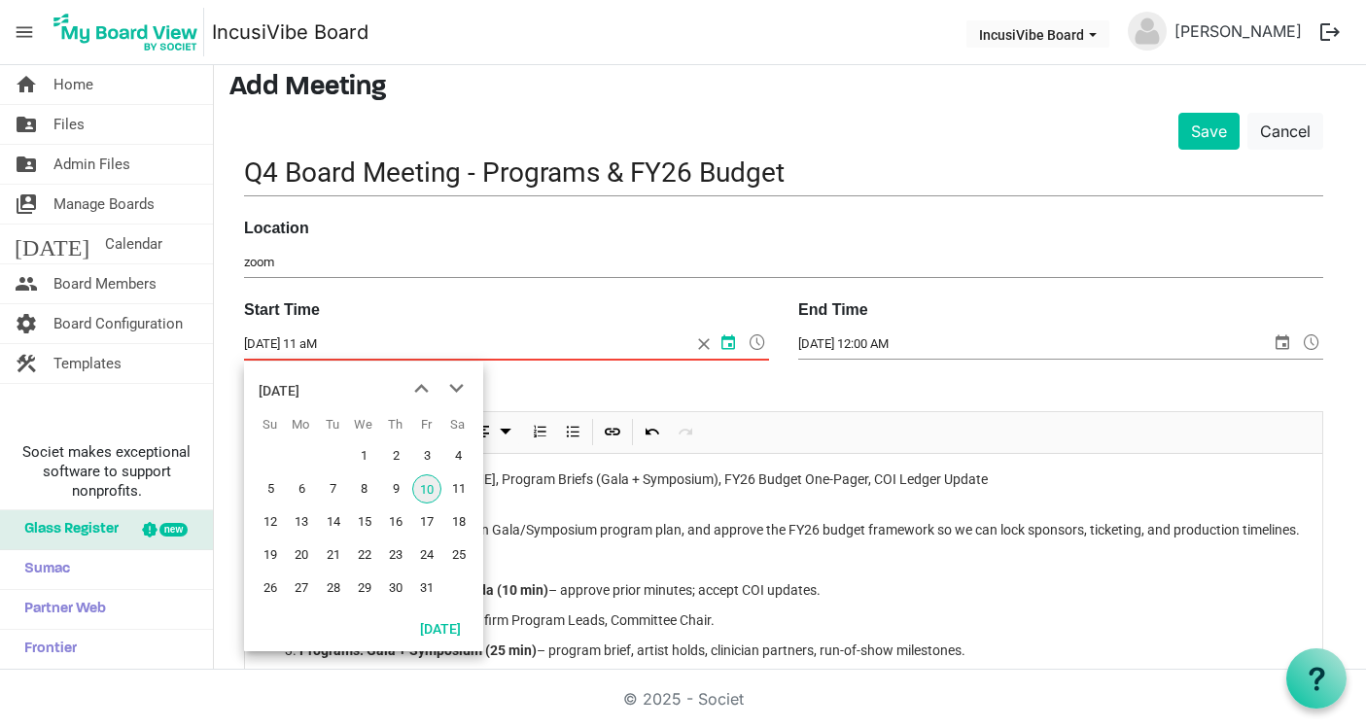
click at [334, 344] on input "10/25/2025 11 aM" at bounding box center [467, 344] width 447 height 29
type input "10/25/2025 11:00 AM"
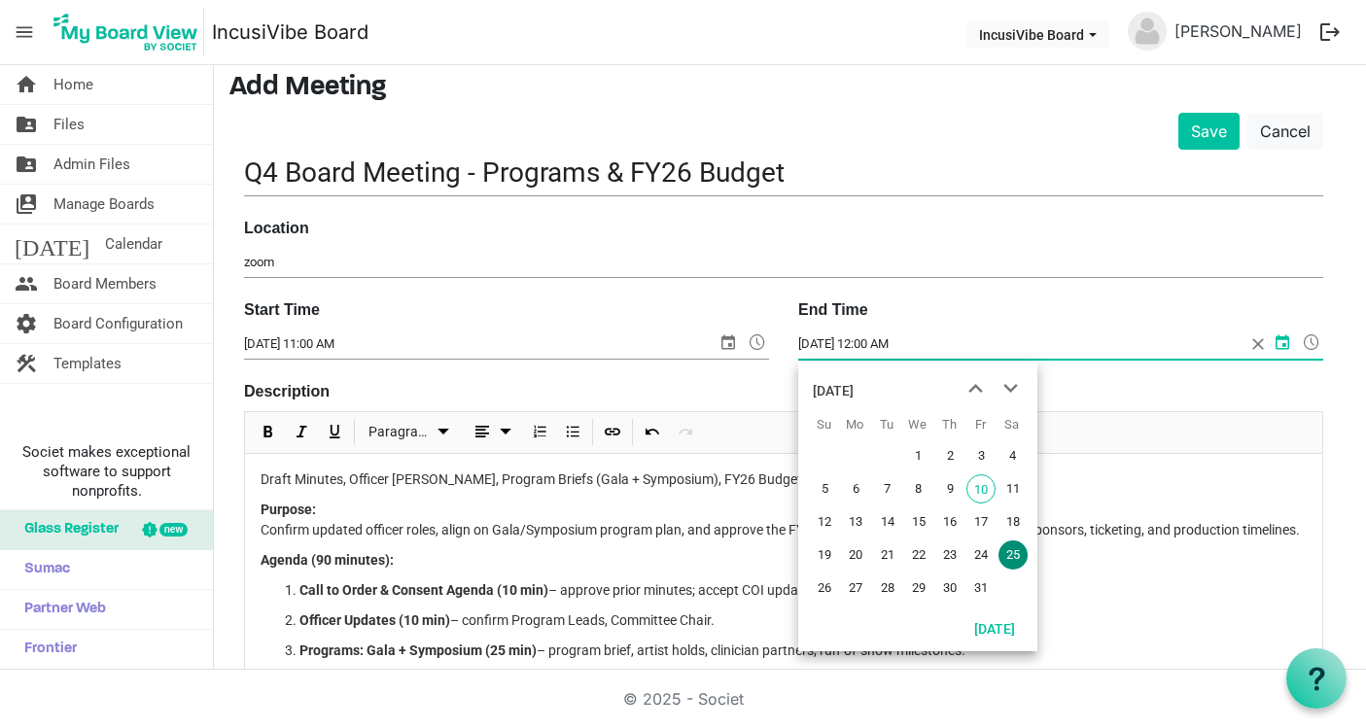
click at [868, 344] on input "10/25/2025 12:00 AM" at bounding box center [1021, 344] width 447 height 29
click at [927, 343] on input "10/25/2025 12:00 AM" at bounding box center [1021, 344] width 447 height 29
click at [915, 342] on input "10/25/2025 12:00 AM" at bounding box center [1021, 344] width 447 height 29
click at [916, 342] on input "10/25/2025 12:00 AM" at bounding box center [1021, 344] width 447 height 29
drag, startPoint x: 905, startPoint y: 342, endPoint x: 937, endPoint y: 342, distance: 32.1
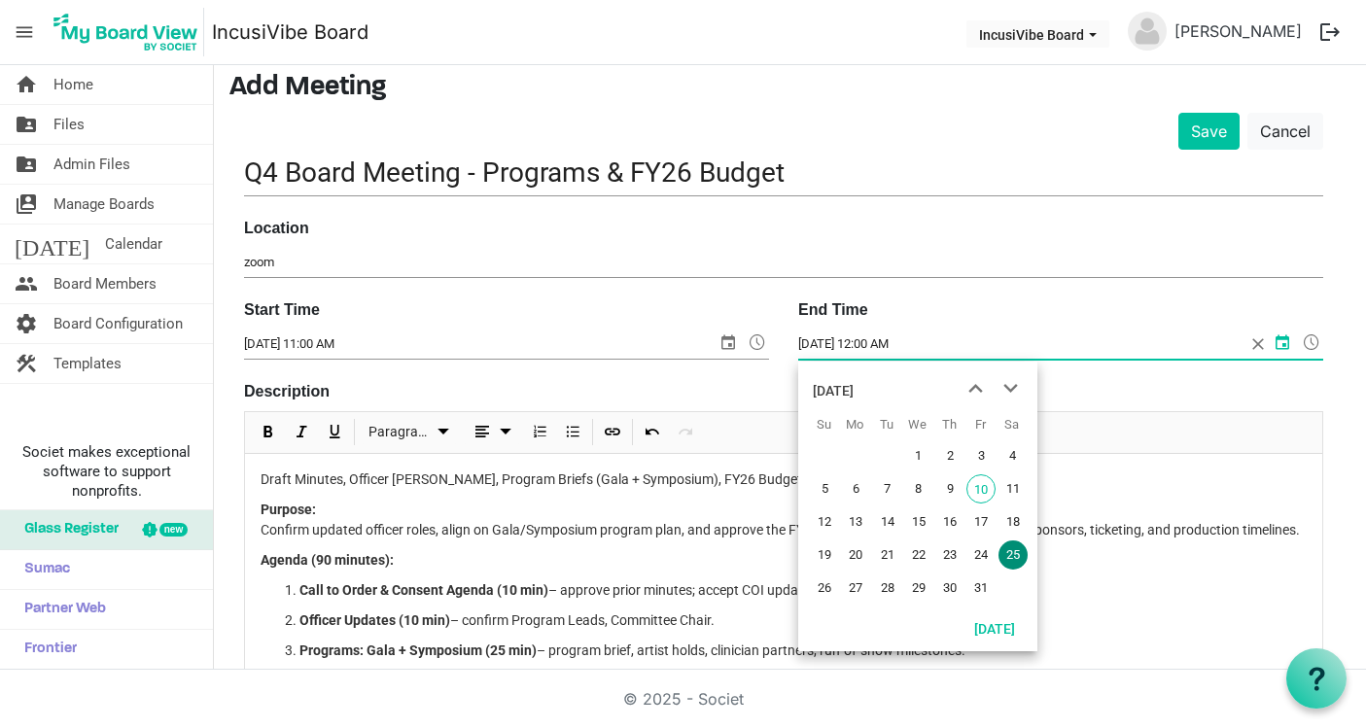
click at [937, 342] on input "10/25/2025 12:00 AM" at bounding box center [1021, 344] width 447 height 29
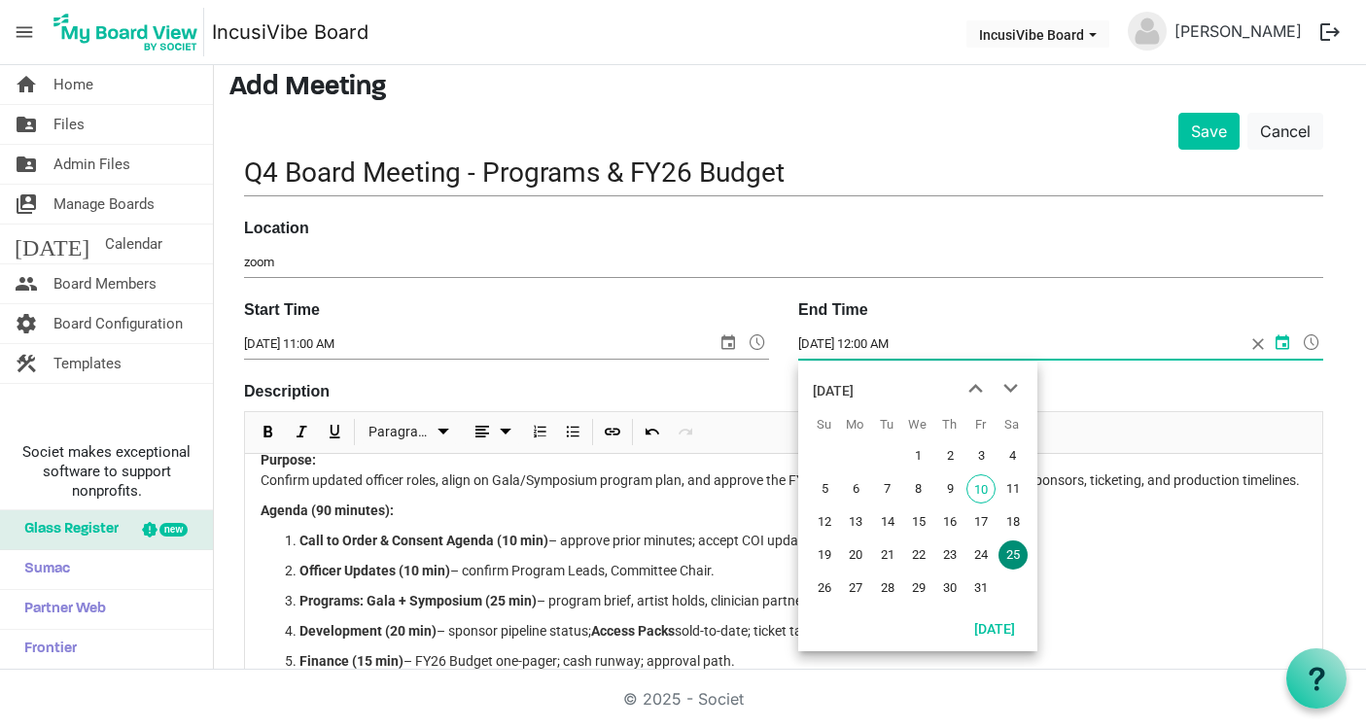
scroll to position [0, 0]
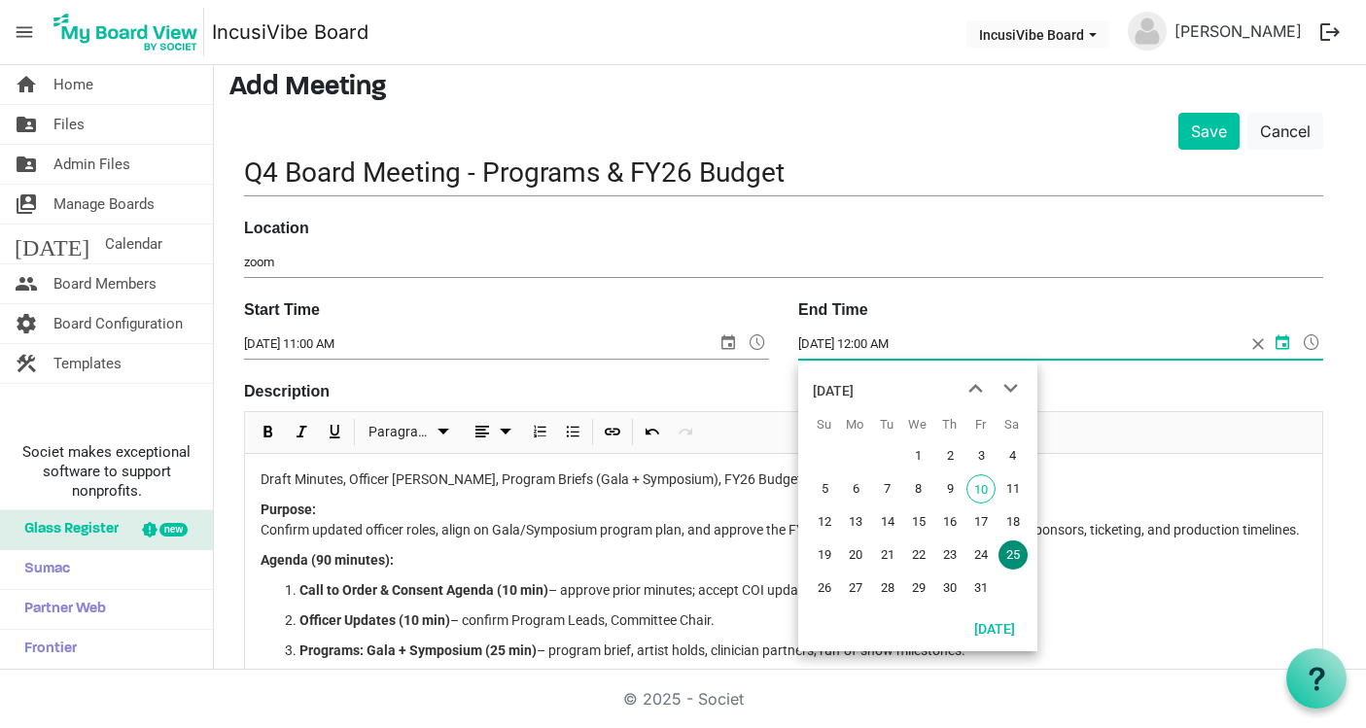
click at [934, 340] on input "10/25/2025 12:00 AM" at bounding box center [1021, 344] width 447 height 29
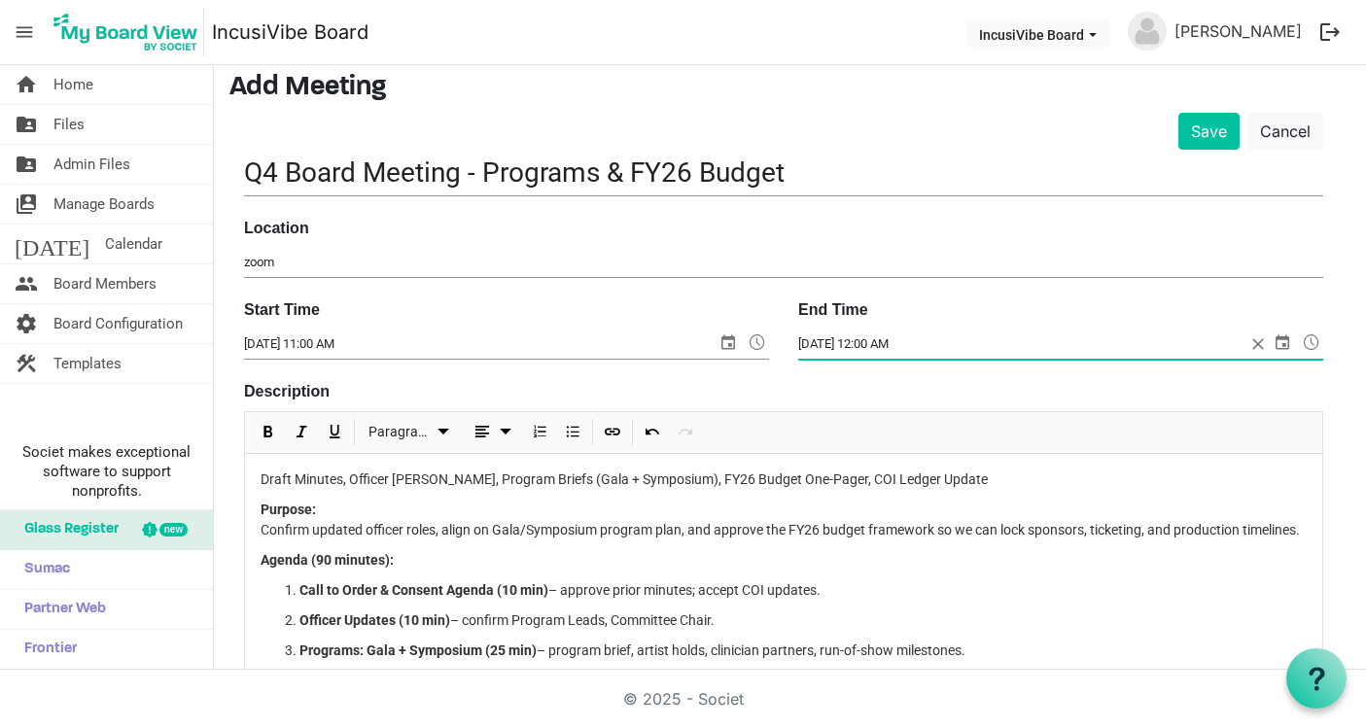
click at [1307, 345] on span at bounding box center [1311, 342] width 23 height 25
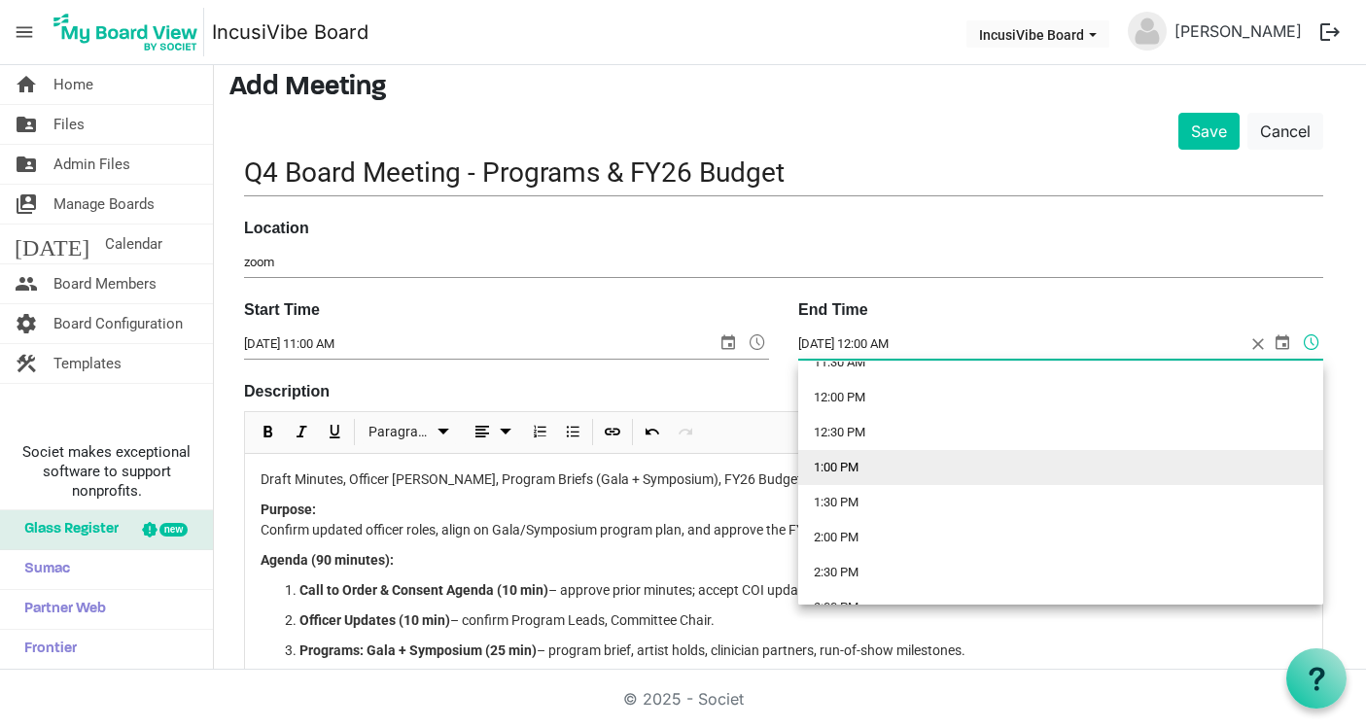
scroll to position [827, 0]
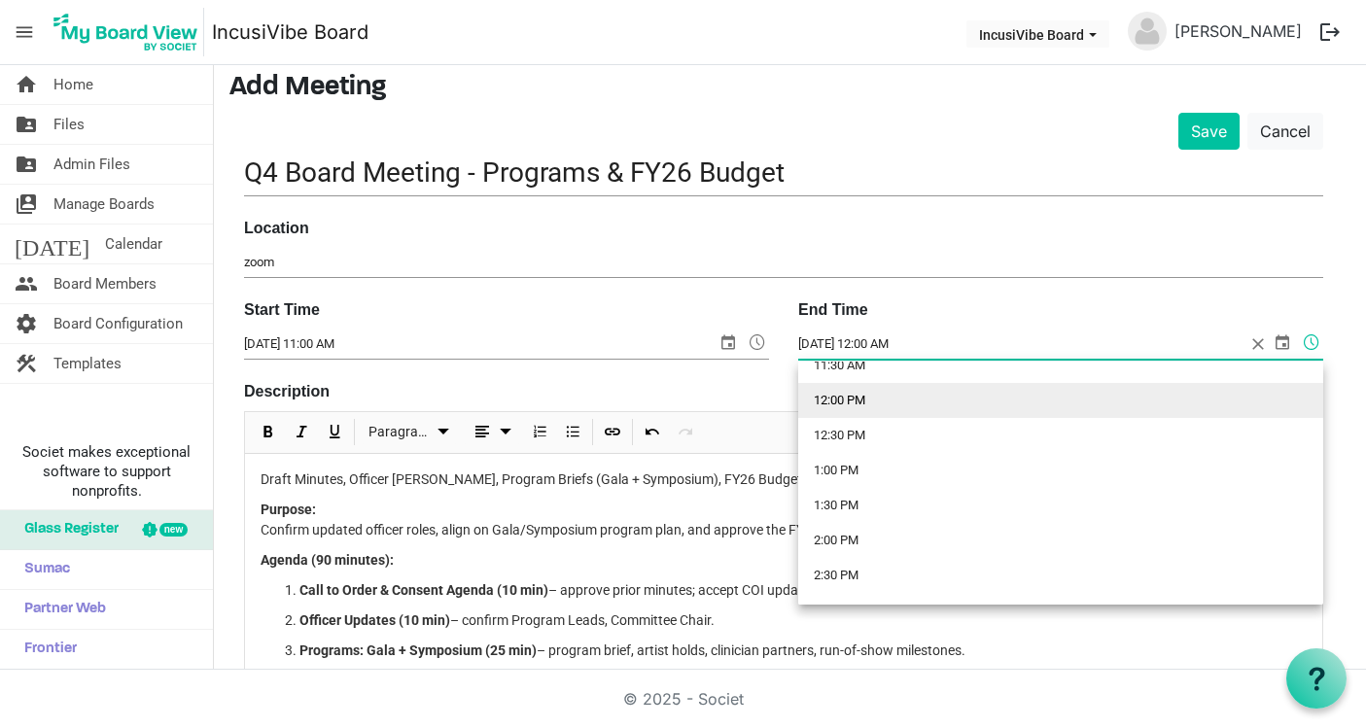
click at [912, 402] on li "12:00 PM" at bounding box center [1060, 400] width 525 height 35
type input "10/25/2025 12:00 PM"
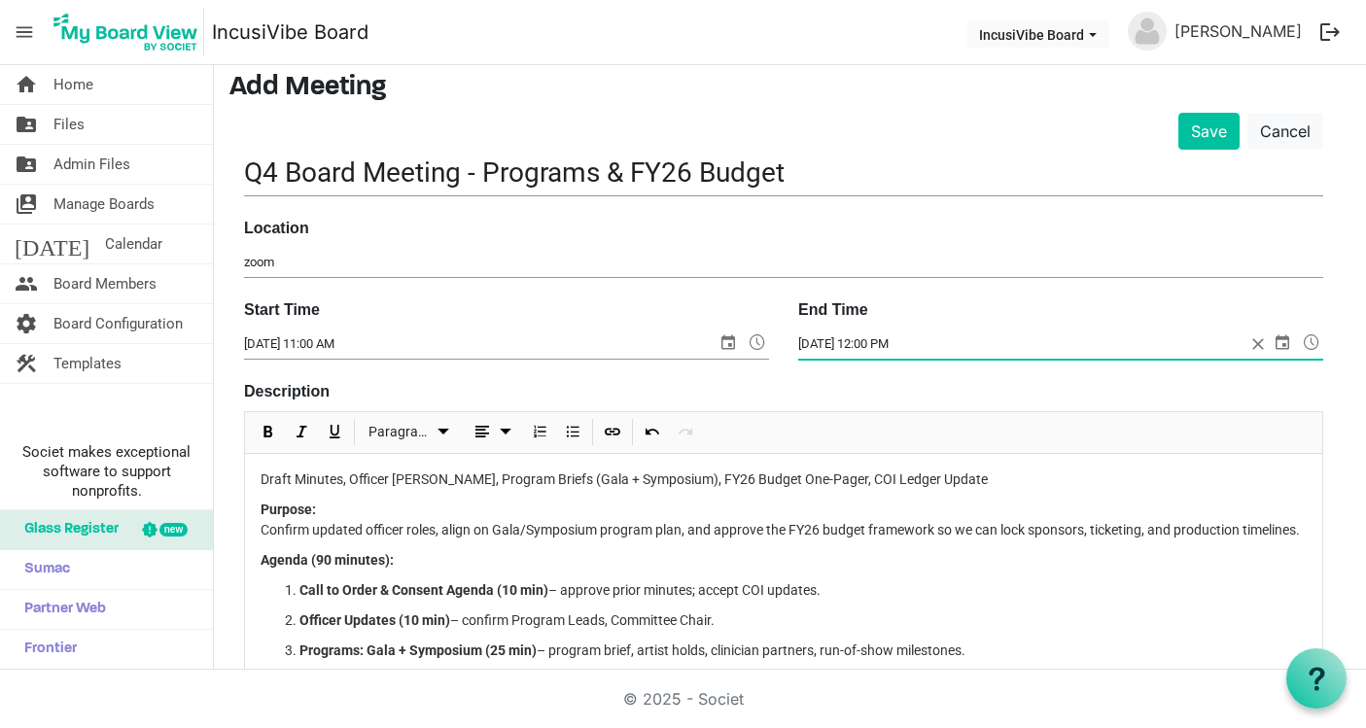
click at [846, 550] on p "Agenda (90 minutes):" at bounding box center [784, 560] width 1046 height 20
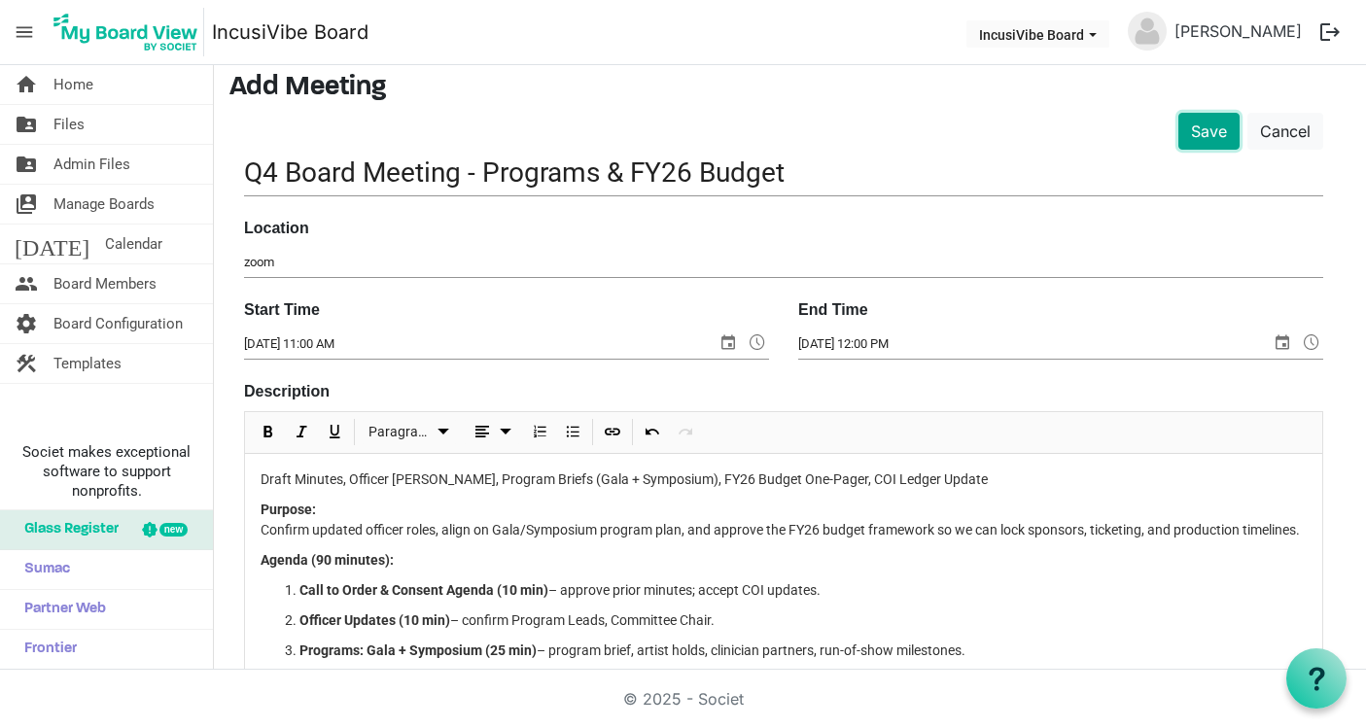
click at [1207, 129] on button "Save" at bounding box center [1209, 131] width 61 height 37
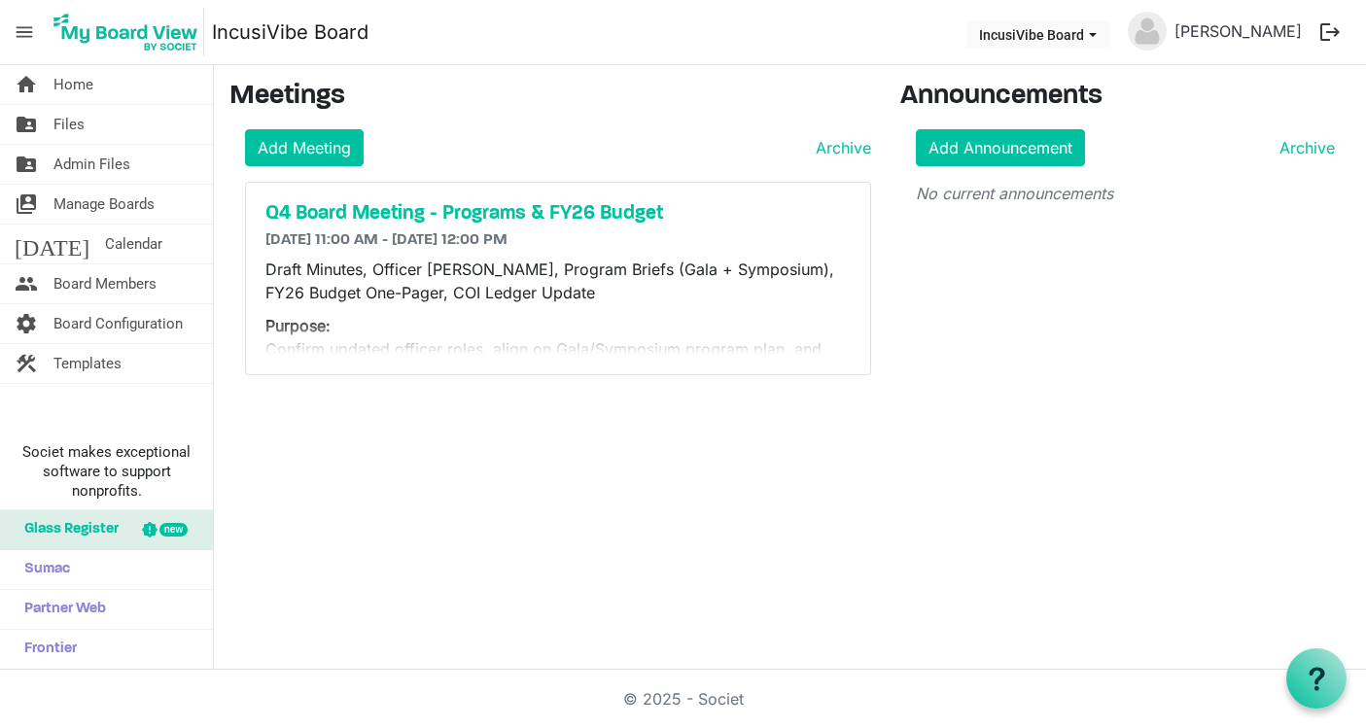
click at [703, 335] on p "Purpose: Confirm updated officer roles, align on Gala/Symposium program plan, a…" at bounding box center [557, 360] width 585 height 93
click at [453, 328] on p "Purpose: Confirm updated officer roles, align on Gala/Symposium program plan, a…" at bounding box center [557, 360] width 585 height 93
click at [1026, 148] on link "Add Announcement" at bounding box center [1000, 147] width 169 height 37
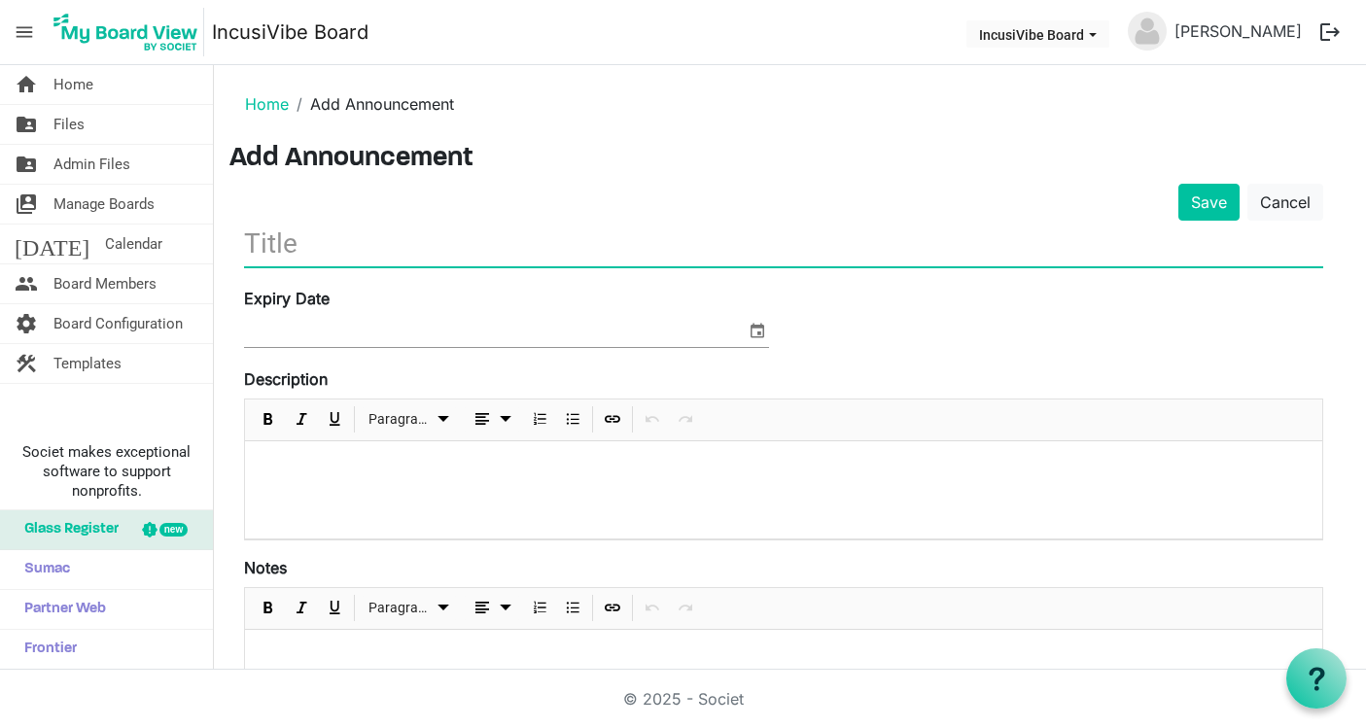
click at [616, 254] on input "text" at bounding box center [783, 244] width 1079 height 46
click at [512, 480] on div at bounding box center [783, 489] width 1077 height 97
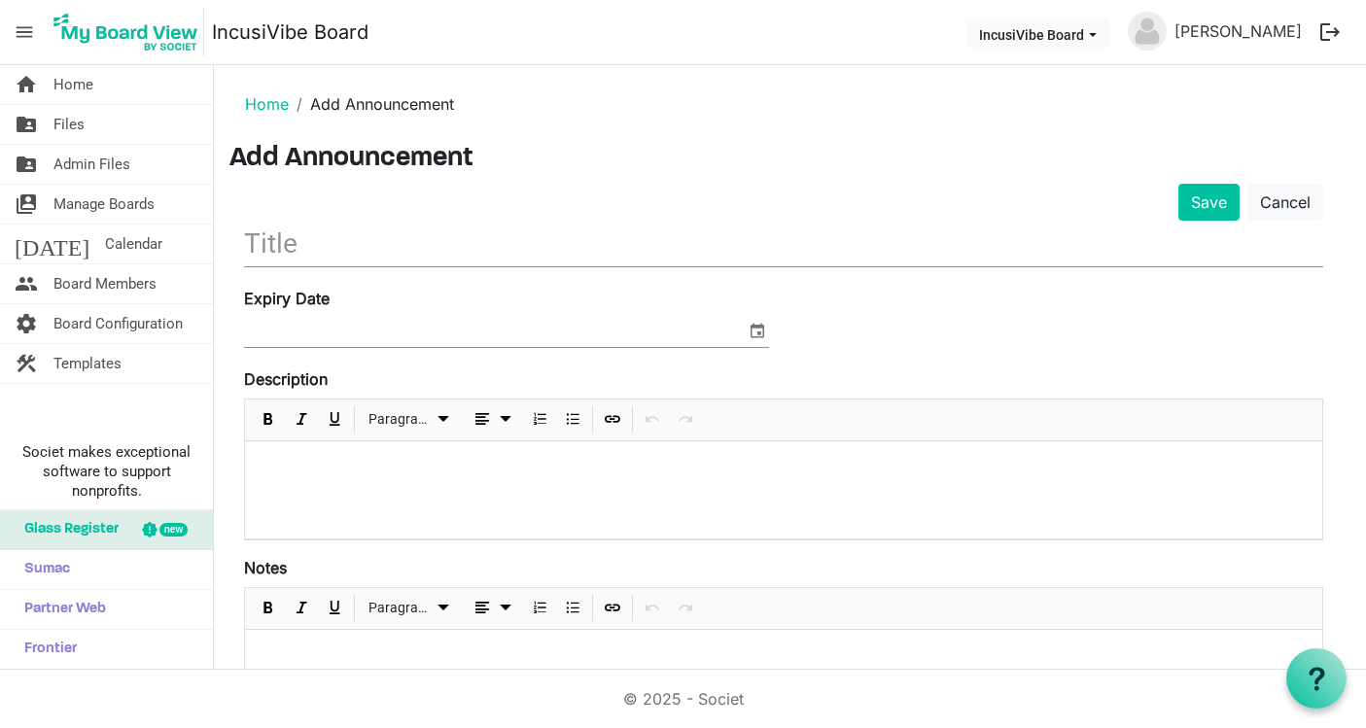
click at [532, 270] on div at bounding box center [783, 246] width 1079 height 51
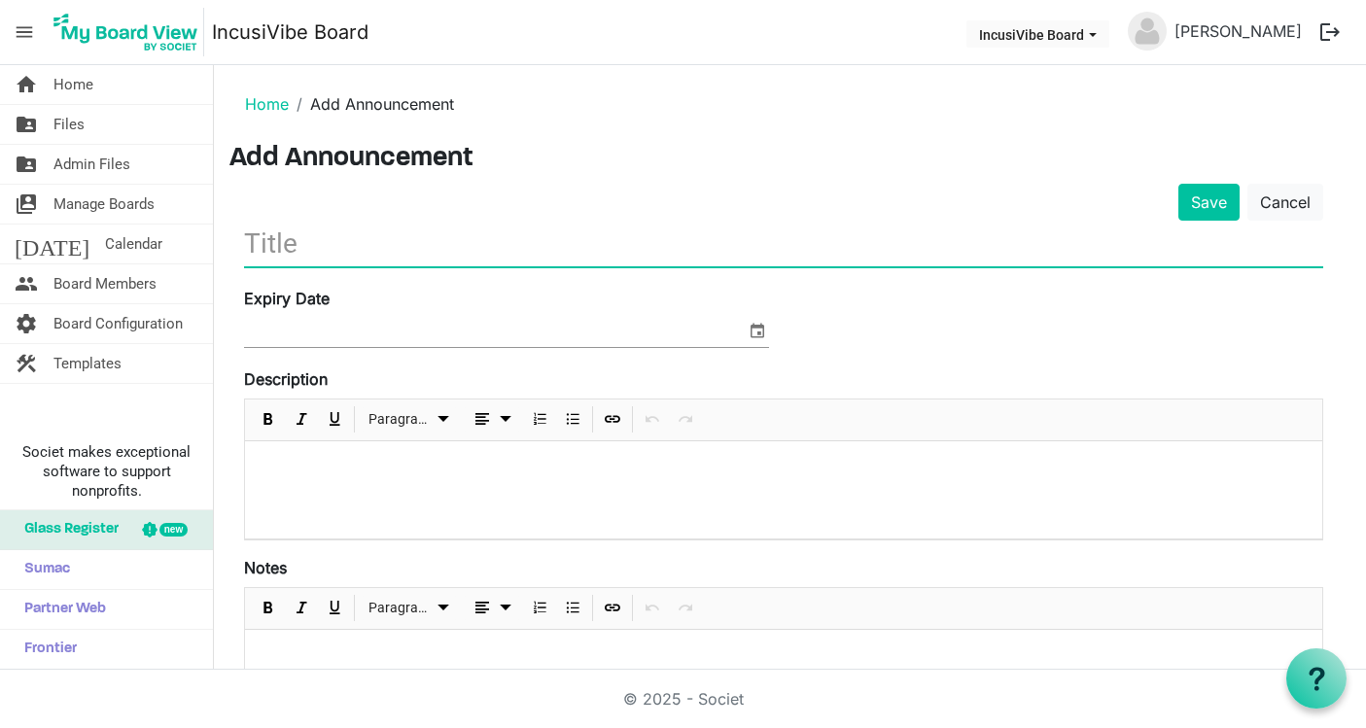
click at [530, 246] on input "text" at bounding box center [783, 244] width 1079 height 46
click at [449, 457] on p at bounding box center [784, 467] width 1046 height 20
click at [516, 244] on input "text" at bounding box center [783, 244] width 1079 height 46
click at [888, 251] on input "text" at bounding box center [783, 244] width 1079 height 46
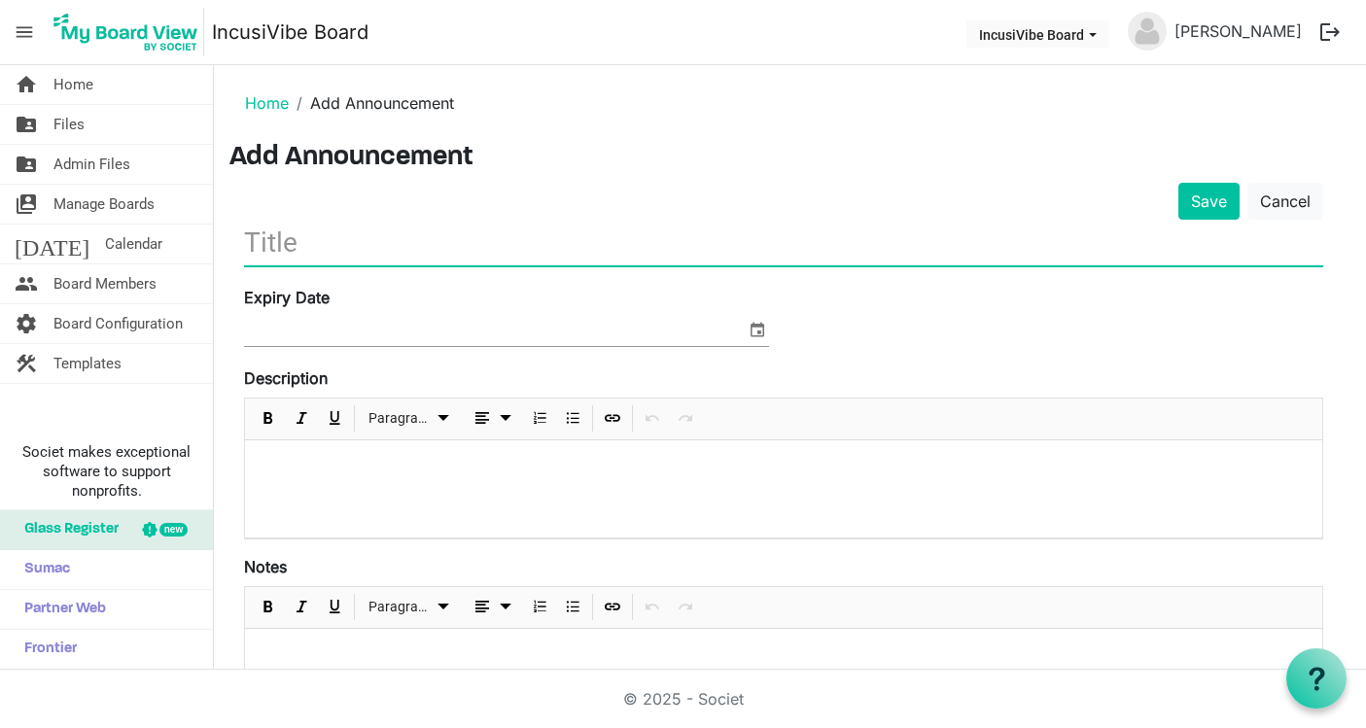
paste input "Governance Milestones: EIN Assigned & Bylaws Adopted"
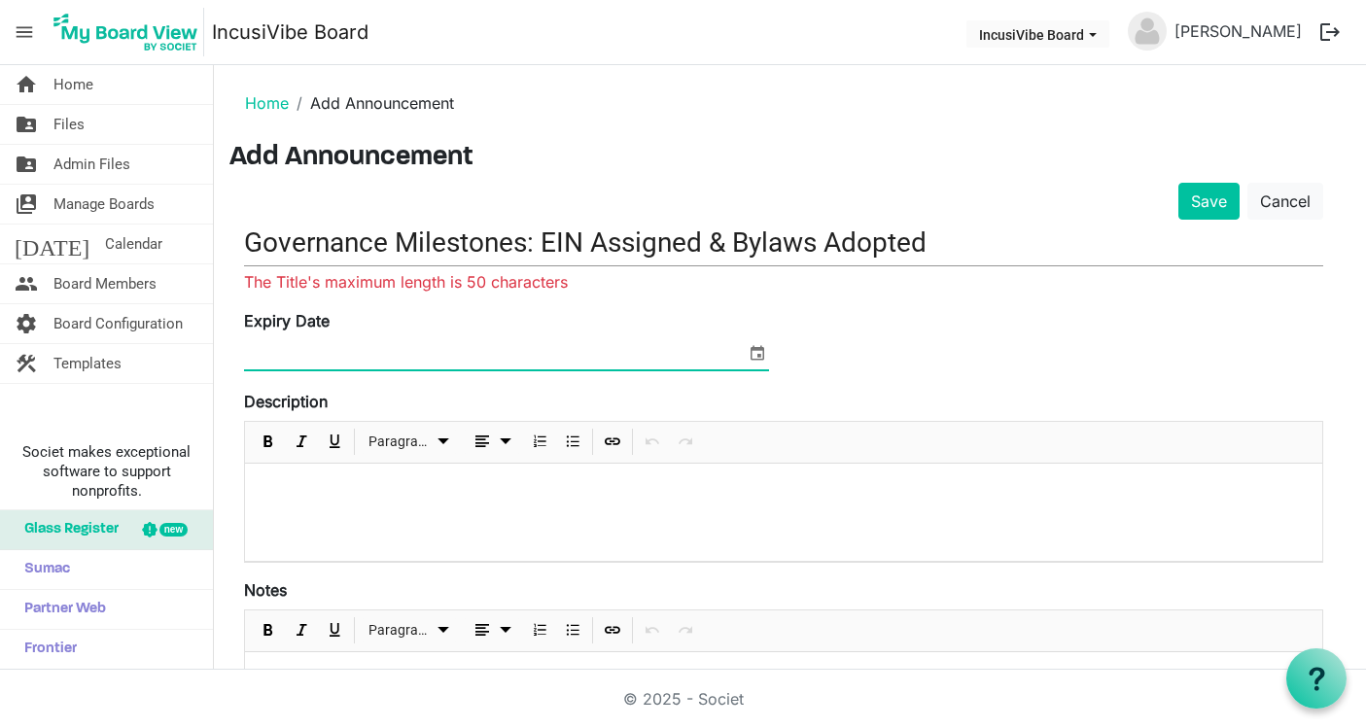
click at [672, 331] on div "Expiry Date" at bounding box center [506, 341] width 554 height 65
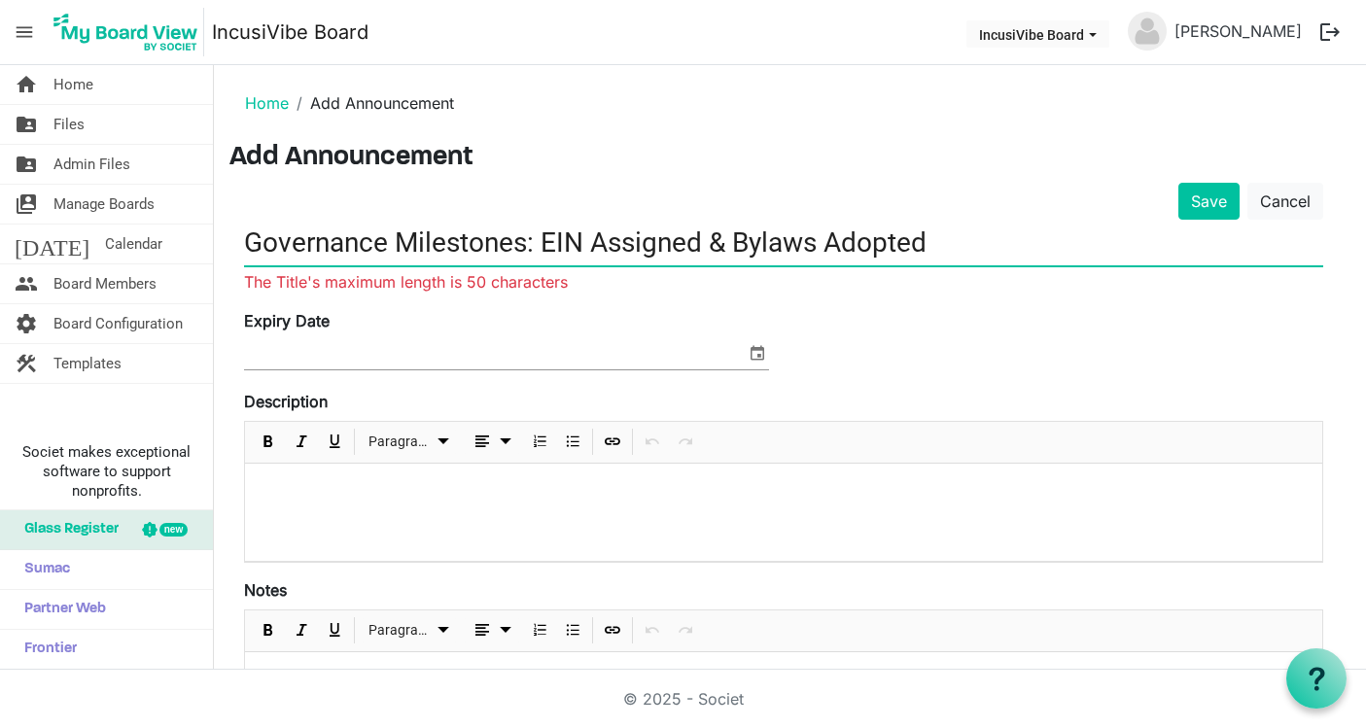
drag, startPoint x: 396, startPoint y: 241, endPoint x: 572, endPoint y: 244, distance: 176.0
click at [573, 244] on input "Governance Milestones: EIN Assigned & Bylaws Adopted" at bounding box center [783, 243] width 1079 height 46
drag, startPoint x: 591, startPoint y: 244, endPoint x: 707, endPoint y: 243, distance: 115.7
click at [707, 243] on input "Governance Milestones: EIN Assigned & Bylaws Adopted" at bounding box center [783, 243] width 1079 height 46
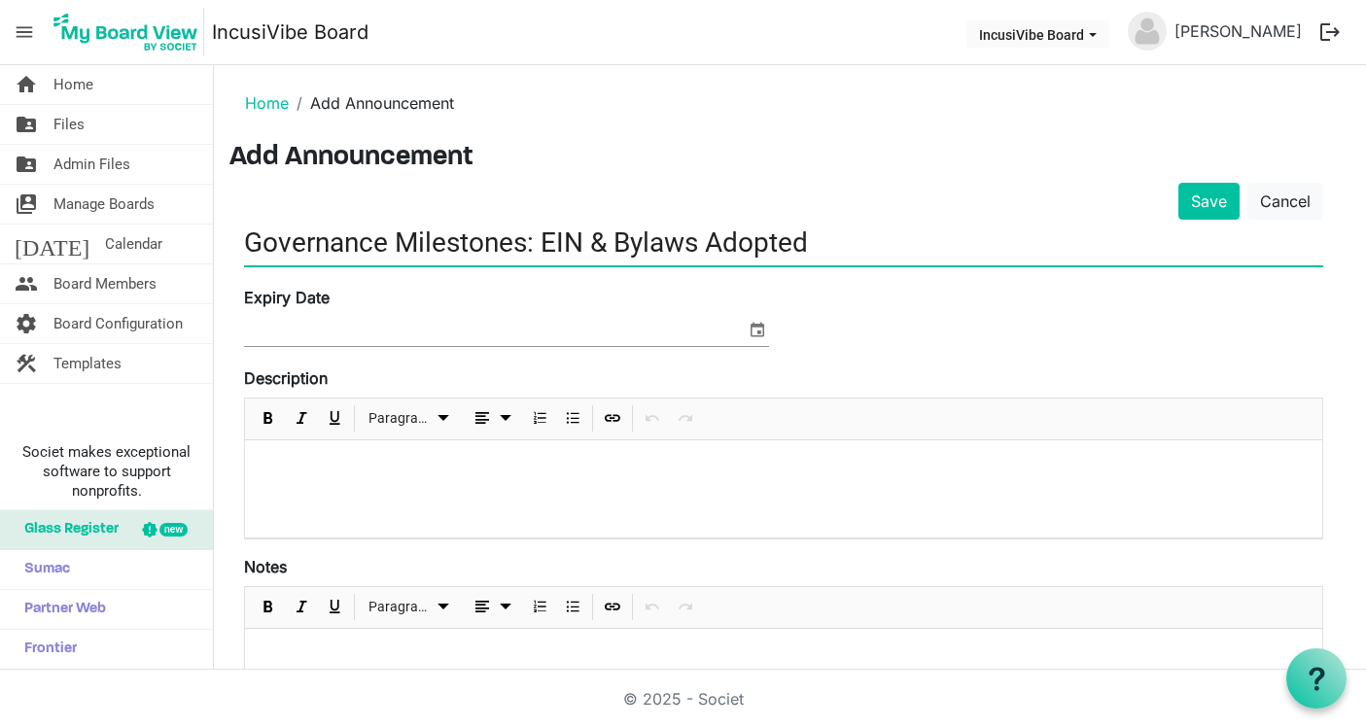
drag, startPoint x: 709, startPoint y: 239, endPoint x: 855, endPoint y: 236, distance: 145.9
click at [855, 236] on input "Governance Milestones: EIN & Bylaws Adopted" at bounding box center [783, 243] width 1079 height 46
type input "Governance Milestones: EIN & Bylaws"
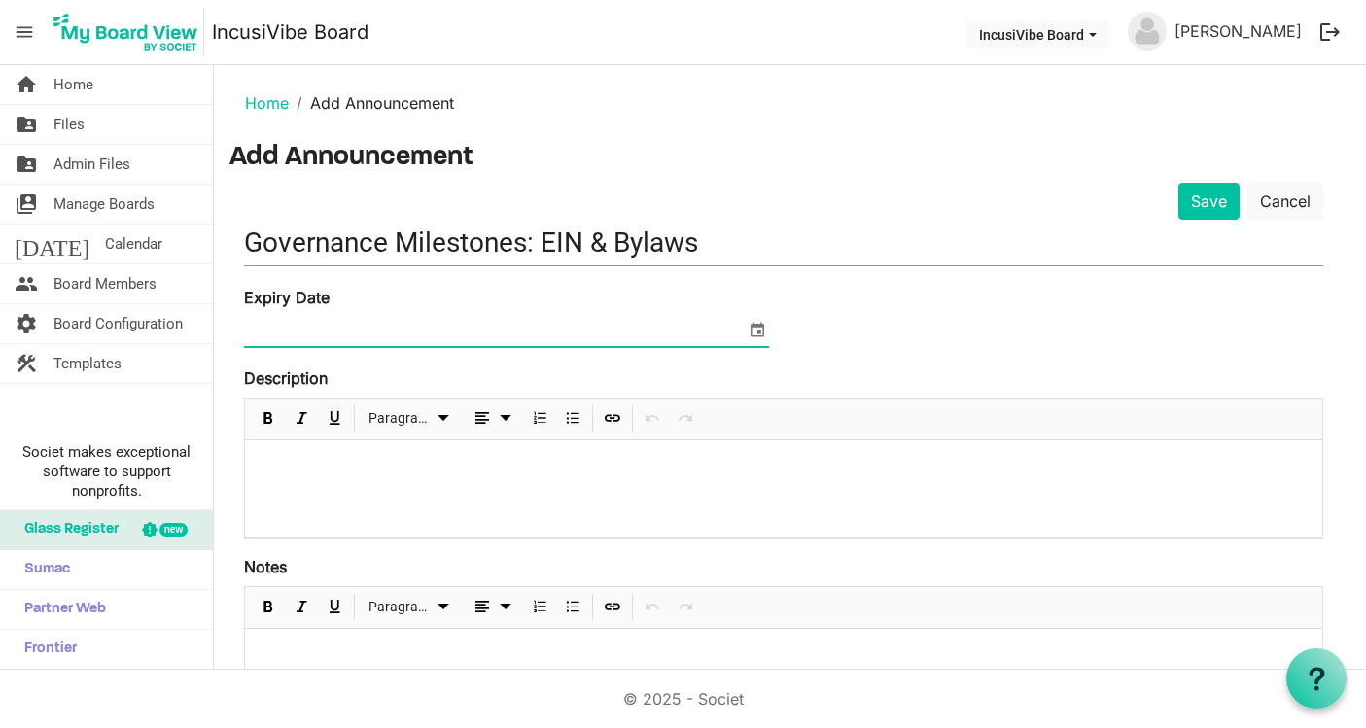
click at [644, 327] on input at bounding box center [495, 331] width 502 height 29
click at [754, 329] on span "select" at bounding box center [757, 329] width 23 height 25
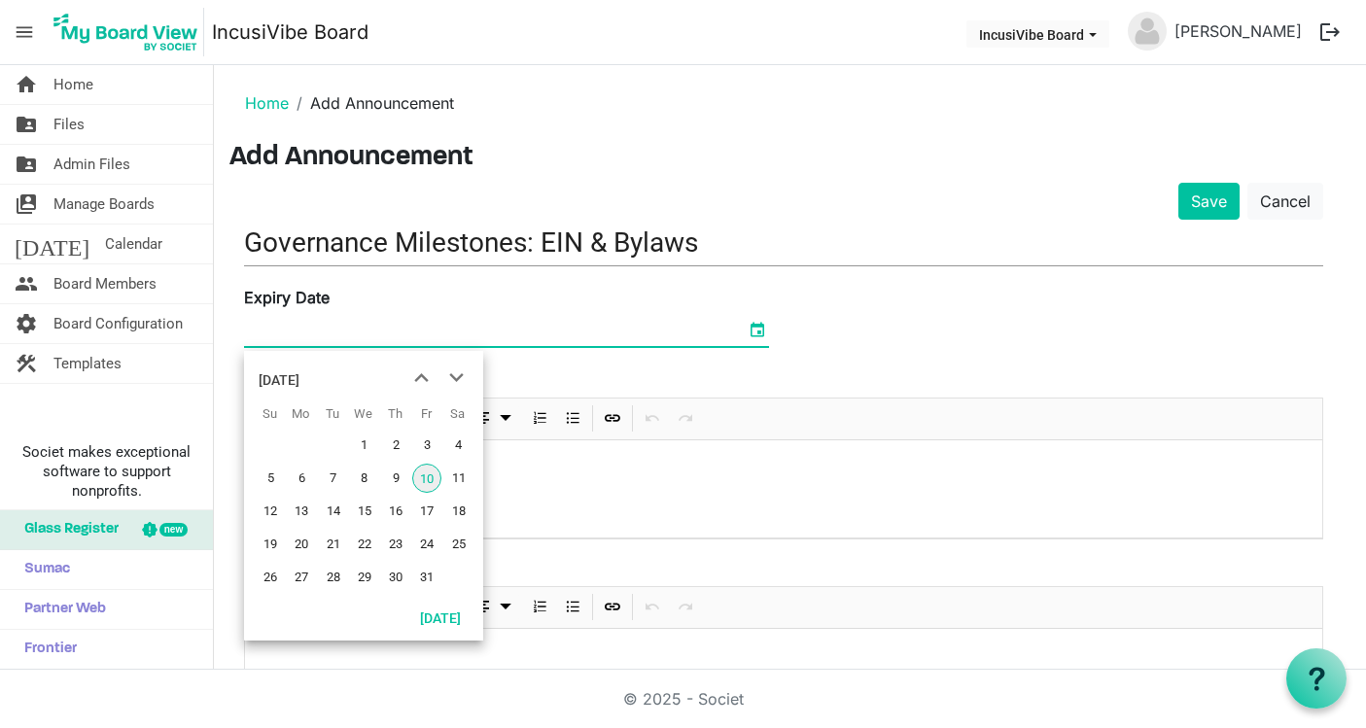
click at [427, 475] on span "10" at bounding box center [426, 478] width 29 height 29
type input "10/10/2025"
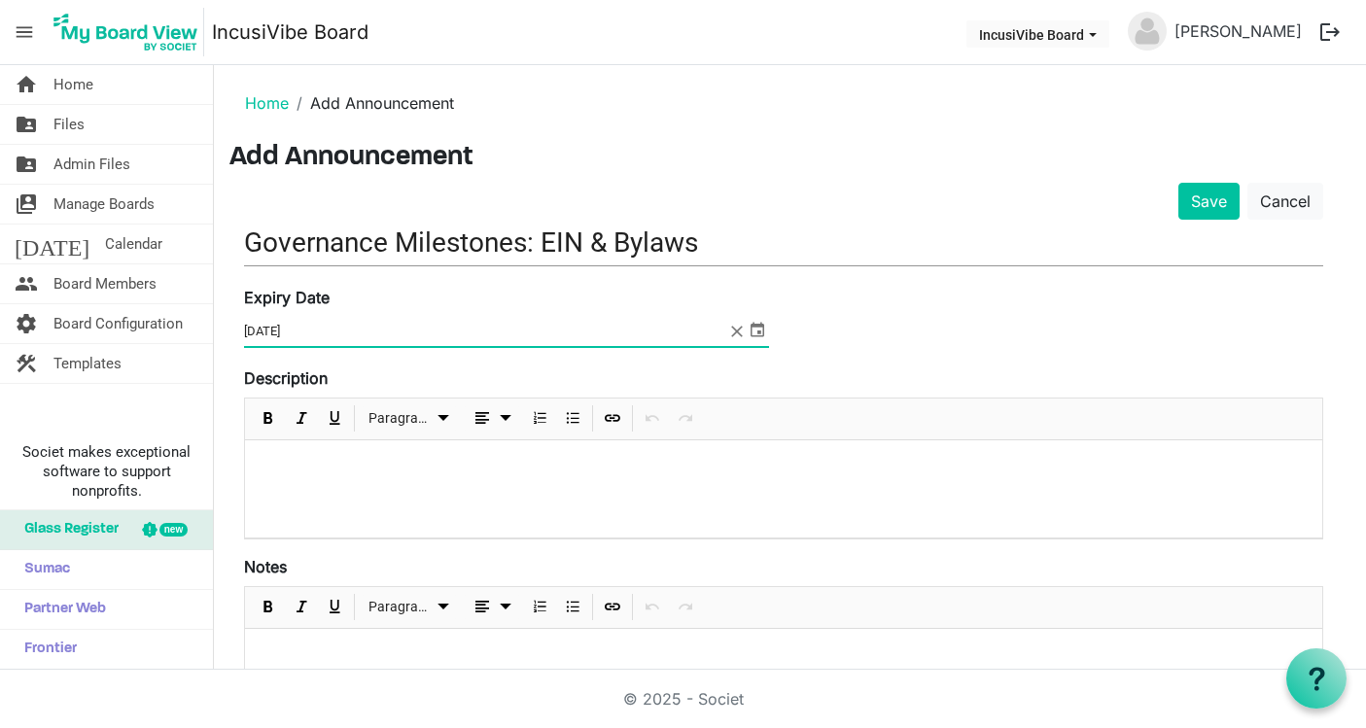
click at [294, 338] on input "10/10/2025" at bounding box center [485, 331] width 483 height 29
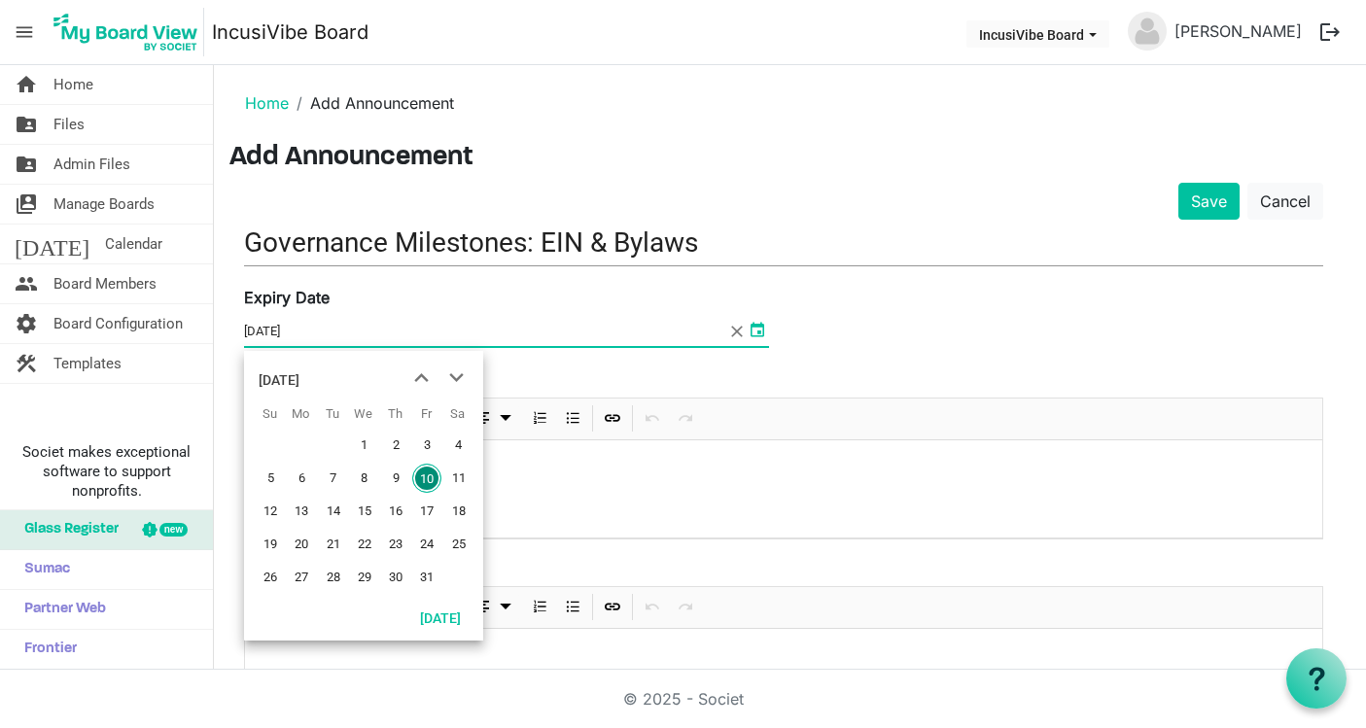
click at [757, 325] on span "select" at bounding box center [757, 329] width 23 height 25
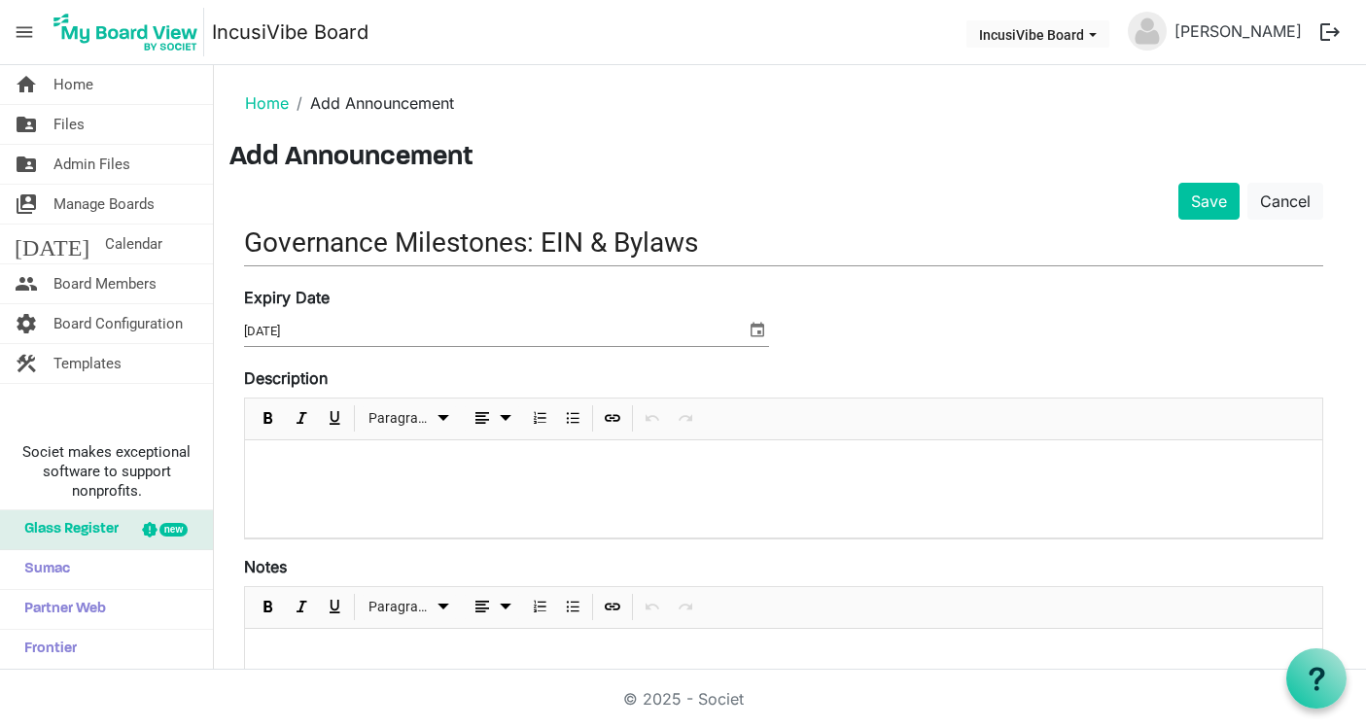
click at [769, 331] on div "Expiry Date 10/10/2025" at bounding box center [506, 318] width 554 height 65
click at [716, 248] on input "Governance Milestones: EIN & Bylaws" at bounding box center [783, 243] width 1079 height 46
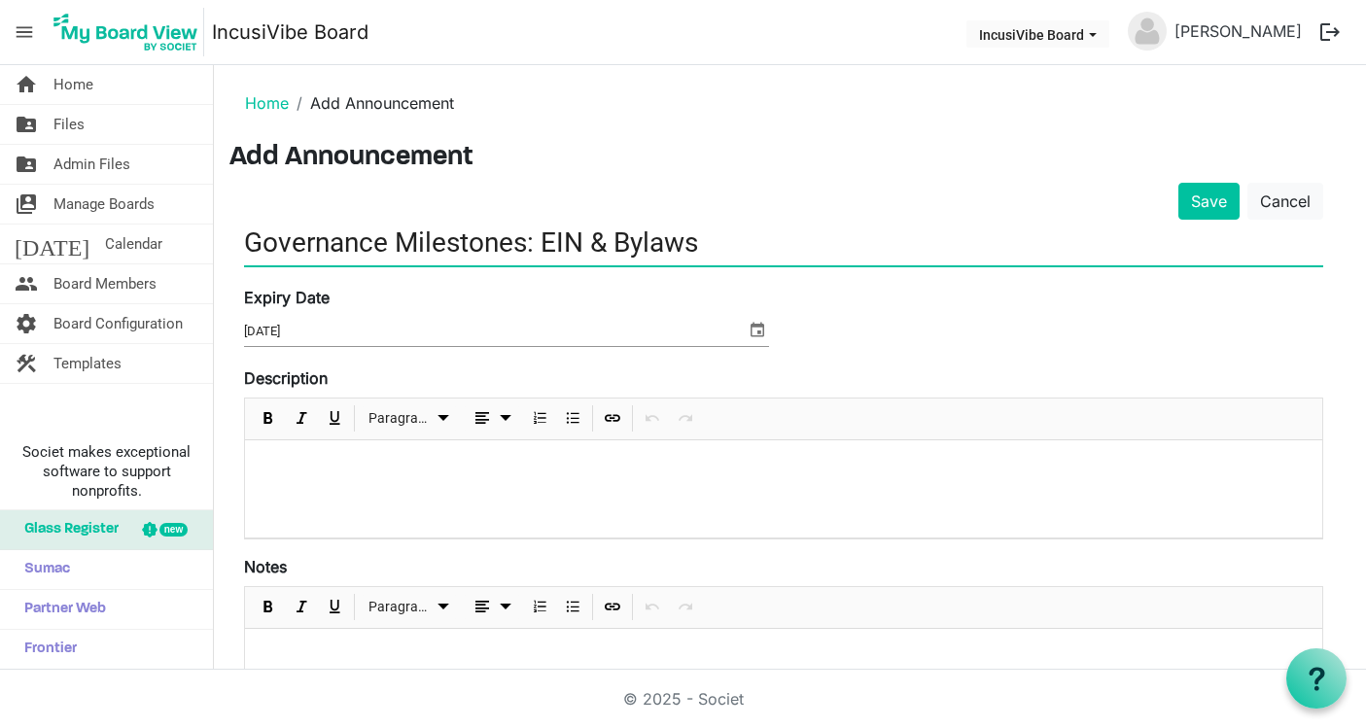
click at [449, 470] on p at bounding box center [784, 466] width 1046 height 20
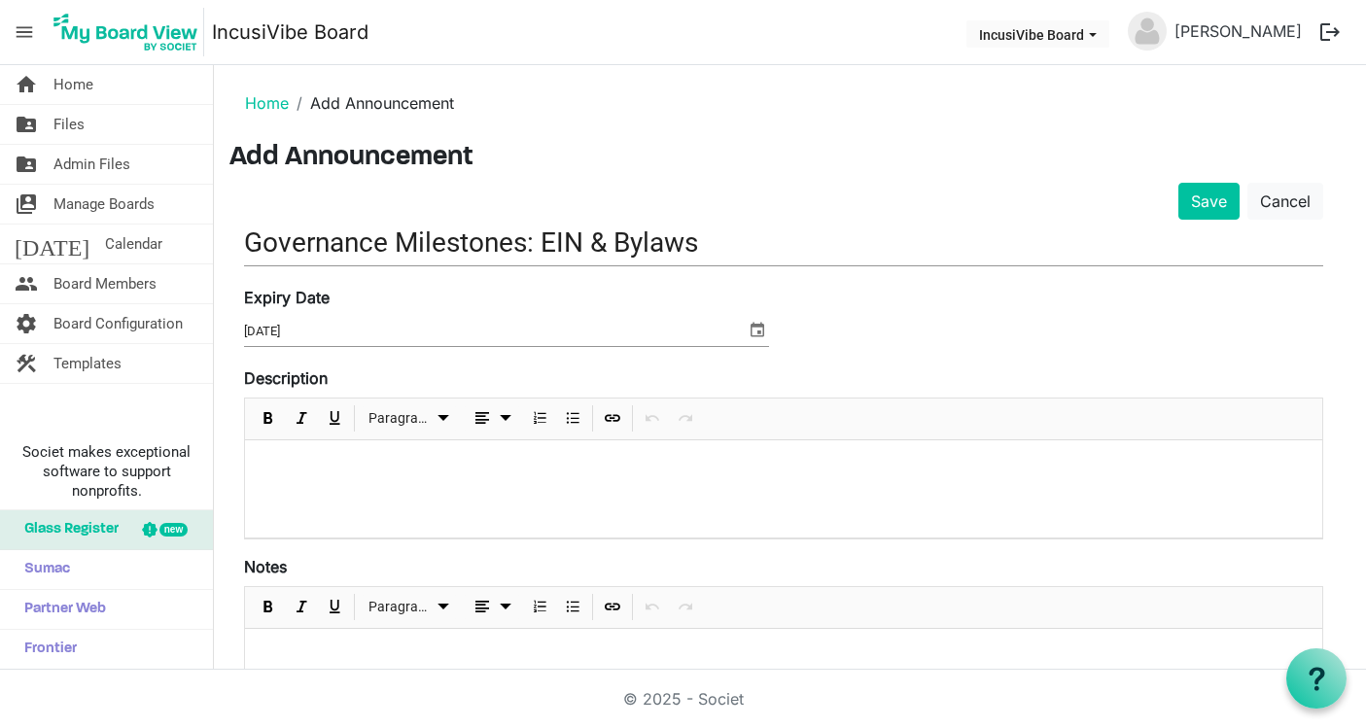
click at [334, 473] on p at bounding box center [784, 466] width 1046 height 20
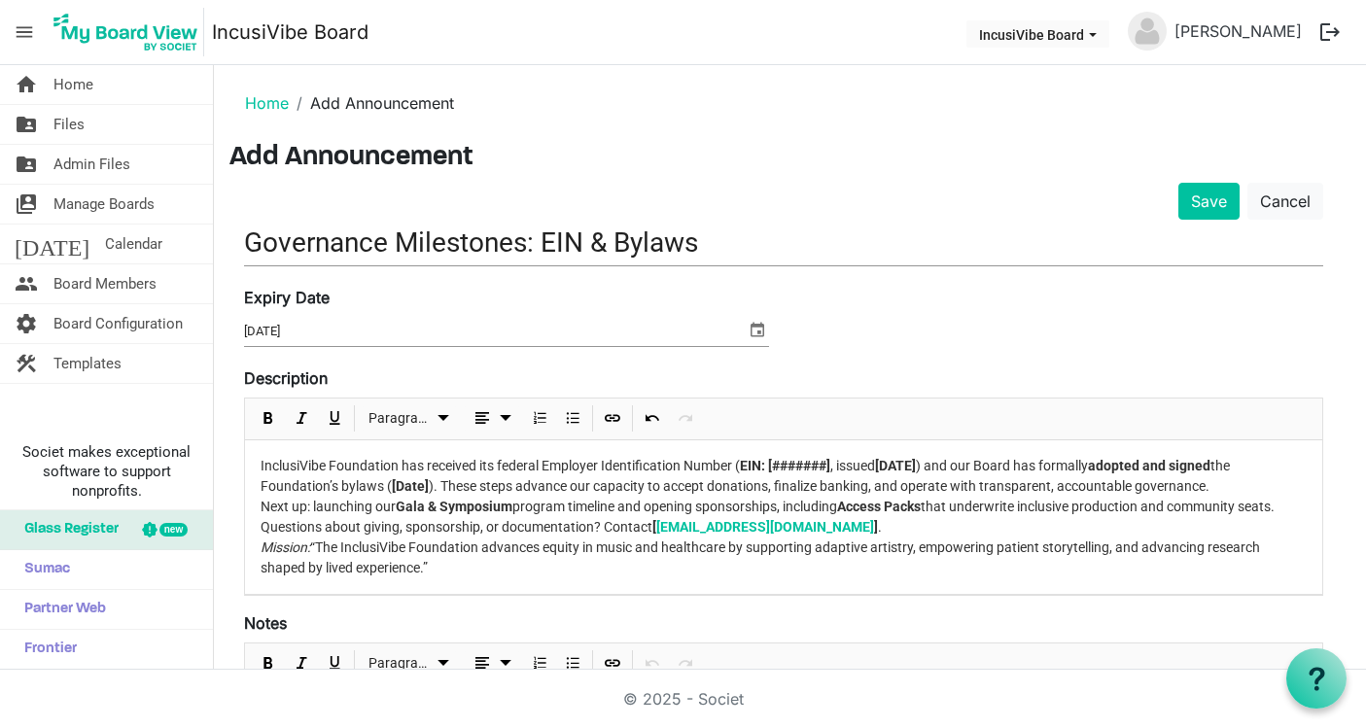
drag, startPoint x: 741, startPoint y: 467, endPoint x: 848, endPoint y: 465, distance: 107.0
click at [848, 465] on p "InclusiVibe Foundation has received its federal Employer Identification Number …" at bounding box center [784, 517] width 1046 height 123
drag, startPoint x: 839, startPoint y: 470, endPoint x: 739, endPoint y: 464, distance: 100.3
click at [739, 464] on p "InclusiVibe Foundation has received its federal Employer Identification Number …" at bounding box center [784, 517] width 1046 height 123
drag, startPoint x: 848, startPoint y: 467, endPoint x: 792, endPoint y: 465, distance: 56.4
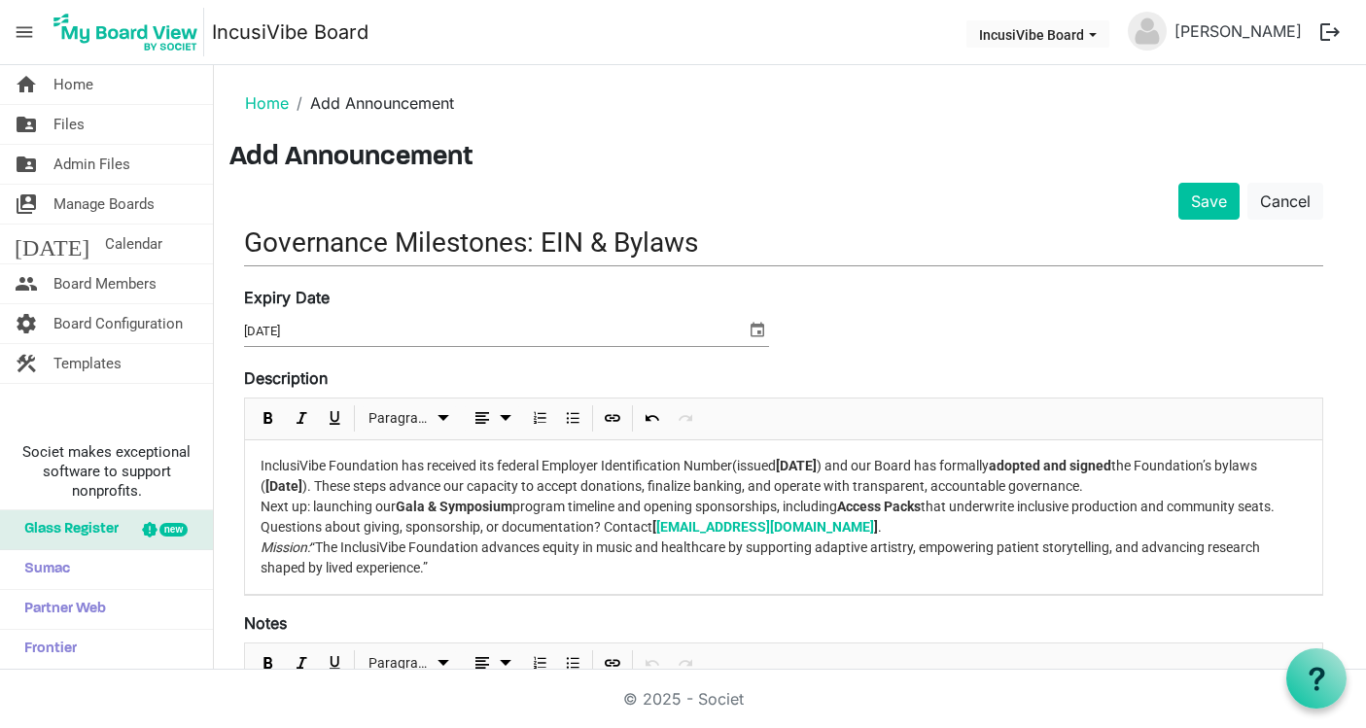
click at [792, 465] on strong "August 25, 2025" at bounding box center [796, 466] width 41 height 16
drag, startPoint x: 868, startPoint y: 466, endPoint x: 788, endPoint y: 465, distance: 80.7
click at [788, 465] on p "InclusiVibe Foundation has received its federal Employer Identification Number …" at bounding box center [784, 517] width 1046 height 123
click at [912, 490] on p "InclusiVibe Foundation has received its federal Employer Identification Number …" at bounding box center [784, 517] width 1046 height 123
drag, startPoint x: 347, startPoint y: 487, endPoint x: 313, endPoint y: 488, distance: 34.0
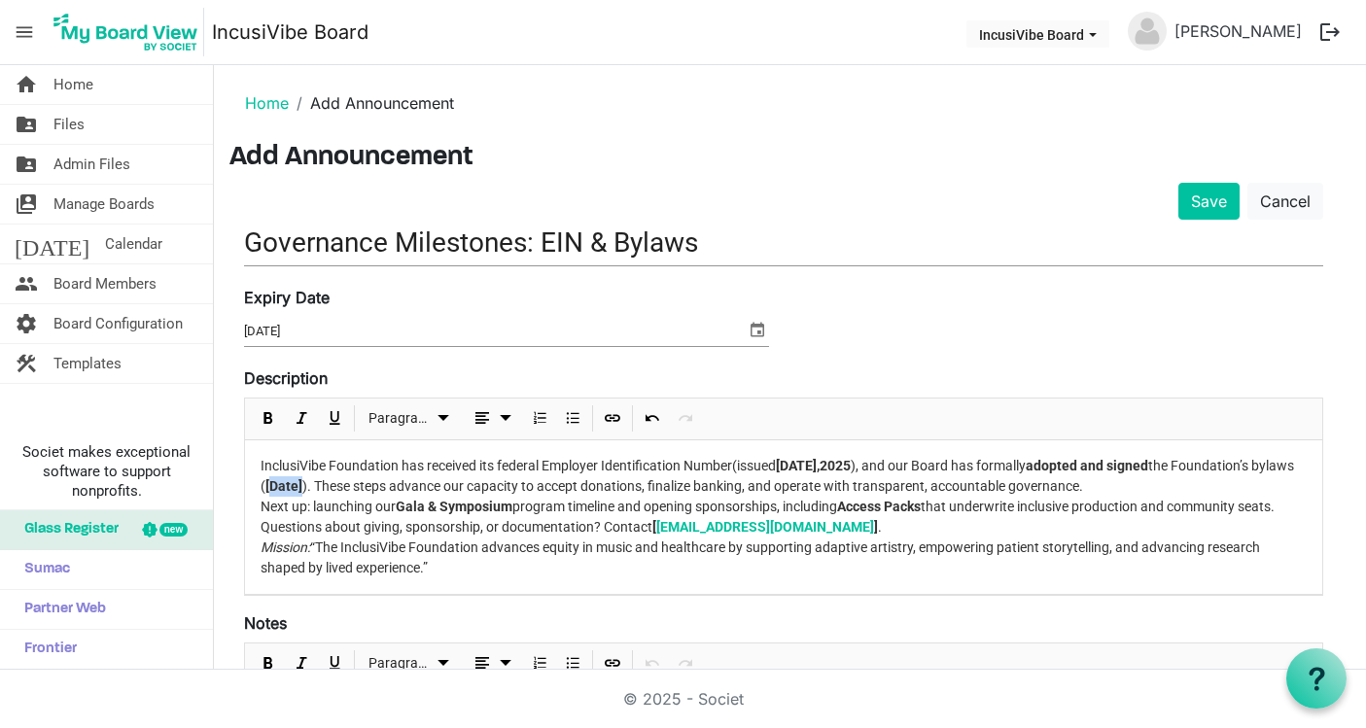
click at [313, 488] on p "InclusiVibe Foundation has received its federal Employer Identification Number …" at bounding box center [784, 517] width 1046 height 123
click at [508, 536] on p "InclusiVibe Foundation has received its federal Employer Identification Number …" at bounding box center [784, 517] width 1046 height 123
click at [827, 552] on p "InclusiVibe Foundation has received its federal Employer Identification Number …" at bounding box center [784, 517] width 1046 height 123
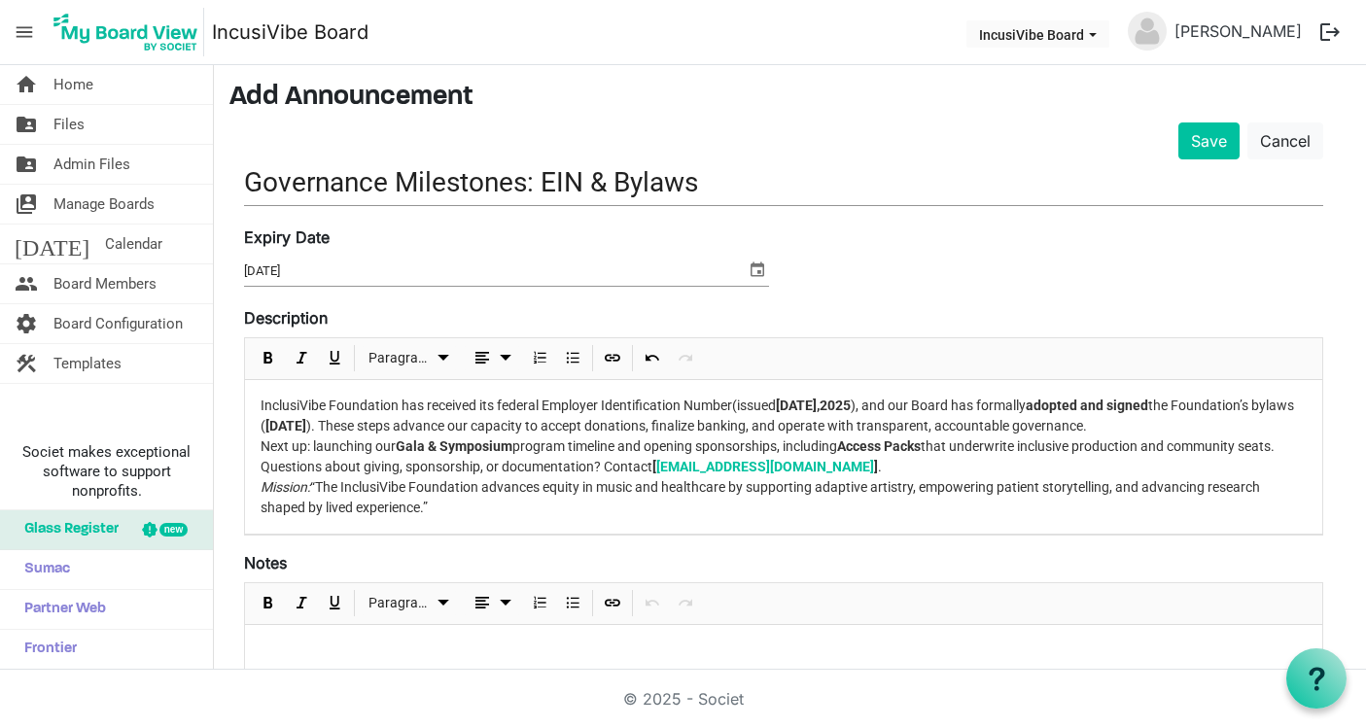
scroll to position [90, 0]
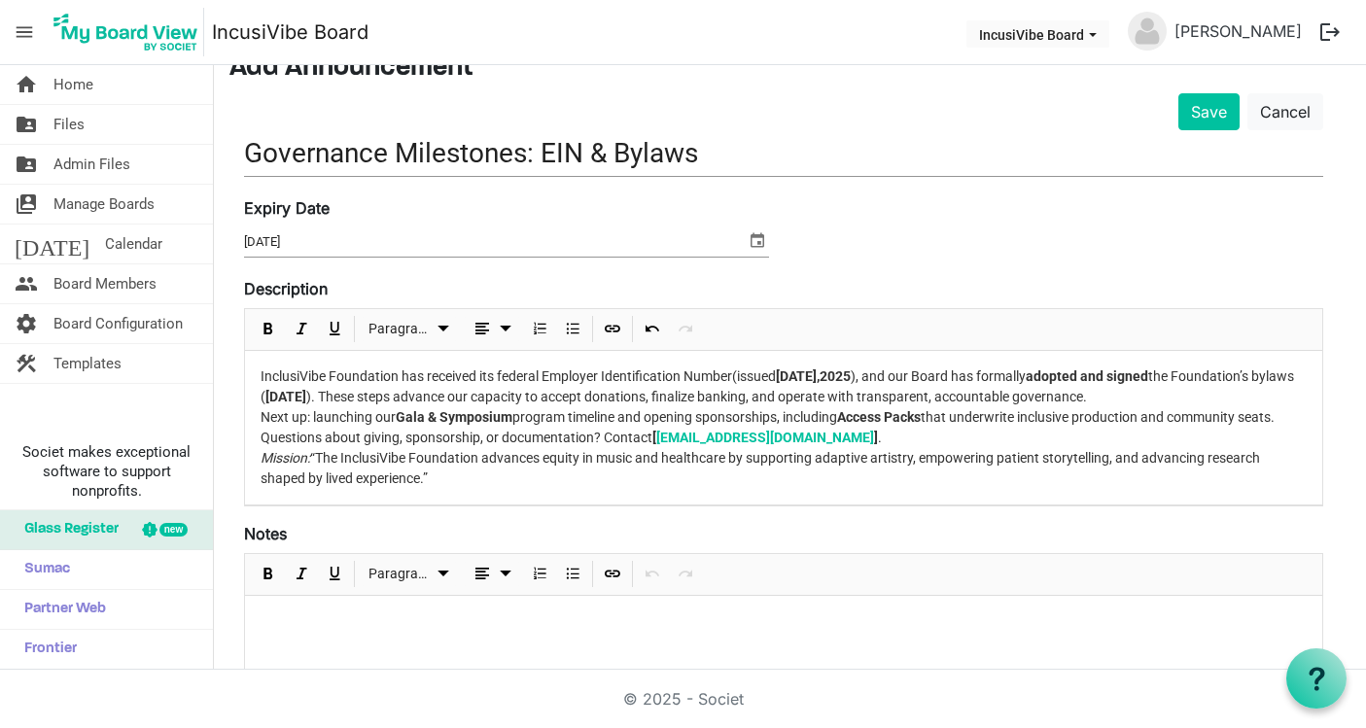
click at [528, 463] on p "InclusiVibe Foundation has received its federal Employer Identification Number …" at bounding box center [784, 428] width 1046 height 123
click at [501, 484] on p "InclusiVibe Foundation has received its federal Employer Identification Number …" at bounding box center [784, 428] width 1046 height 123
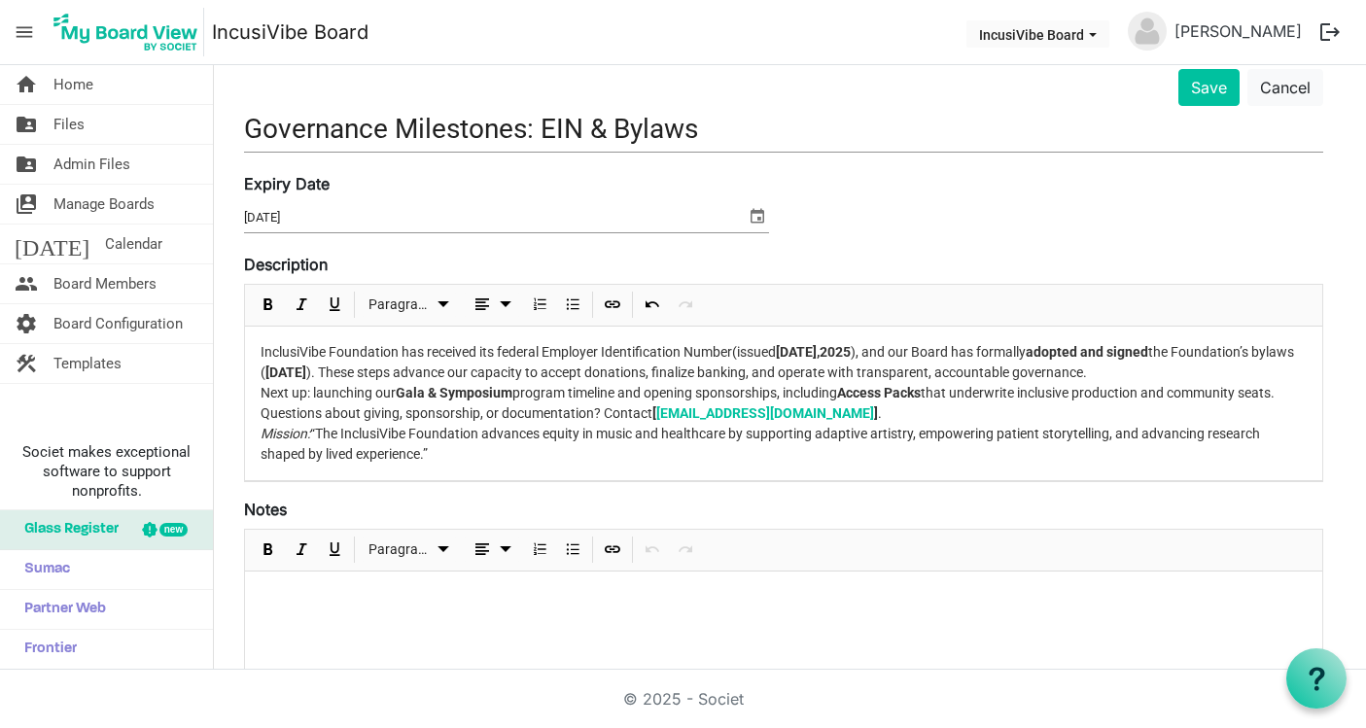
scroll to position [331, 0]
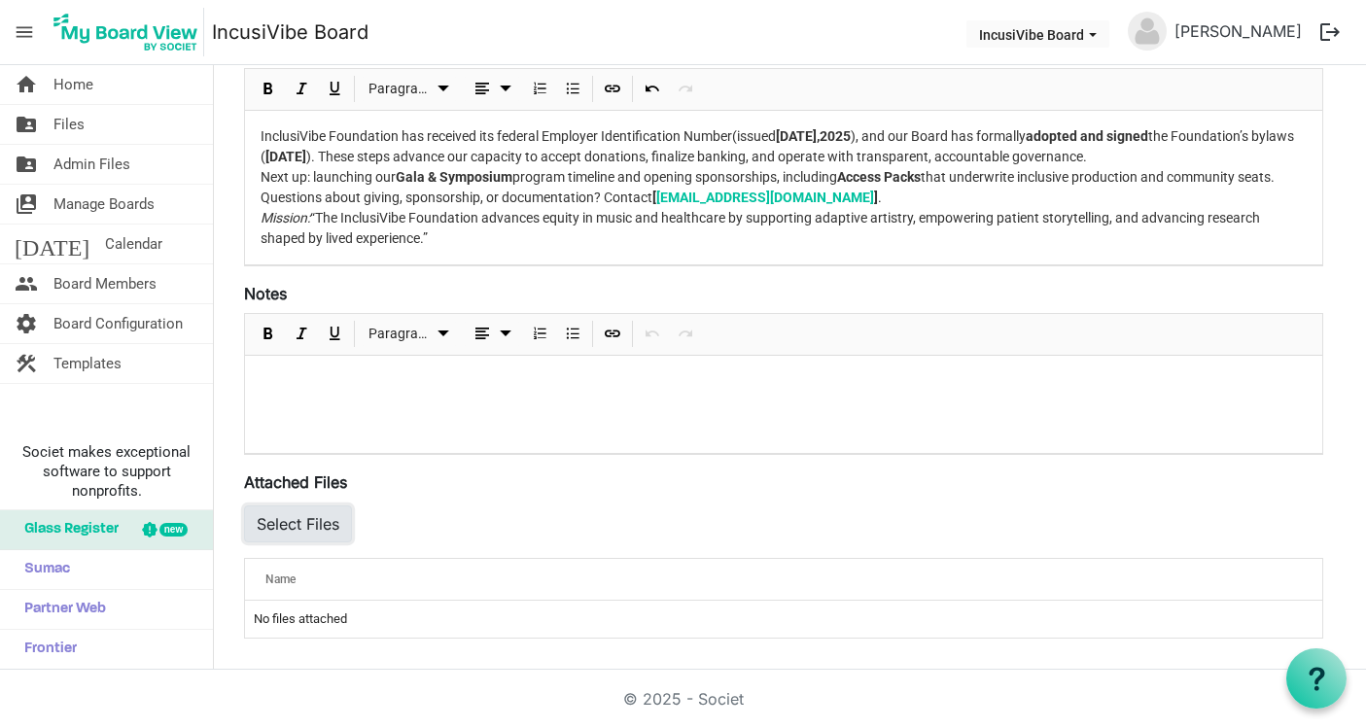
click at [297, 532] on button "Select Files" at bounding box center [298, 524] width 108 height 37
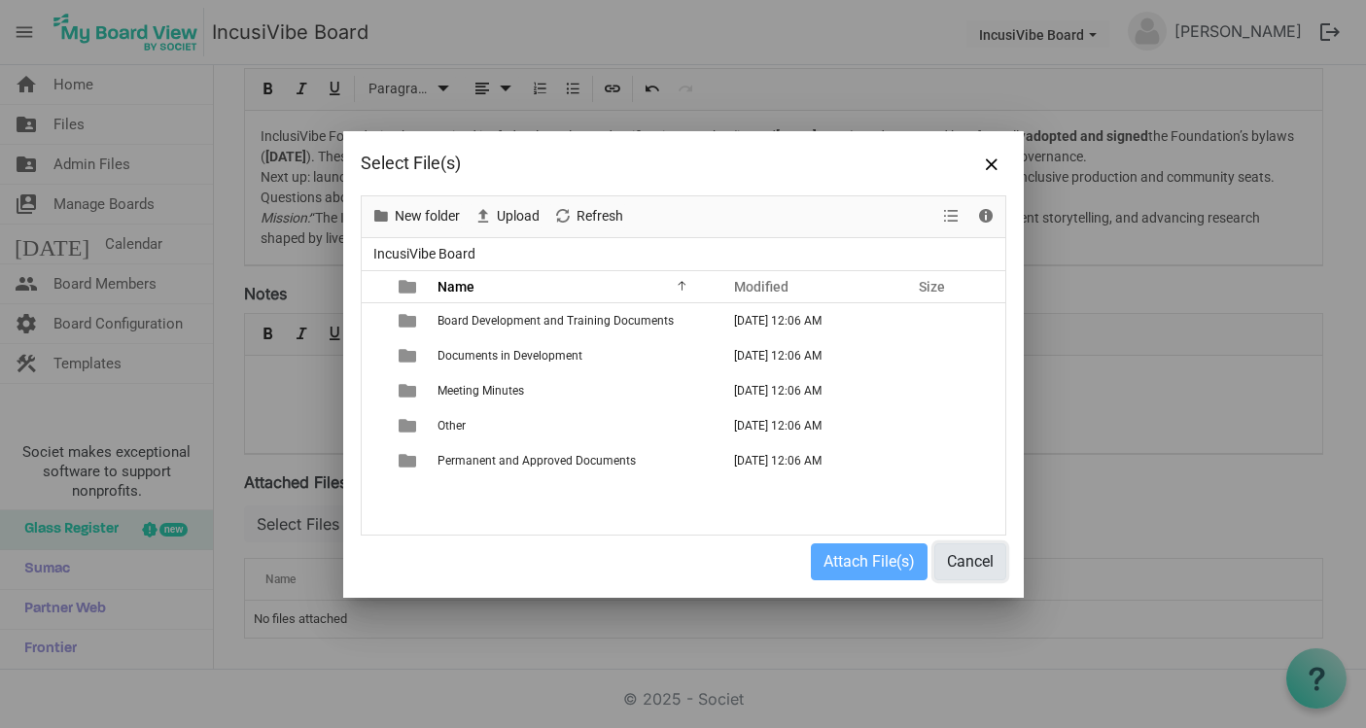
click at [980, 565] on button "Cancel" at bounding box center [970, 562] width 72 height 37
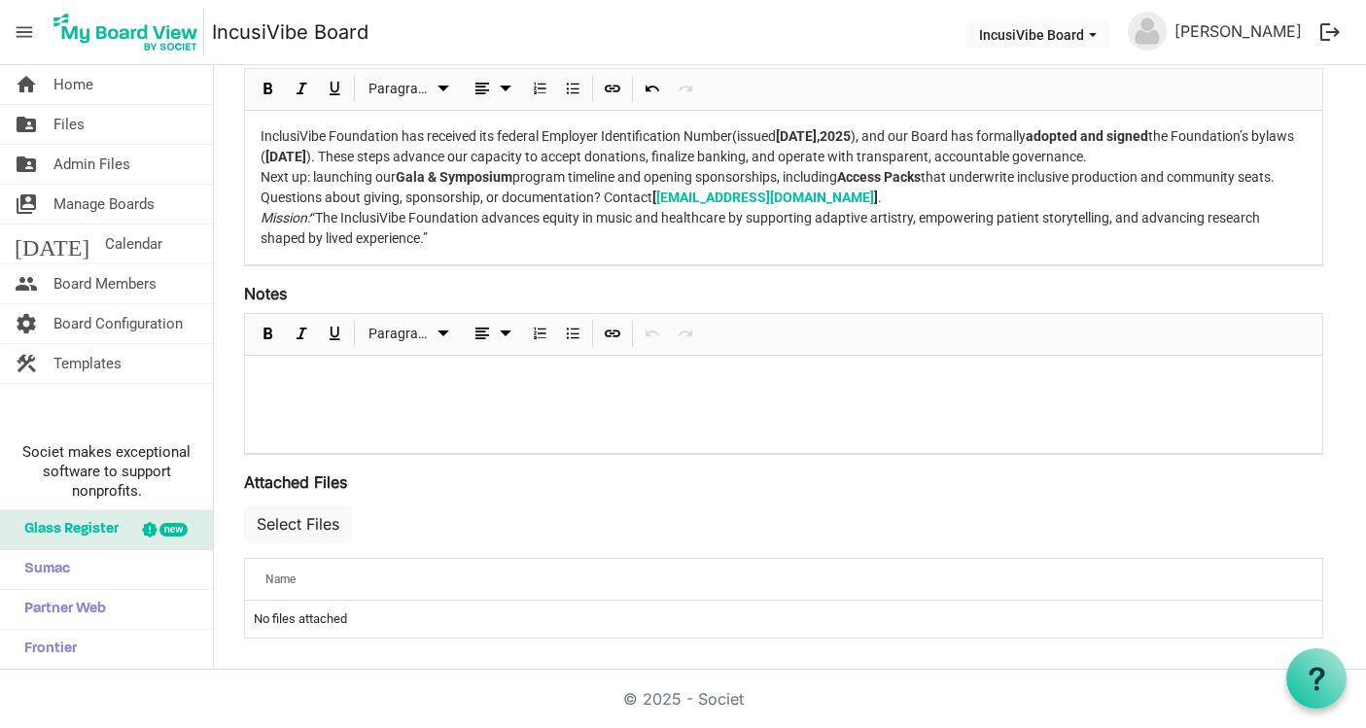
click at [691, 419] on div at bounding box center [783, 404] width 1077 height 97
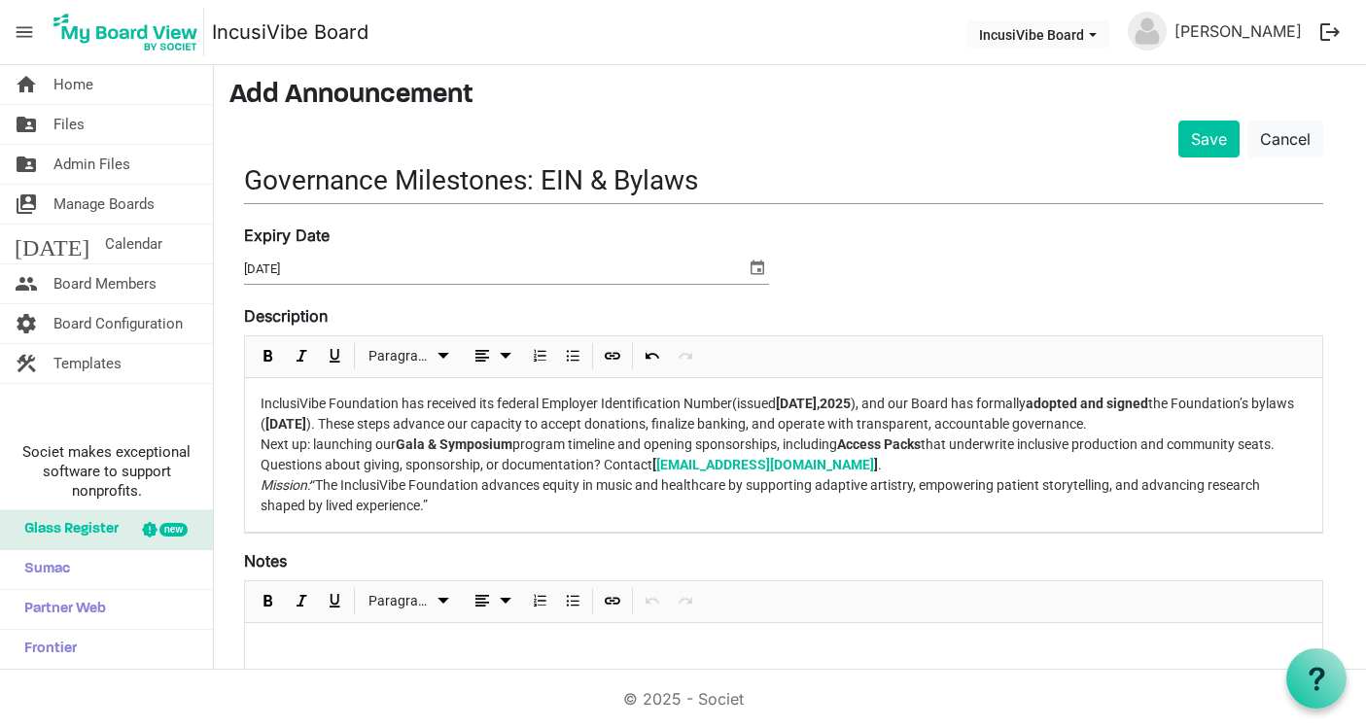
scroll to position [0, 0]
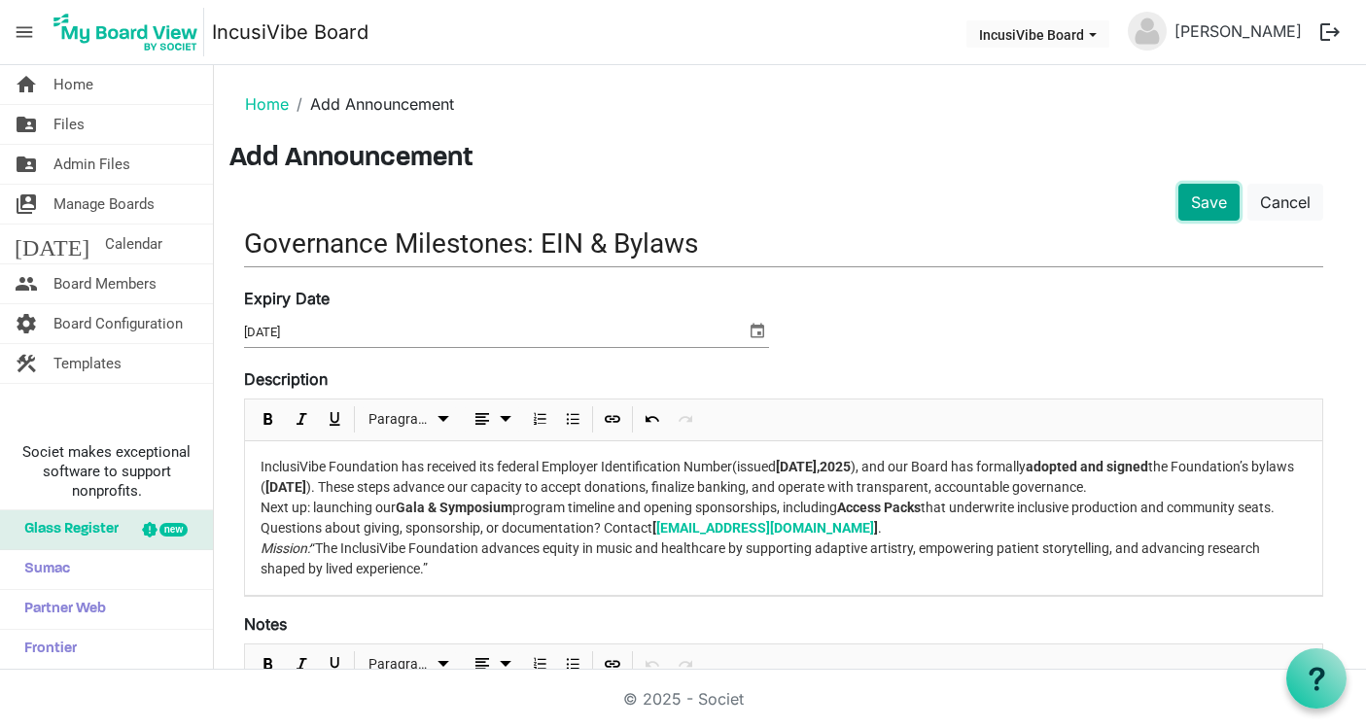
click at [1207, 205] on button "Save" at bounding box center [1209, 202] width 61 height 37
click at [1191, 219] on button "Save" at bounding box center [1209, 202] width 61 height 37
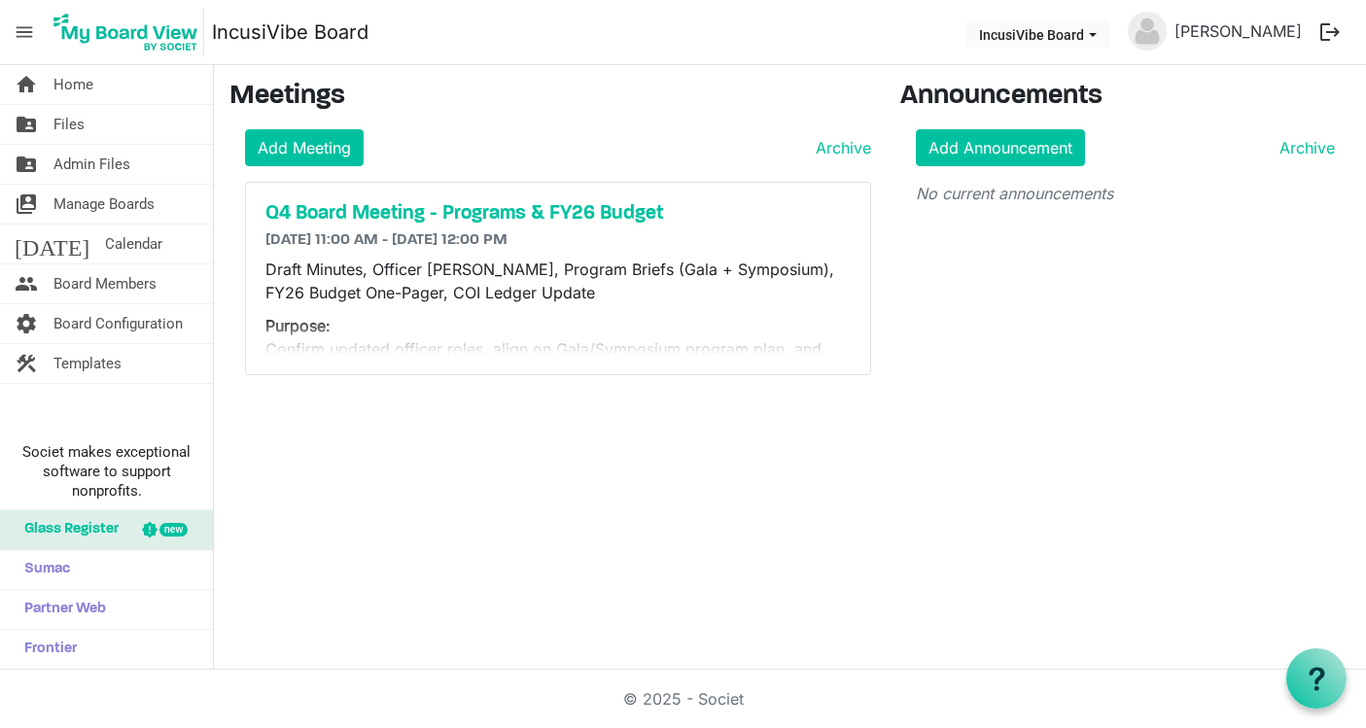
click at [949, 403] on main "Meetings Add Meeting Archive Q4 Board Meeting - Programs & FY26 Budget 10/25/20…" at bounding box center [790, 235] width 1152 height 341
click at [1029, 158] on link "Add Announcement" at bounding box center [1000, 147] width 169 height 37
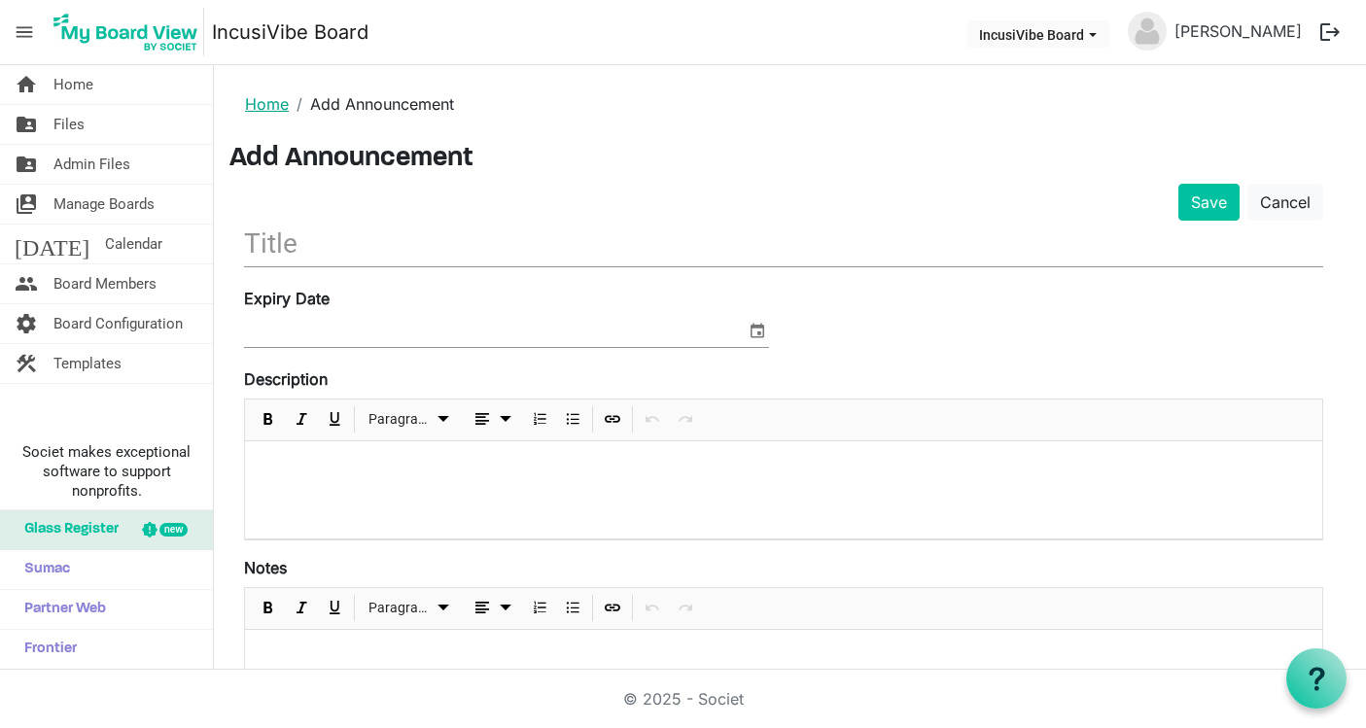
click at [247, 105] on link "Home" at bounding box center [267, 103] width 44 height 19
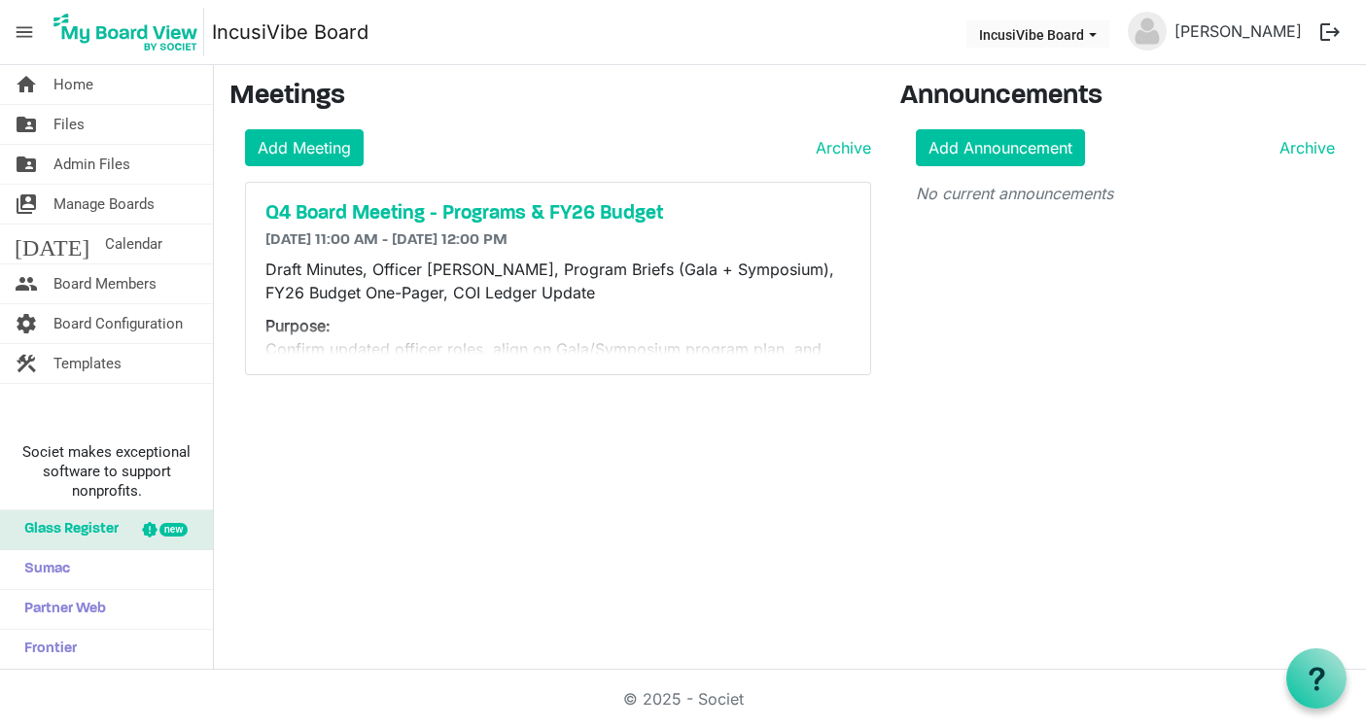
click at [592, 303] on p "Draft Minutes, Officer [PERSON_NAME], Program Briefs (Gala + Symposium), FY26 B…" at bounding box center [557, 281] width 585 height 47
click at [137, 170] on link "folder_shared Admin Files" at bounding box center [106, 164] width 213 height 39
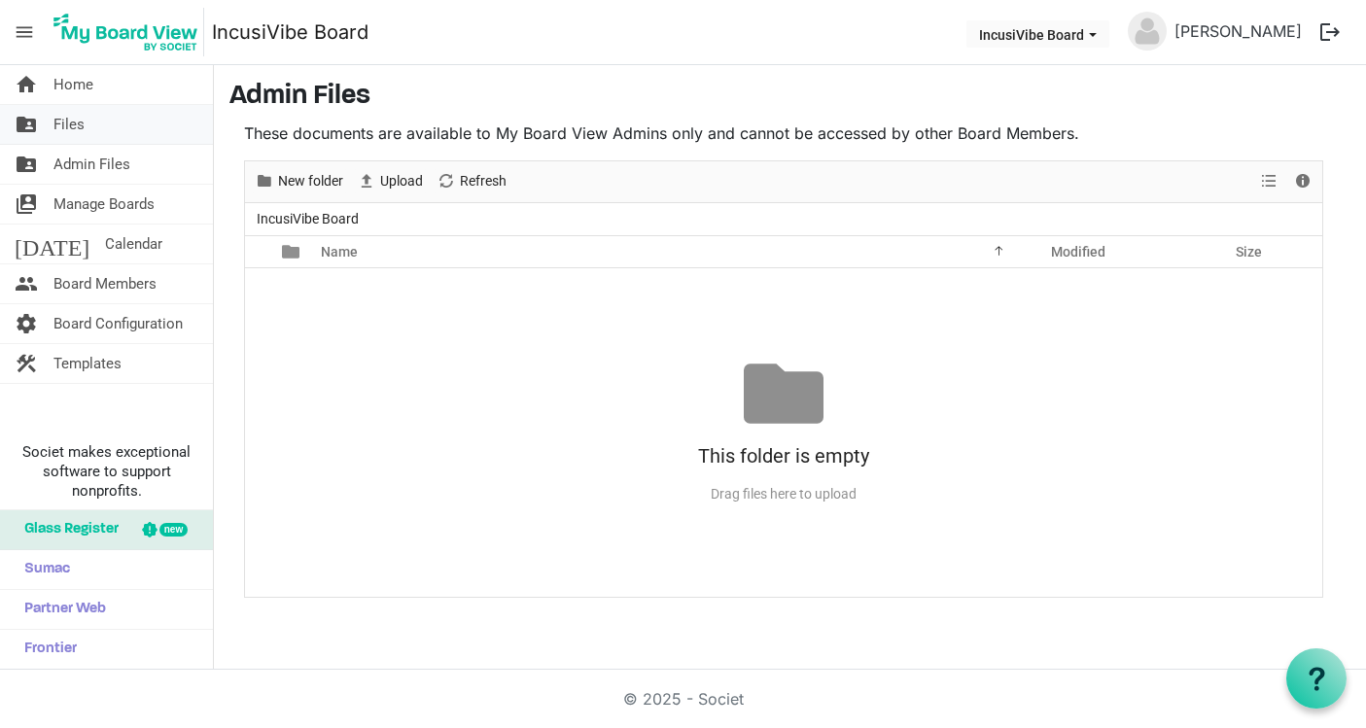
click at [128, 128] on link "folder_shared Files" at bounding box center [106, 124] width 213 height 39
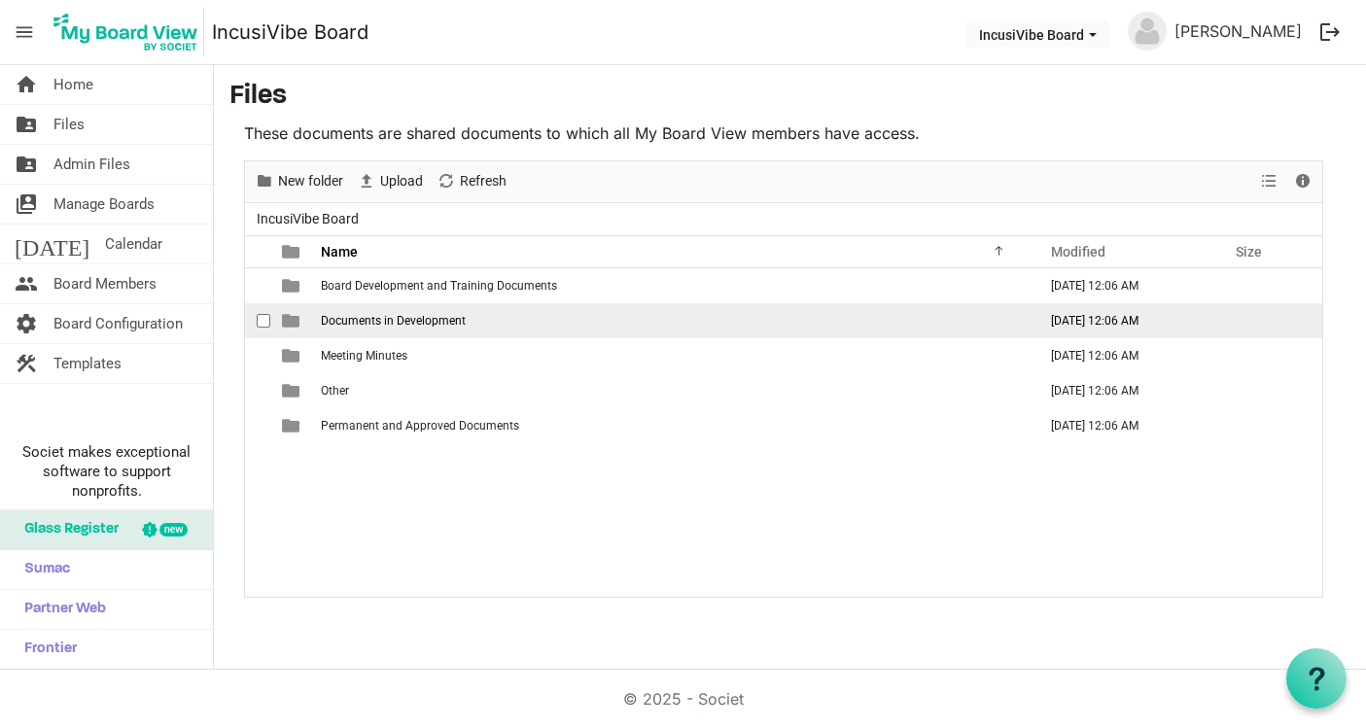
click at [491, 325] on td "Documents in Development" at bounding box center [673, 320] width 716 height 35
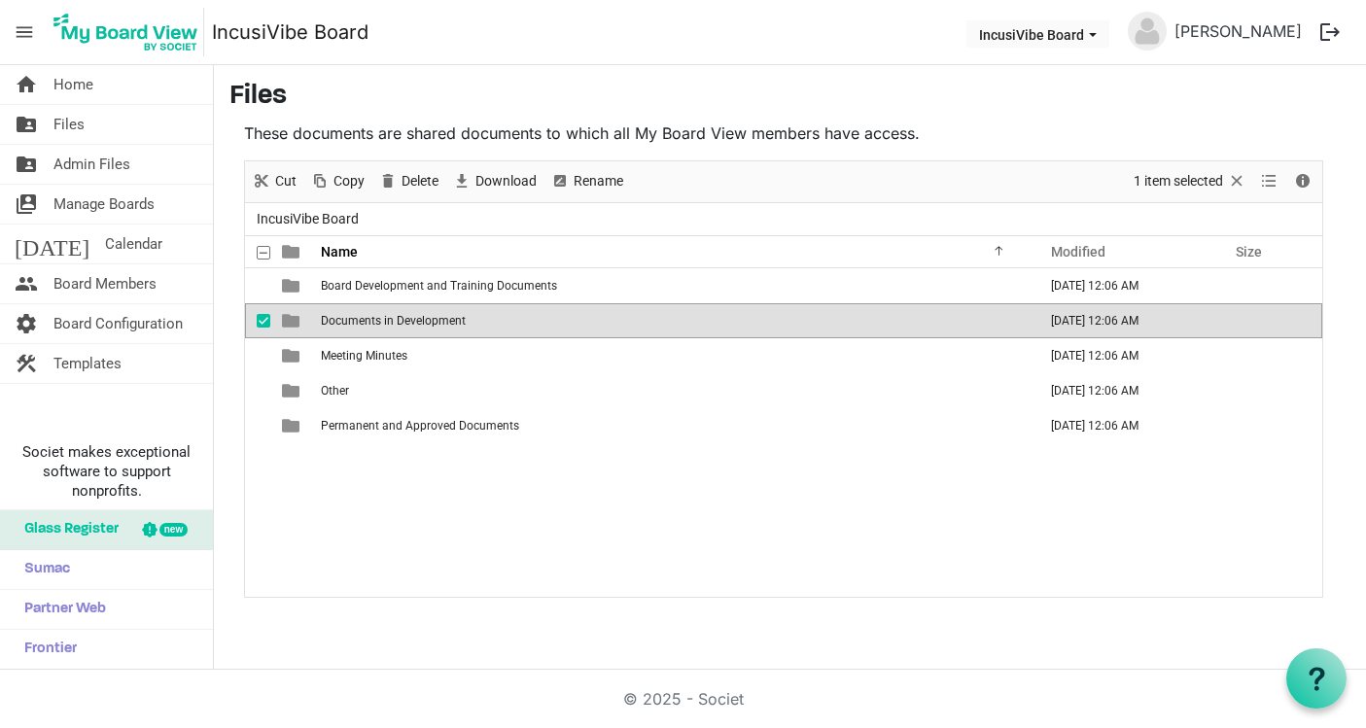
click at [491, 325] on td "Documents in Development" at bounding box center [673, 320] width 716 height 35
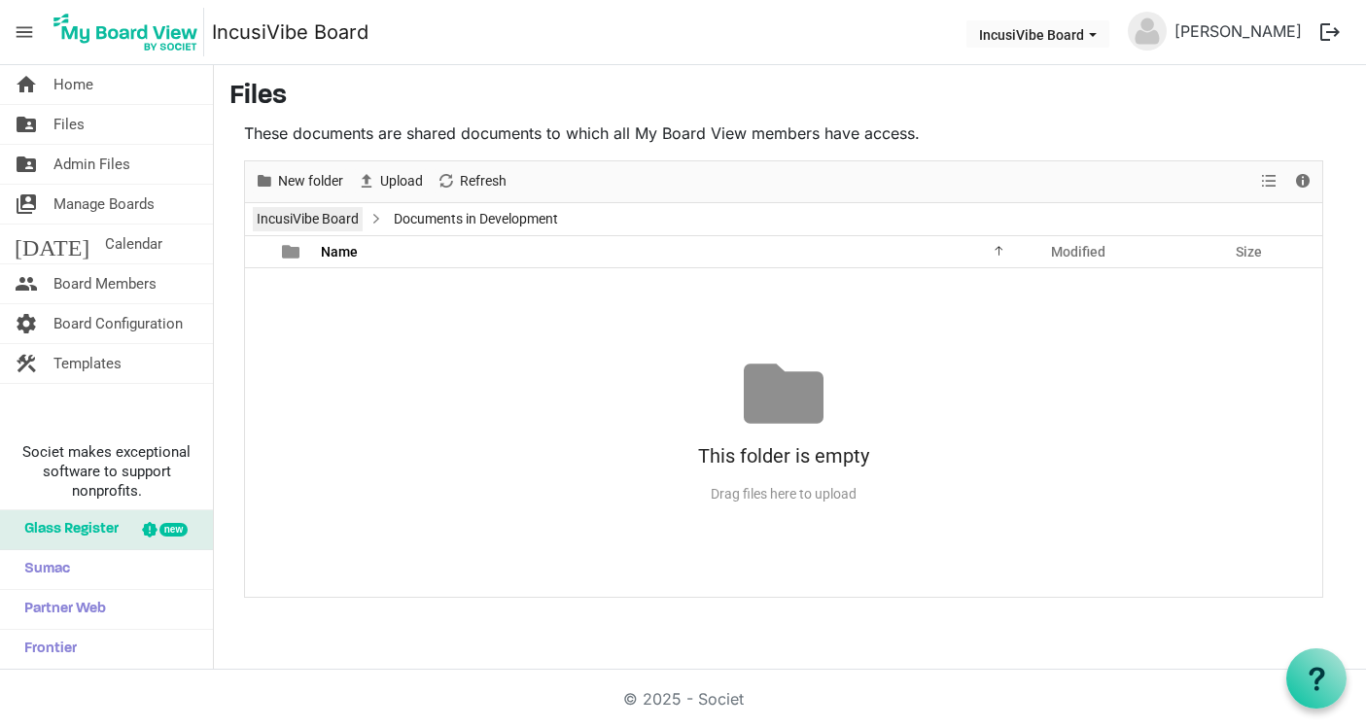
click at [345, 217] on link "IncusiVibe Board" at bounding box center [308, 219] width 110 height 24
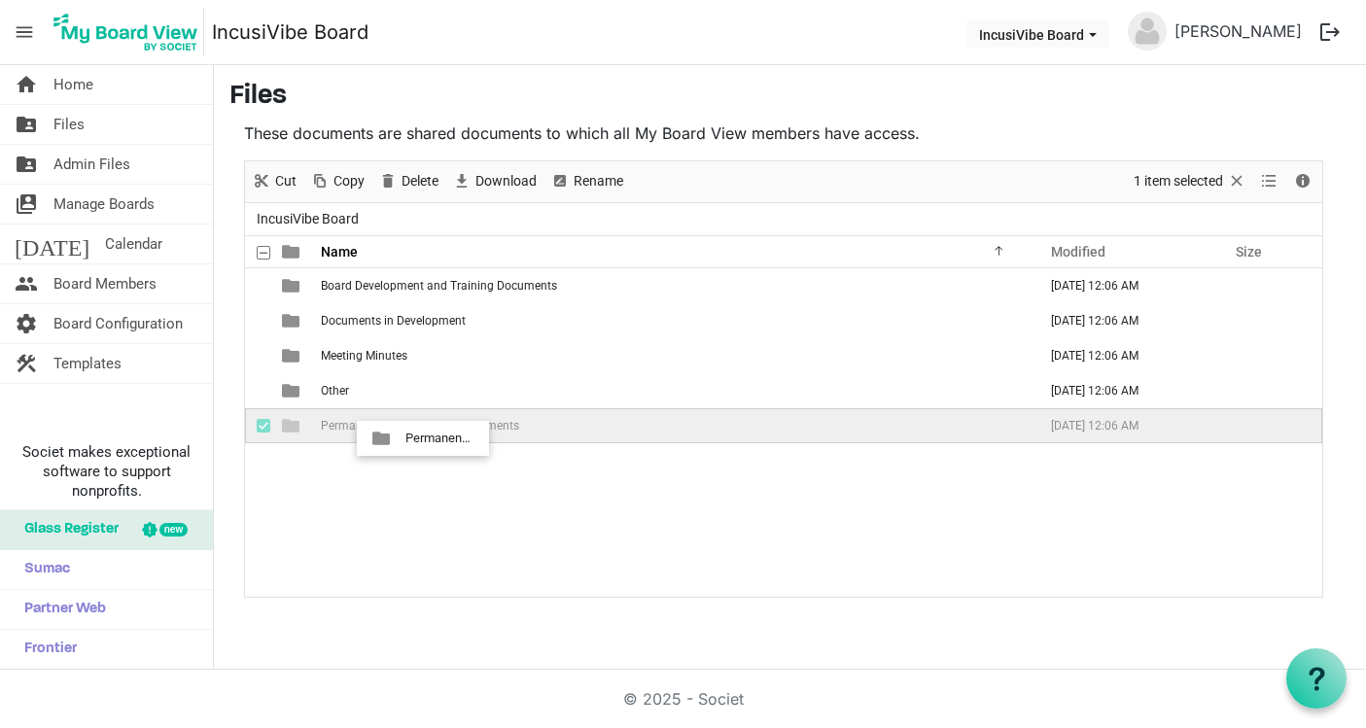
drag, startPoint x: 433, startPoint y: 500, endPoint x: 400, endPoint y: 439, distance: 69.6
click at [400, 439] on div "Board Development and Training Documents October 11, 2025 12:06 AM Documents in…" at bounding box center [783, 432] width 1077 height 329
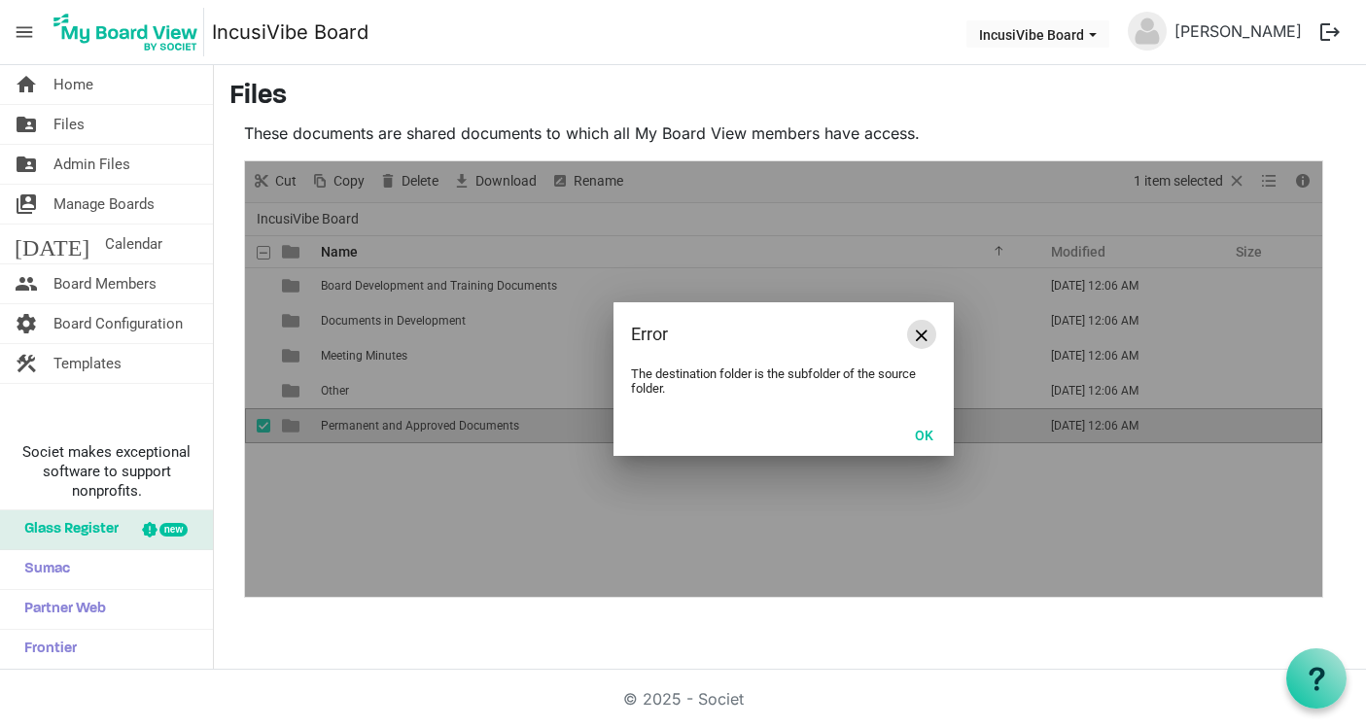
click at [917, 334] on span "Close" at bounding box center [922, 336] width 12 height 12
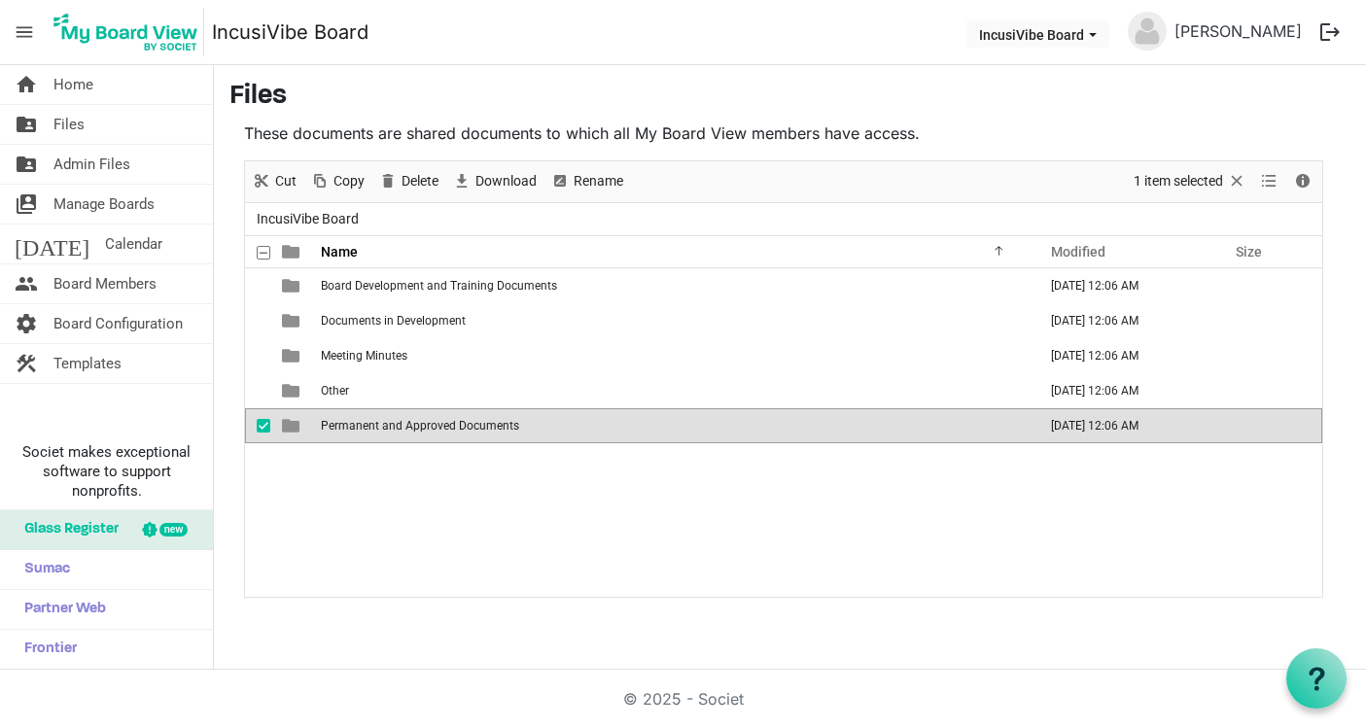
click at [491, 563] on div "Board Development and Training Documents October 11, 2025 12:06 AM Documents in…" at bounding box center [783, 432] width 1077 height 329
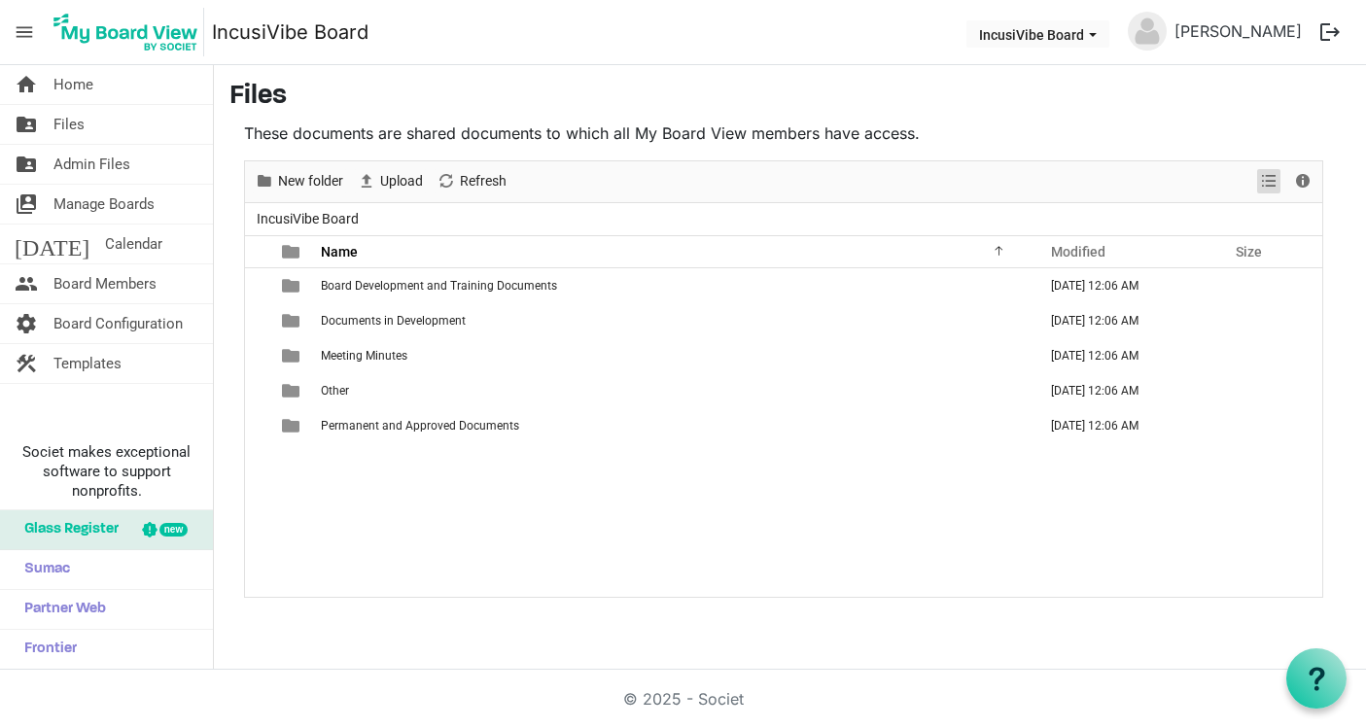
click at [1267, 181] on span "View dropdownbutton" at bounding box center [1268, 181] width 23 height 24
click at [1269, 207] on span at bounding box center [1264, 218] width 14 height 35
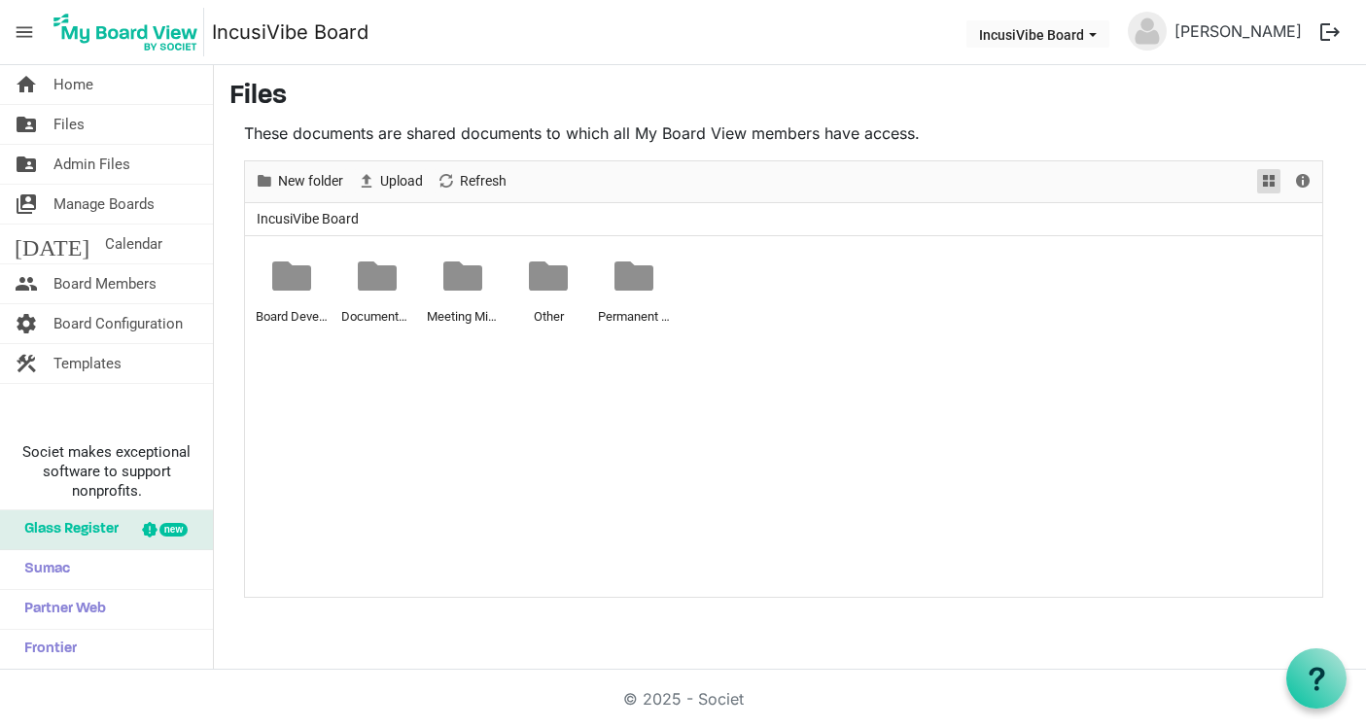
click at [1272, 176] on span "View dropdownbutton" at bounding box center [1268, 181] width 23 height 24
click at [1286, 254] on li "Details" at bounding box center [1292, 253] width 148 height 35
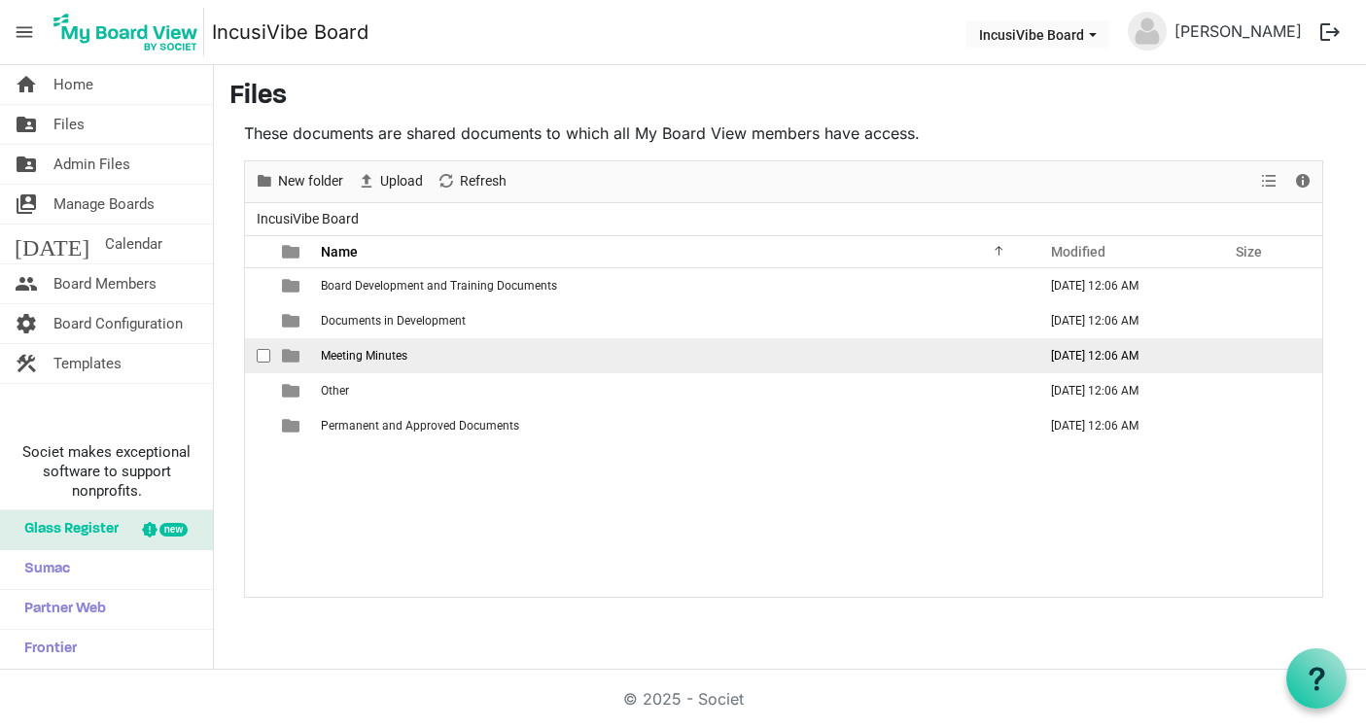
click at [412, 357] on td "Meeting Minutes" at bounding box center [673, 355] width 716 height 35
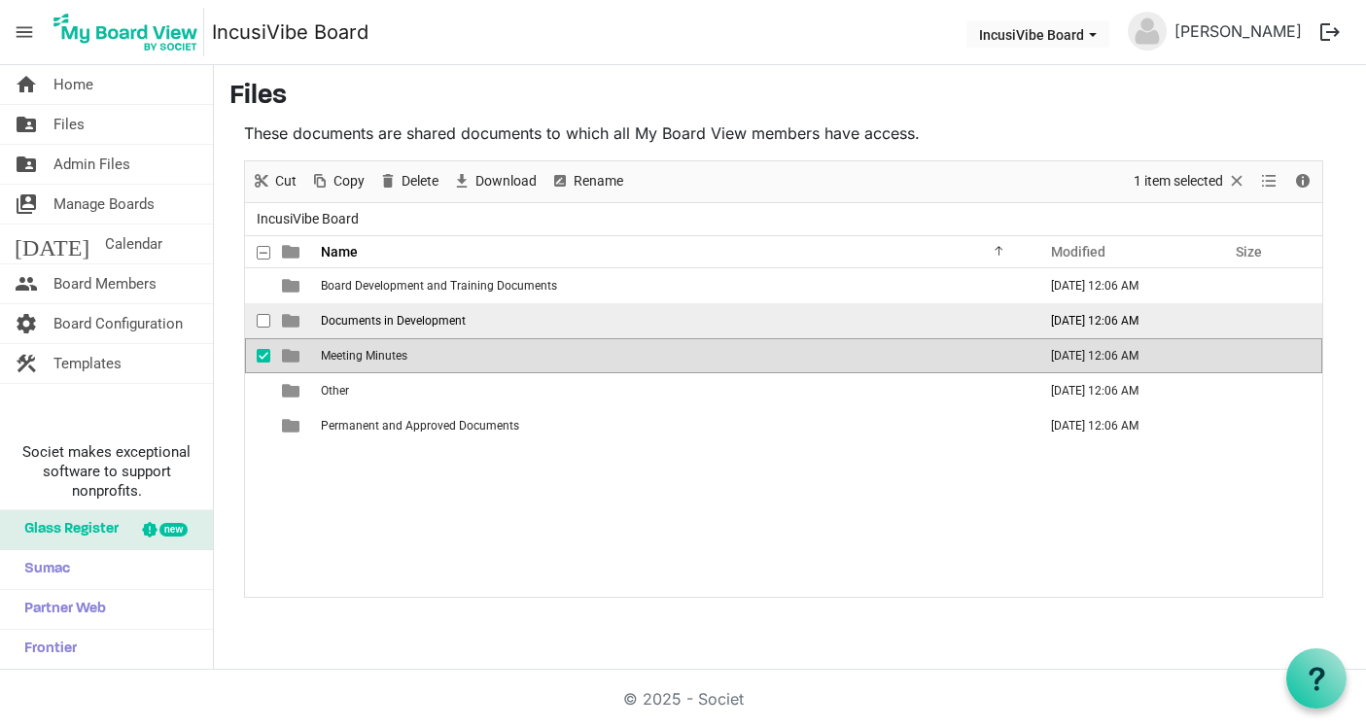
click at [412, 310] on td "Documents in Development" at bounding box center [673, 320] width 716 height 35
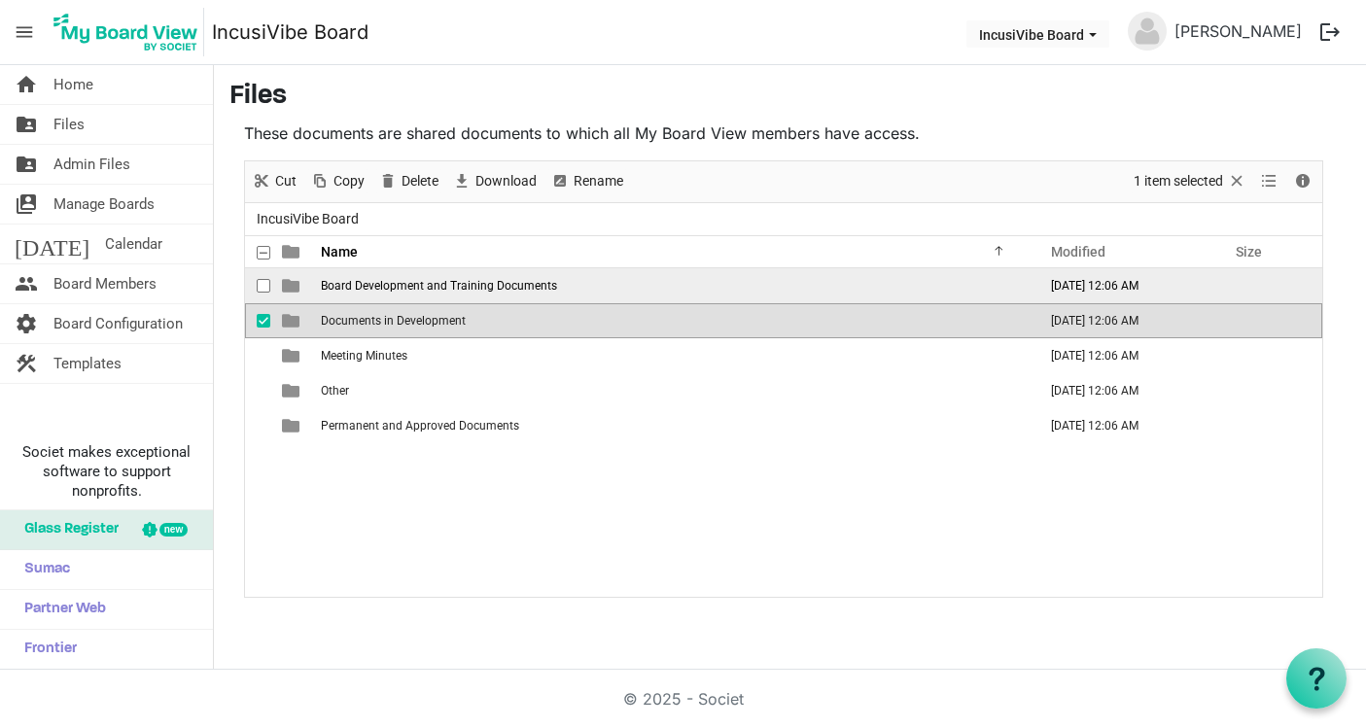
click at [414, 280] on span "Board Development and Training Documents" at bounding box center [439, 286] width 236 height 14
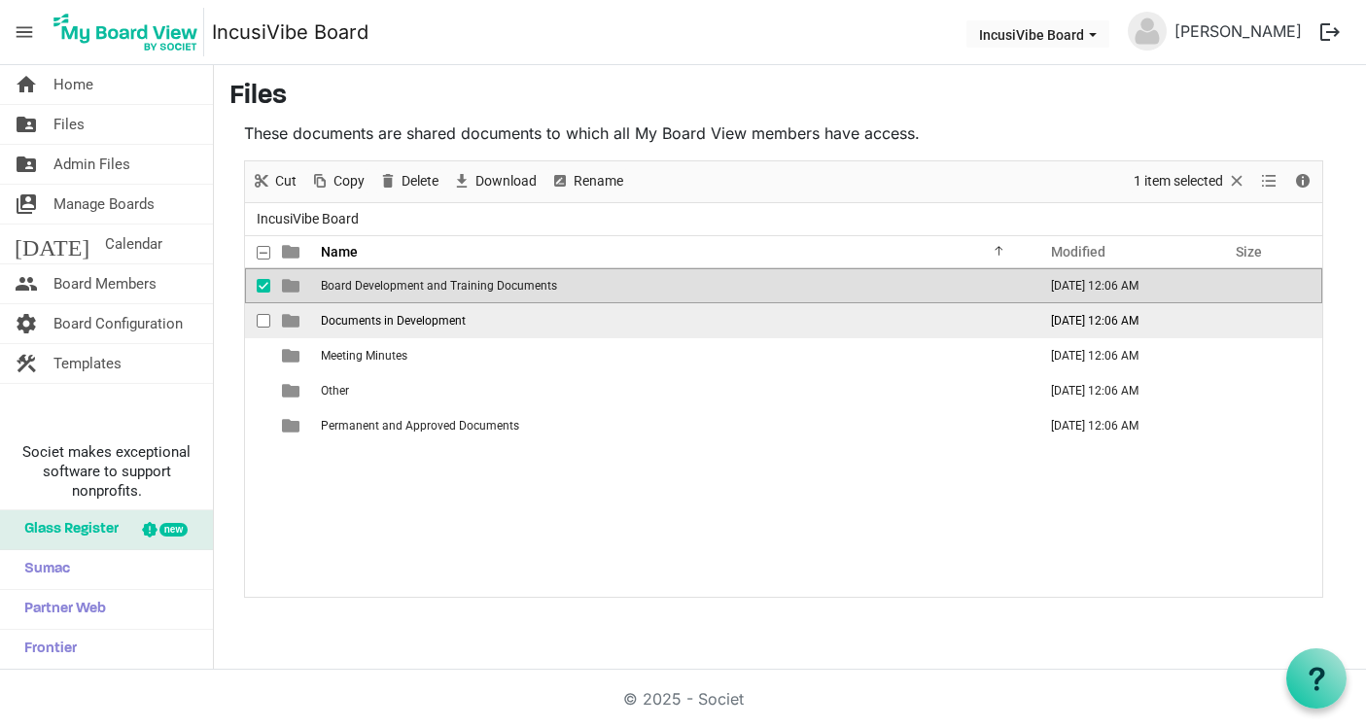
click at [414, 303] on td "Documents in Development" at bounding box center [673, 320] width 716 height 35
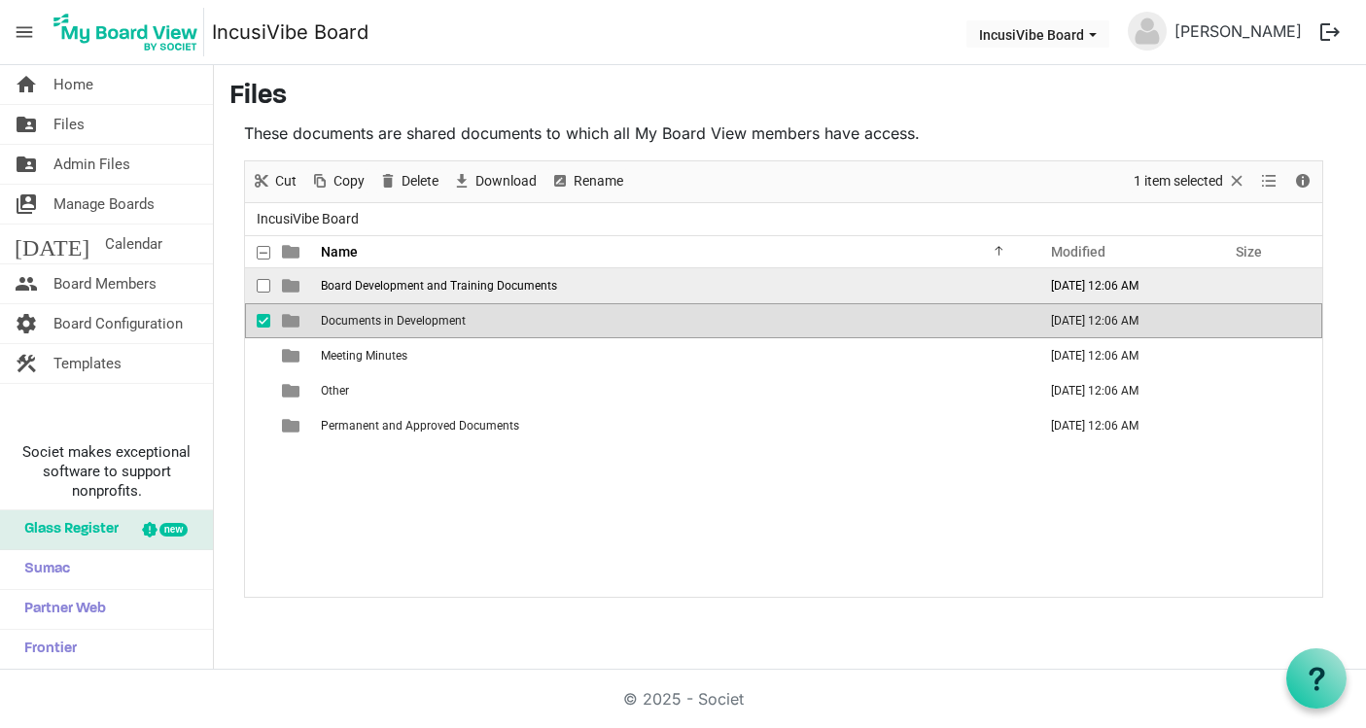
click at [406, 284] on span "Board Development and Training Documents" at bounding box center [439, 286] width 236 height 14
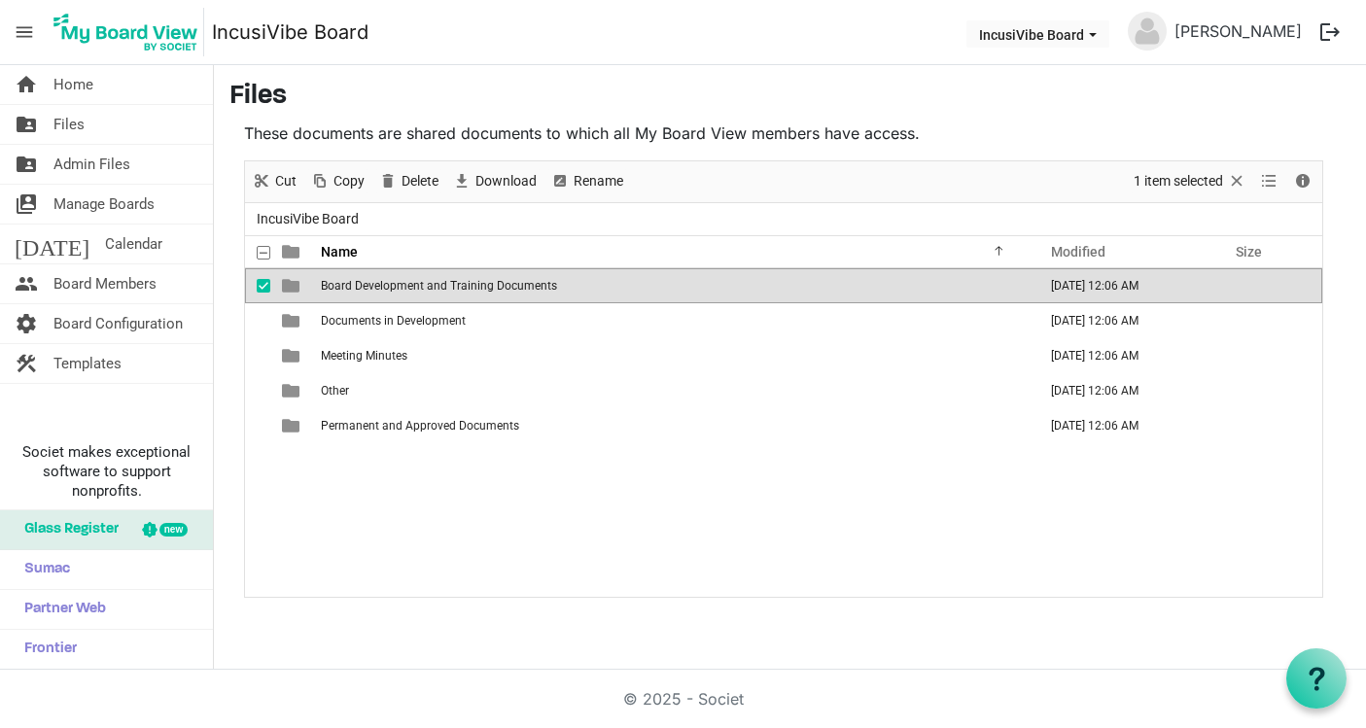
click at [369, 515] on div "Board Development and Training Documents October 11, 2025 12:06 AM Documents in…" at bounding box center [783, 432] width 1077 height 329
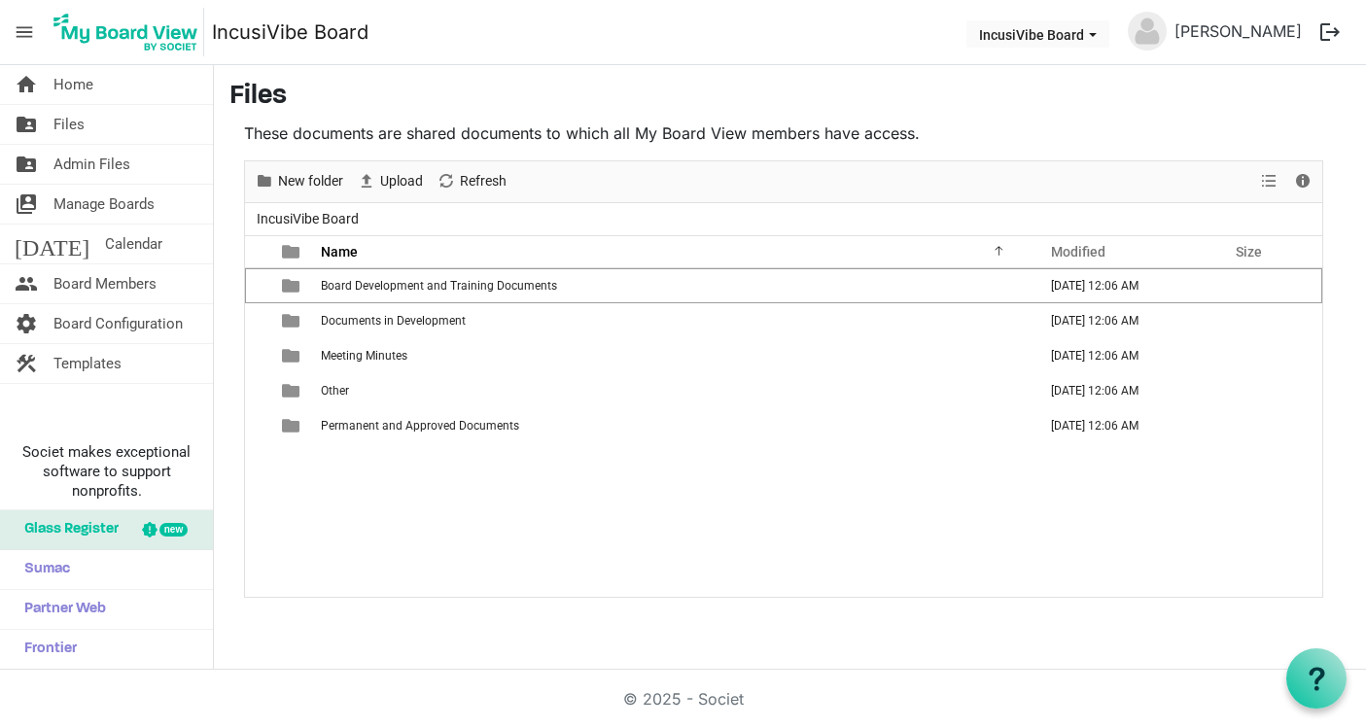
click at [370, 509] on div "Board Development and Training Documents October 11, 2025 12:06 AM Documents in…" at bounding box center [783, 432] width 1077 height 329
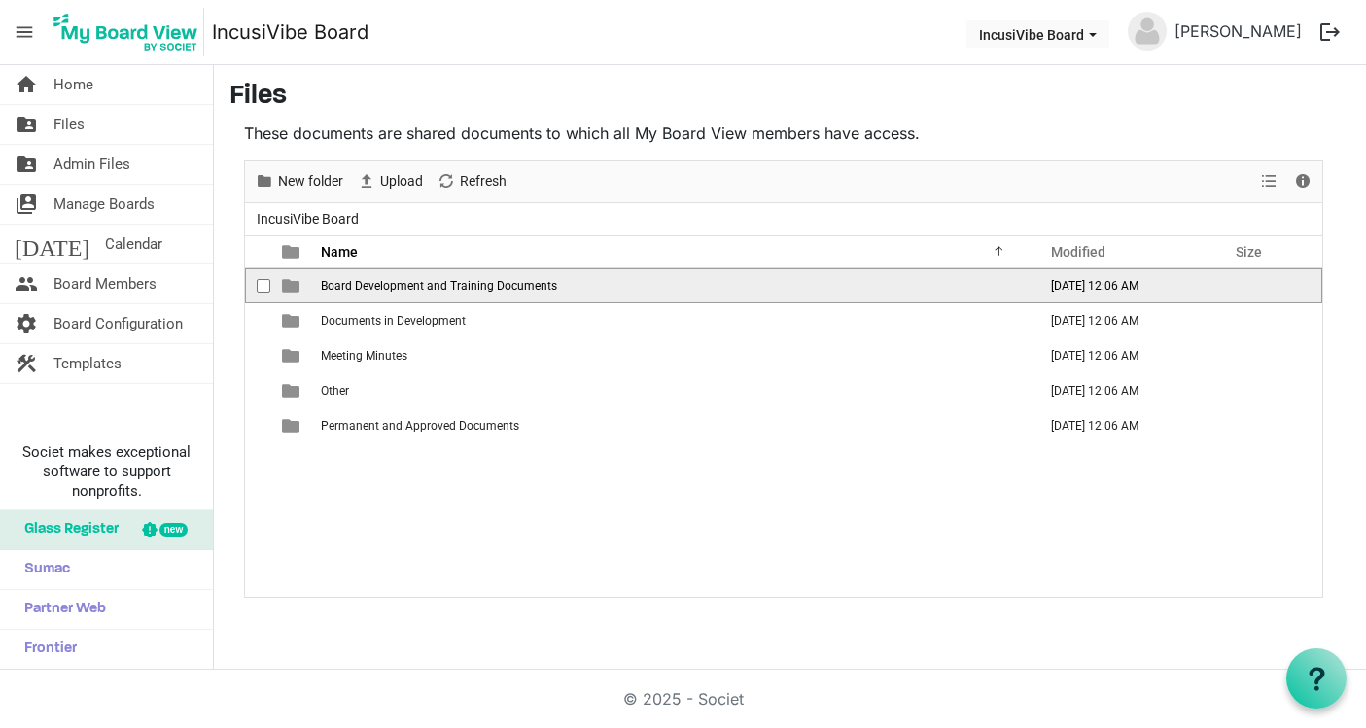
click at [370, 296] on td "Board Development and Training Documents" at bounding box center [673, 285] width 716 height 35
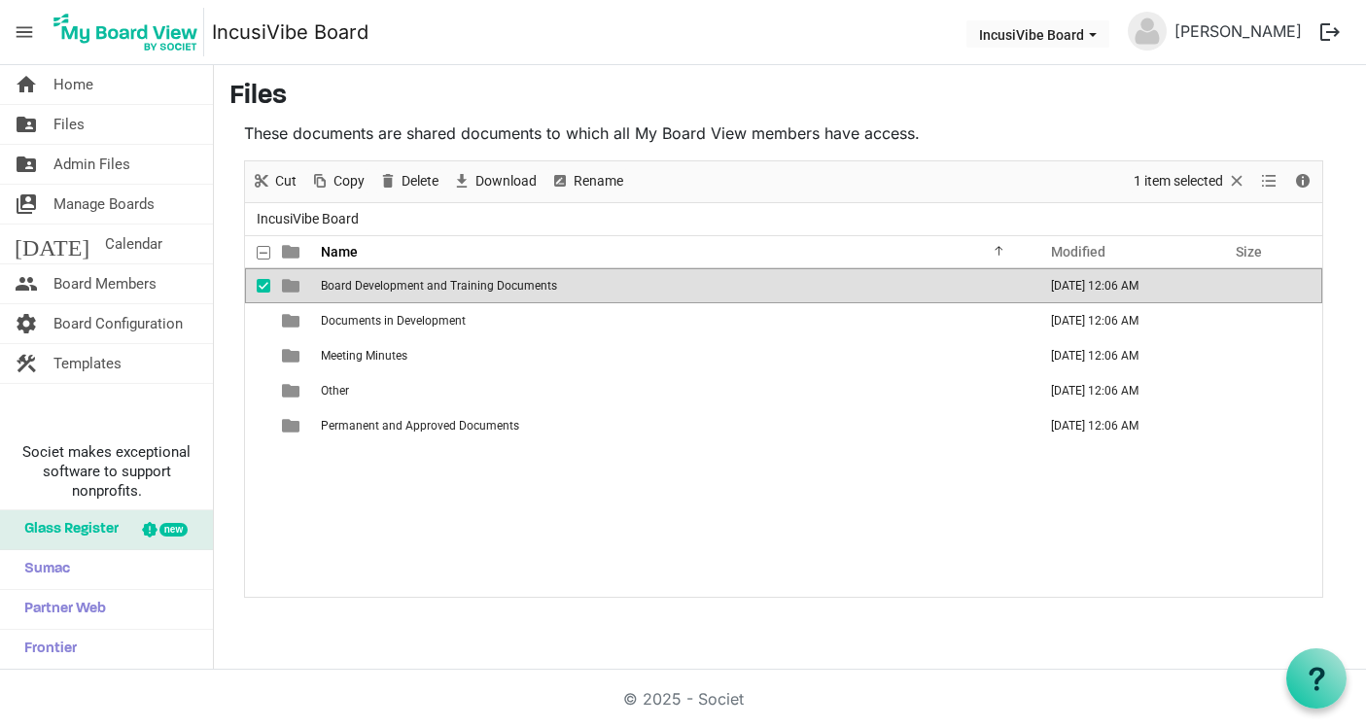
click at [370, 296] on td "Board Development and Training Documents" at bounding box center [673, 285] width 716 height 35
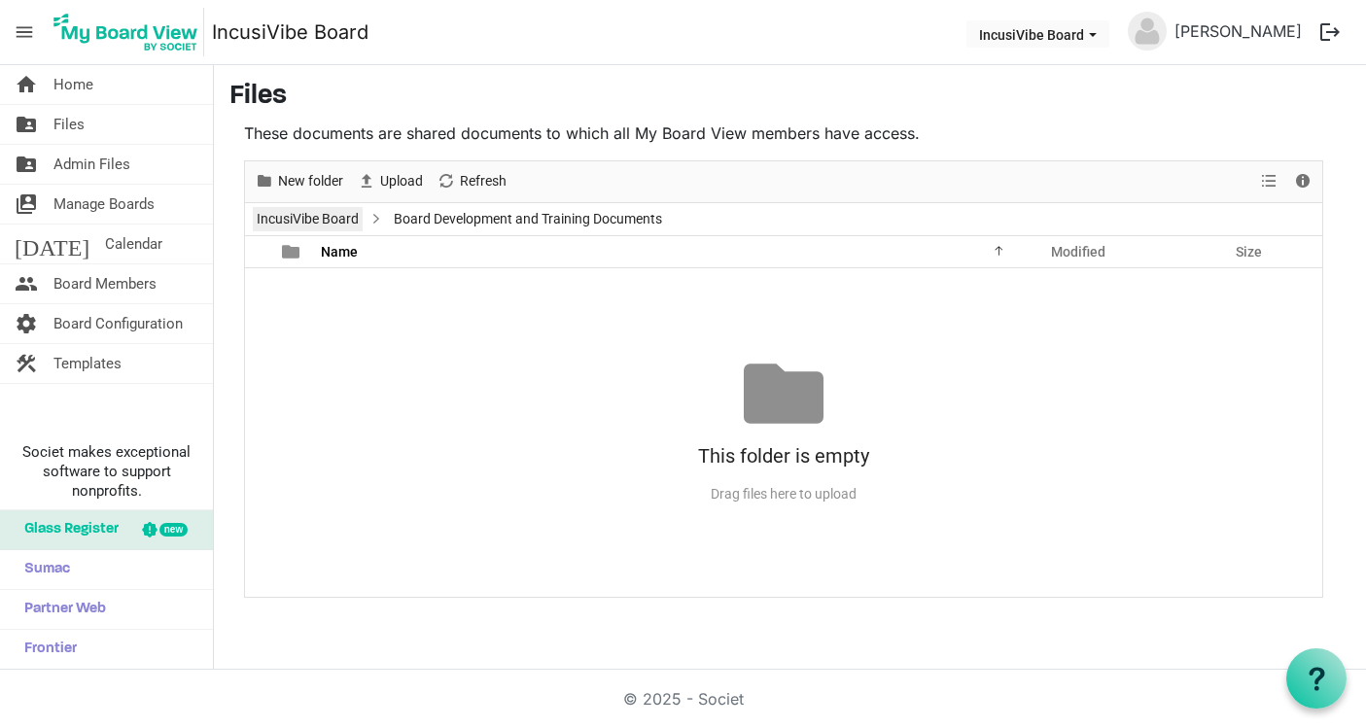
click at [343, 210] on link "IncusiVibe Board" at bounding box center [308, 219] width 110 height 24
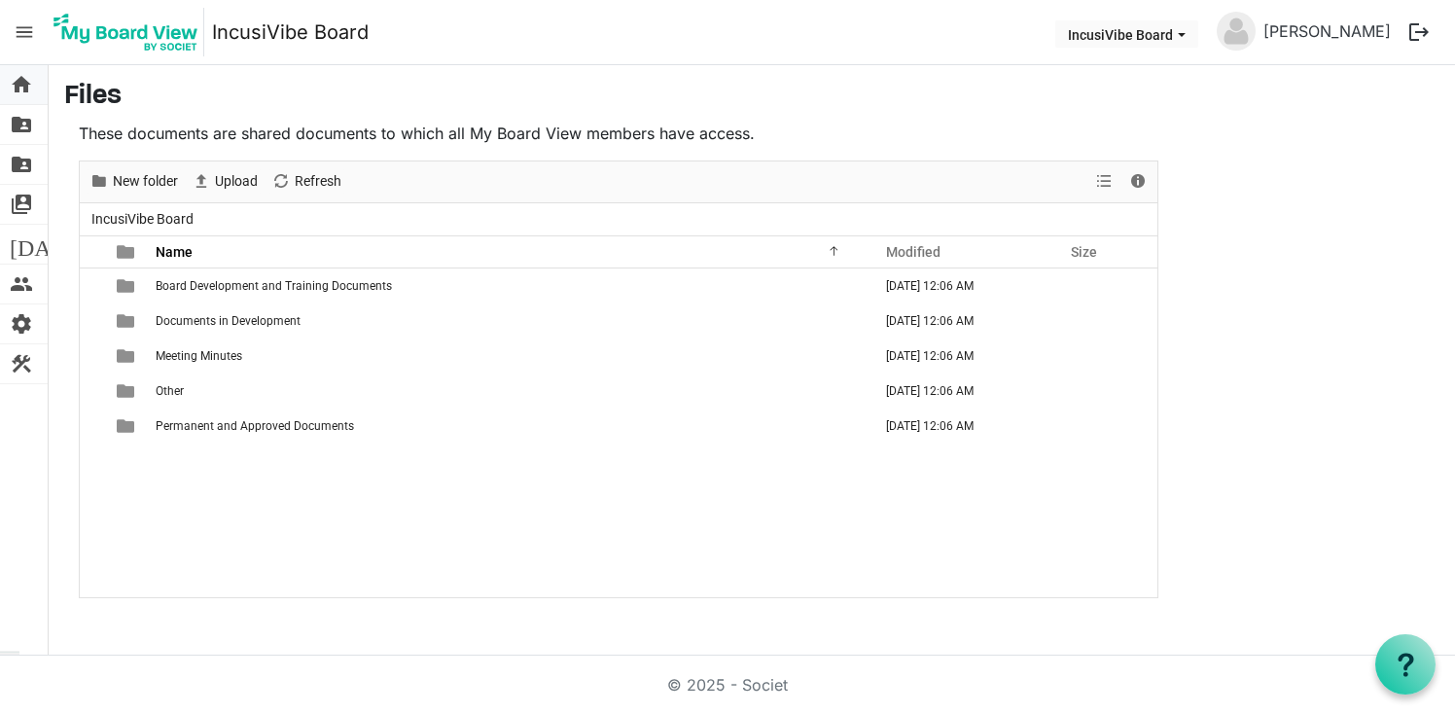
click at [25, 84] on span "home" at bounding box center [21, 84] width 23 height 39
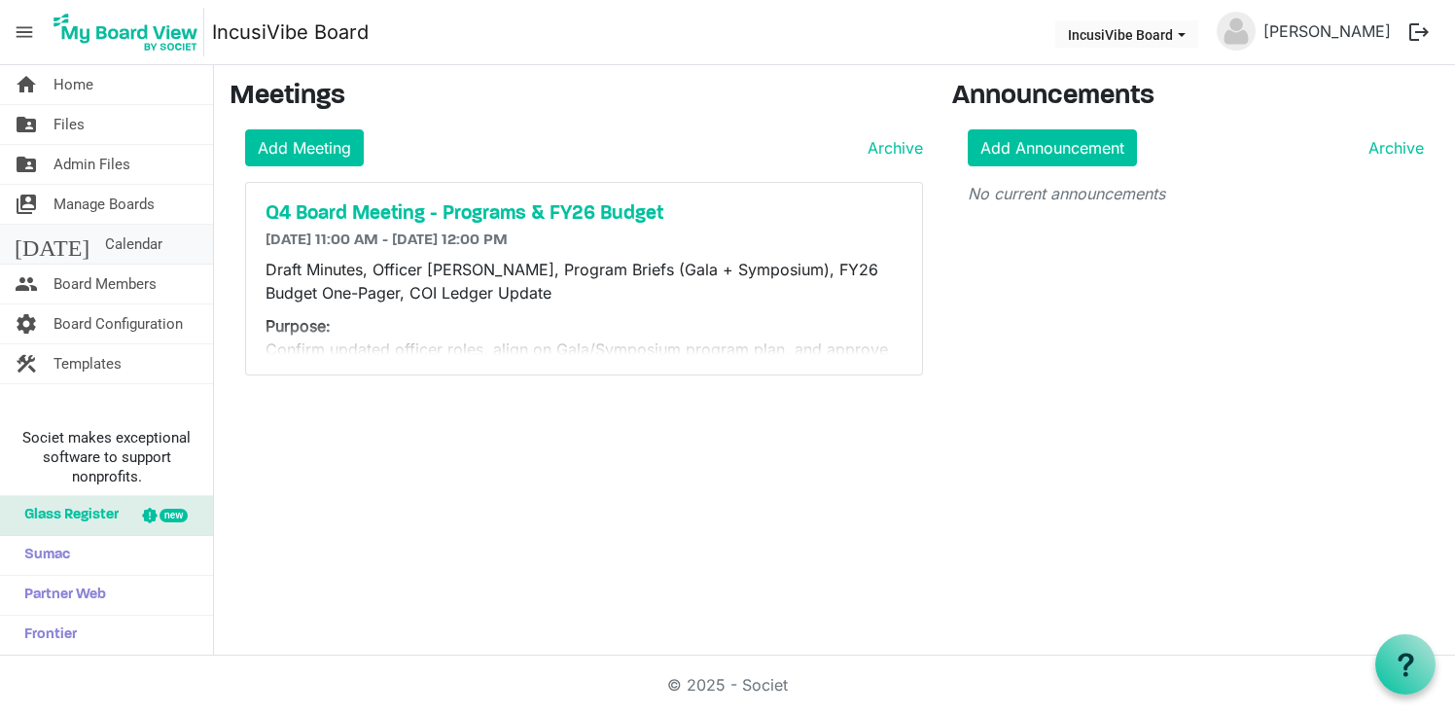
click at [105, 242] on span "Calendar" at bounding box center [133, 244] width 57 height 39
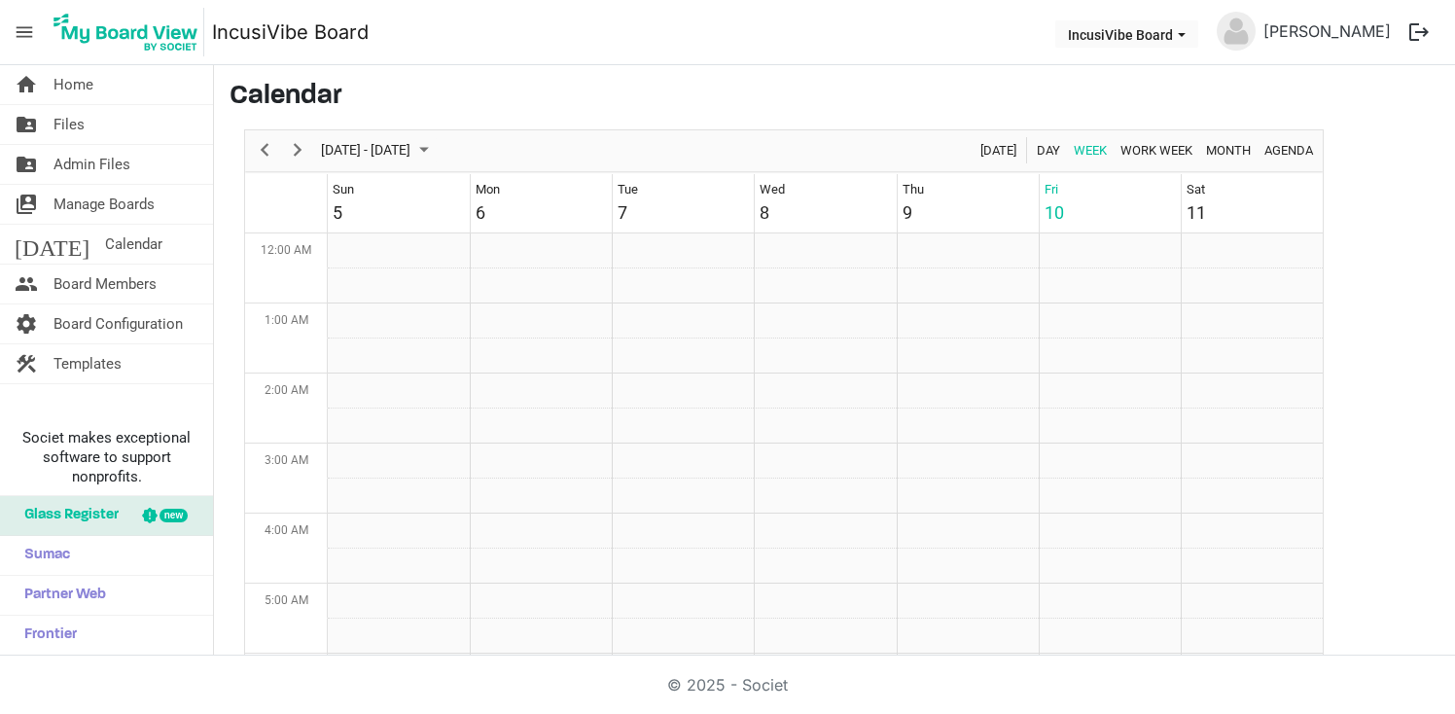
scroll to position [630, 0]
click at [1159, 154] on span "Work Week" at bounding box center [1156, 150] width 76 height 24
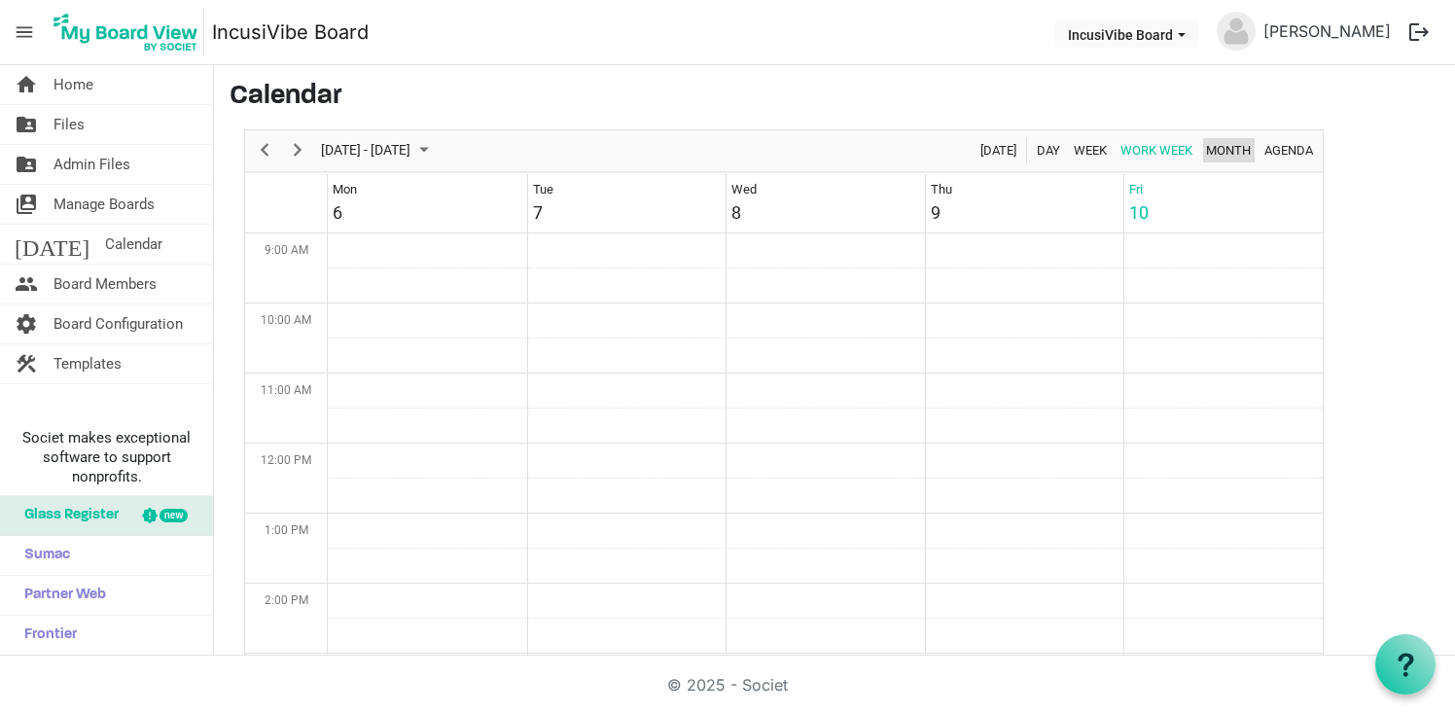
click at [1238, 154] on span "Month" at bounding box center [1228, 150] width 49 height 24
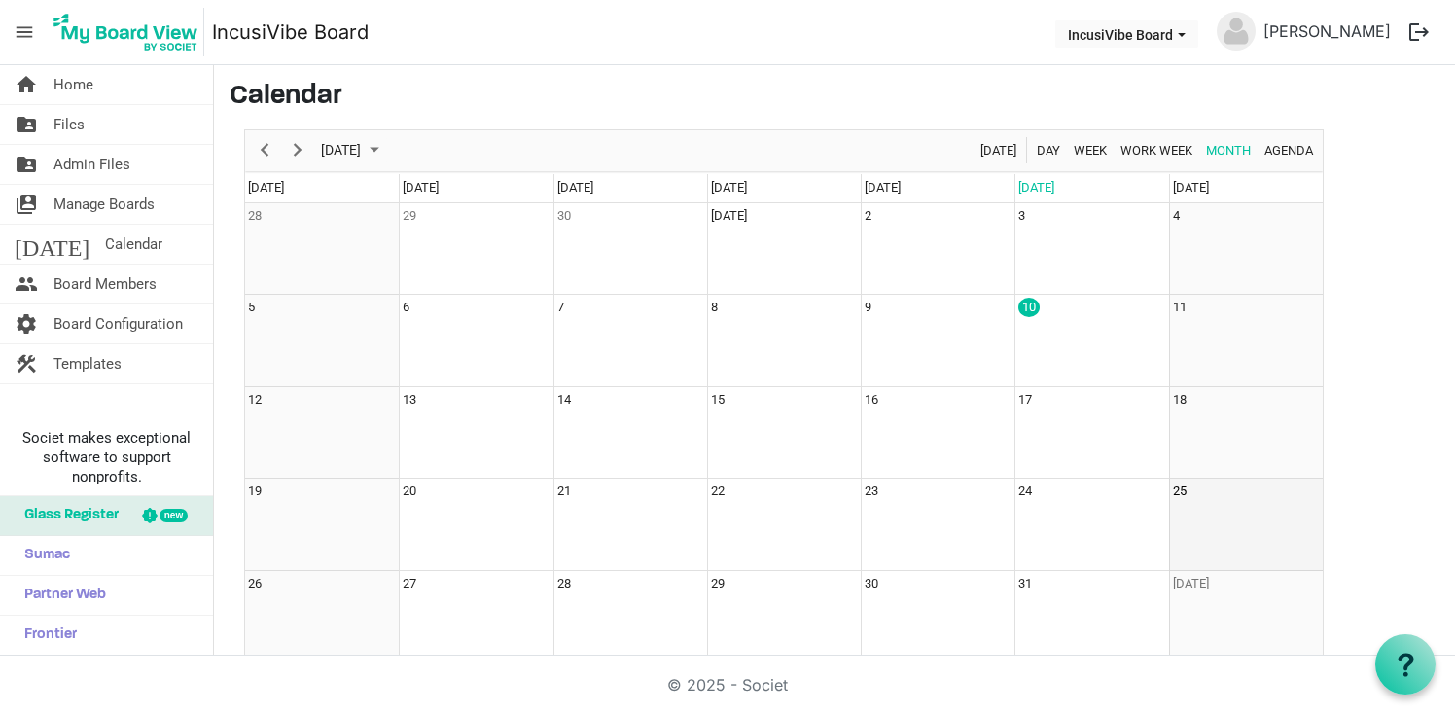
click at [1195, 499] on td "25" at bounding box center [1246, 524] width 154 height 92
click at [1193, 490] on td "25" at bounding box center [1246, 524] width 154 height 92
click at [1181, 490] on div "25" at bounding box center [1180, 490] width 14 height 19
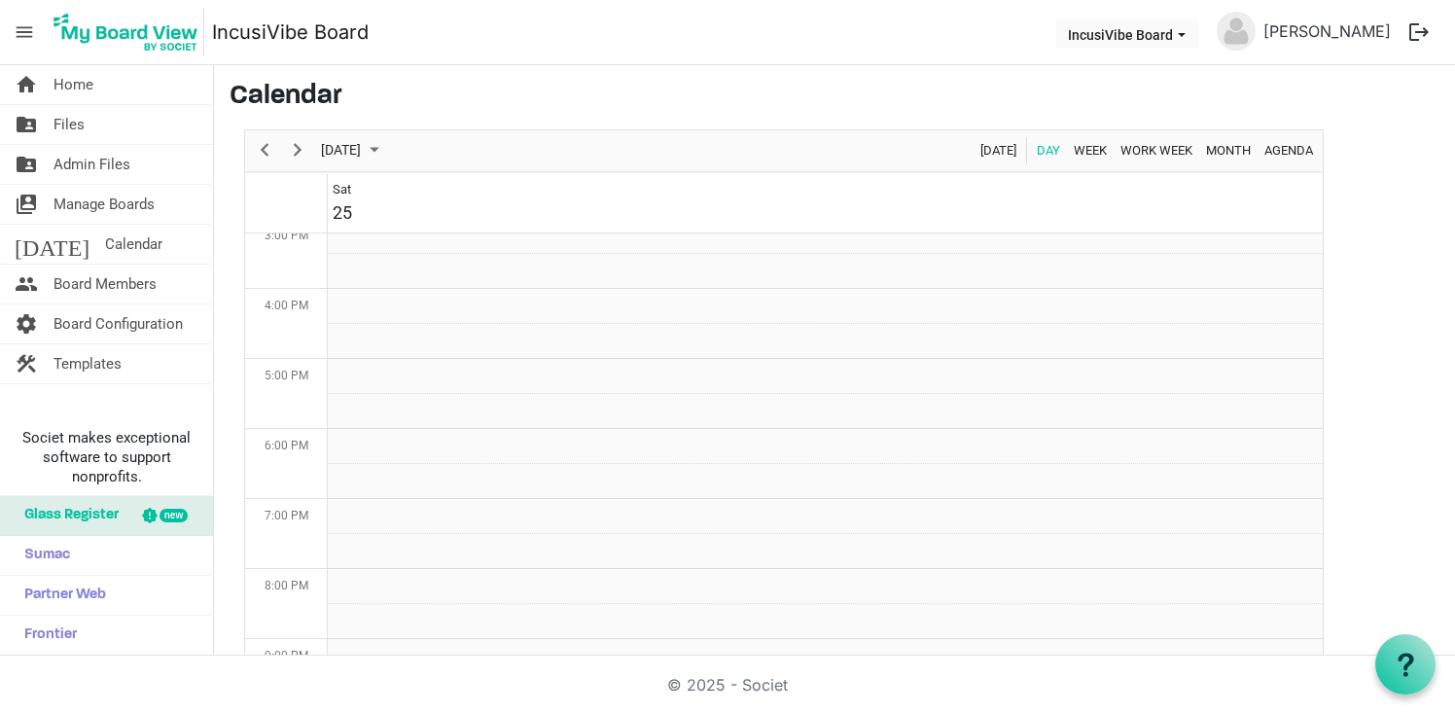
scroll to position [893, 0]
drag, startPoint x: 692, startPoint y: 284, endPoint x: 668, endPoint y: 299, distance: 28.9
click at [668, 299] on td "Day of October 25, 2025" at bounding box center [825, 287] width 995 height 35
click at [732, 320] on td "Day of October 25, 2025" at bounding box center [825, 322] width 995 height 35
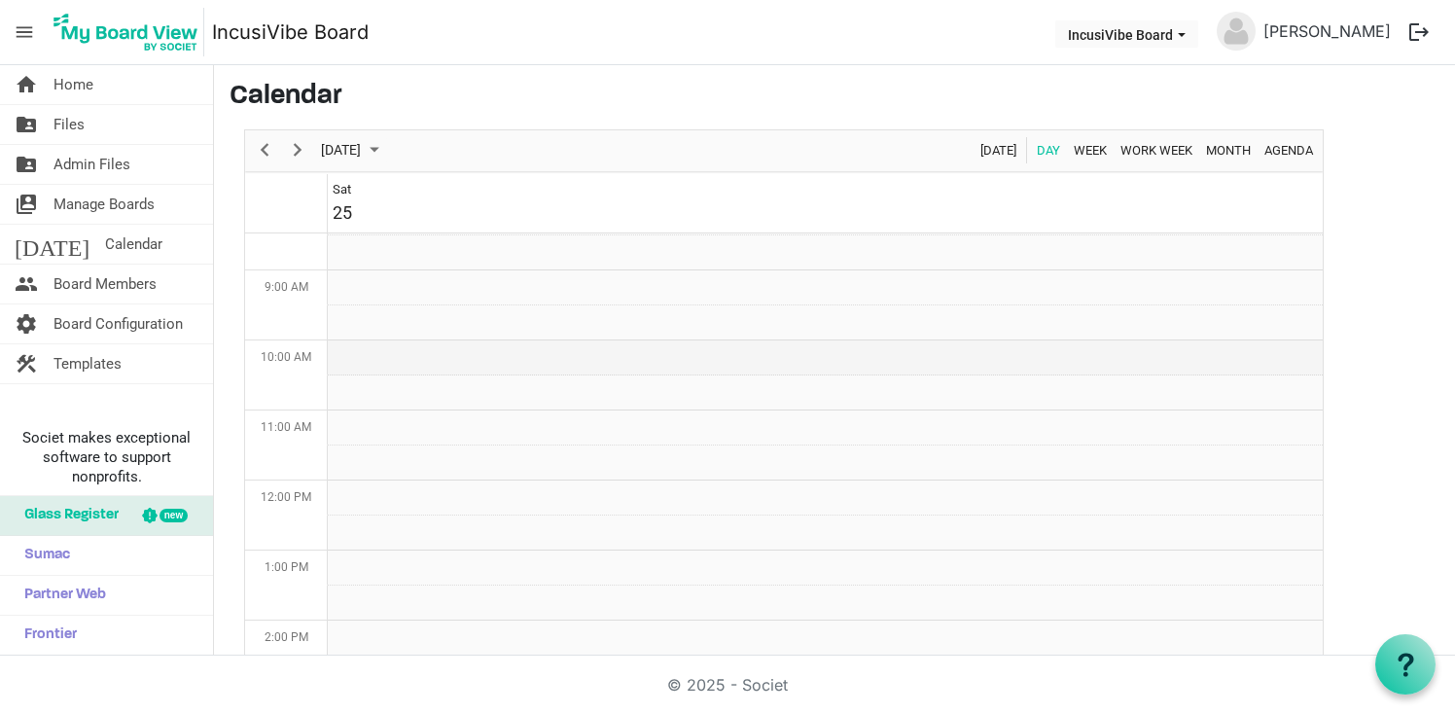
click at [727, 365] on td "Day of October 25, 2025" at bounding box center [825, 357] width 995 height 35
click at [731, 437] on td "Day of October 25, 2025" at bounding box center [825, 427] width 995 height 35
click at [110, 166] on span "Admin Files" at bounding box center [91, 164] width 77 height 39
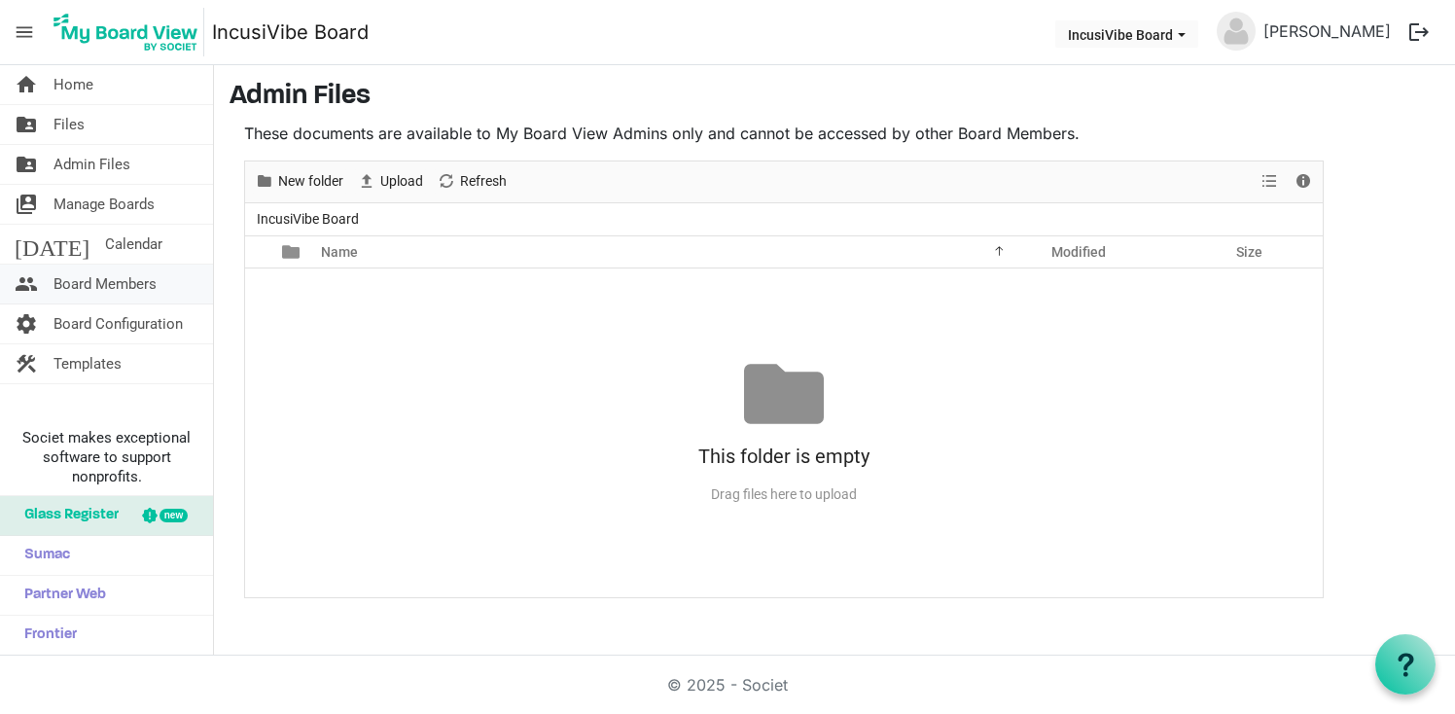
click at [128, 286] on span "Board Members" at bounding box center [104, 283] width 103 height 39
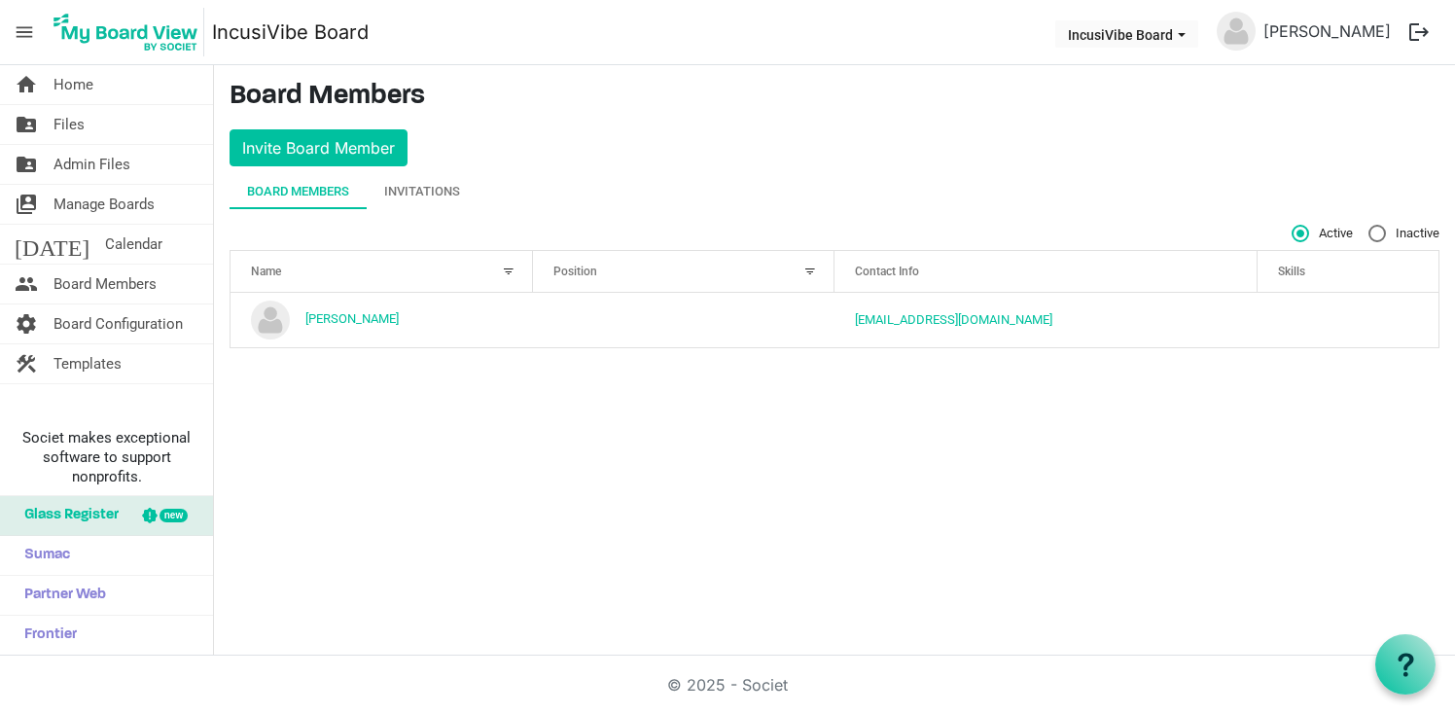
click at [650, 268] on div "Position" at bounding box center [673, 271] width 254 height 28
click at [604, 281] on div "Position" at bounding box center [673, 271] width 254 height 28
click at [443, 269] on div "Name" at bounding box center [371, 271] width 254 height 28
click at [1391, 230] on span "Inactive" at bounding box center [1403, 234] width 71 height 18
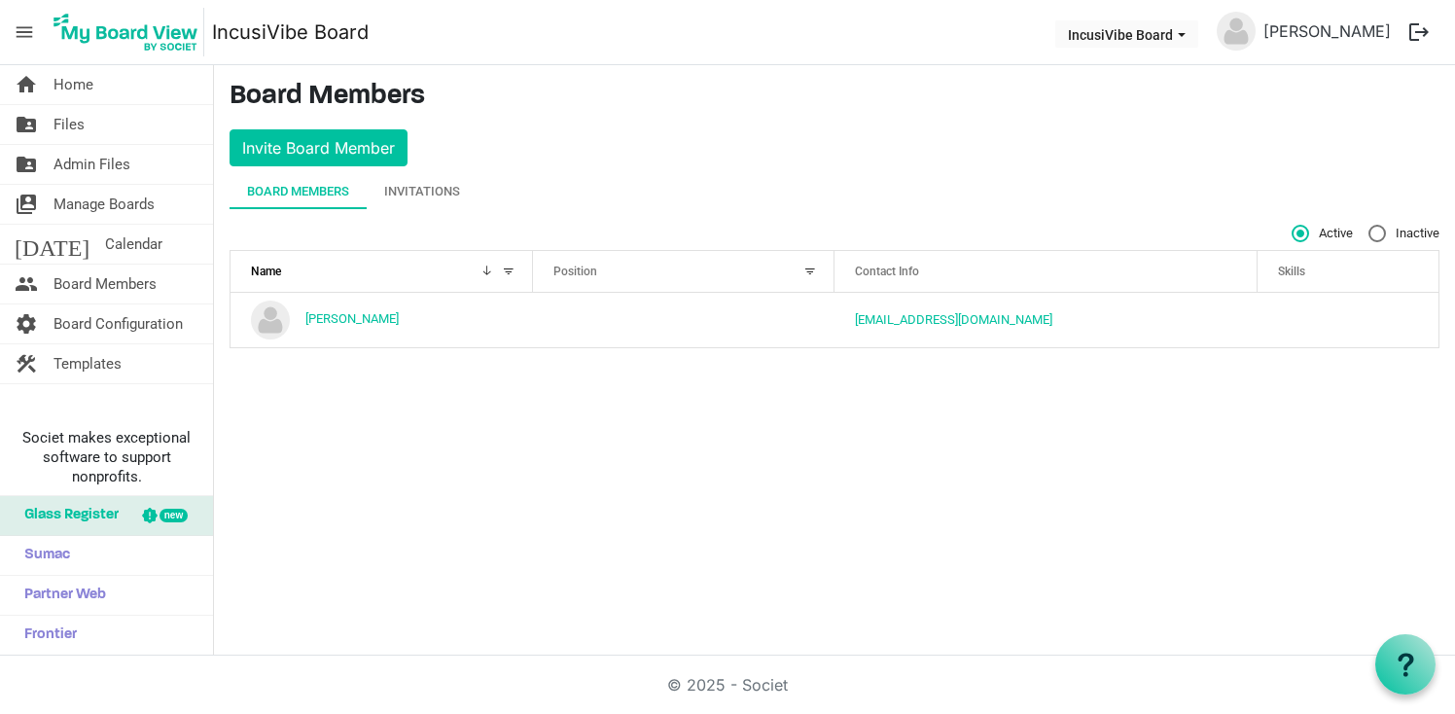
click at [1369, 226] on input "Inactive" at bounding box center [1368, 225] width 1 height 1
radio input "true"
click at [1298, 232] on label "Active" at bounding box center [1321, 234] width 61 height 18
click at [1292, 226] on input "Active" at bounding box center [1291, 225] width 1 height 1
radio input "true"
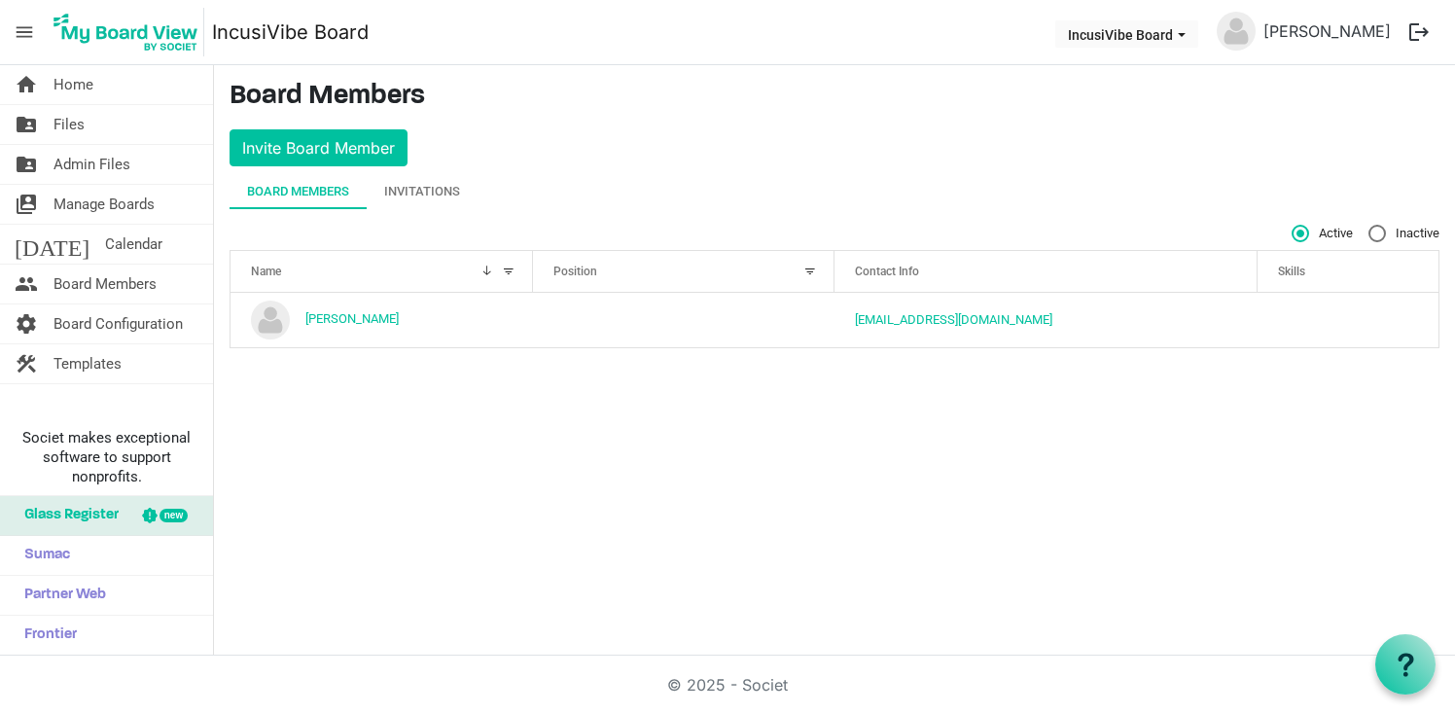
click at [152, 64] on nav "menu IncusiVibe Board IncusiVibe Board Amy Wang-Hiller logout" at bounding box center [727, 32] width 1455 height 65
click at [149, 79] on link "home Home" at bounding box center [106, 84] width 213 height 39
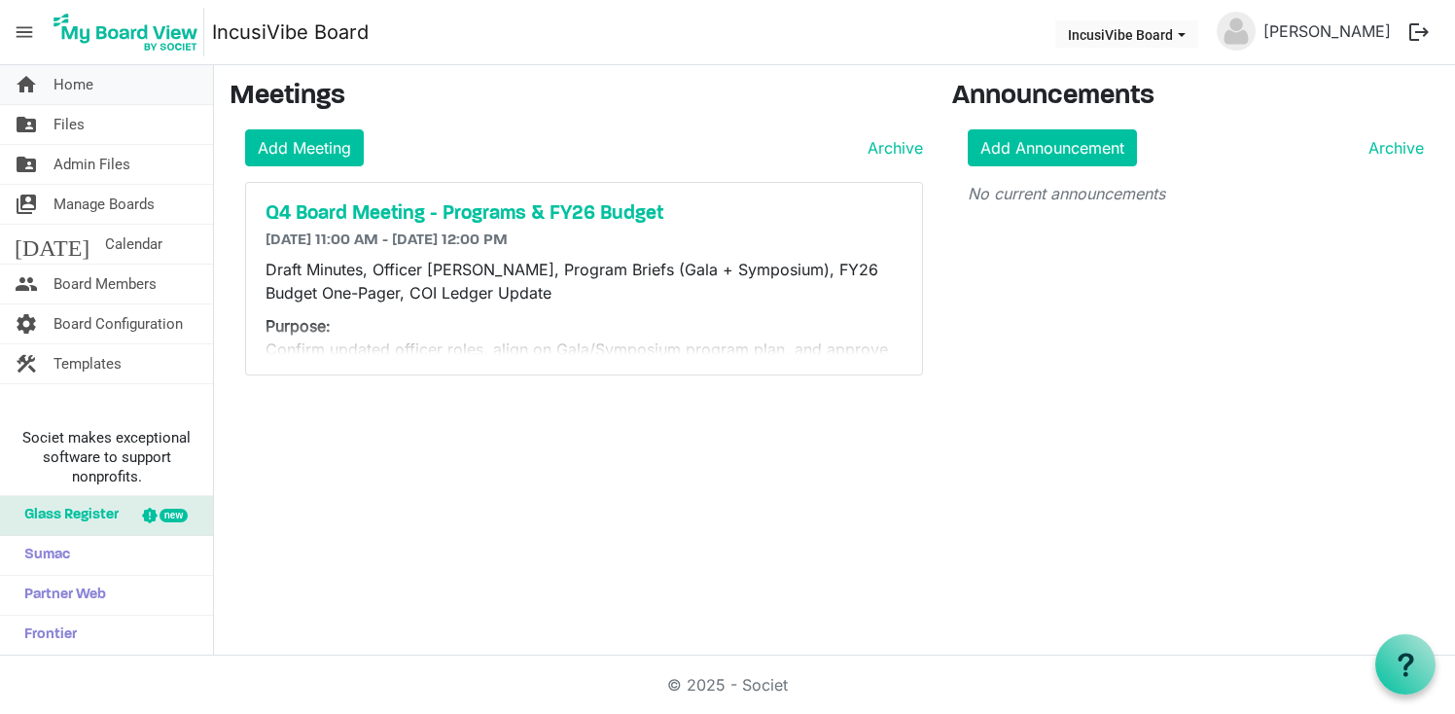
click at [114, 90] on link "home Home" at bounding box center [106, 84] width 213 height 39
click at [27, 31] on span "menu" at bounding box center [24, 32] width 37 height 37
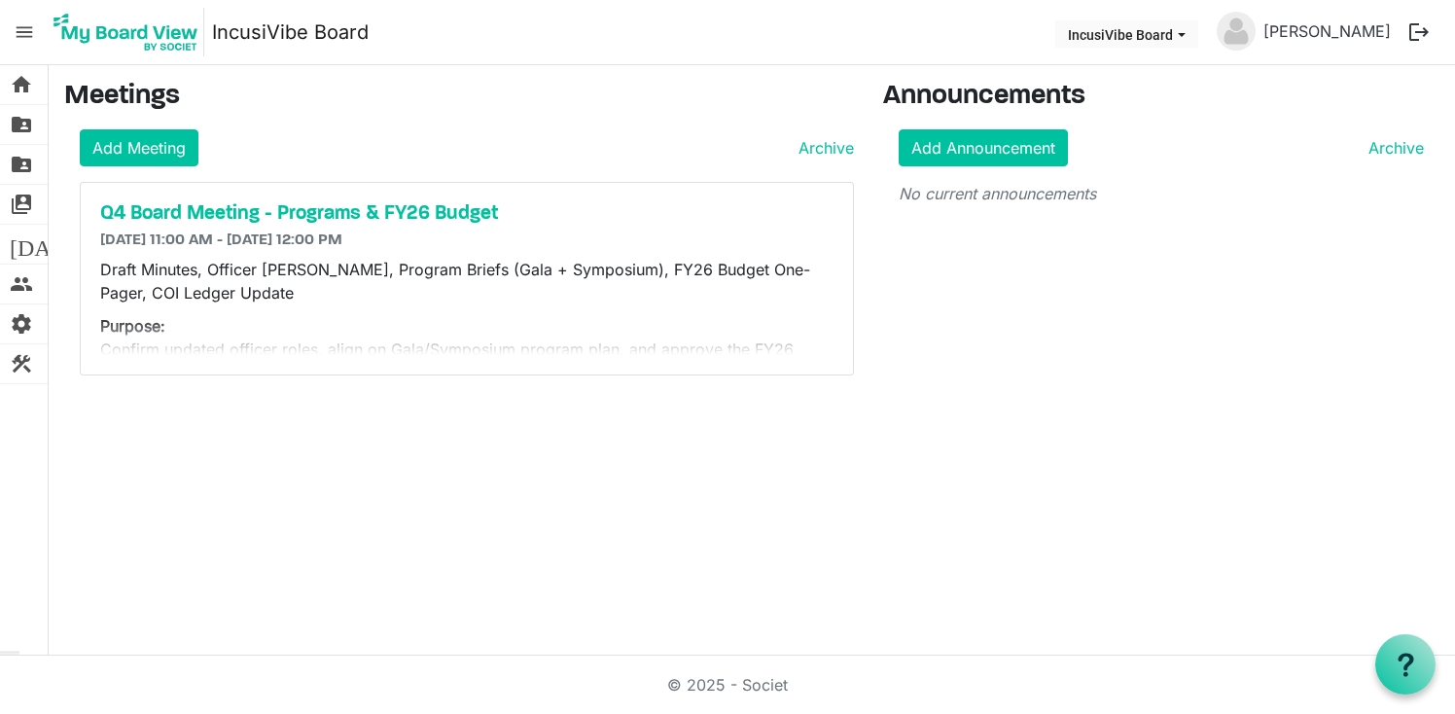
click at [30, 30] on span "menu" at bounding box center [24, 32] width 37 height 37
